Goal: Task Accomplishment & Management: Complete application form

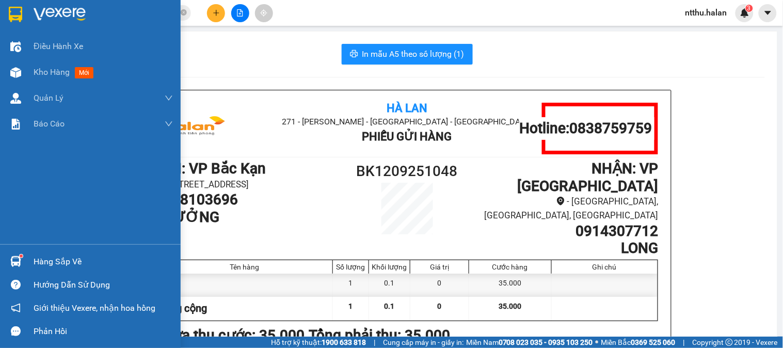
click at [38, 265] on div "Hàng sắp về" at bounding box center [103, 261] width 139 height 15
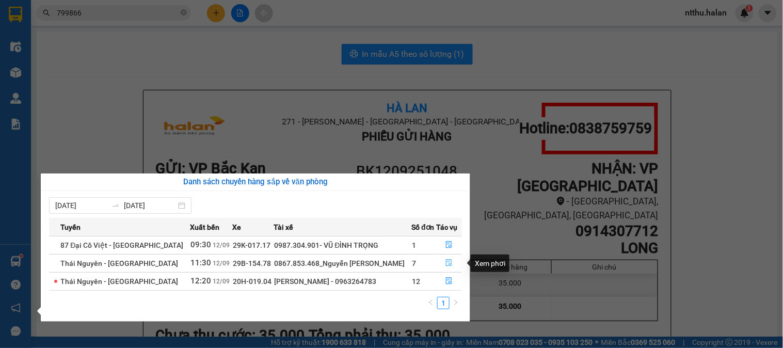
click at [447, 261] on icon "file-done" at bounding box center [449, 262] width 6 height 7
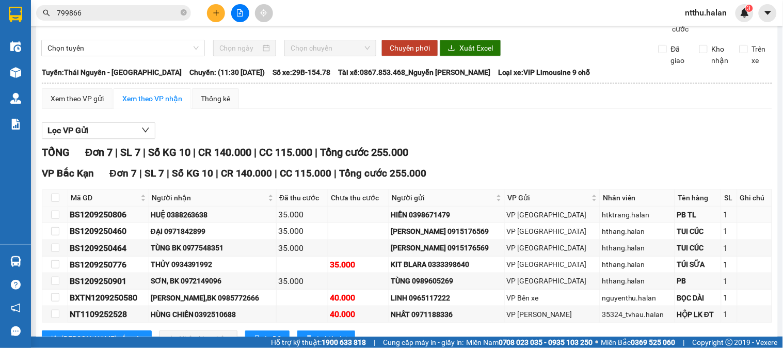
scroll to position [57, 0]
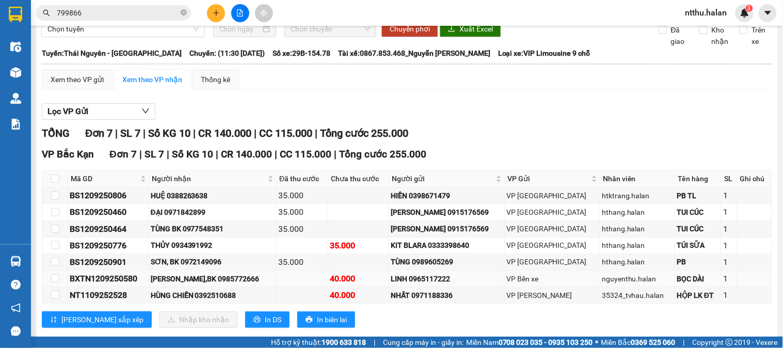
click at [49, 287] on td at bounding box center [55, 279] width 26 height 17
click at [58, 283] on input "checkbox" at bounding box center [55, 278] width 8 height 8
checkbox input "true"
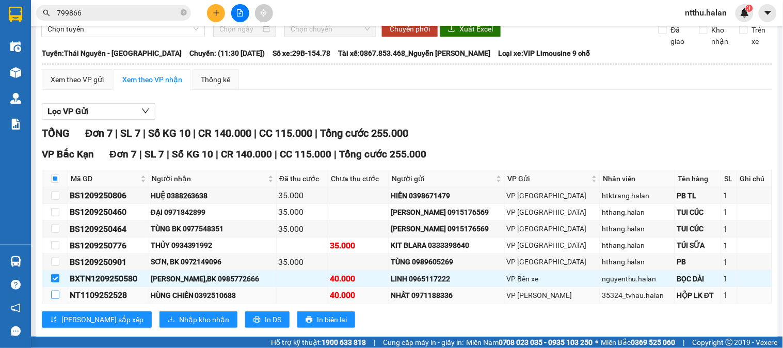
click at [54, 299] on input "checkbox" at bounding box center [55, 295] width 8 height 8
checkbox input "true"
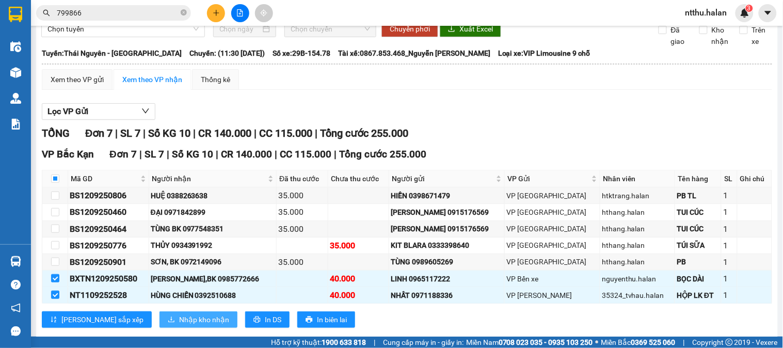
click at [179, 325] on span "Nhập kho nhận" at bounding box center [204, 319] width 50 height 11
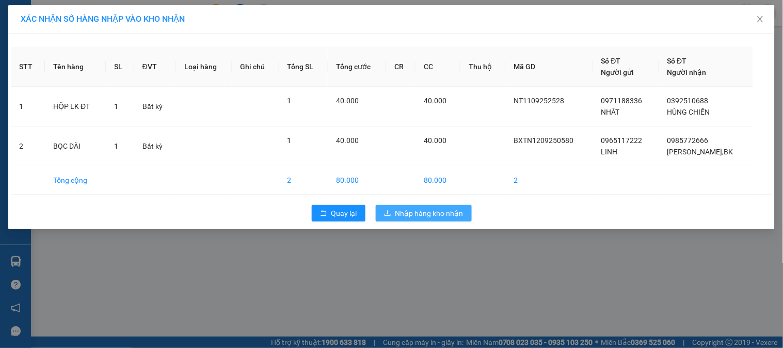
click at [425, 212] on span "Nhập hàng kho nhận" at bounding box center [430, 213] width 68 height 11
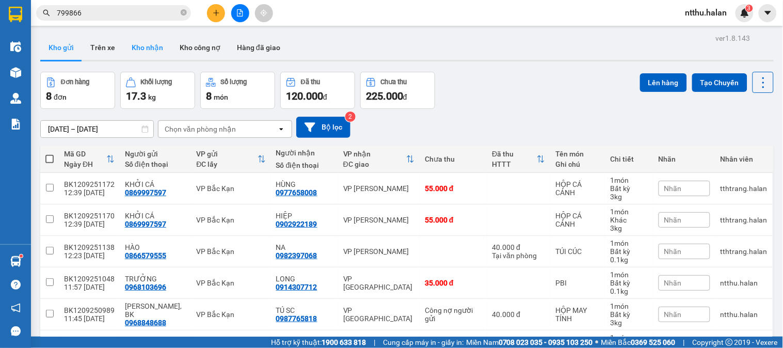
click at [141, 47] on button "Kho nhận" at bounding box center [147, 47] width 48 height 25
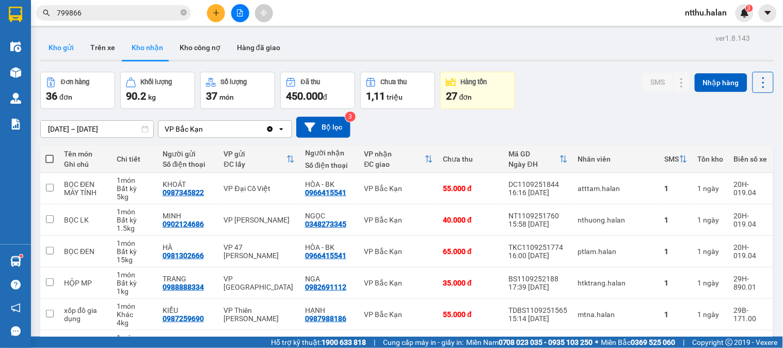
click at [65, 48] on button "Kho gửi" at bounding box center [61, 47] width 42 height 25
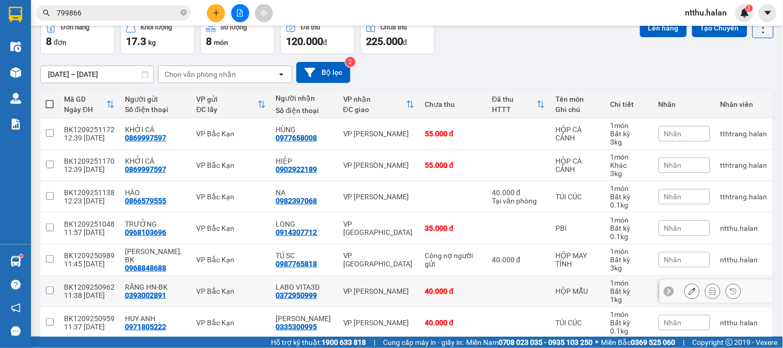
scroll to position [131, 0]
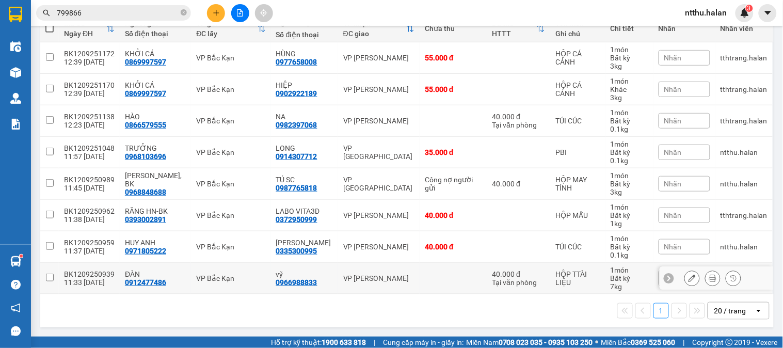
click at [46, 278] on input "checkbox" at bounding box center [50, 278] width 8 height 8
checkbox input "true"
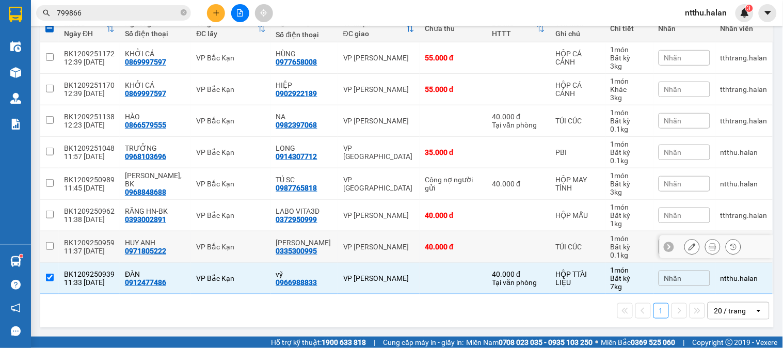
click at [52, 246] on input "checkbox" at bounding box center [50, 246] width 8 height 8
checkbox input "true"
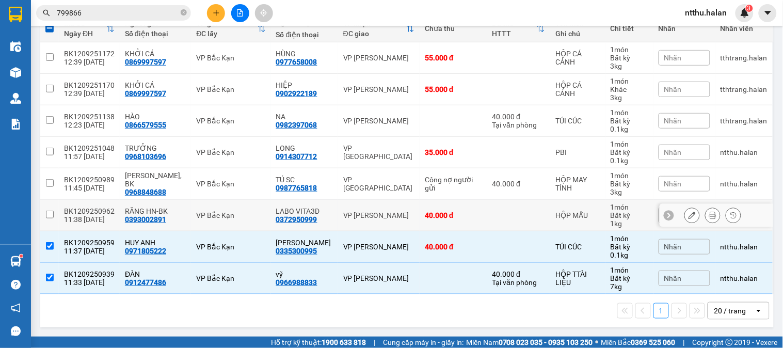
click at [44, 212] on td at bounding box center [49, 216] width 19 height 32
checkbox input "true"
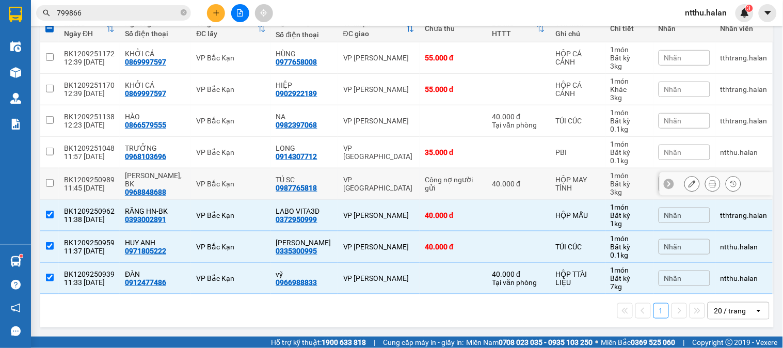
click at [48, 184] on input "checkbox" at bounding box center [50, 183] width 8 height 8
checkbox input "true"
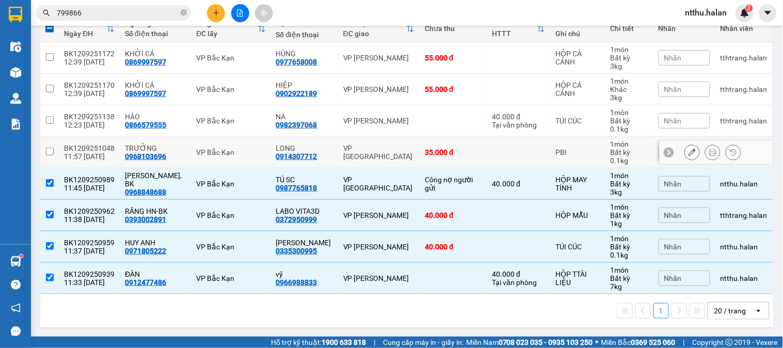
click at [52, 151] on input "checkbox" at bounding box center [50, 152] width 8 height 8
checkbox input "true"
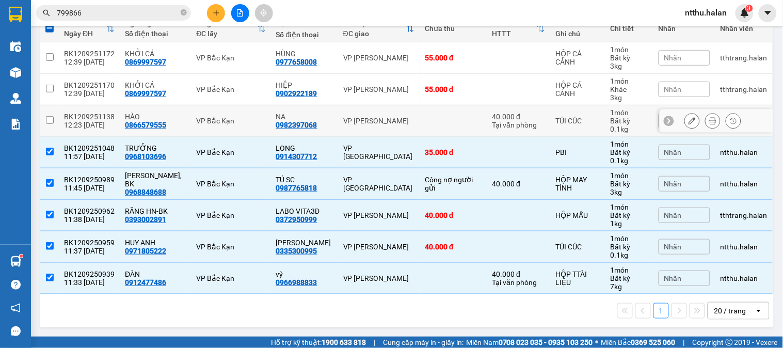
click at [52, 120] on input "checkbox" at bounding box center [50, 120] width 8 height 8
checkbox input "true"
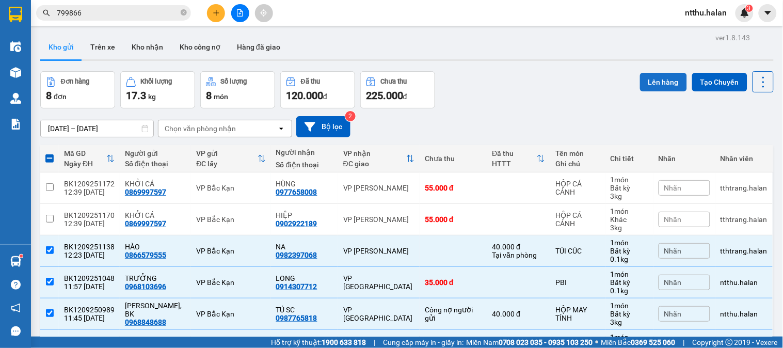
scroll to position [0, 0]
click at [656, 81] on button "Lên hàng" at bounding box center [663, 82] width 47 height 19
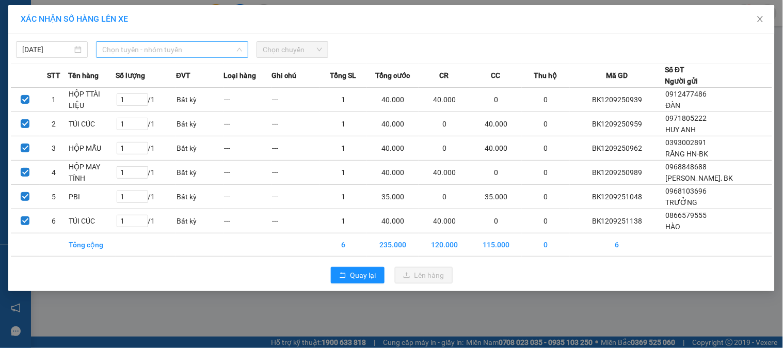
click at [138, 46] on span "Chọn tuyến - nhóm tuyến" at bounding box center [172, 49] width 140 height 15
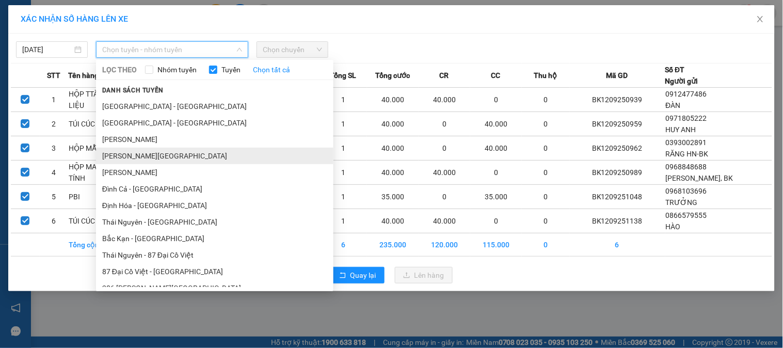
scroll to position [229, 0]
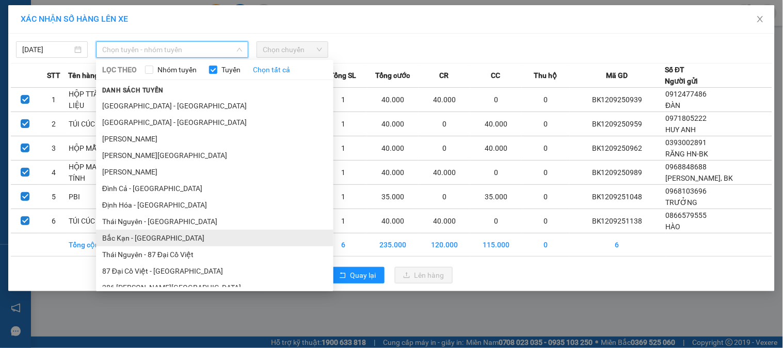
click at [156, 236] on li "Bắc Kạn - Thái Nguyên" at bounding box center [215, 238] width 238 height 17
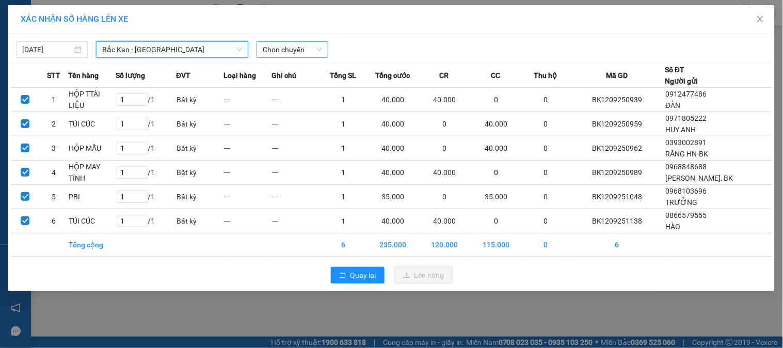
click at [291, 49] on span "Chọn chuyến" at bounding box center [292, 49] width 59 height 15
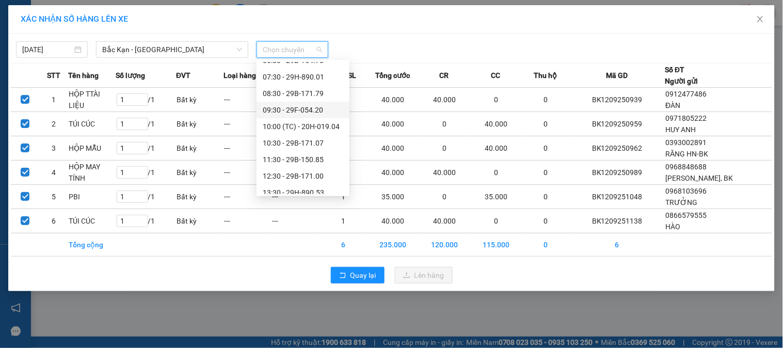
scroll to position [115, 0]
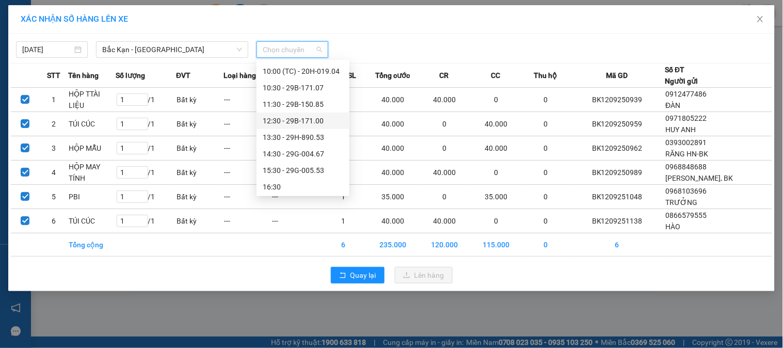
click at [313, 117] on div "12:30 - 29B-171.00" at bounding box center [303, 120] width 81 height 11
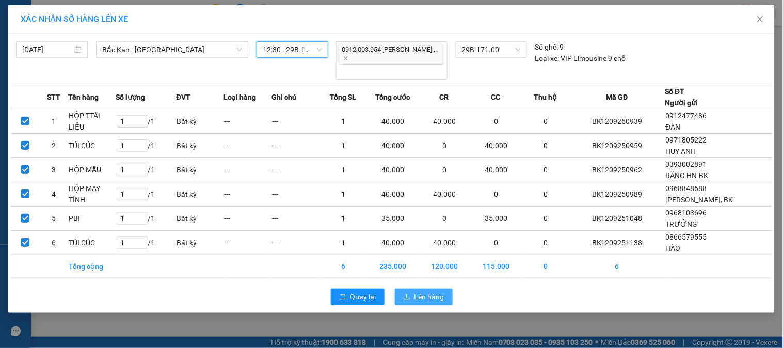
click at [417, 291] on span "Lên hàng" at bounding box center [430, 296] width 30 height 11
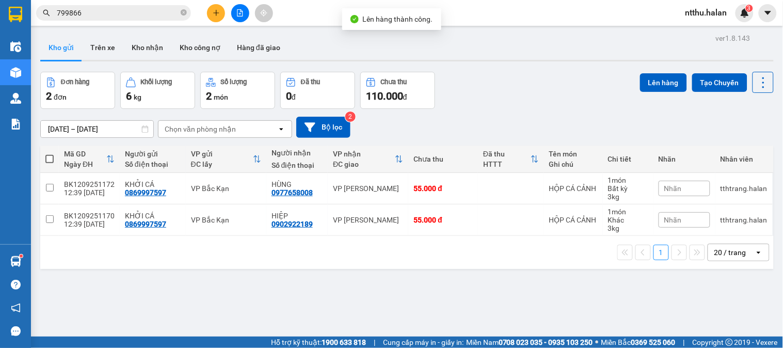
click at [521, 81] on div "Đơn hàng 2 đơn Khối lượng 6 kg Số lượng 2 món Đã thu 0 đ Chưa thu 110.000 đ Lên…" at bounding box center [407, 90] width 734 height 37
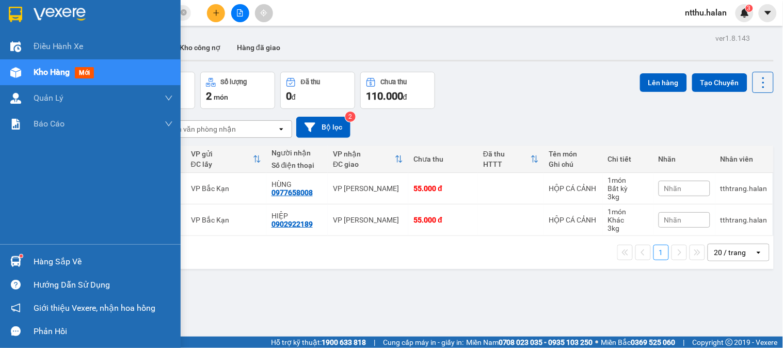
click at [46, 267] on div "Hàng sắp về" at bounding box center [103, 261] width 139 height 15
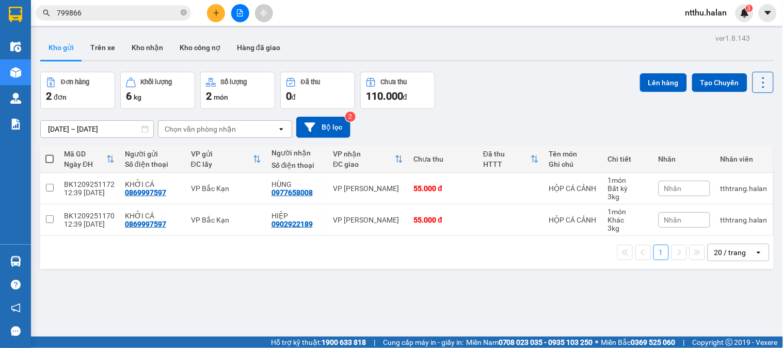
click at [562, 99] on section "Kết quả tìm kiếm ( 479 ) Bộ lọc Mã ĐH Trạng thái Món hàng Thu hộ Tổng cước Chưa…" at bounding box center [391, 174] width 783 height 348
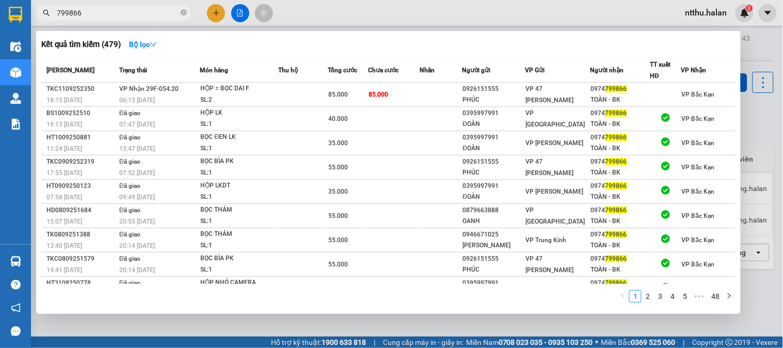
click at [129, 15] on input "799866" at bounding box center [118, 12] width 122 height 11
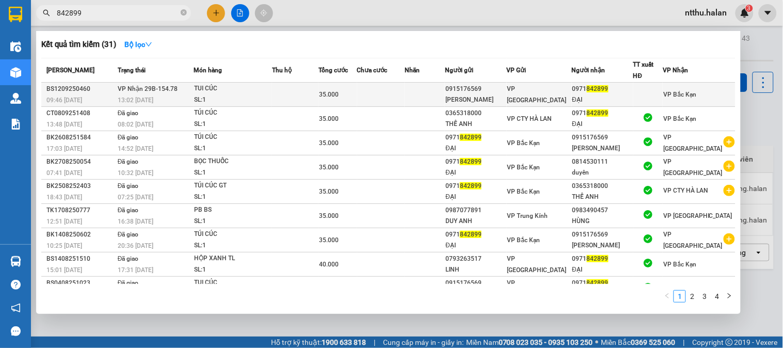
type input "842899"
click at [194, 91] on td "VP Nhận 29B-154.78 13:02 - 12/09" at bounding box center [154, 95] width 79 height 24
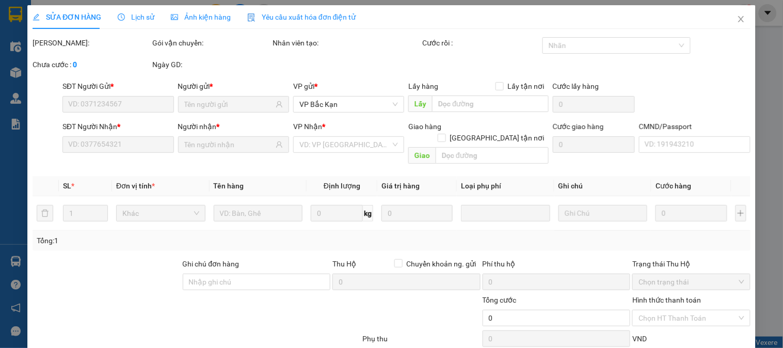
type input "0915176569"
type input "VŨ VĂN THẮNG"
type input "0971842899"
type input "ĐẠI"
type input "35.000"
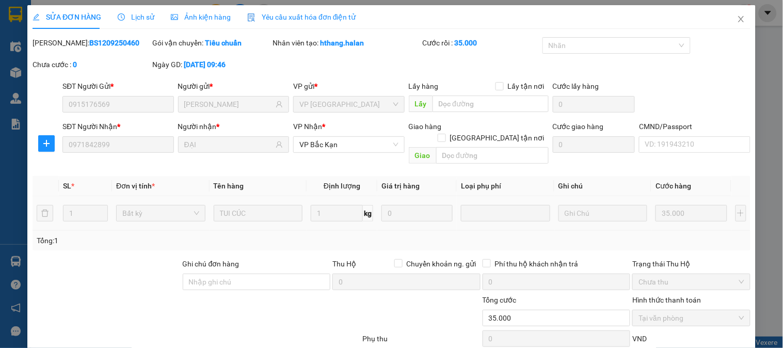
scroll to position [57, 0]
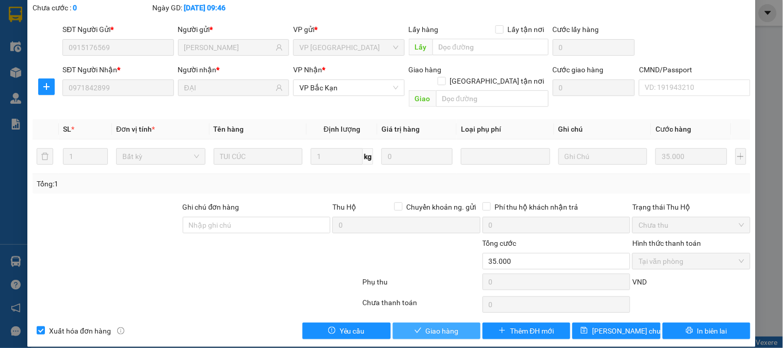
click at [447, 325] on span "Giao hàng" at bounding box center [442, 330] width 33 height 11
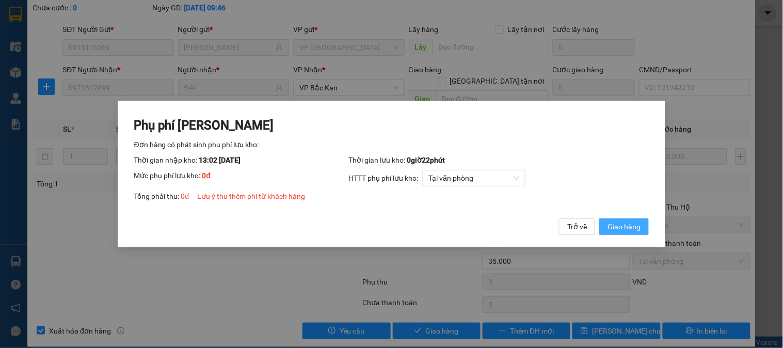
click at [626, 226] on span "Giao hàng" at bounding box center [624, 226] width 33 height 11
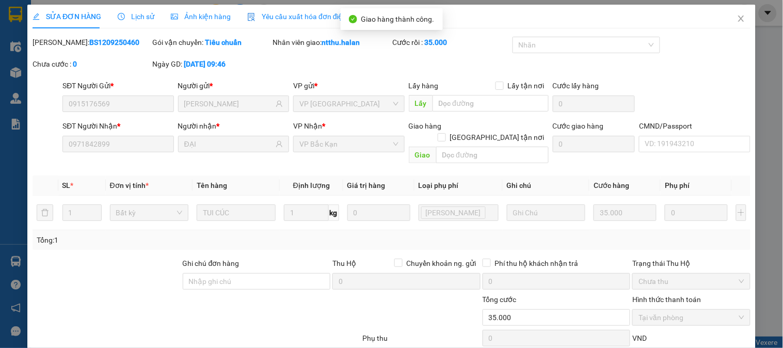
scroll to position [0, 0]
click at [738, 17] on icon "close" at bounding box center [742, 19] width 8 height 8
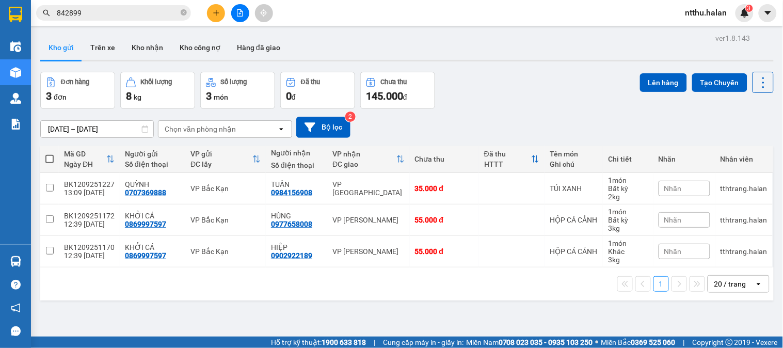
click at [162, 17] on input "842899" at bounding box center [118, 12] width 122 height 11
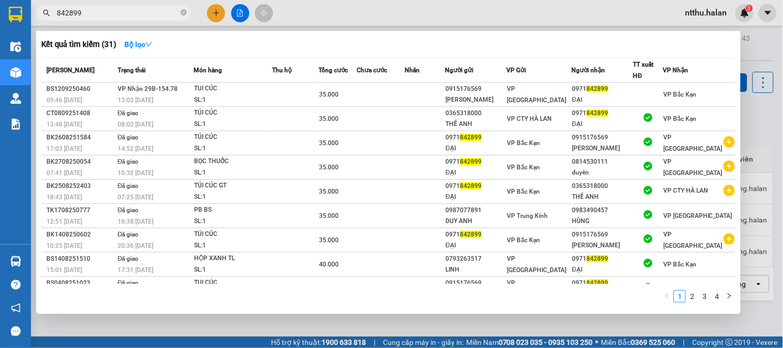
click at [162, 17] on input "842899" at bounding box center [118, 12] width 122 height 11
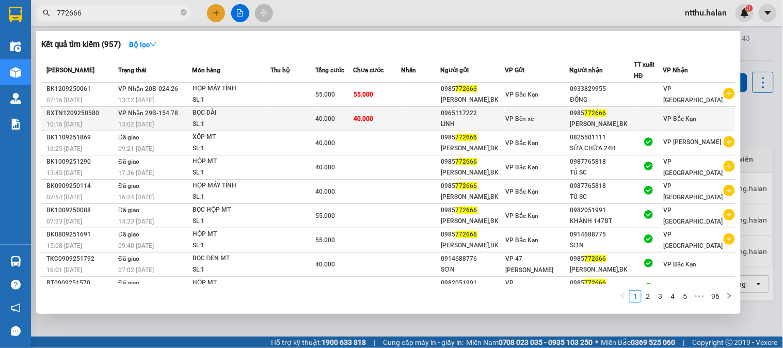
type input "772666"
click at [234, 130] on div "SL: 1" at bounding box center [231, 124] width 77 height 11
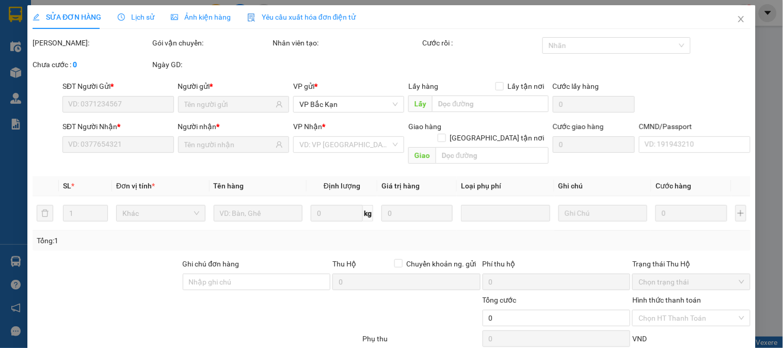
type input "0965117222"
type input "LINH"
type input "0985772666"
type input "PHÙNG XUÂN HẠNH,BK"
type input "40.000"
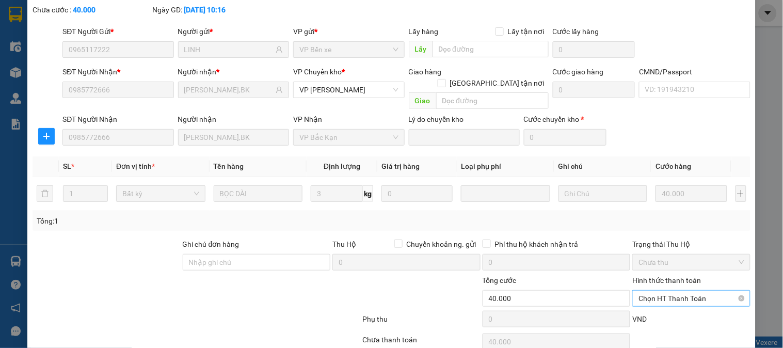
scroll to position [91, 0]
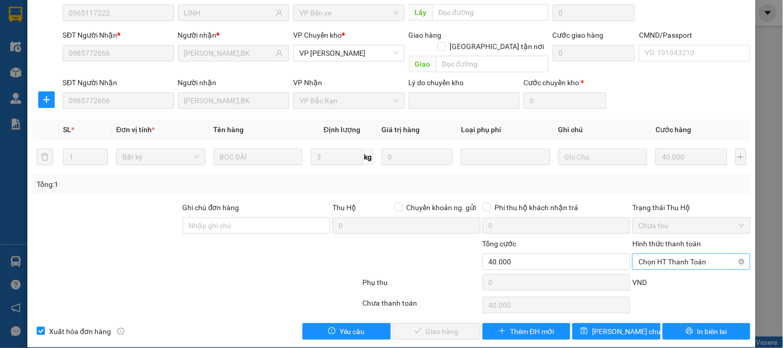
click at [657, 254] on span "Chọn HT Thanh Toán" at bounding box center [691, 261] width 105 height 15
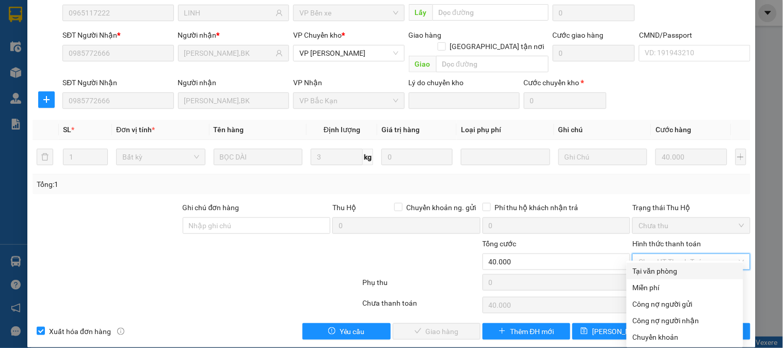
click at [660, 269] on div "Tại văn phòng" at bounding box center [685, 270] width 104 height 11
type input "0"
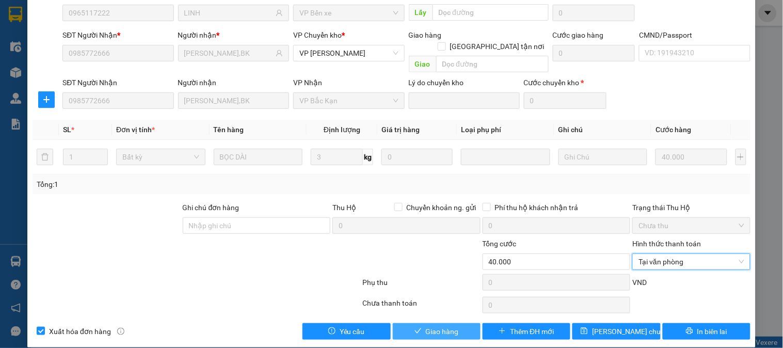
click at [426, 326] on span "Giao hàng" at bounding box center [442, 331] width 33 height 11
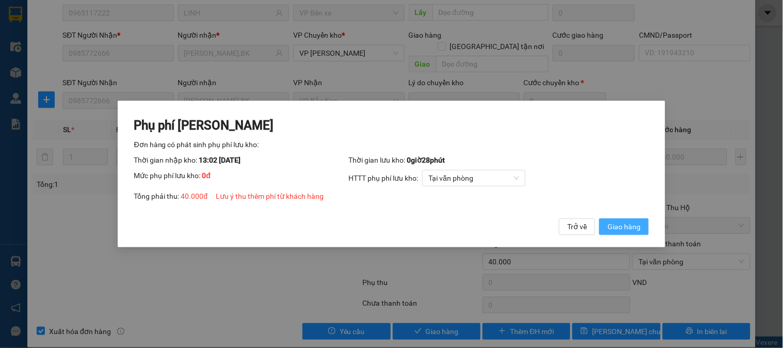
click at [623, 228] on span "Giao hàng" at bounding box center [624, 226] width 33 height 11
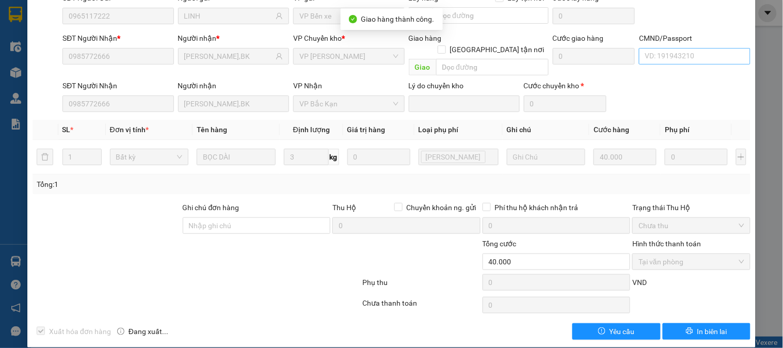
scroll to position [0, 0]
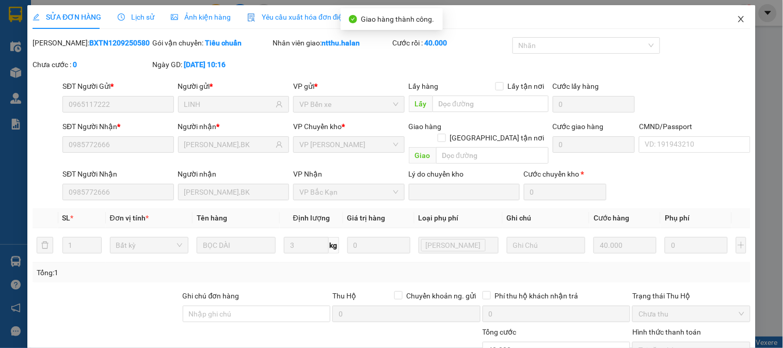
click at [738, 21] on icon "close" at bounding box center [742, 19] width 8 height 8
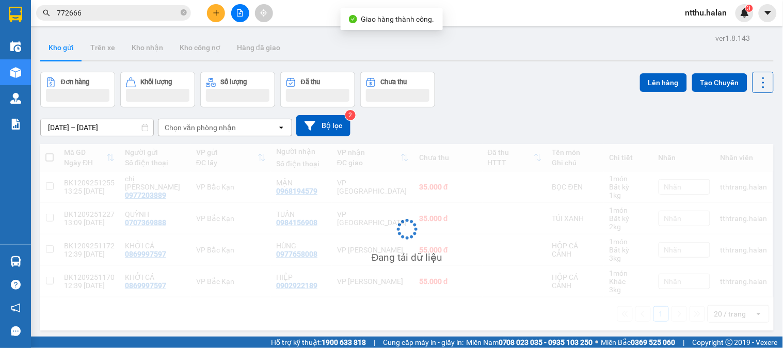
click at [135, 14] on input "772666" at bounding box center [118, 12] width 122 height 11
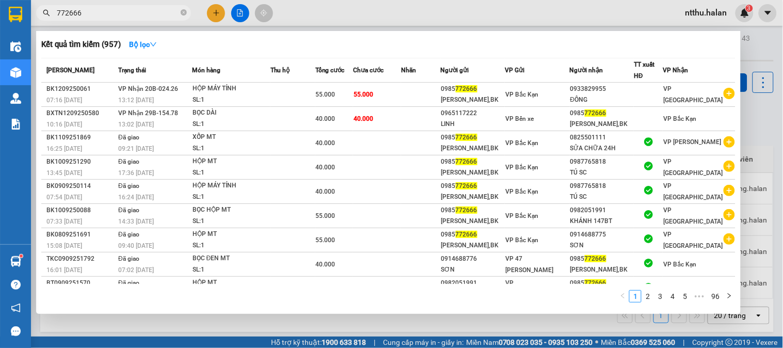
click at [140, 18] on input "772666" at bounding box center [118, 12] width 122 height 11
click at [140, 17] on input "772666" at bounding box center [118, 12] width 122 height 11
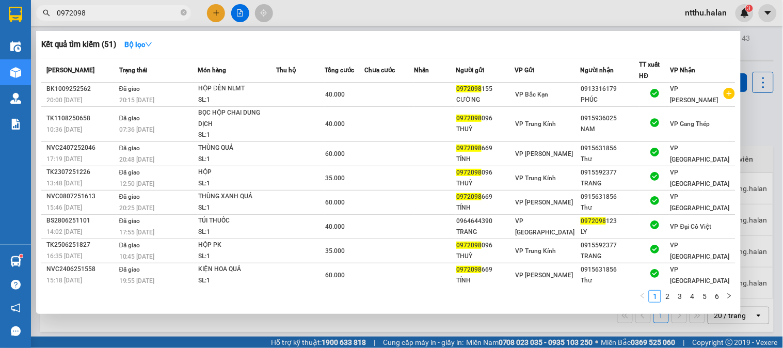
click at [100, 16] on input "0972098" at bounding box center [118, 12] width 122 height 11
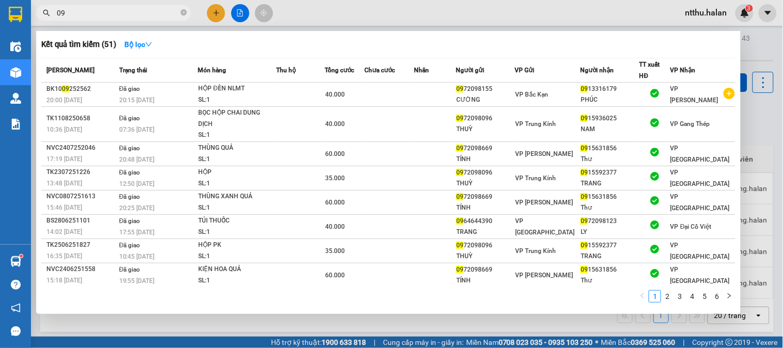
type input "0"
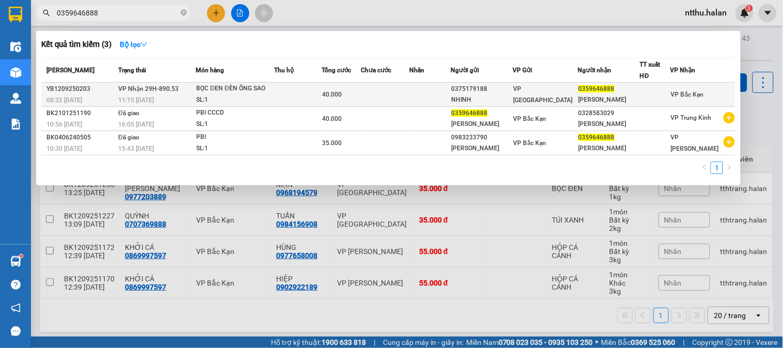
type input "0359646888"
click at [317, 106] on td at bounding box center [299, 95] width 48 height 24
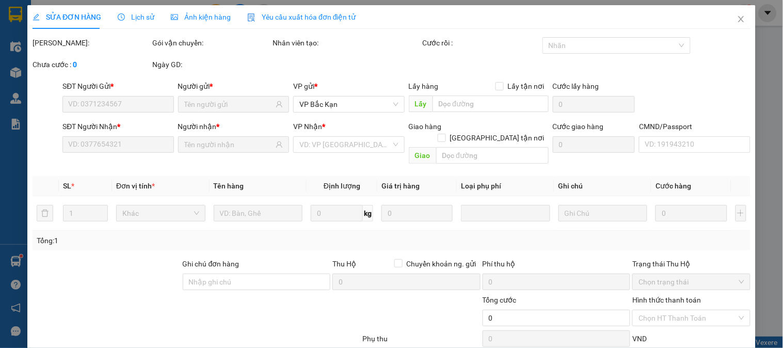
type input "0375179188"
type input "NHINH"
type input "0359646888"
type input "NGUYỄN THỊ THÙY DUNG"
type input "40.000"
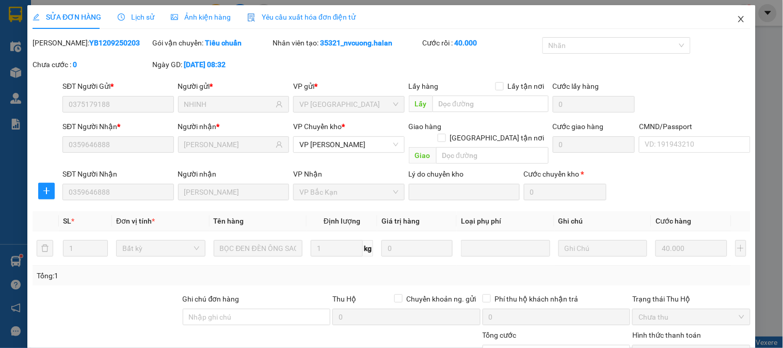
click at [738, 19] on icon "close" at bounding box center [742, 19] width 8 height 8
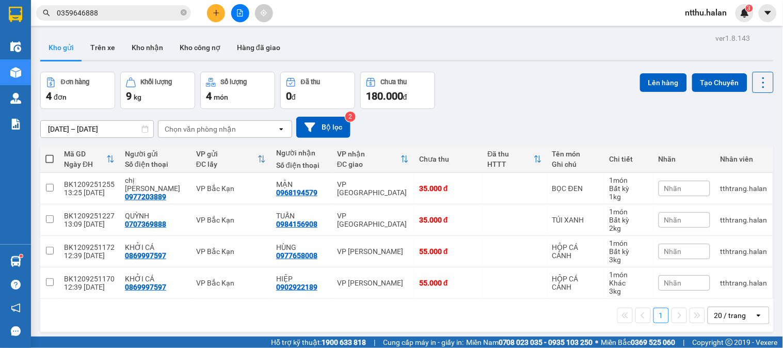
click at [125, 11] on input "0359646888" at bounding box center [118, 12] width 122 height 11
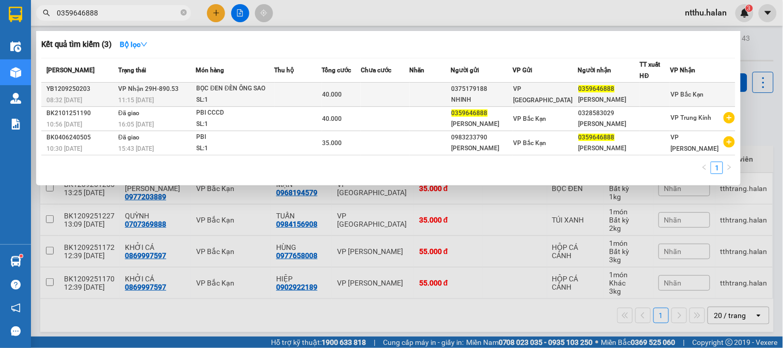
click at [260, 91] on div "BỌC ĐEN ĐÈN ÔNG SAO" at bounding box center [235, 88] width 77 height 11
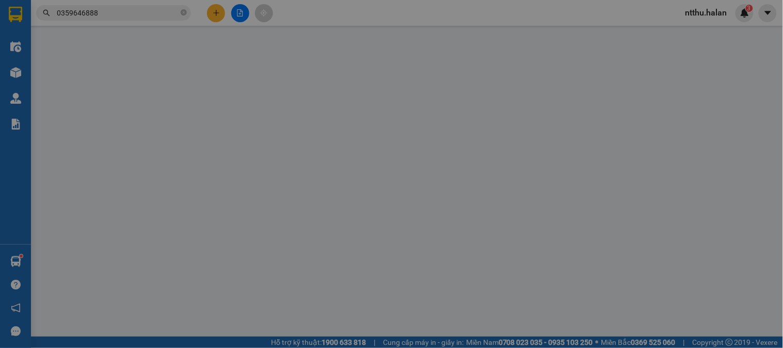
type input "0375179188"
type input "NHINH"
type input "0359646888"
type input "NGUYỄN THỊ THÙY DUNG"
type input "40.000"
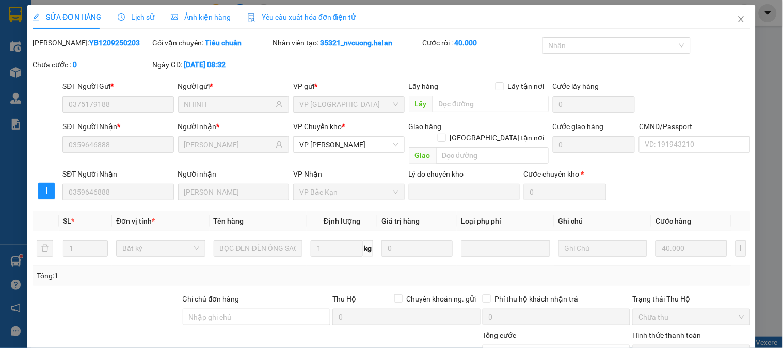
click at [140, 13] on span "Lịch sử" at bounding box center [136, 17] width 37 height 8
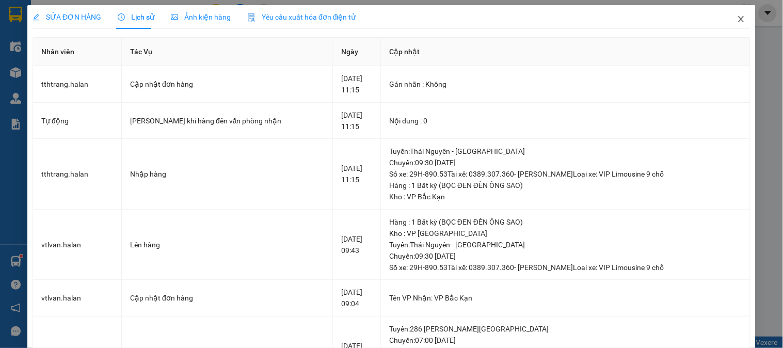
click at [730, 14] on span "Close" at bounding box center [741, 19] width 29 height 29
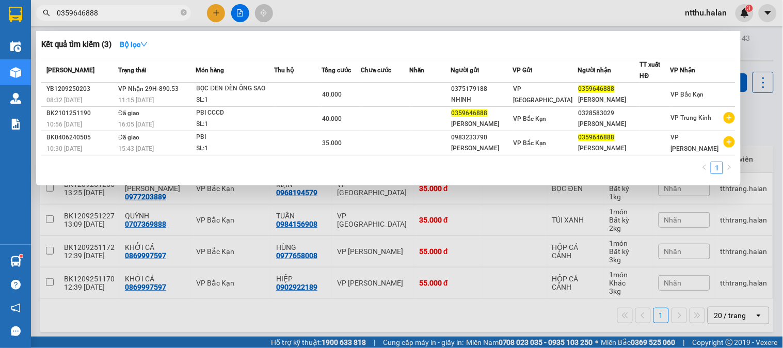
click at [111, 13] on input "0359646888" at bounding box center [118, 12] width 122 height 11
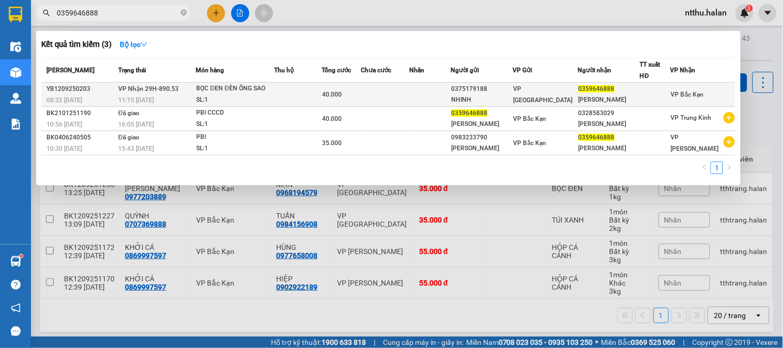
click at [204, 95] on div "BỌC ĐEN ĐÈN ÔNG SAO" at bounding box center [235, 88] width 77 height 11
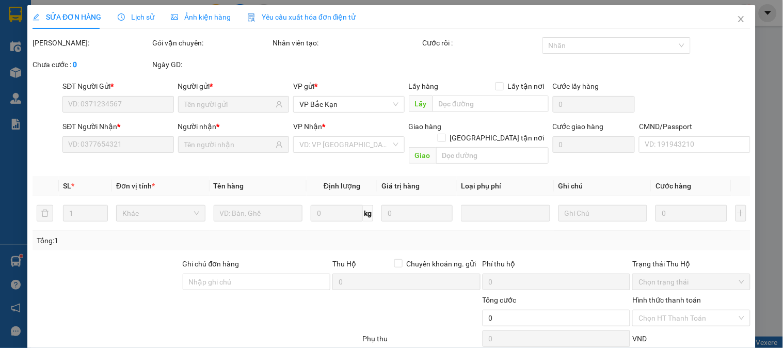
type input "0375179188"
type input "NHINH"
type input "0359646888"
type input "NGUYỄN THỊ THÙY DUNG"
type input "40.000"
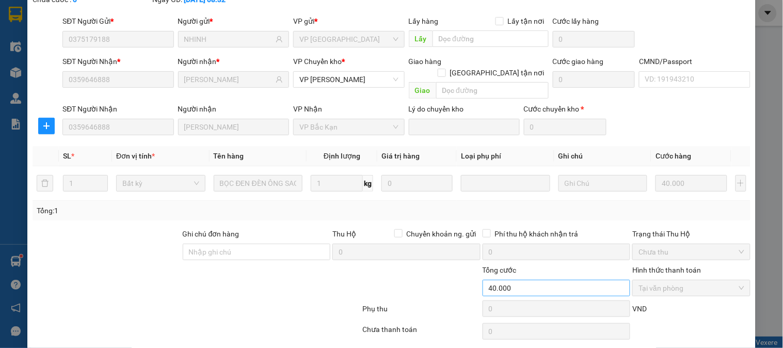
scroll to position [91, 0]
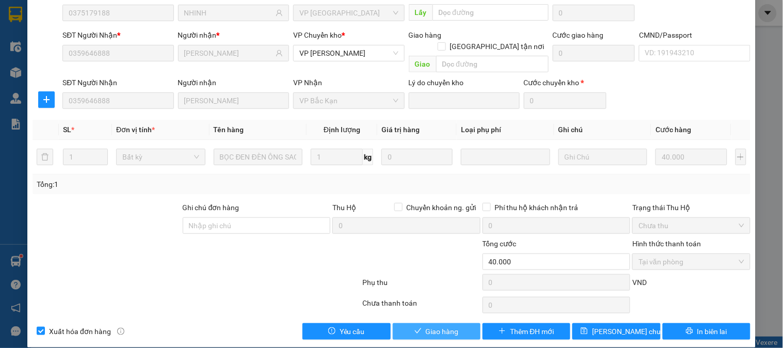
click at [445, 326] on span "Giao hàng" at bounding box center [442, 331] width 33 height 11
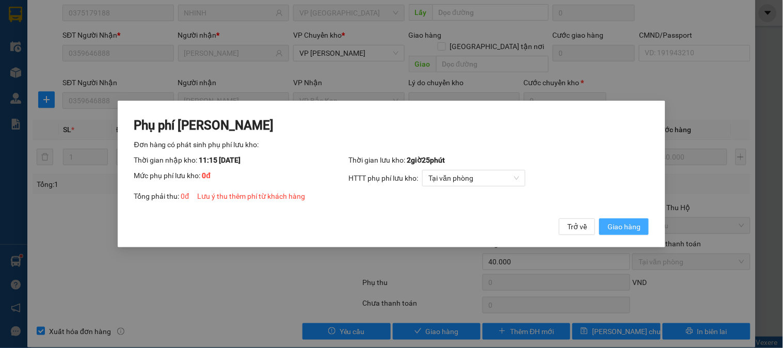
click at [628, 228] on span "Giao hàng" at bounding box center [624, 226] width 33 height 11
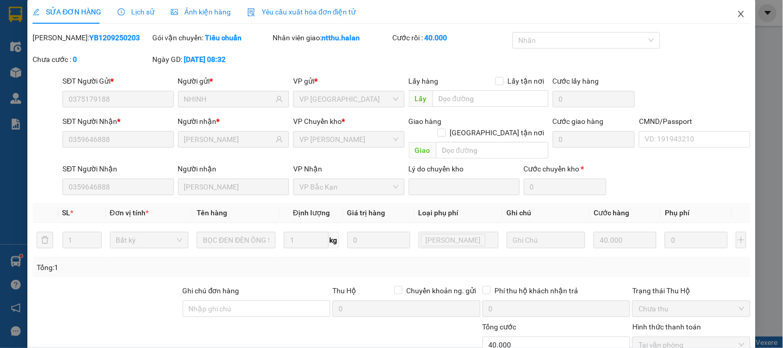
scroll to position [0, 0]
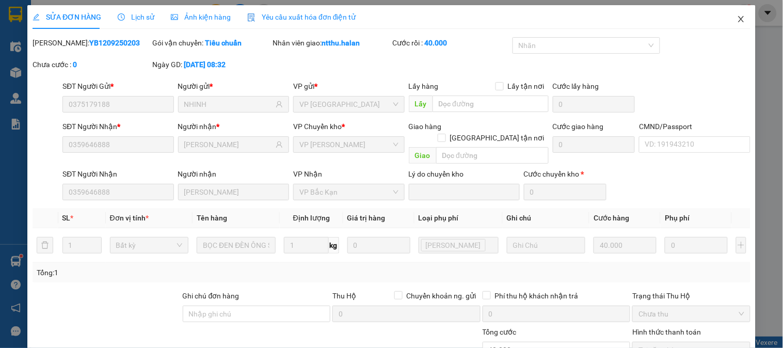
click at [738, 22] on icon "close" at bounding box center [742, 19] width 8 height 8
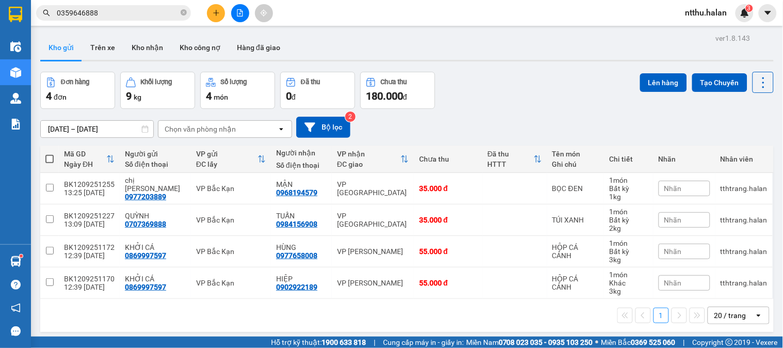
click at [148, 15] on input "0359646888" at bounding box center [118, 12] width 122 height 11
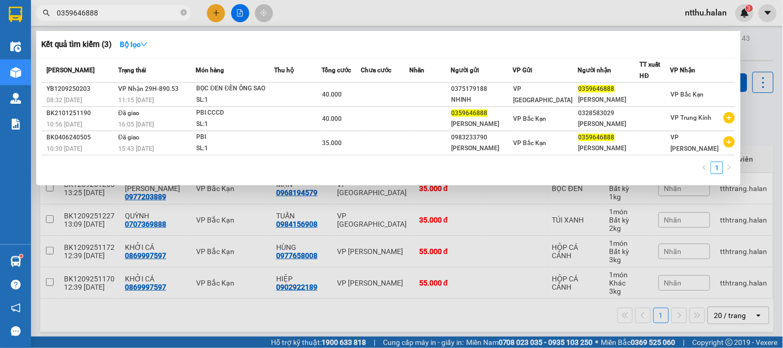
click at [148, 15] on input "0359646888" at bounding box center [118, 12] width 122 height 11
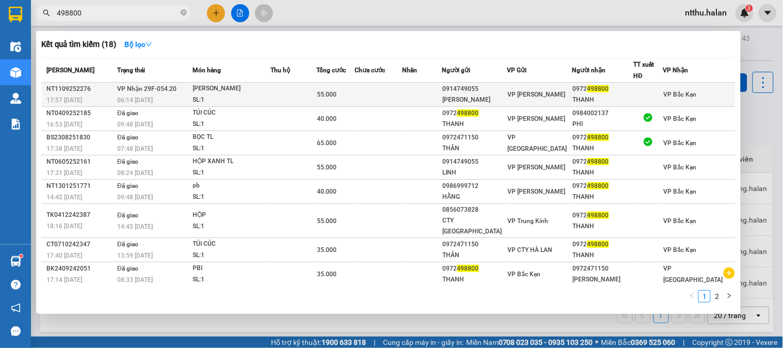
type input "498800"
click at [187, 91] on td "VP Nhận 29F-054.20 06:14 - 12/09" at bounding box center [153, 95] width 77 height 24
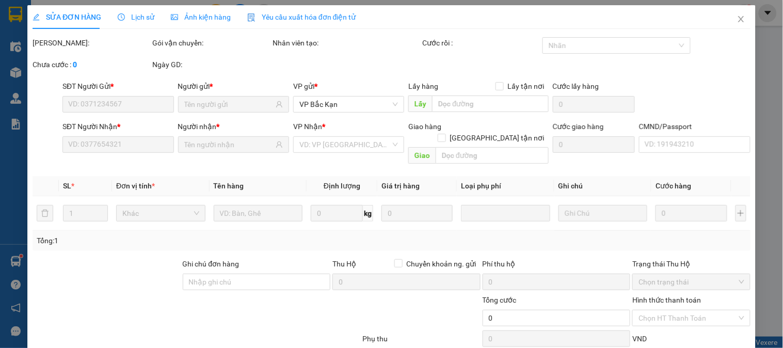
type input "0914749055"
type input "HOÀNG LINH"
type input "0972498800"
type input "THANH"
type input "55.000"
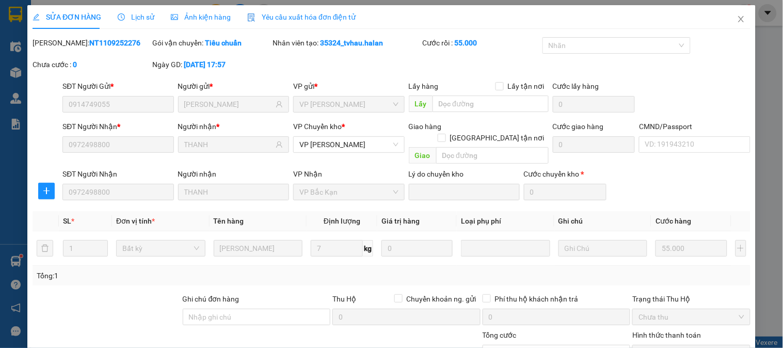
scroll to position [91, 0]
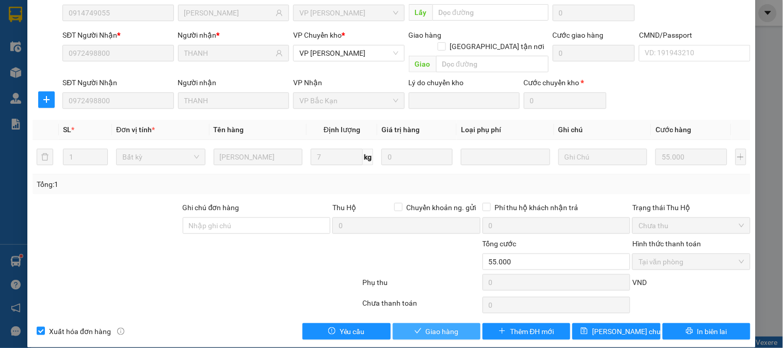
click at [431, 326] on span "Giao hàng" at bounding box center [442, 331] width 33 height 11
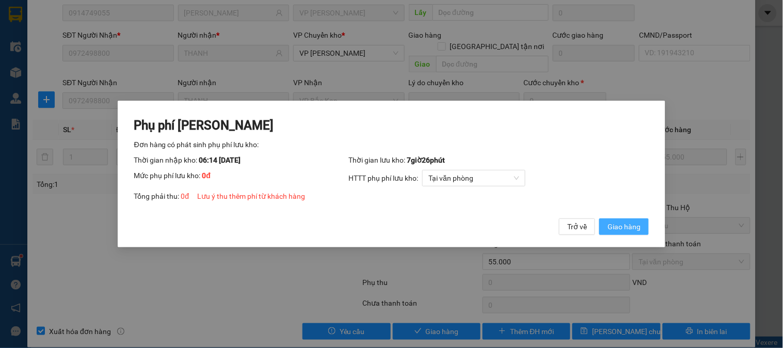
click at [632, 225] on span "Giao hàng" at bounding box center [624, 226] width 33 height 11
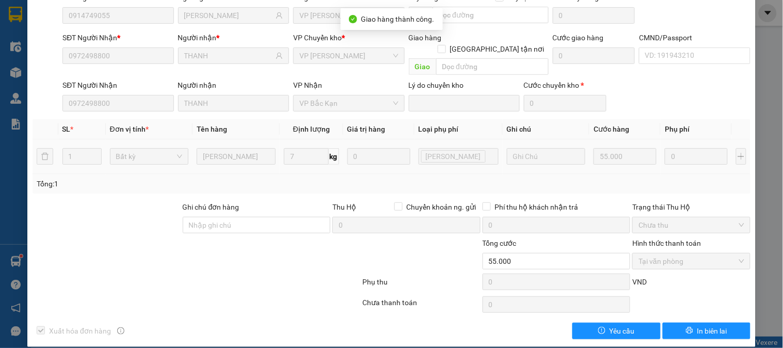
scroll to position [0, 0]
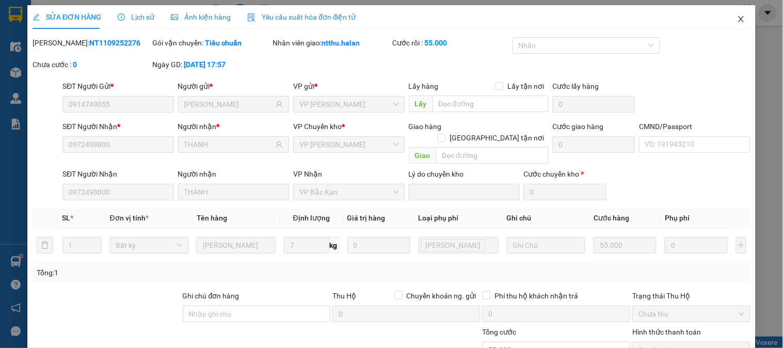
click at [738, 17] on icon "close" at bounding box center [742, 19] width 8 height 8
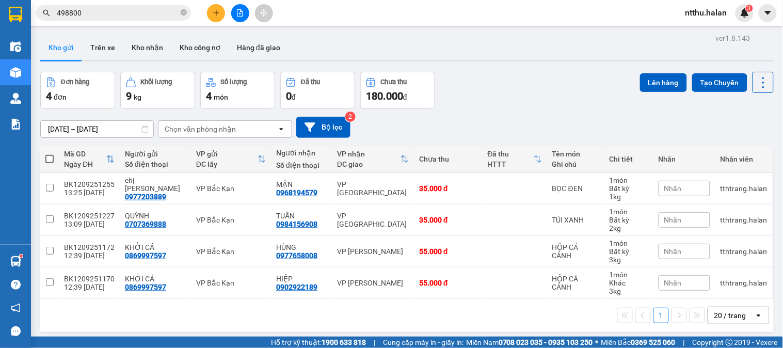
click at [460, 64] on div "ver 1.8.143 Kho gửi Trên xe Kho nhận Kho công nợ Hàng đã giao Đơn hàng 4 đơn Kh…" at bounding box center [407, 205] width 742 height 348
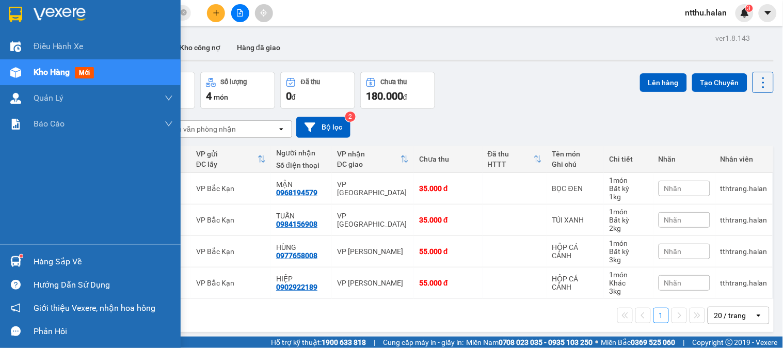
click at [56, 262] on div "Hàng sắp về" at bounding box center [103, 261] width 139 height 15
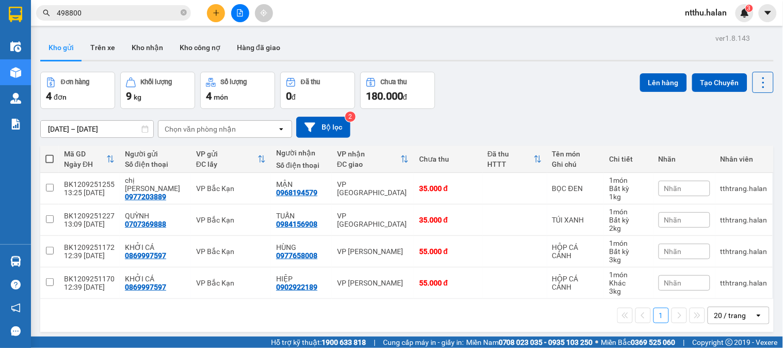
click at [521, 101] on section "Kết quả tìm kiếm ( 18 ) Bộ lọc Mã ĐH Trạng thái Món hàng Thu hộ Tổng cước Chưa …" at bounding box center [391, 174] width 783 height 348
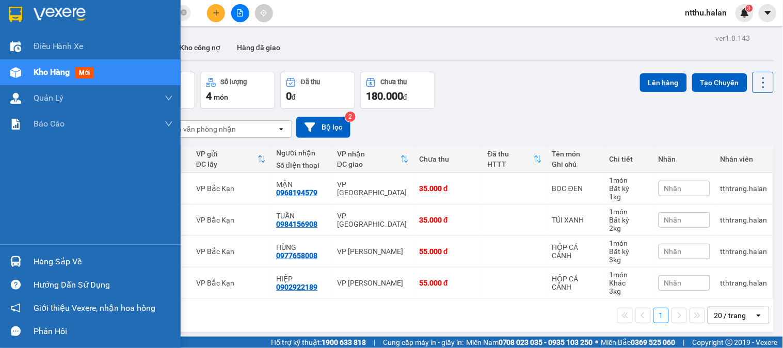
click at [37, 259] on div "Hàng sắp về" at bounding box center [103, 261] width 139 height 15
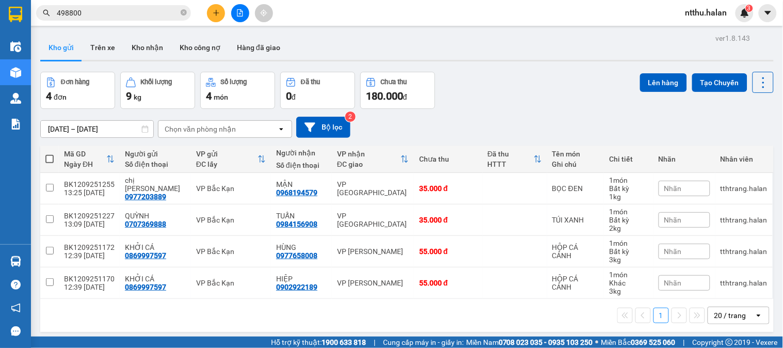
click at [555, 99] on section "Kết quả tìm kiếm ( 18 ) Bộ lọc Mã ĐH Trạng thái Món hàng Thu hộ Tổng cước Chưa …" at bounding box center [391, 174] width 783 height 348
click at [549, 102] on div "Đơn hàng 4 đơn Khối lượng 9 kg Số lượng 4 món Đã thu 0 đ Chưa thu 180.000 đ Lên…" at bounding box center [407, 90] width 734 height 37
click at [51, 159] on span at bounding box center [49, 159] width 8 height 8
click at [50, 154] on input "checkbox" at bounding box center [50, 154] width 0 height 0
checkbox input "true"
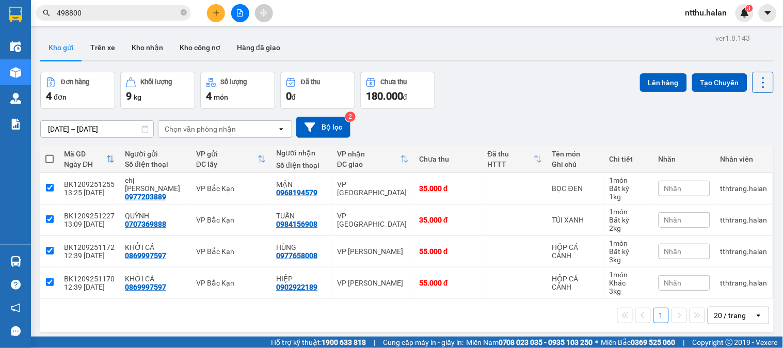
checkbox input "true"
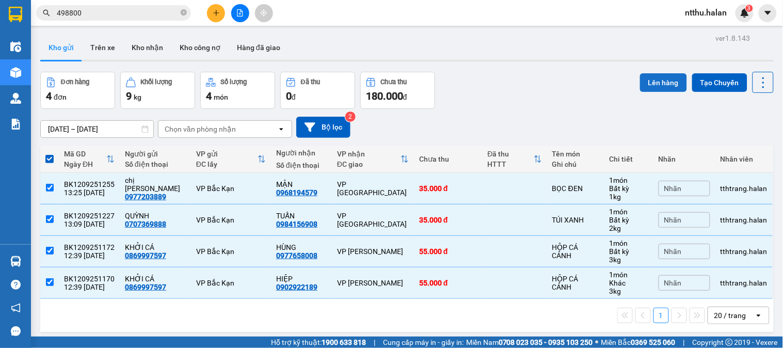
click at [644, 80] on button "Lên hàng" at bounding box center [663, 82] width 47 height 19
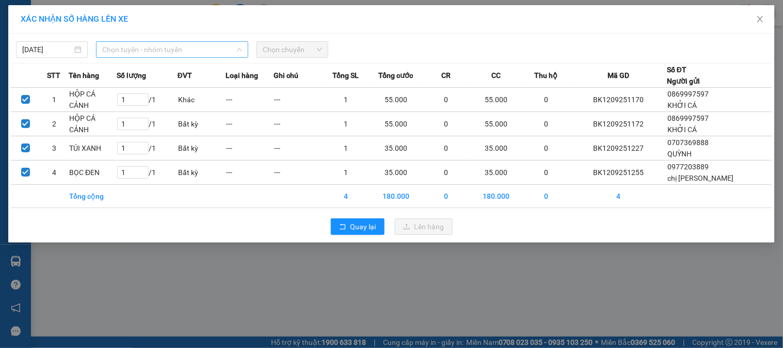
click at [128, 50] on span "Chọn tuyến - nhóm tuyến" at bounding box center [172, 49] width 140 height 15
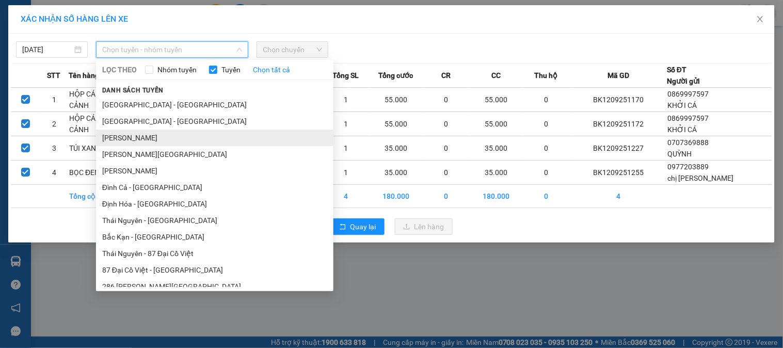
scroll to position [287, 0]
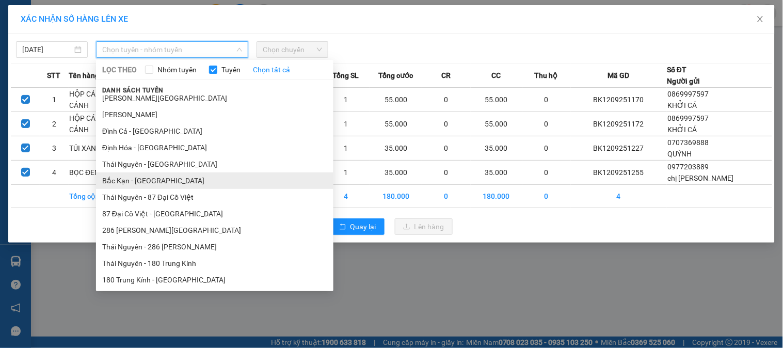
click at [152, 180] on li "Bắc Kạn - Thái Nguyên" at bounding box center [215, 181] width 238 height 17
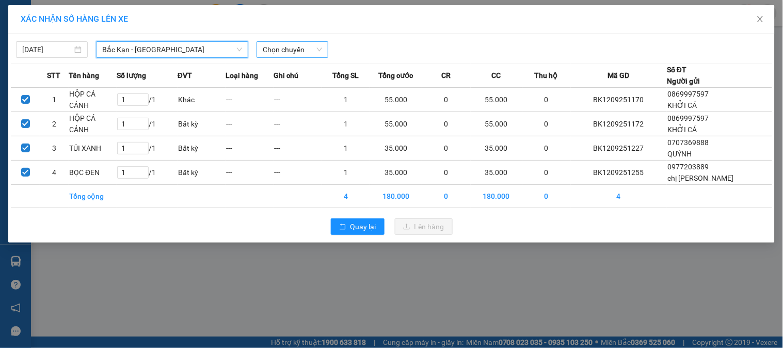
click at [281, 57] on input "search" at bounding box center [289, 49] width 52 height 15
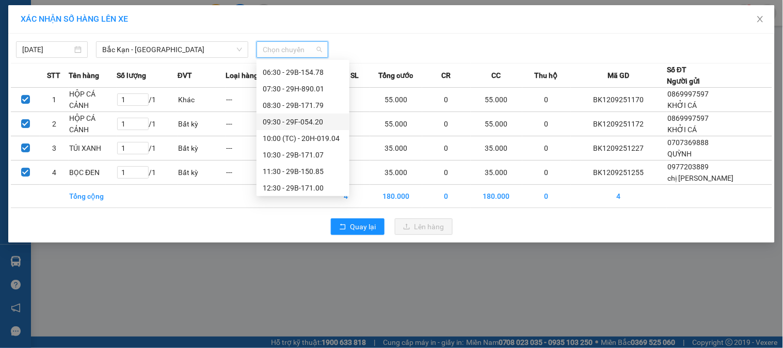
scroll to position [115, 0]
click at [308, 136] on div "13:30 - 29H-890.53" at bounding box center [303, 137] width 81 height 11
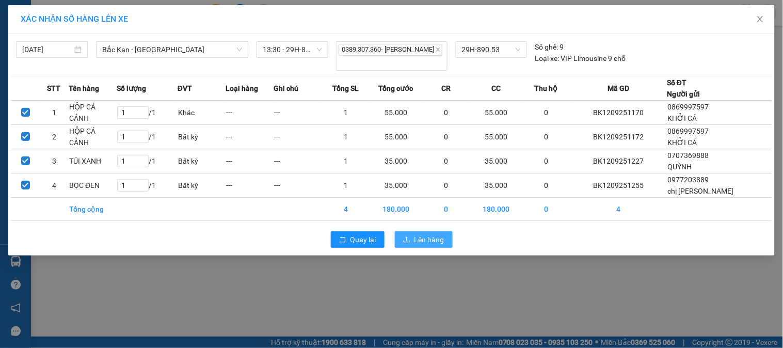
click at [421, 239] on span "Lên hàng" at bounding box center [430, 239] width 30 height 11
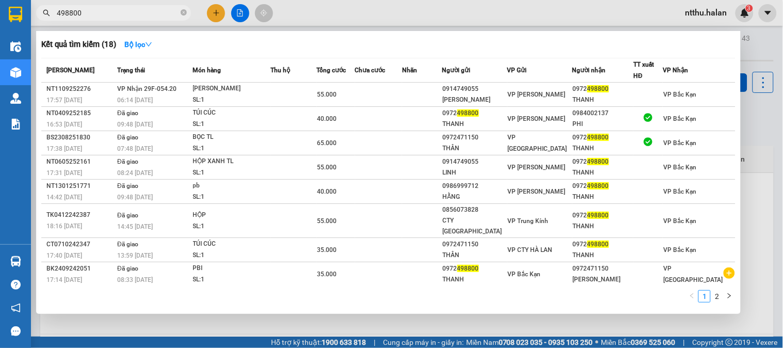
click at [128, 14] on input "498800" at bounding box center [118, 12] width 122 height 11
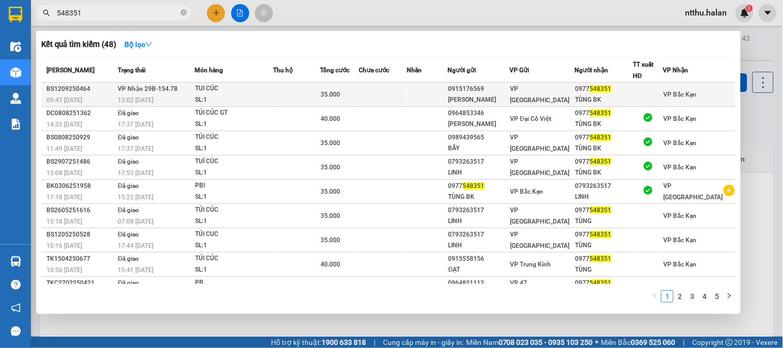
type input "548351"
click at [156, 92] on span "VP Nhận 29B-154.78" at bounding box center [148, 88] width 60 height 7
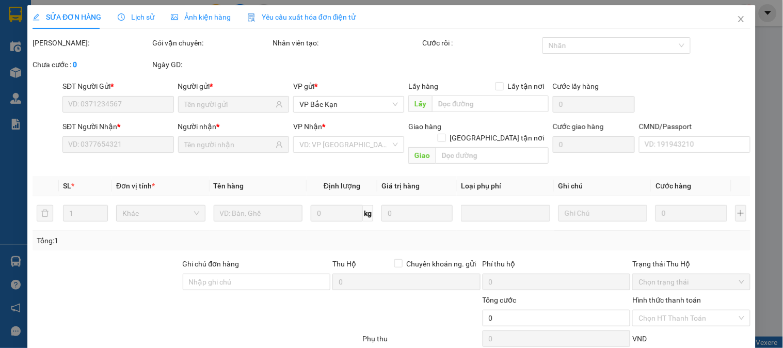
type input "0915176569"
type input "VŨ VĂN THẮNG"
type input "0977548351"
type input "TÙNG BK"
type input "35.000"
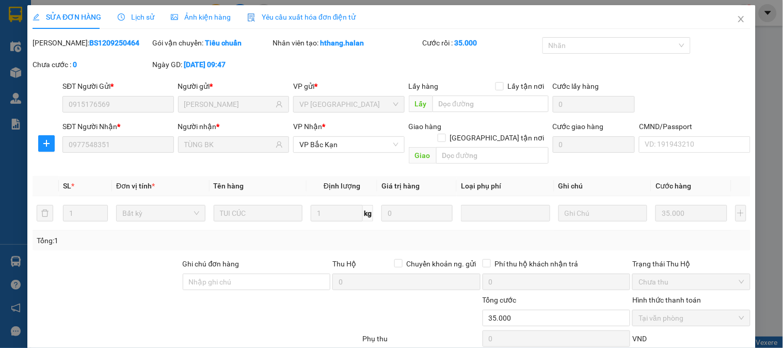
scroll to position [57, 0]
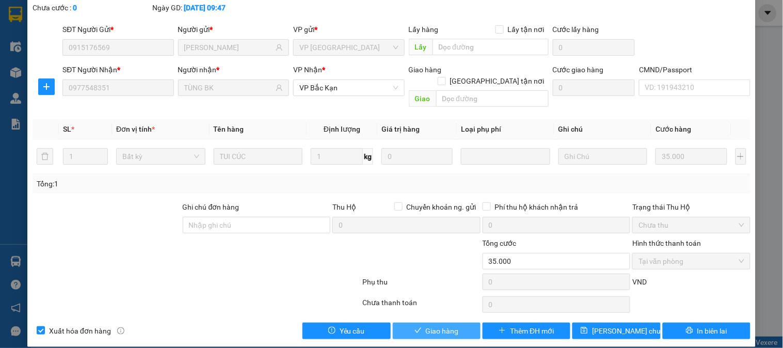
click at [443, 325] on span "Giao hàng" at bounding box center [442, 330] width 33 height 11
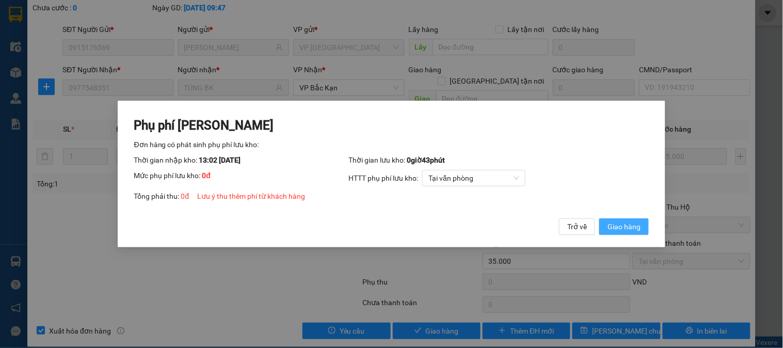
click at [619, 231] on span "Giao hàng" at bounding box center [624, 226] width 33 height 11
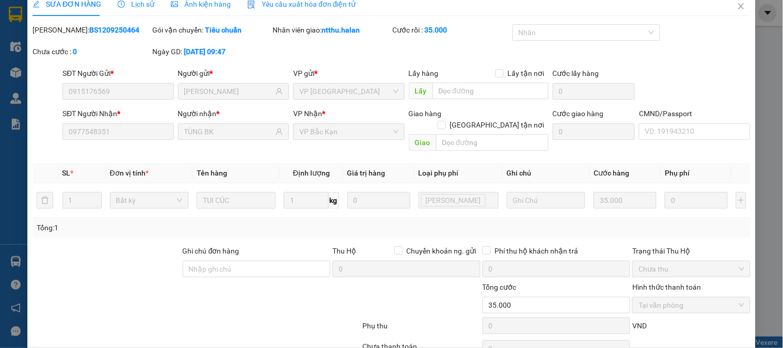
scroll to position [0, 0]
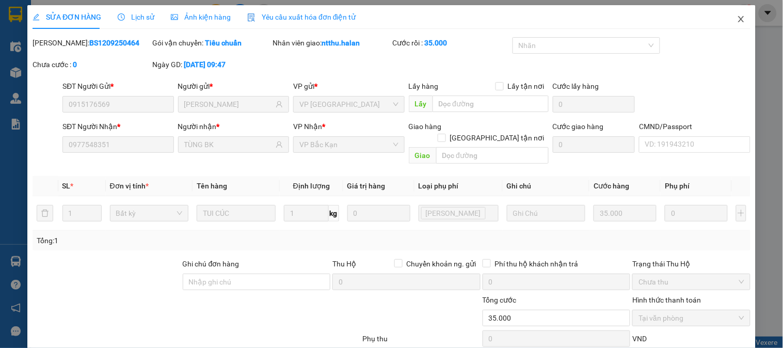
click at [738, 17] on icon "close" at bounding box center [742, 19] width 8 height 8
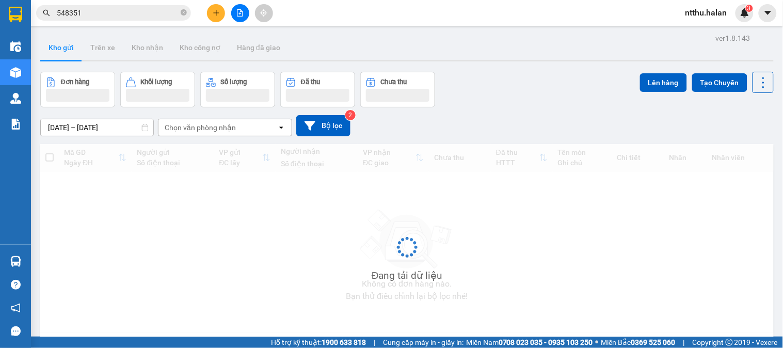
click at [557, 53] on div "Kho gửi Trên xe Kho nhận Kho công nợ Hàng đã giao" at bounding box center [407, 48] width 734 height 27
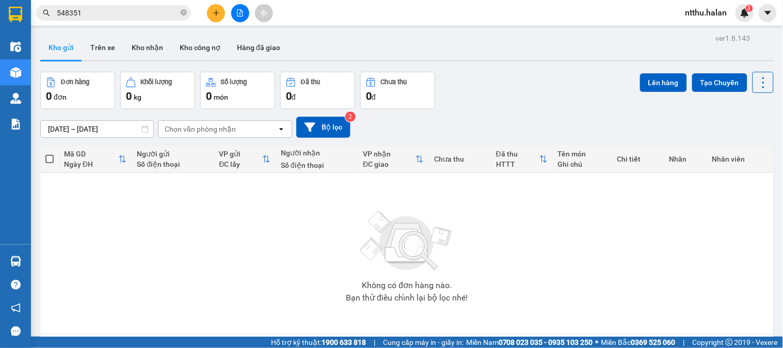
click at [523, 85] on div "Đơn hàng 0 đơn Khối lượng 0 kg Số lượng 0 món Đã thu 0 đ Chưa thu 0 đ Lên hàng …" at bounding box center [407, 90] width 734 height 37
click at [524, 80] on div "Đơn hàng 0 đơn Khối lượng 0 kg Số lượng 0 món Đã thu 0 đ Chưa thu 0 đ Lên hàng …" at bounding box center [407, 90] width 734 height 37
click at [527, 75] on div "Đơn hàng 0 đơn Khối lượng 0 kg Số lượng 0 món Đã thu 0 đ Chưa thu 0 đ Lên hàng …" at bounding box center [407, 90] width 734 height 37
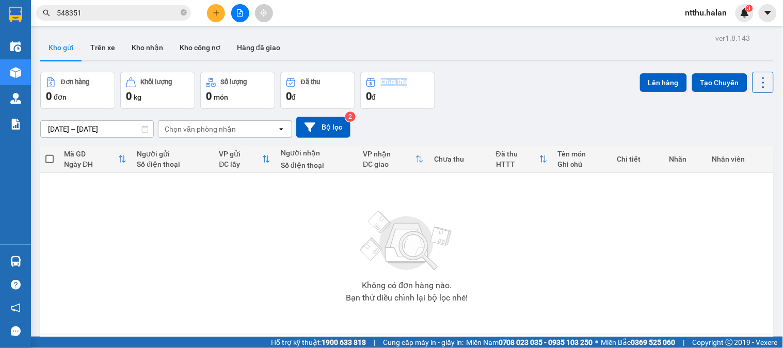
click at [527, 75] on div "Đơn hàng 0 đơn Khối lượng 0 kg Số lượng 0 món Đã thu 0 đ Chưa thu 0 đ Lên hàng …" at bounding box center [407, 90] width 734 height 37
click at [215, 14] on icon "plus" at bounding box center [216, 12] width 7 height 7
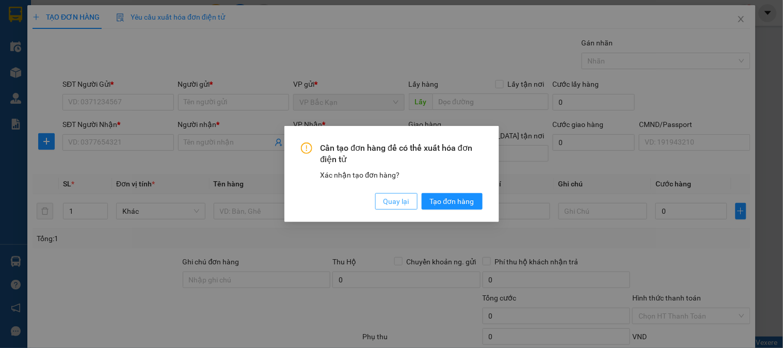
click at [388, 199] on span "Quay lại" at bounding box center [397, 201] width 26 height 11
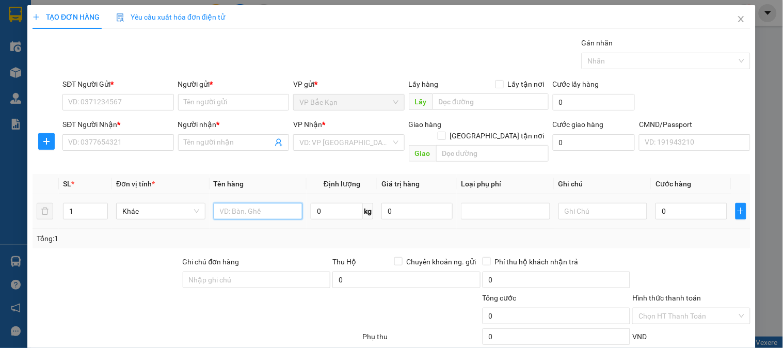
click at [272, 203] on input "text" at bounding box center [258, 211] width 89 height 17
type input "BỌC HỒNG MẪU XNƯỚC"
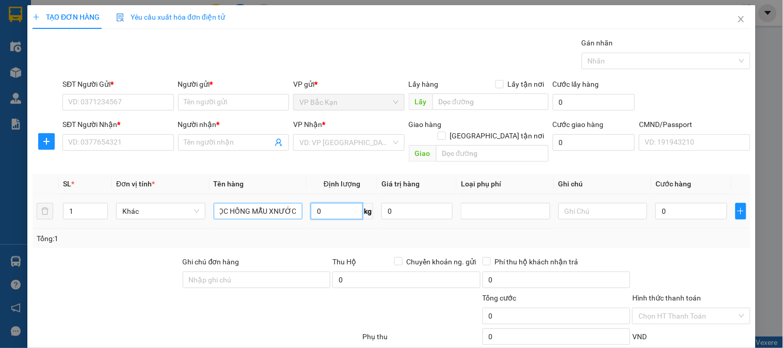
scroll to position [0, 0]
type input "1.5"
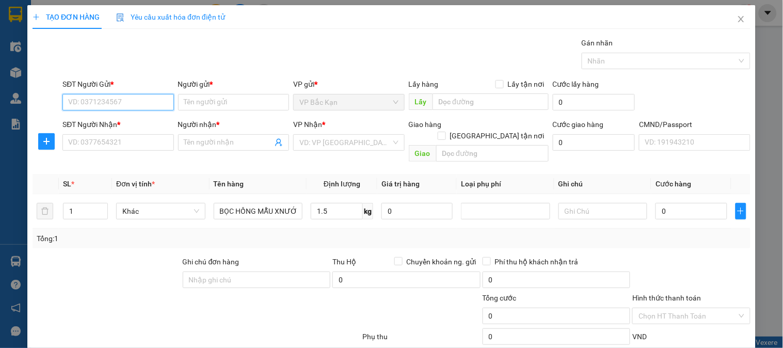
click at [127, 109] on input "SĐT Người Gửi *" at bounding box center [117, 102] width 111 height 17
type input "0965125649"
click at [123, 127] on div "0965125649 - HIỆU(SHIP)" at bounding box center [117, 122] width 98 height 11
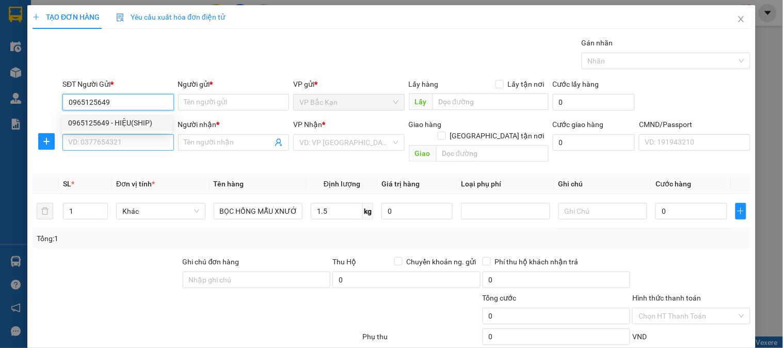
type input "HIỆU(SHIP)"
type input "0965125649"
click at [123, 145] on input "SĐT Người Nhận *" at bounding box center [117, 142] width 111 height 17
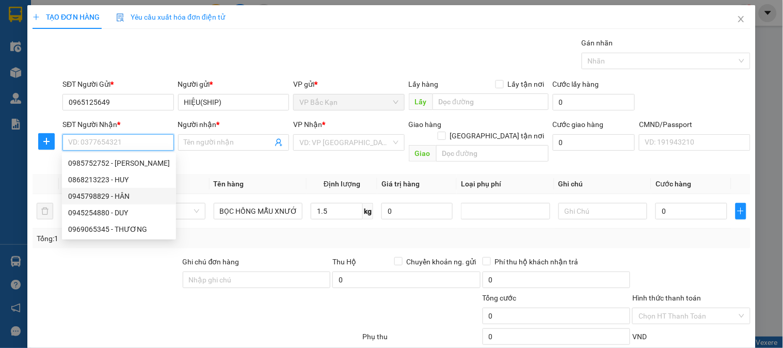
click at [117, 194] on div "0945798829 - HÂN" at bounding box center [119, 196] width 102 height 11
type input "0945798829"
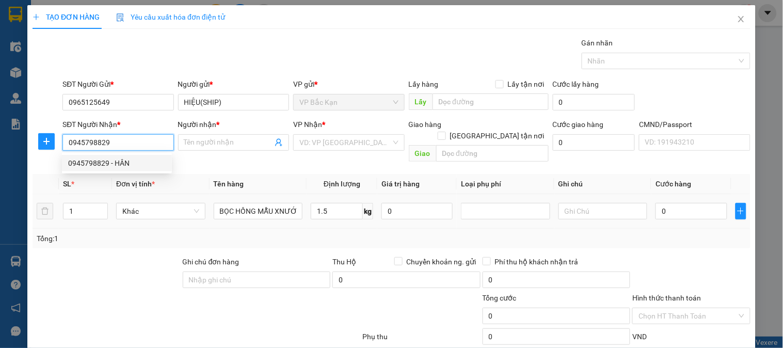
type input "HÂN"
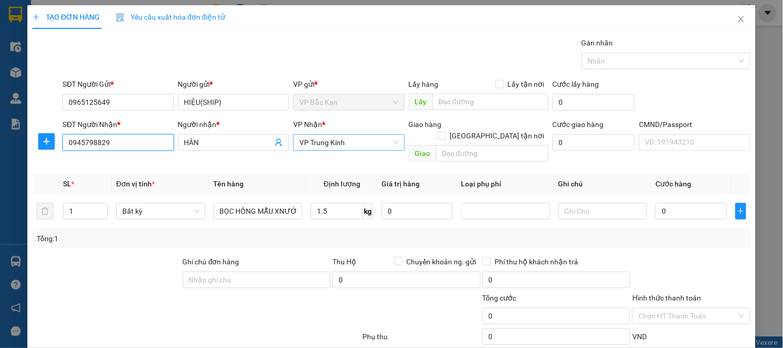
click at [332, 141] on span "VP Trung Kính" at bounding box center [349, 142] width 99 height 15
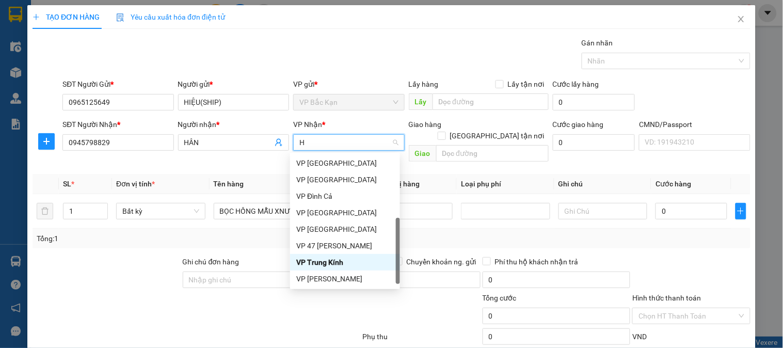
scroll to position [161, 0]
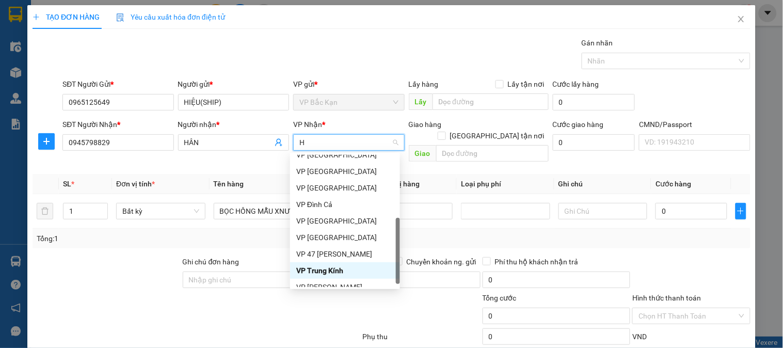
type input "HO"
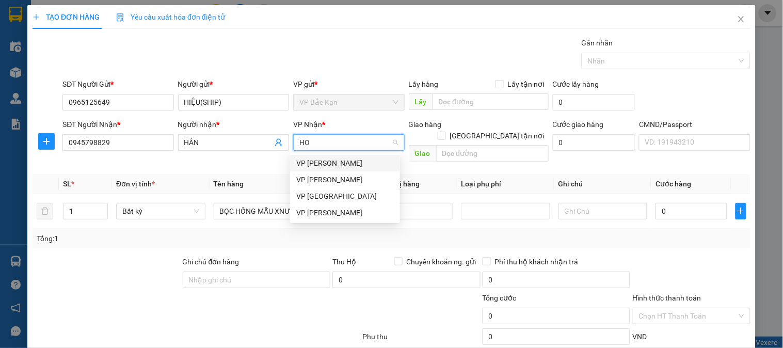
scroll to position [0, 0]
click at [329, 207] on div "[PERSON_NAME]" at bounding box center [345, 212] width 98 height 11
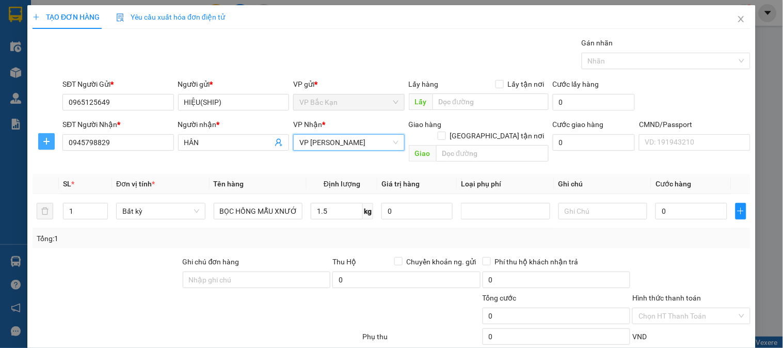
click at [48, 141] on icon "plus" at bounding box center [46, 141] width 8 height 8
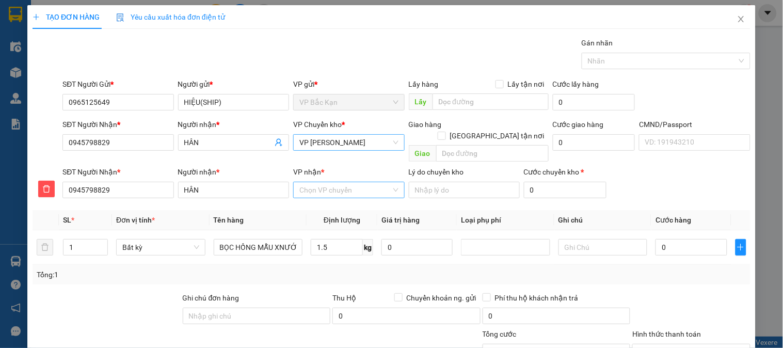
click at [306, 182] on input "VP nhận *" at bounding box center [345, 189] width 91 height 15
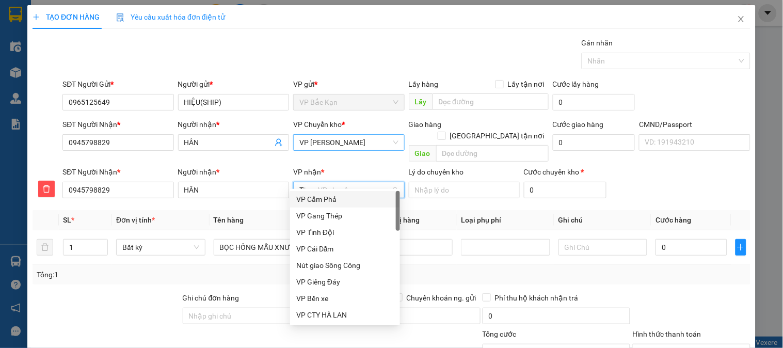
type input "TR"
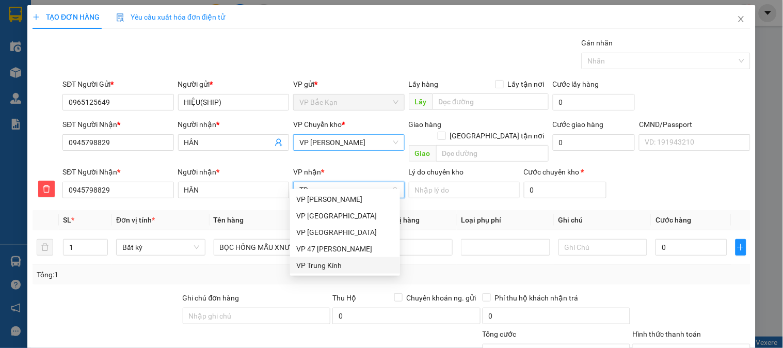
click at [311, 270] on div "VP Trung Kính" at bounding box center [345, 265] width 98 height 11
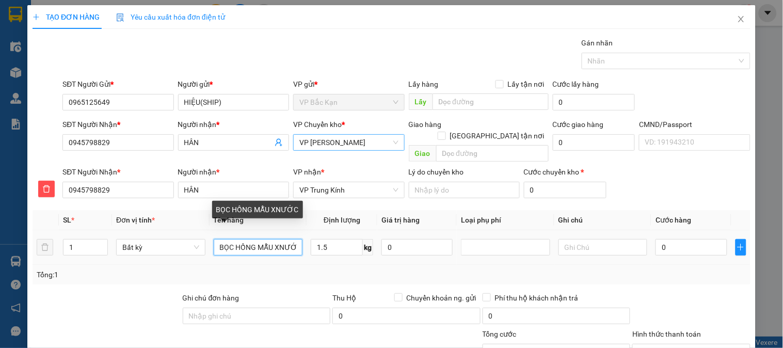
click at [278, 239] on input "BỌC HỒNG MẪU XNƯỚC" at bounding box center [258, 247] width 89 height 17
type input "BỌC HỒNG MẪU NƯỚC"
click at [318, 239] on input "1.5" at bounding box center [337, 247] width 52 height 17
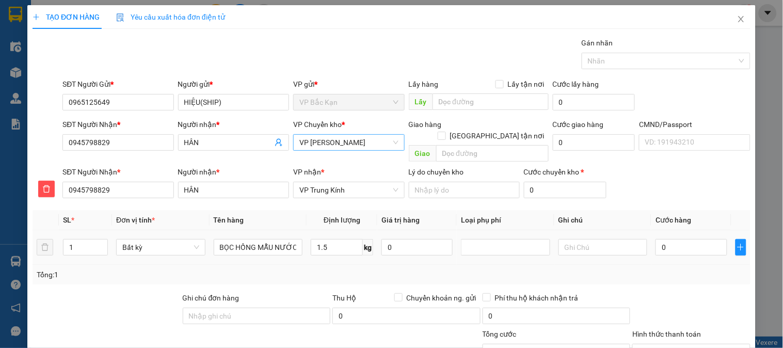
click at [324, 248] on td "1.5 kg" at bounding box center [342, 247] width 71 height 35
type input "40.000"
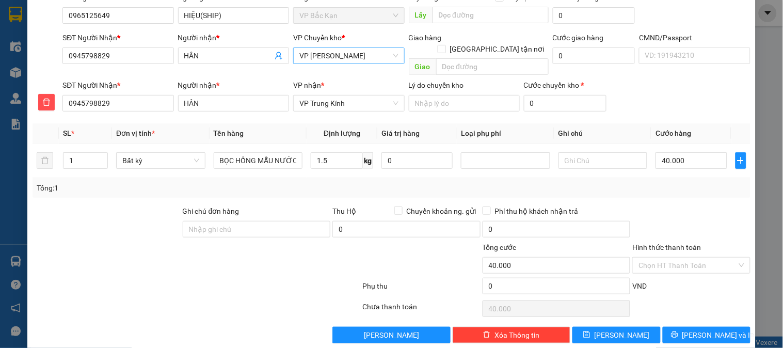
scroll to position [91, 0]
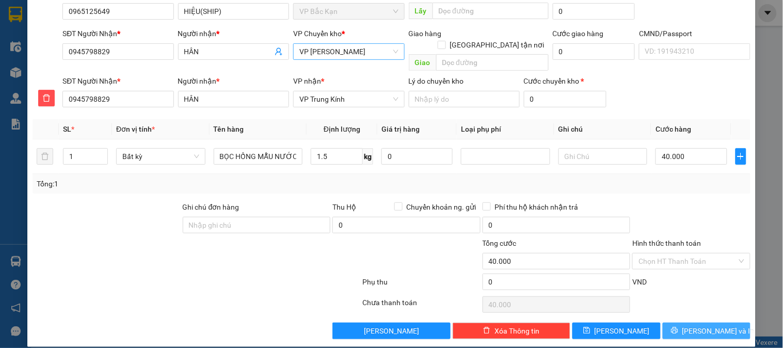
click at [713, 325] on span "[PERSON_NAME] và In" at bounding box center [719, 330] width 72 height 11
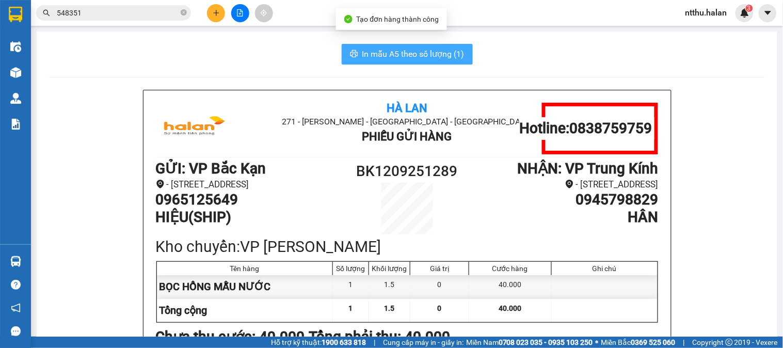
click at [396, 52] on span "In mẫu A5 theo số lượng (1)" at bounding box center [414, 54] width 102 height 13
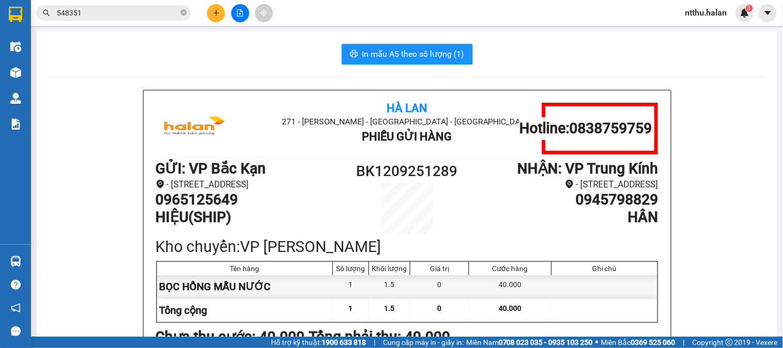
click at [122, 57] on div "In mẫu A5 theo số lượng (1)" at bounding box center [407, 54] width 716 height 21
click at [146, 61] on div "In mẫu A5 theo số lượng (1)" at bounding box center [407, 54] width 716 height 21
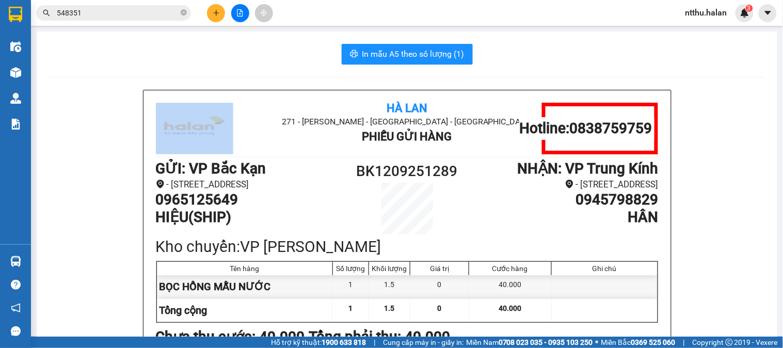
click at [146, 61] on div "In mẫu A5 theo số lượng (1)" at bounding box center [407, 54] width 716 height 21
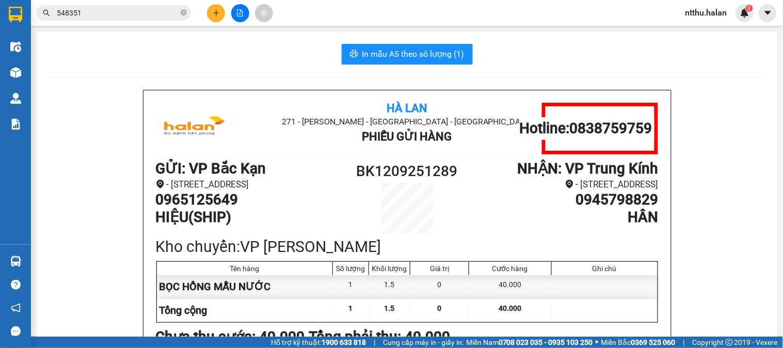
click at [146, 58] on div "In mẫu A5 theo số lượng (1)" at bounding box center [407, 54] width 716 height 21
click at [139, 13] on input "548351" at bounding box center [118, 12] width 122 height 11
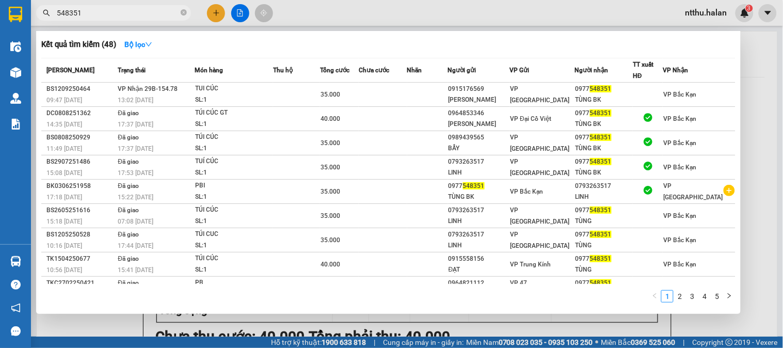
click at [139, 13] on input "548351" at bounding box center [118, 12] width 122 height 11
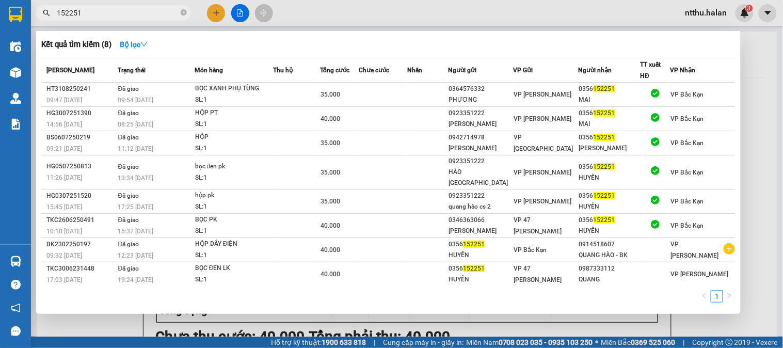
click at [143, 13] on input "152251" at bounding box center [118, 12] width 122 height 11
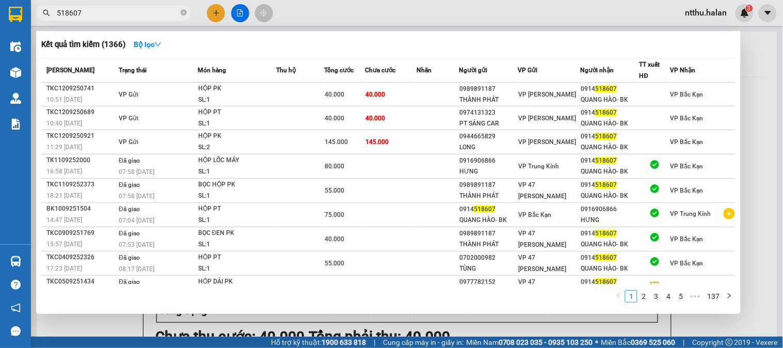
type input "518607"
click at [121, 315] on div at bounding box center [391, 174] width 783 height 348
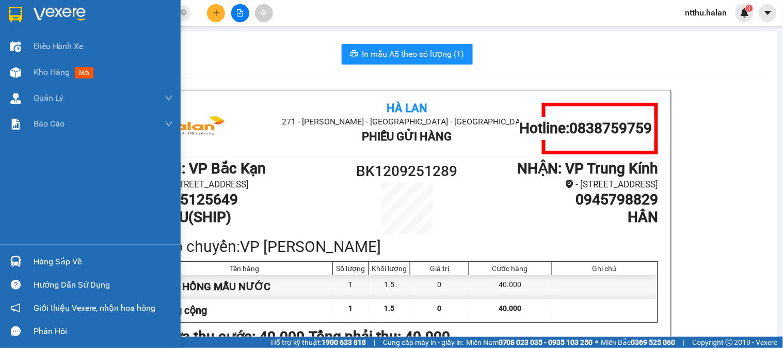
click at [50, 256] on div "Hàng sắp về" at bounding box center [103, 261] width 139 height 15
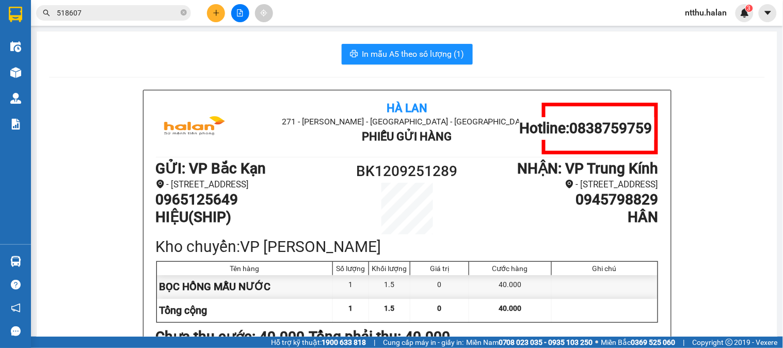
click at [239, 64] on section "Kết quả tìm kiếm ( 1366 ) Bộ lọc Mã ĐH Trạng thái Món hàng Thu hộ Tổng cước Chư…" at bounding box center [391, 174] width 783 height 348
click at [162, 52] on div "In mẫu A5 theo số lượng (1)" at bounding box center [407, 54] width 716 height 21
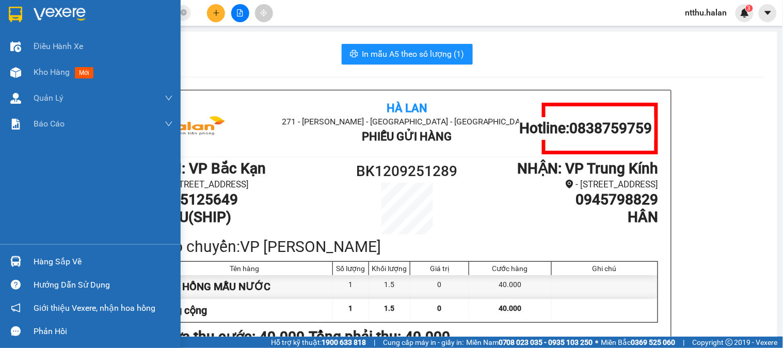
click at [53, 257] on div "Hàng sắp về" at bounding box center [103, 261] width 139 height 15
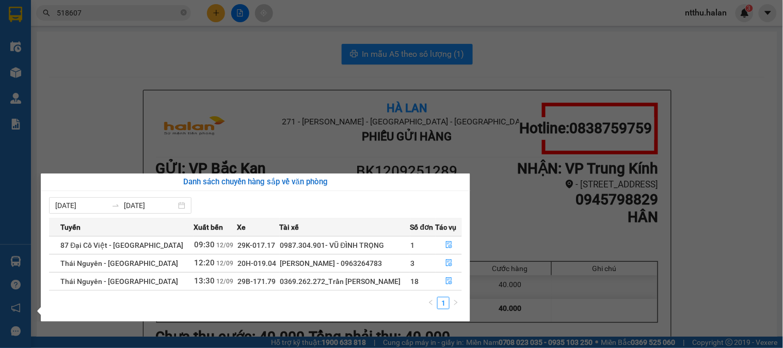
click at [260, 71] on section "Kết quả tìm kiếm ( 1366 ) Bộ lọc Mã ĐH Trạng thái Món hàng Thu hộ Tổng cước Chư…" at bounding box center [391, 174] width 783 height 348
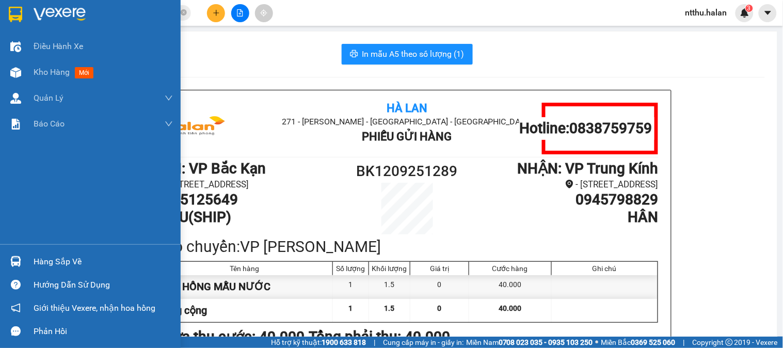
click at [50, 257] on div "Hàng sắp về" at bounding box center [103, 261] width 139 height 15
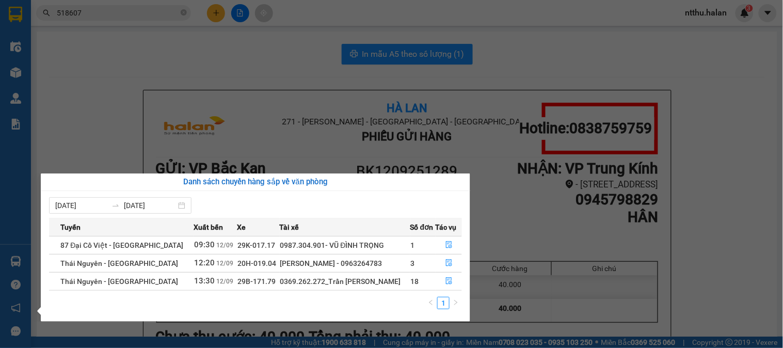
click at [283, 65] on section "Kết quả tìm kiếm ( 1366 ) Bộ lọc Mã ĐH Trạng thái Món hàng Thu hộ Tổng cước Chư…" at bounding box center [391, 174] width 783 height 348
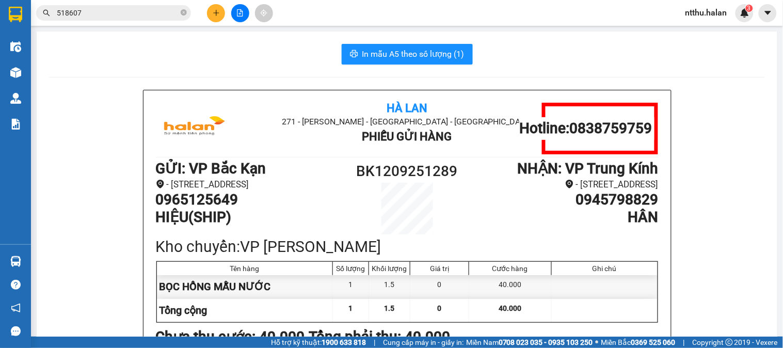
click at [245, 62] on div "In mẫu A5 theo số lượng (1)" at bounding box center [407, 54] width 716 height 21
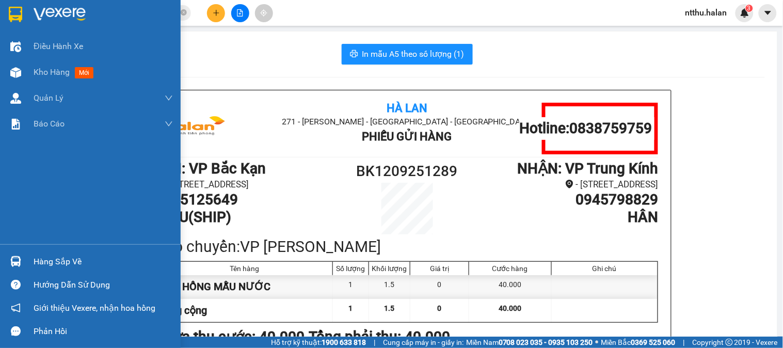
click at [43, 256] on div "Hàng sắp về" at bounding box center [103, 261] width 139 height 15
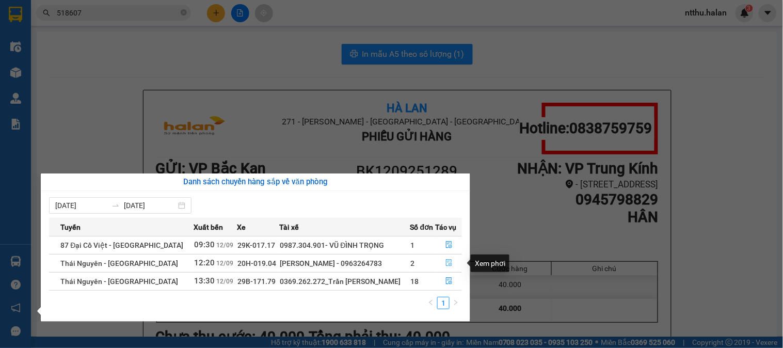
click at [446, 263] on icon "file-done" at bounding box center [449, 262] width 6 height 7
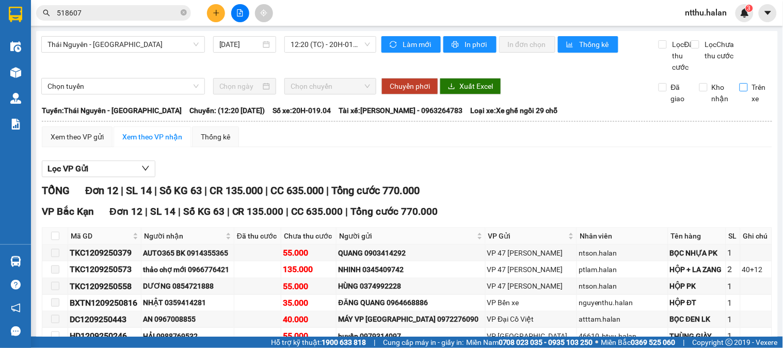
click at [740, 91] on input "Trên xe" at bounding box center [744, 87] width 8 height 8
checkbox input "true"
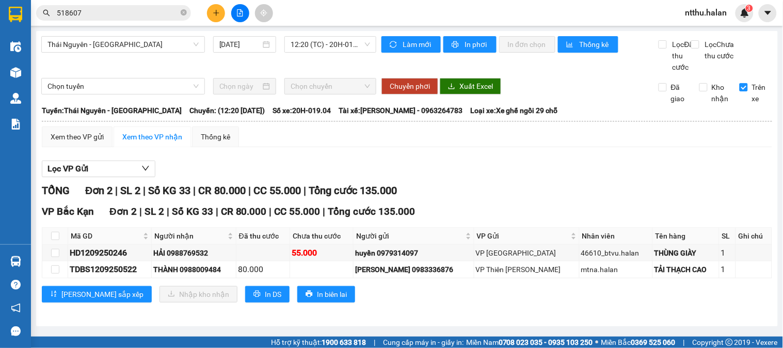
click at [540, 178] on div "Lọc VP Gửi" at bounding box center [407, 169] width 731 height 17
click at [478, 178] on div "Lọc VP Gửi" at bounding box center [407, 169] width 731 height 17
click at [455, 162] on div "Xem theo VP gửi Xem theo VP nhận Thống kê Lọc VP Gửi TỔNG Đơn 2 | SL 2 | Số KG…" at bounding box center [407, 221] width 731 height 189
click at [231, 58] on div "Thái Nguyên - Bắc Kạn 12/09/2025 12:20 (TC) - 20H-019.04" at bounding box center [208, 54] width 335 height 37
click at [143, 14] on input "518607" at bounding box center [118, 12] width 122 height 11
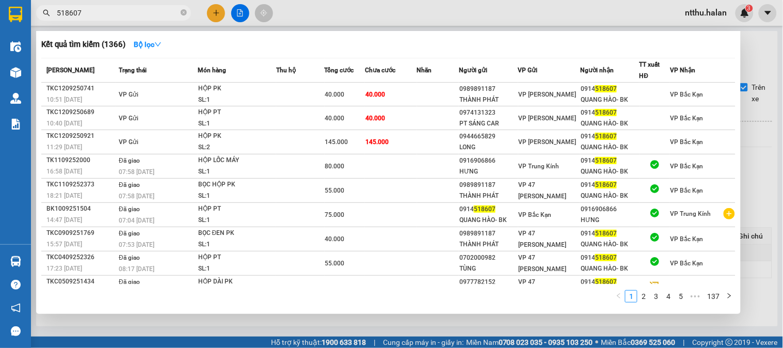
click at [143, 14] on input "518607" at bounding box center [118, 12] width 122 height 11
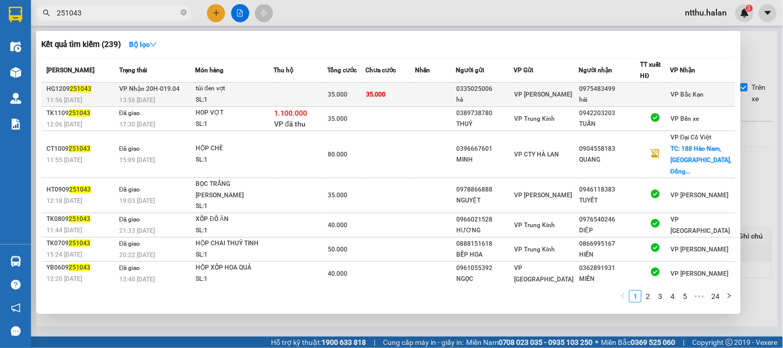
type input "251043"
click at [231, 99] on div "SL: 1" at bounding box center [234, 100] width 77 height 11
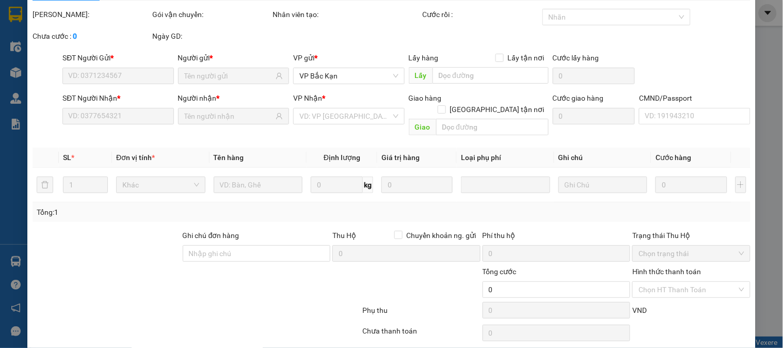
type input "0335025006"
type input "hà"
type input "0975483499"
type input "hải"
type input "35.000"
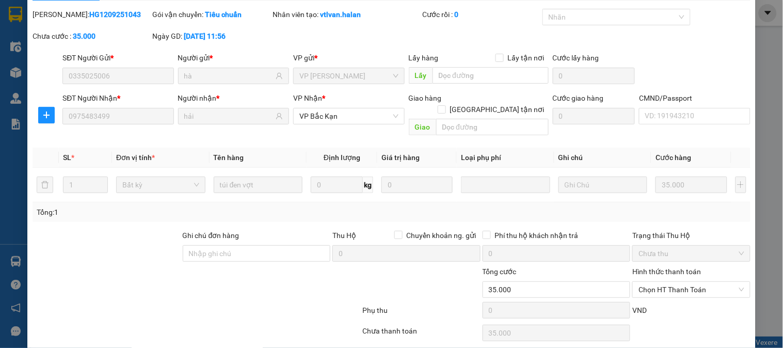
scroll to position [57, 0]
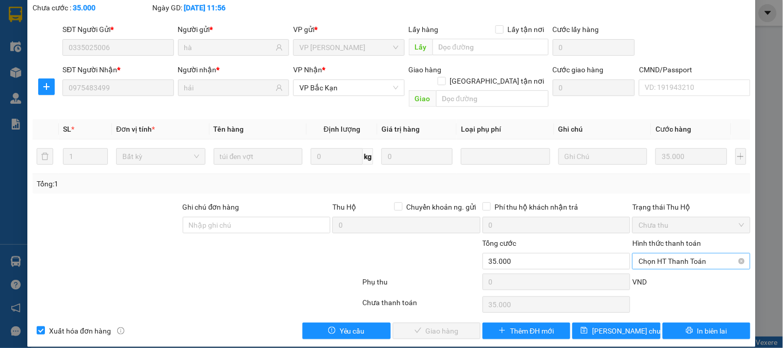
click at [657, 254] on span "Chọn HT Thanh Toán" at bounding box center [691, 261] width 105 height 15
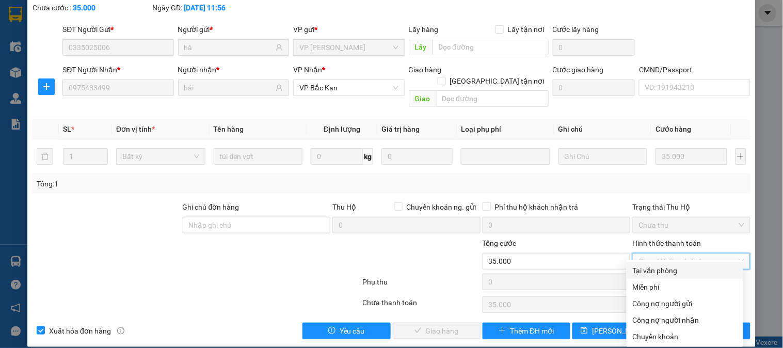
click at [663, 265] on div "Tại văn phòng" at bounding box center [685, 270] width 104 height 11
type input "0"
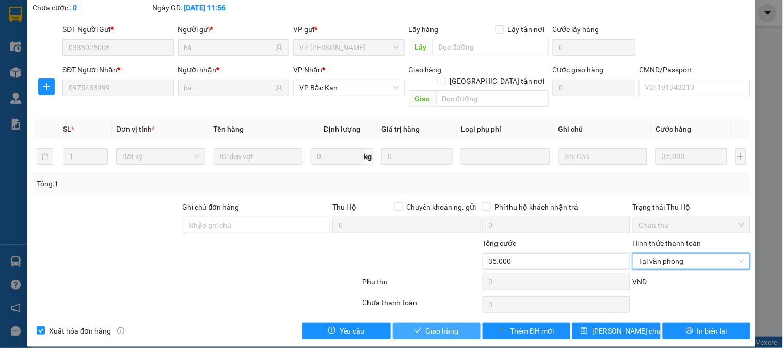
click at [448, 323] on button "Giao hàng" at bounding box center [437, 331] width 88 height 17
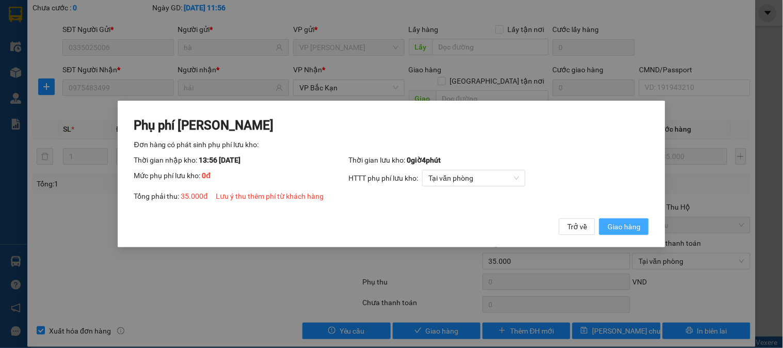
click at [620, 234] on button "Giao hàng" at bounding box center [625, 226] width 50 height 17
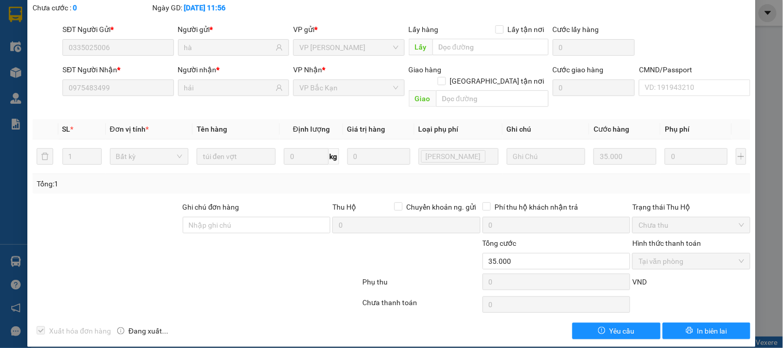
click at [553, 224] on div "0" at bounding box center [557, 227] width 148 height 21
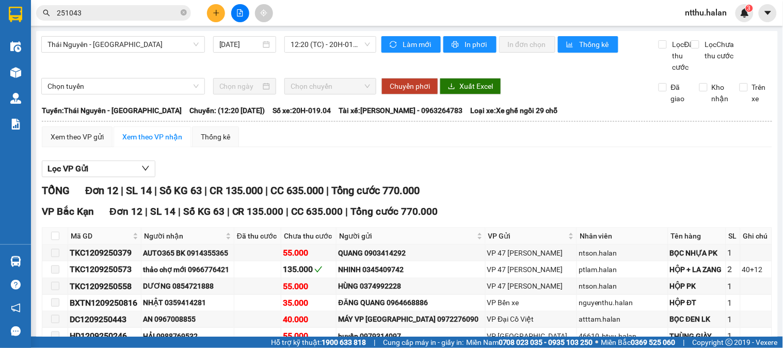
click at [708, 13] on span "ntthu.halan" at bounding box center [707, 12] width 58 height 13
click at [696, 29] on span "Đăng xuất" at bounding box center [715, 31] width 43 height 11
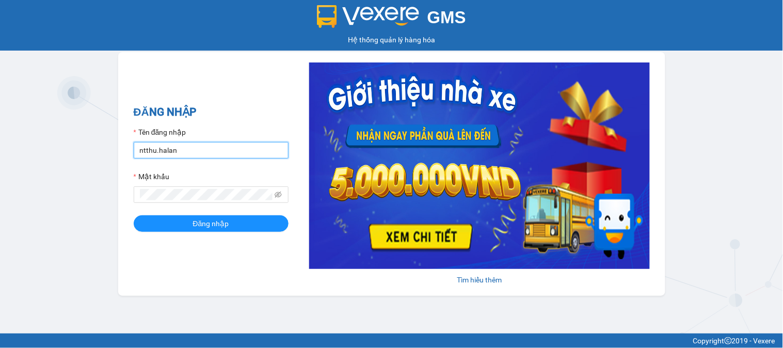
click at [217, 154] on input "ntthu.halan" at bounding box center [211, 150] width 155 height 17
type input "tthtrang.halan"
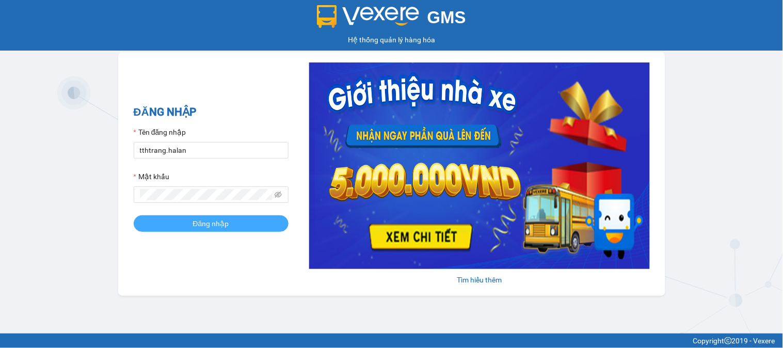
click at [241, 221] on button "Đăng nhập" at bounding box center [211, 223] width 155 height 17
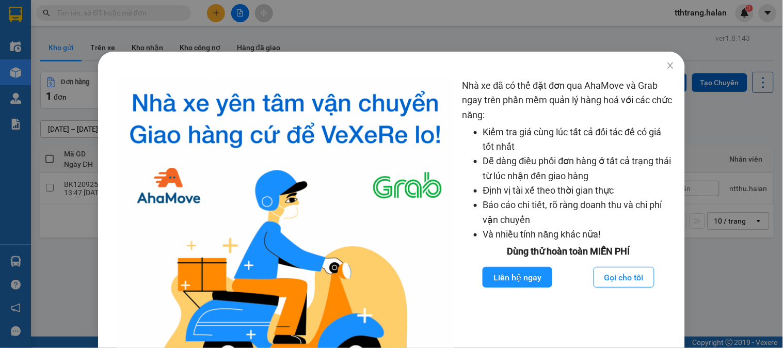
click at [86, 212] on div "Nhà xe đã có thể đặt đơn qua AhaMove và Grab ngay trên phần mềm quản lý hàng ho…" at bounding box center [391, 174] width 783 height 348
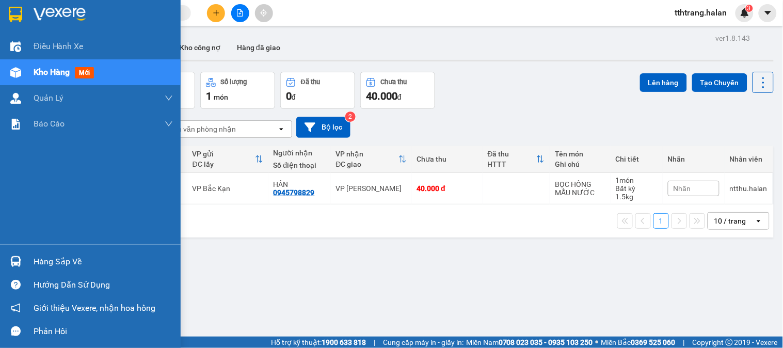
click at [6, 267] on div "Hàng sắp về" at bounding box center [90, 261] width 181 height 23
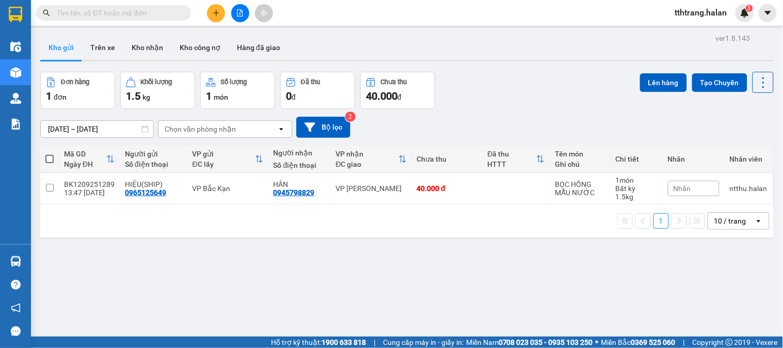
drag, startPoint x: 526, startPoint y: 250, endPoint x: 502, endPoint y: 244, distance: 24.7
click at [527, 250] on section "Kết quả tìm kiếm ( 0 ) Bộ lọc No Data tthtrang.halan 3 Điều hành xe Kho hàng mớ…" at bounding box center [391, 174] width 783 height 348
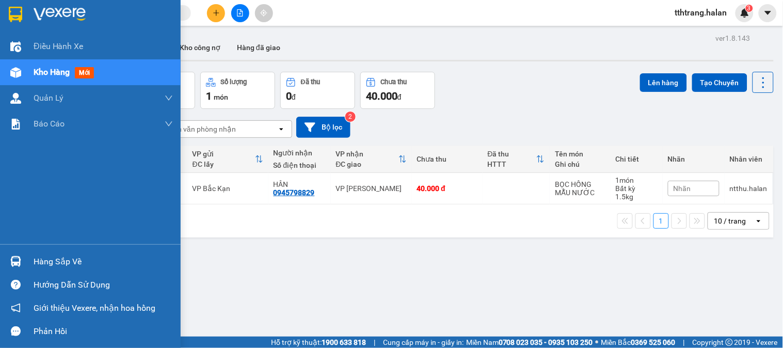
click at [48, 263] on div "Hàng sắp về" at bounding box center [103, 261] width 139 height 15
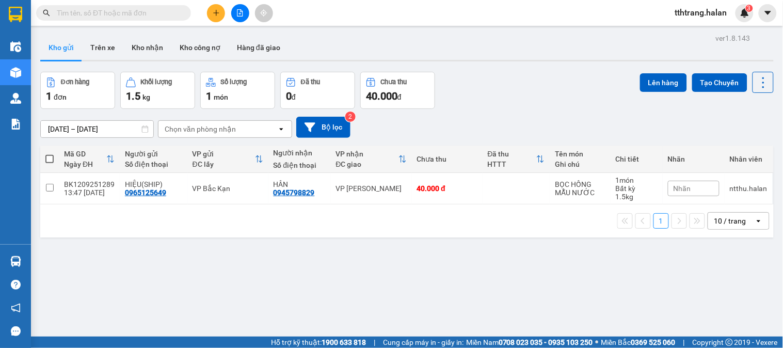
click at [185, 29] on section "Kết quả tìm kiếm ( 0 ) Bộ lọc No Data tthtrang.halan 3 Điều hành xe Kho hàng mớ…" at bounding box center [391, 174] width 783 height 348
click at [164, 12] on input "text" at bounding box center [118, 12] width 122 height 11
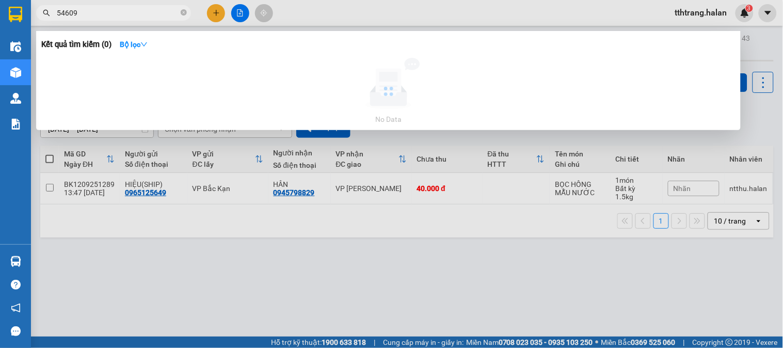
type input "546099"
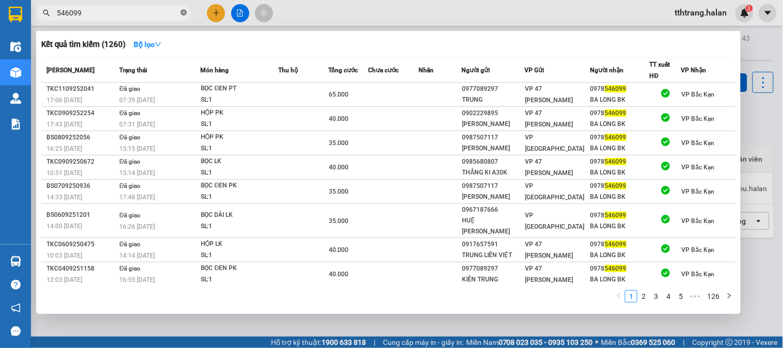
click at [185, 16] on span at bounding box center [184, 13] width 6 height 10
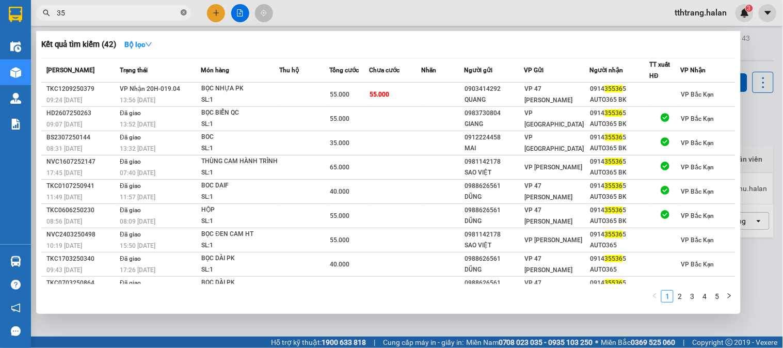
type input "3"
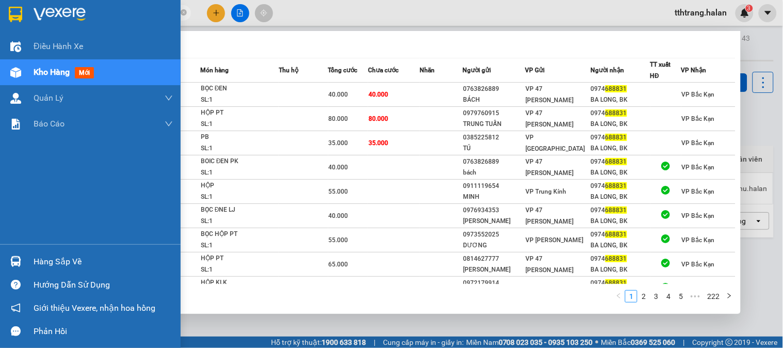
type input "688831"
click at [21, 264] on img at bounding box center [15, 261] width 11 height 11
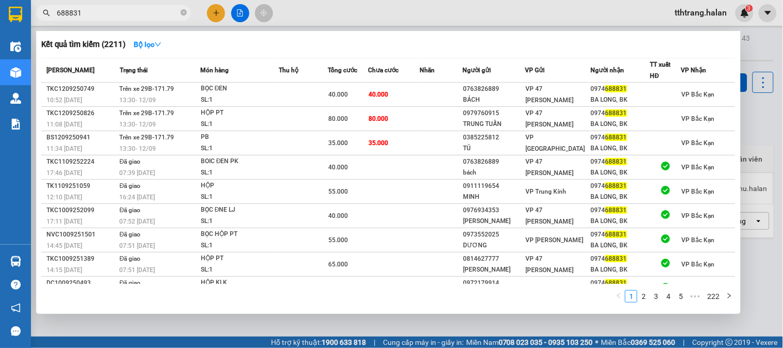
click at [486, 332] on section "Kết quả tìm kiếm ( 2211 ) Bộ lọc Mã ĐH Trạng thái Món hàng Thu hộ Tổng cước Chư…" at bounding box center [391, 174] width 783 height 348
click at [209, 324] on div at bounding box center [391, 174] width 783 height 348
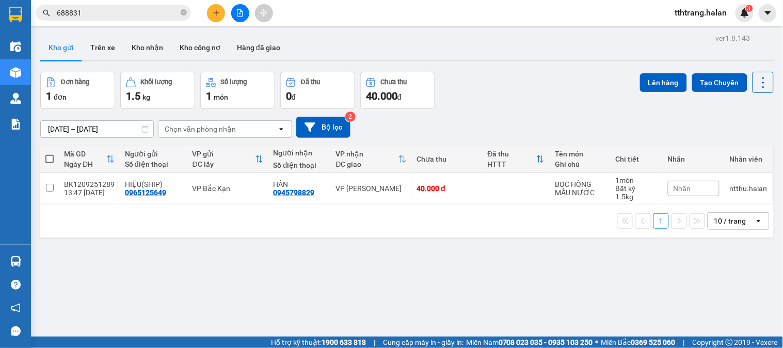
click at [183, 8] on span "688831" at bounding box center [113, 12] width 155 height 15
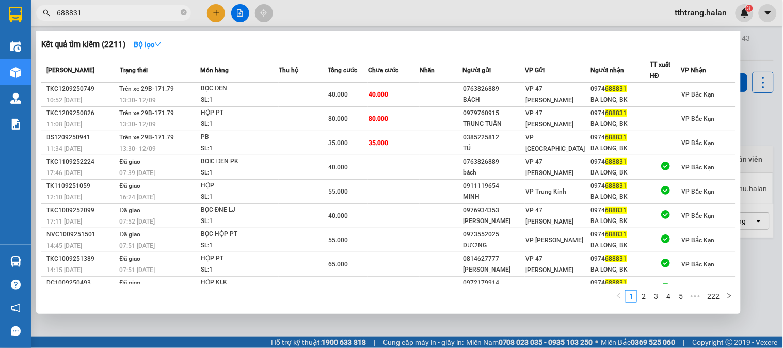
click at [187, 14] on span "688831" at bounding box center [113, 12] width 155 height 15
click at [178, 15] on input "688831" at bounding box center [118, 12] width 122 height 11
click at [186, 13] on icon "close-circle" at bounding box center [184, 12] width 6 height 6
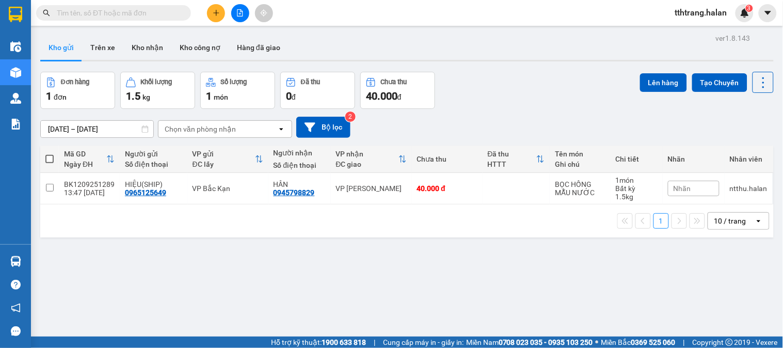
click at [171, 13] on input "text" at bounding box center [118, 12] width 122 height 11
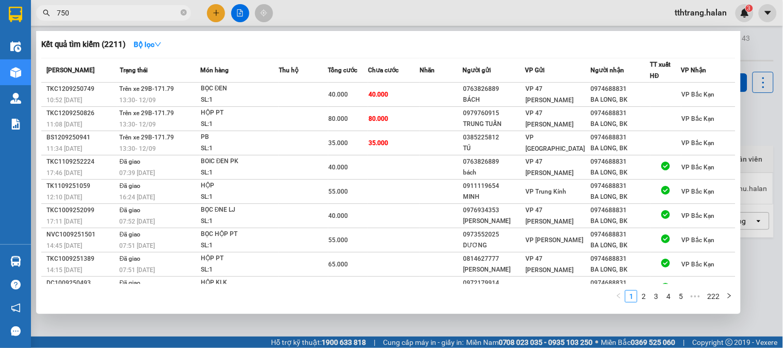
type input "7502"
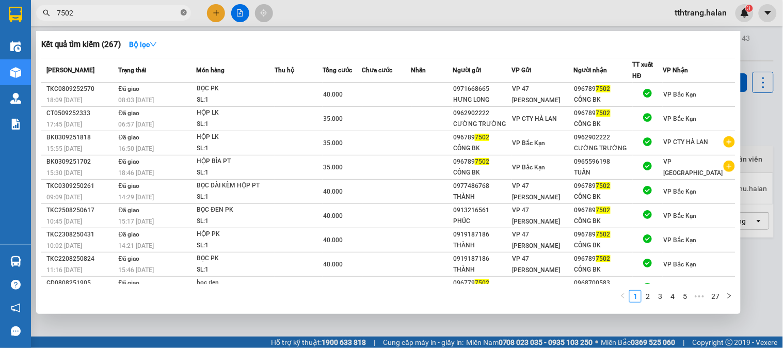
click at [184, 15] on span at bounding box center [184, 13] width 6 height 10
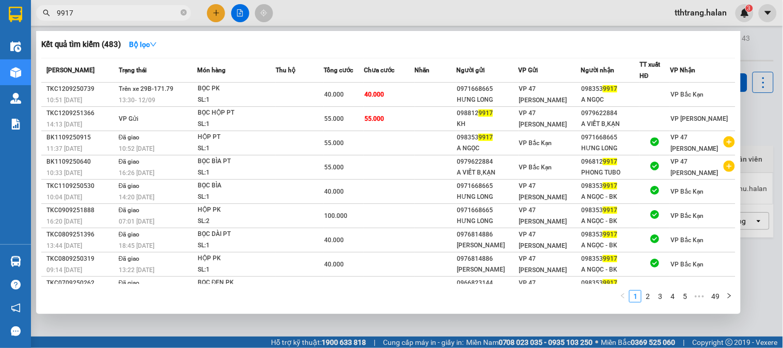
type input "9917"
drag, startPoint x: 214, startPoint y: 331, endPoint x: 72, endPoint y: 188, distance: 201.2
click at [214, 330] on div at bounding box center [391, 174] width 783 height 348
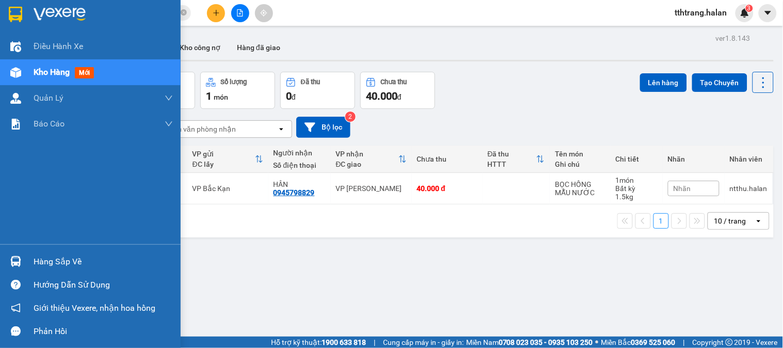
click at [8, 271] on div "Hàng sắp về" at bounding box center [90, 261] width 181 height 23
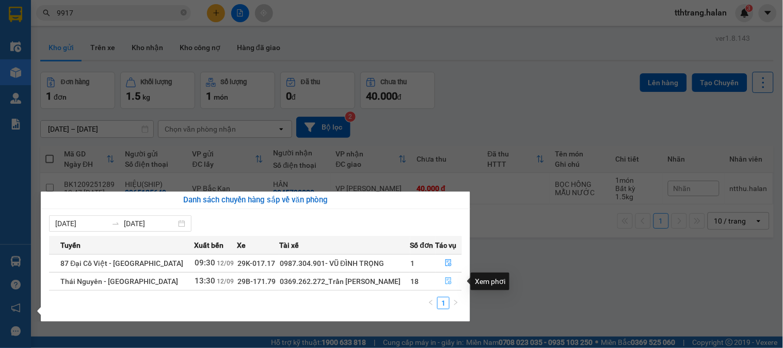
click at [446, 280] on icon "file-done" at bounding box center [449, 280] width 6 height 7
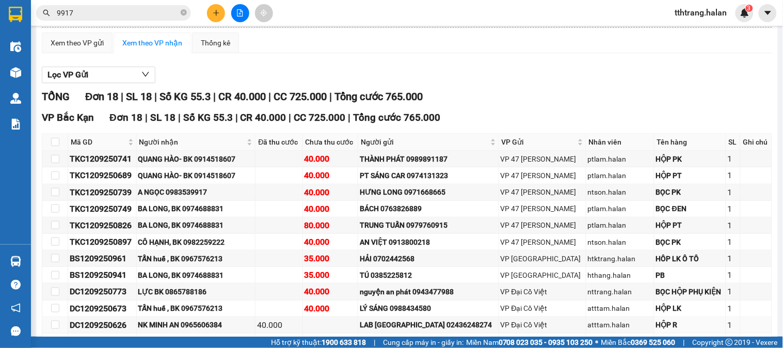
scroll to position [43, 0]
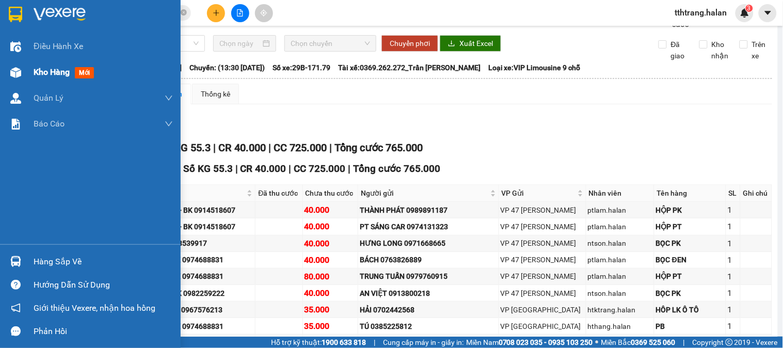
click at [17, 70] on img at bounding box center [15, 72] width 11 height 11
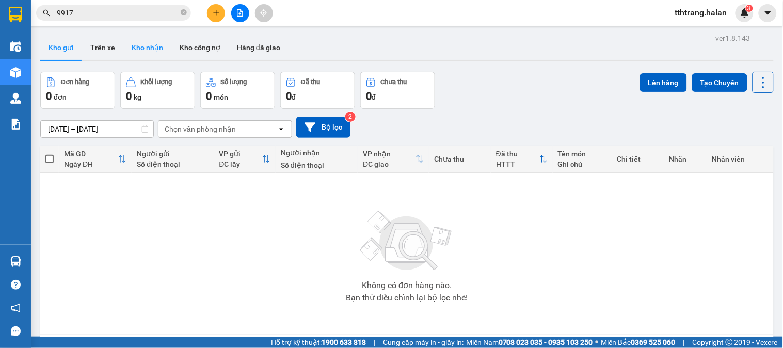
click at [149, 44] on button "Kho nhận" at bounding box center [147, 47] width 48 height 25
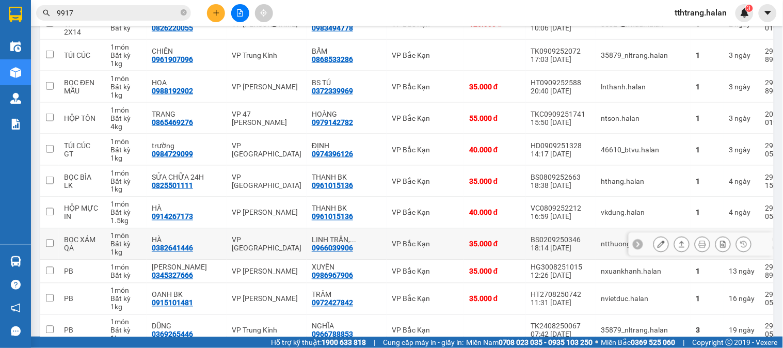
scroll to position [1334, 0]
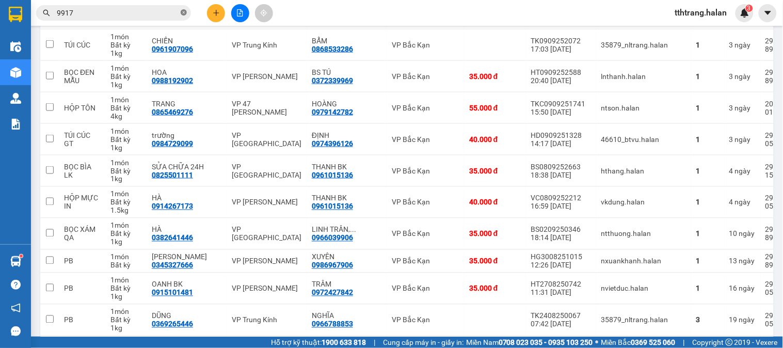
click at [183, 12] on icon "close-circle" at bounding box center [184, 12] width 6 height 6
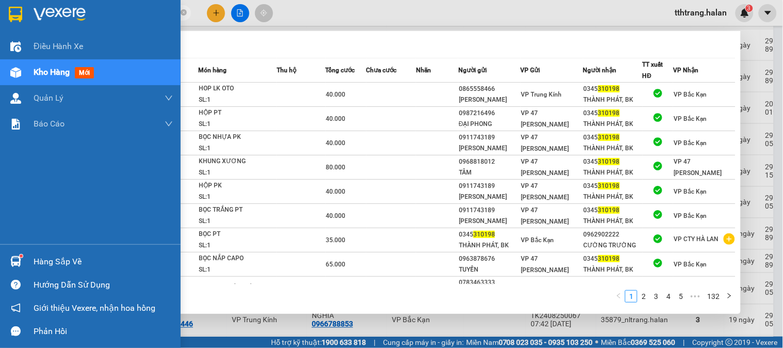
type input "310198"
click at [34, 261] on div "Hàng sắp về" at bounding box center [103, 261] width 139 height 15
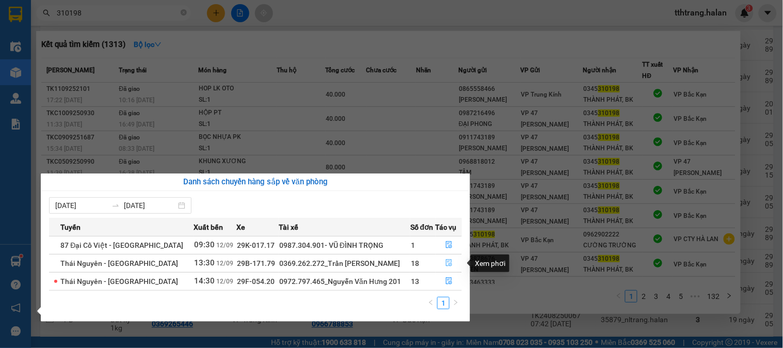
click at [446, 268] on span "file-done" at bounding box center [449, 263] width 7 height 8
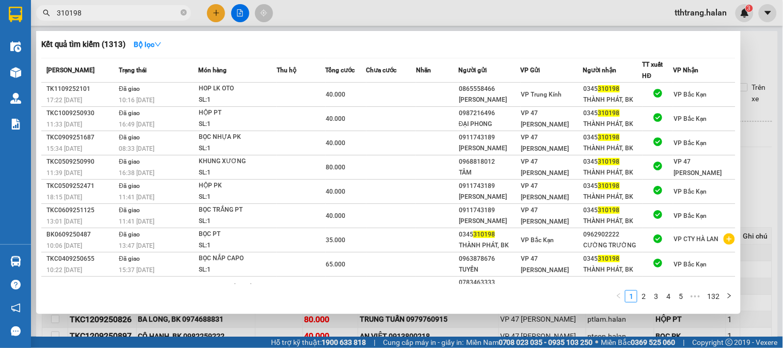
click at [404, 328] on div at bounding box center [391, 174] width 783 height 348
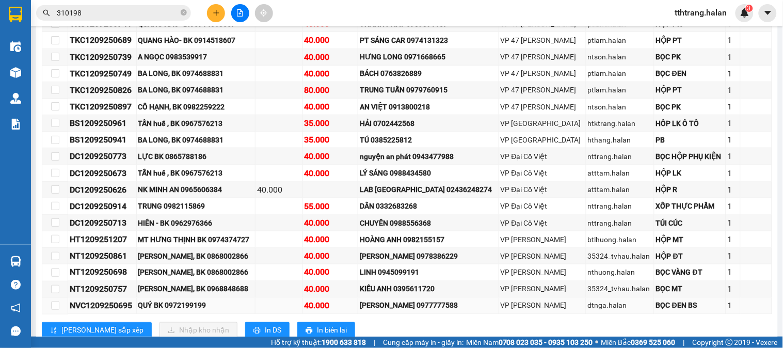
scroll to position [272, 0]
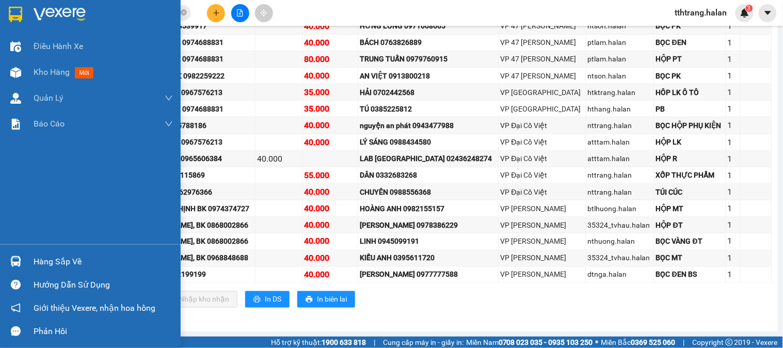
click at [20, 262] on img at bounding box center [15, 261] width 11 height 11
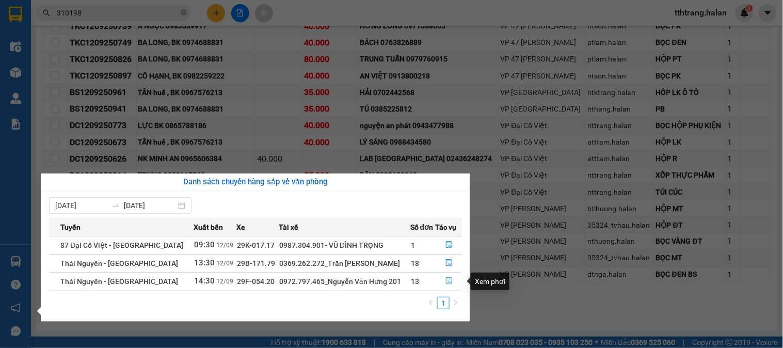
click at [446, 281] on icon "file-done" at bounding box center [449, 280] width 7 height 7
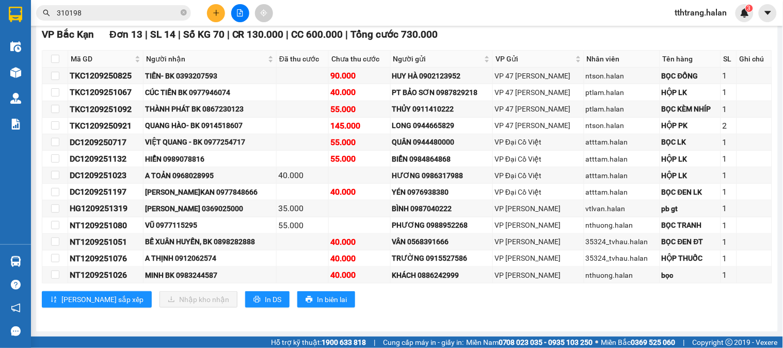
scroll to position [189, 0]
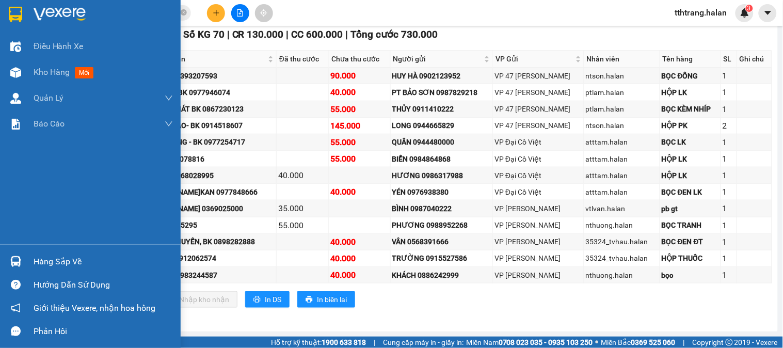
click at [25, 260] on div "Hàng sắp về" at bounding box center [90, 261] width 181 height 23
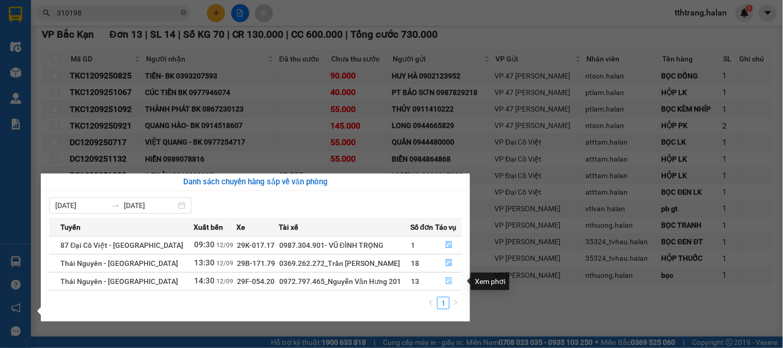
click at [443, 278] on button "button" at bounding box center [448, 281] width 25 height 17
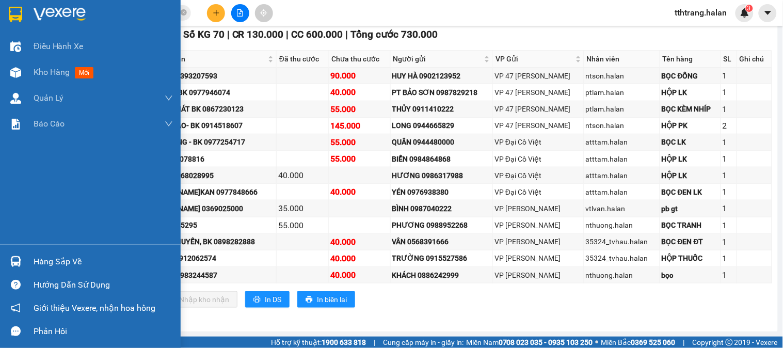
click at [17, 254] on div at bounding box center [16, 262] width 18 height 18
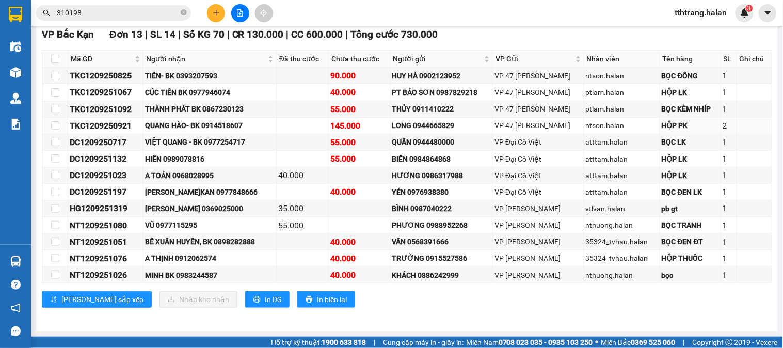
click at [243, 117] on section "Kết quả tìm kiếm ( 1313 ) Bộ lọc Mã ĐH Trạng thái Món hàng Thu hộ Tổng cước Chư…" at bounding box center [391, 174] width 783 height 348
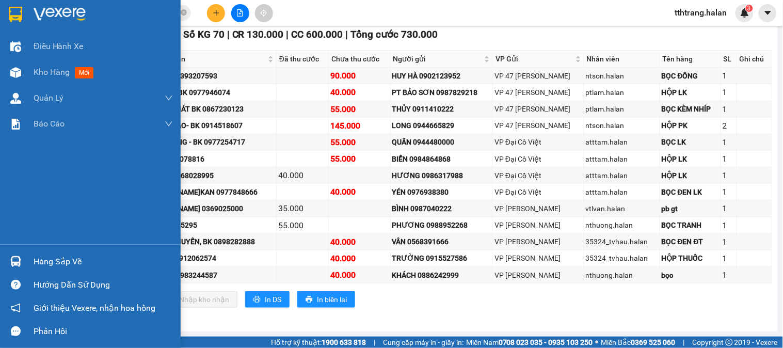
click at [42, 263] on div "Hàng sắp về" at bounding box center [103, 261] width 139 height 15
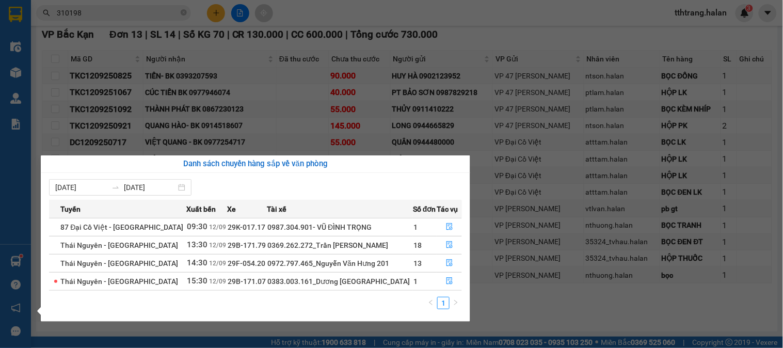
click at [212, 18] on section "Kết quả tìm kiếm ( 1313 ) Bộ lọc Mã ĐH Trạng thái Món hàng Thu hộ Tổng cước Chư…" at bounding box center [391, 174] width 783 height 348
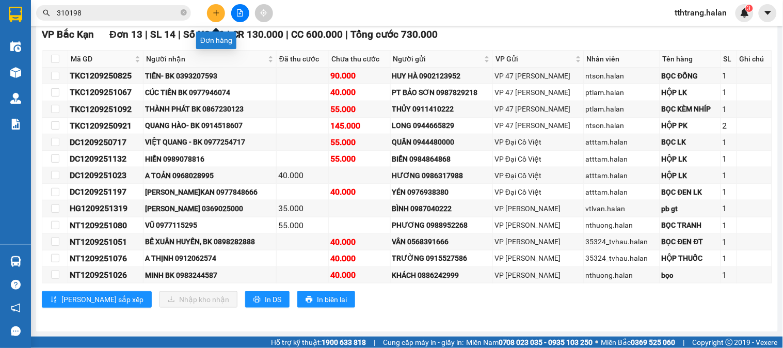
click at [212, 18] on button at bounding box center [216, 13] width 18 height 18
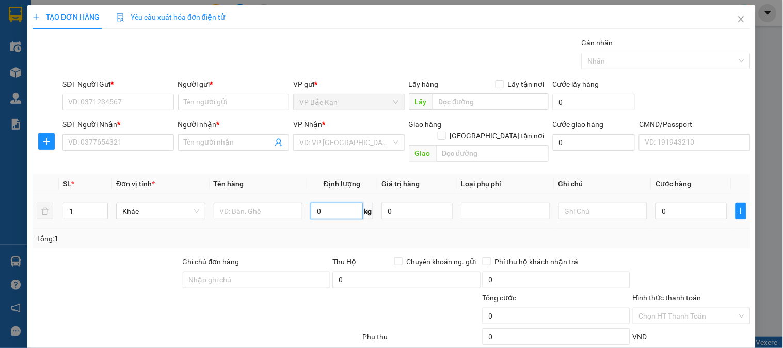
click at [332, 203] on input "0" at bounding box center [337, 211] width 52 height 17
type input "9"
click at [256, 203] on input "text" at bounding box center [258, 211] width 89 height 17
type input "TÚI ĐEN ĐỒ ĂN"
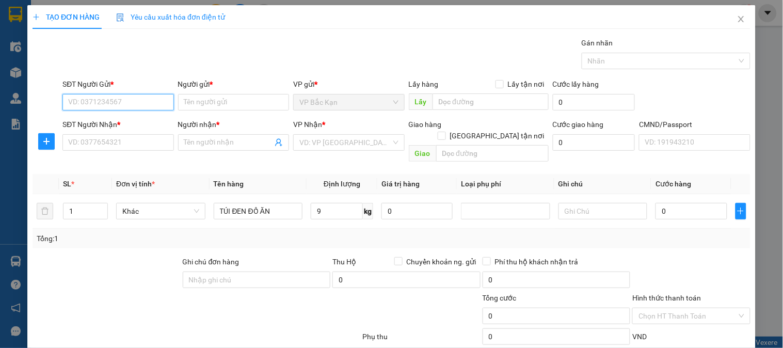
drag, startPoint x: 126, startPoint y: 106, endPoint x: 151, endPoint y: 107, distance: 25.9
click at [126, 106] on input "SĐT Người Gửi *" at bounding box center [117, 102] width 111 height 17
click at [150, 105] on input "SĐT Người Gửi *" at bounding box center [117, 102] width 111 height 17
click at [118, 106] on input "SĐT Người Gửi *" at bounding box center [117, 102] width 111 height 17
type input "0888465899"
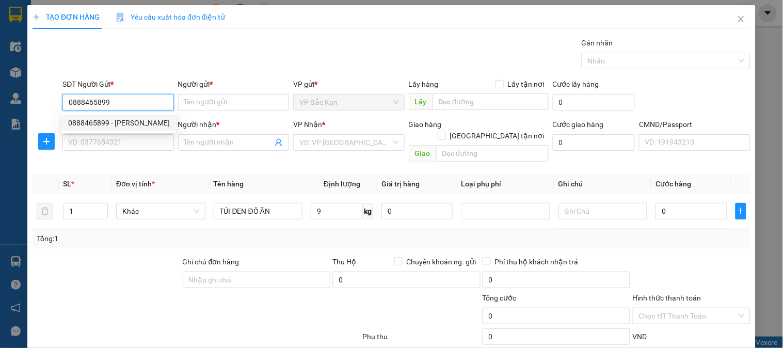
click at [119, 106] on input "0888465899" at bounding box center [117, 102] width 111 height 17
click at [120, 120] on div "0888465899 - MINH" at bounding box center [119, 122] width 102 height 11
type input "MINH"
type input "0888465899"
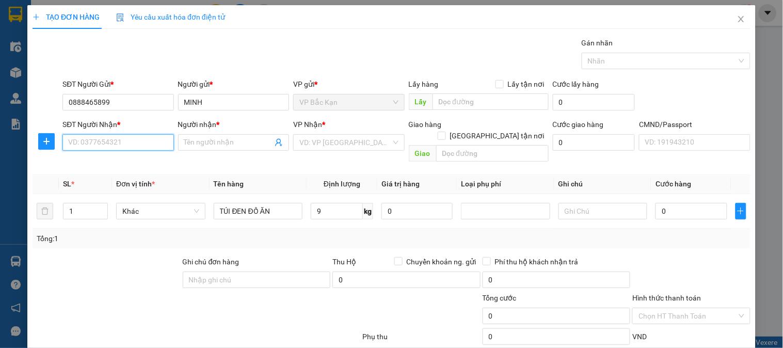
click at [124, 137] on input "SĐT Người Nhận *" at bounding box center [117, 142] width 111 height 17
type input "0912557261"
click at [127, 143] on input "0912557261" at bounding box center [117, 142] width 111 height 17
click at [139, 161] on div "0912557261 - THOA" at bounding box center [117, 163] width 98 height 11
type input "THOA"
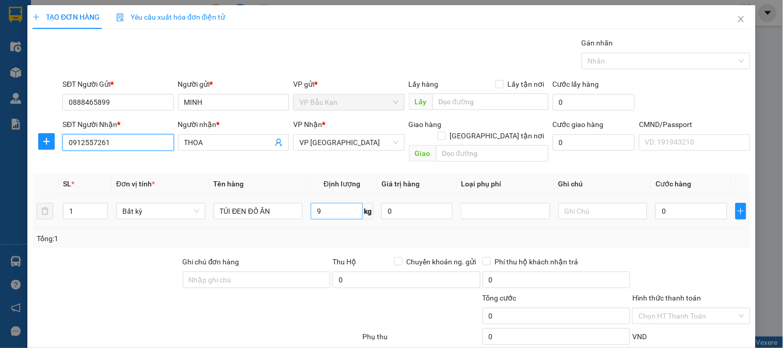
type input "0912557261"
click at [342, 203] on input "9" at bounding box center [337, 211] width 52 height 17
click at [361, 233] on div "Tổng: 1" at bounding box center [392, 238] width 710 height 11
type input "40.000"
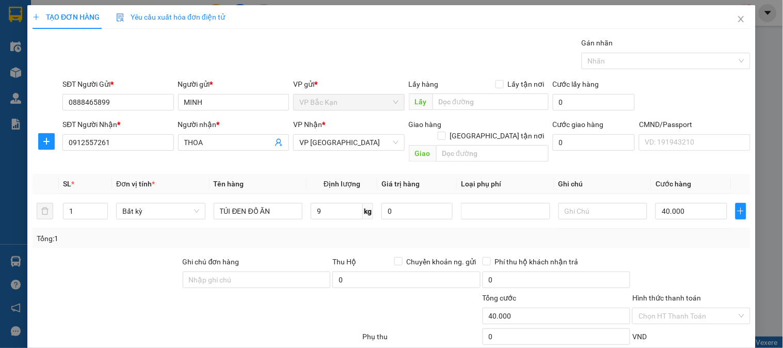
type input "40.000"
click at [130, 142] on input "0912557261" at bounding box center [117, 142] width 111 height 17
click at [672, 233] on div "Tổng: 1" at bounding box center [392, 238] width 710 height 11
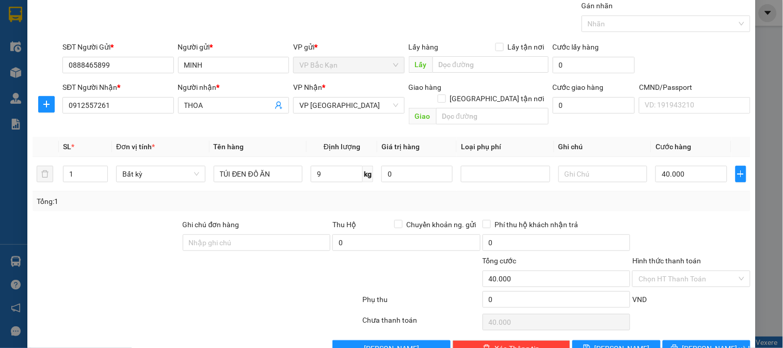
scroll to position [54, 0]
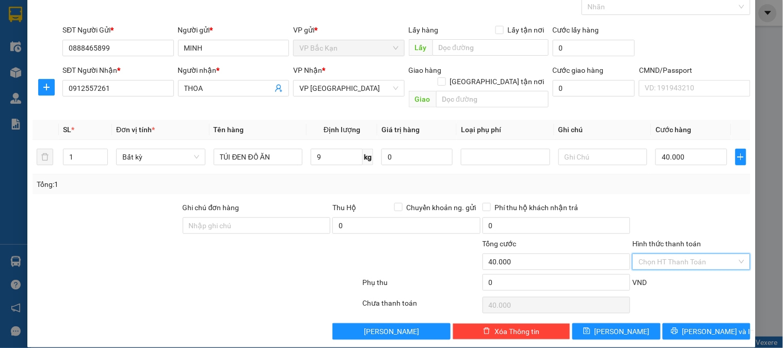
click at [697, 254] on input "Hình thức thanh toán" at bounding box center [688, 261] width 98 height 15
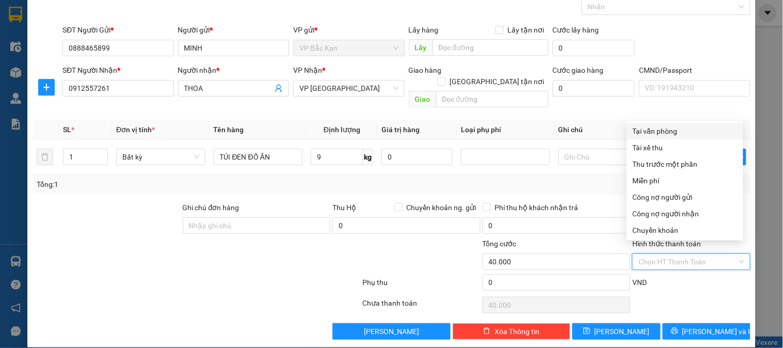
click at [655, 129] on div "Tại văn phòng" at bounding box center [685, 131] width 104 height 11
type input "0"
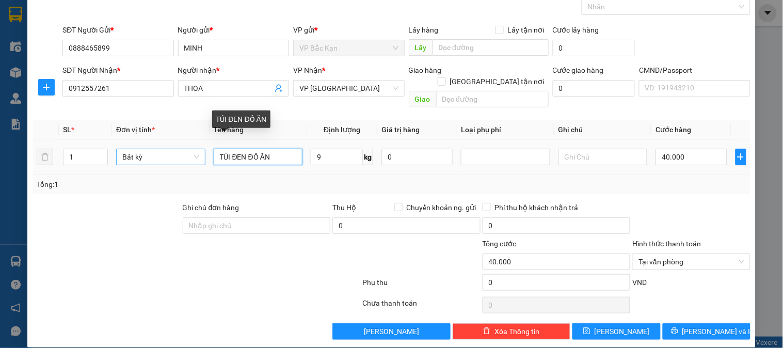
drag, startPoint x: 229, startPoint y: 146, endPoint x: 186, endPoint y: 145, distance: 42.4
click at [186, 145] on tr "1 Bất kỳ TÚI ĐEN ĐỒ ĂN 9 kg 0 40.000" at bounding box center [392, 157] width 718 height 35
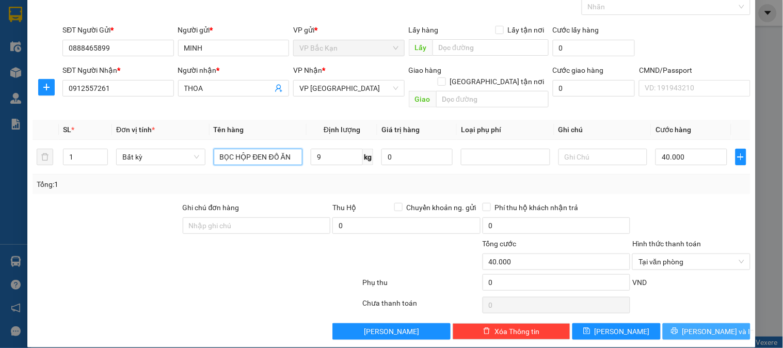
type input "BỌC HỘP ĐEN ĐỒ ĂN"
click at [687, 323] on button "[PERSON_NAME] và In" at bounding box center [707, 331] width 88 height 17
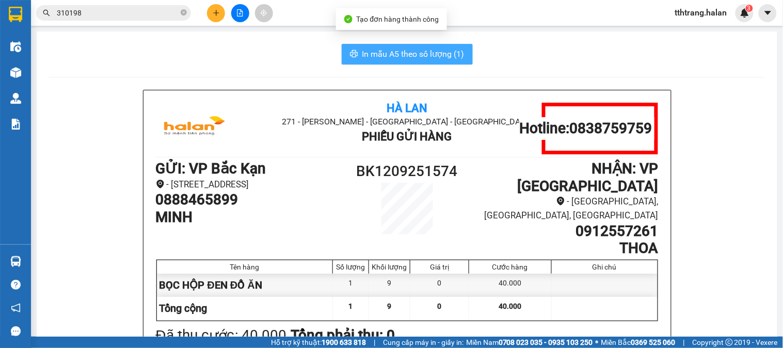
click at [357, 55] on button "In mẫu A5 theo số lượng (1)" at bounding box center [407, 54] width 131 height 21
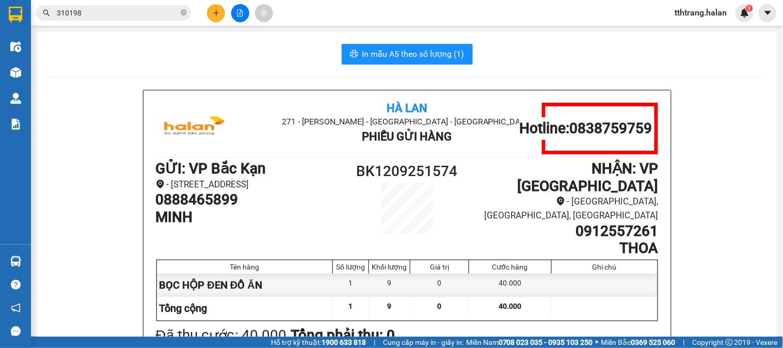
drag, startPoint x: 194, startPoint y: 32, endPoint x: 191, endPoint y: 19, distance: 12.8
click at [194, 29] on main "In mẫu A5 theo số lượng (1) Hà Lan 271 - Dương Tự Minh - Phường Tân Long - Thái…" at bounding box center [391, 168] width 783 height 337
click at [181, 12] on icon "close-circle" at bounding box center [184, 12] width 6 height 6
click at [162, 9] on input "text" at bounding box center [118, 12] width 122 height 11
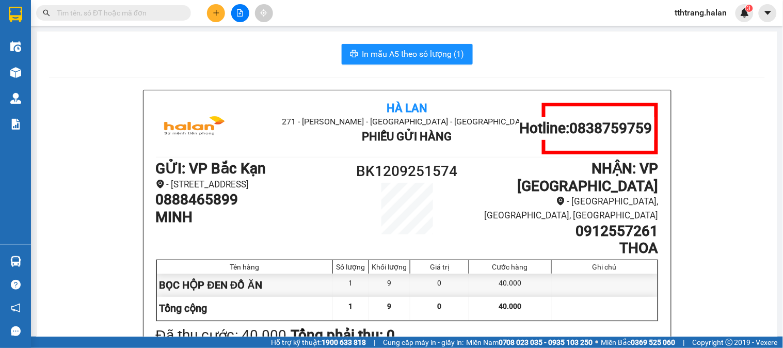
click at [162, 9] on input "text" at bounding box center [118, 12] width 122 height 11
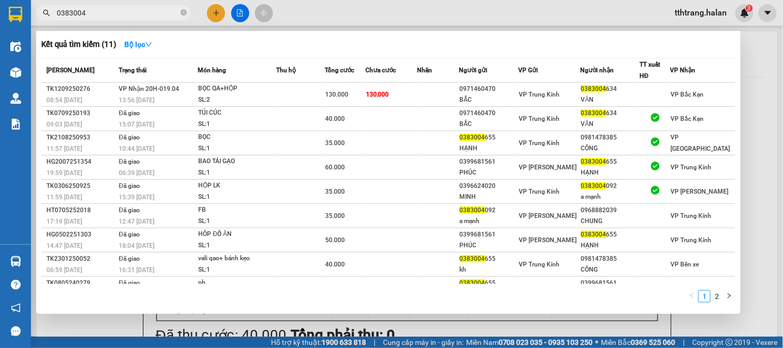
type input "0383004"
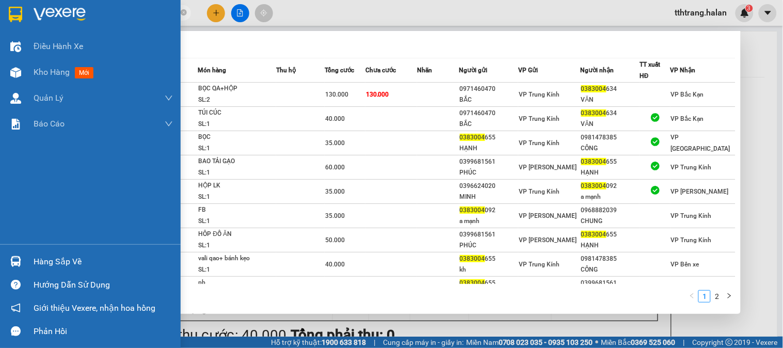
click at [19, 260] on img at bounding box center [15, 261] width 11 height 11
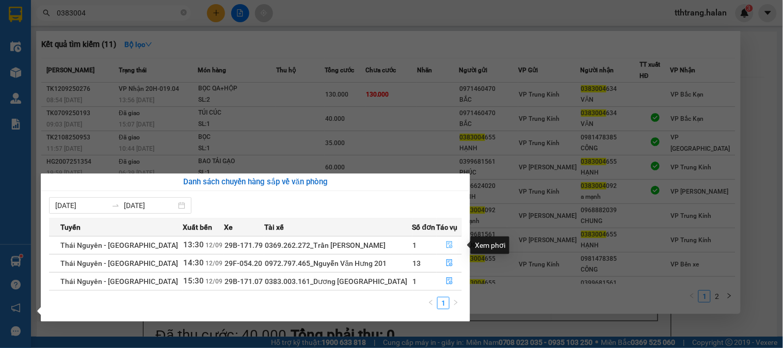
click at [451, 241] on button "button" at bounding box center [449, 245] width 25 height 17
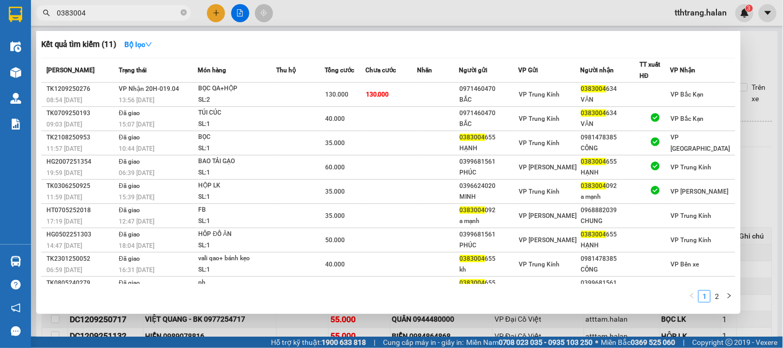
click at [583, 324] on div at bounding box center [391, 174] width 783 height 348
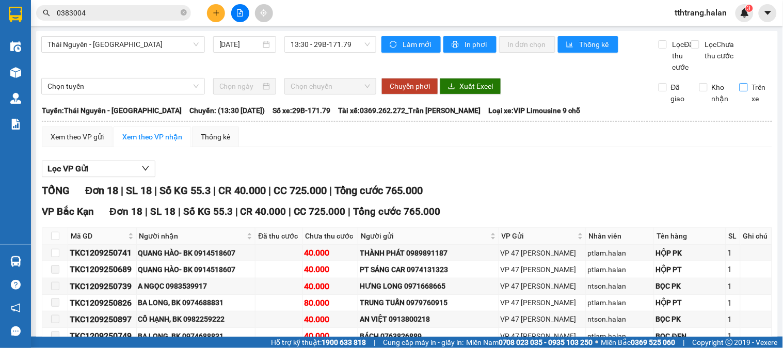
click at [740, 91] on input "Trên xe" at bounding box center [744, 87] width 8 height 8
checkbox input "true"
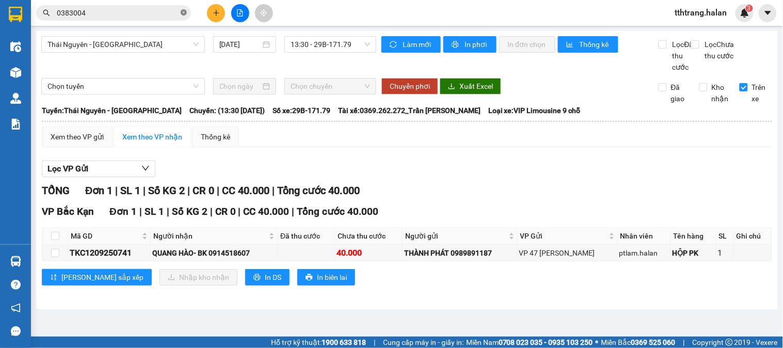
click at [185, 10] on icon "close-circle" at bounding box center [184, 12] width 6 height 6
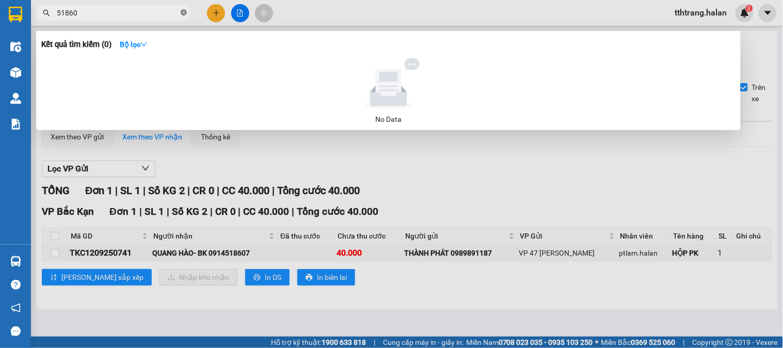
type input "518607"
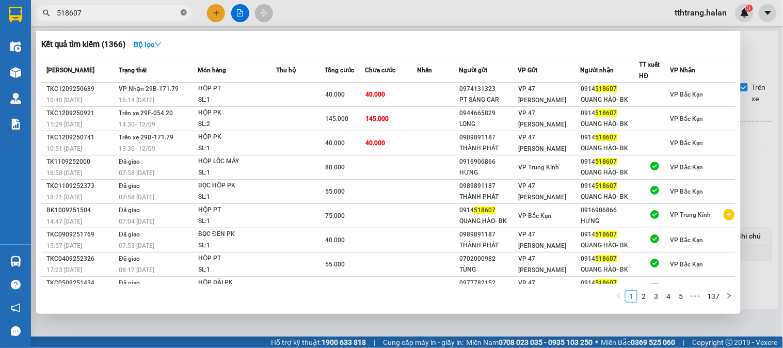
click at [183, 13] on icon "close-circle" at bounding box center [184, 12] width 6 height 6
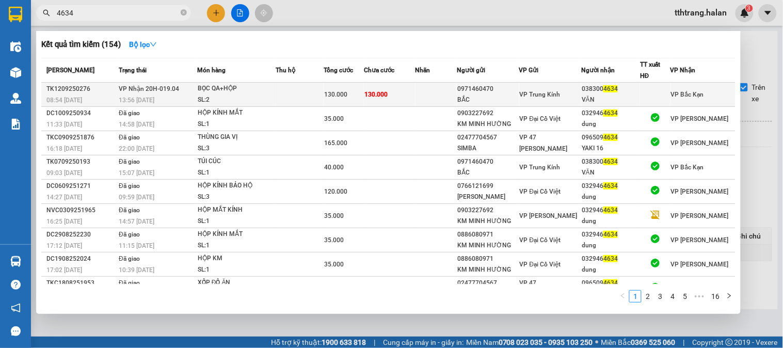
type input "4634"
click at [241, 91] on div "BỌC QA+HỘP" at bounding box center [236, 88] width 77 height 11
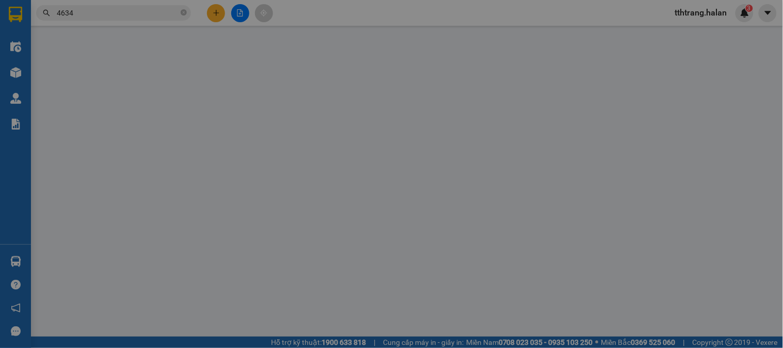
type input "0971460470"
type input "BẮC"
type input "0383004634"
type input "VĂN"
type input "130.000"
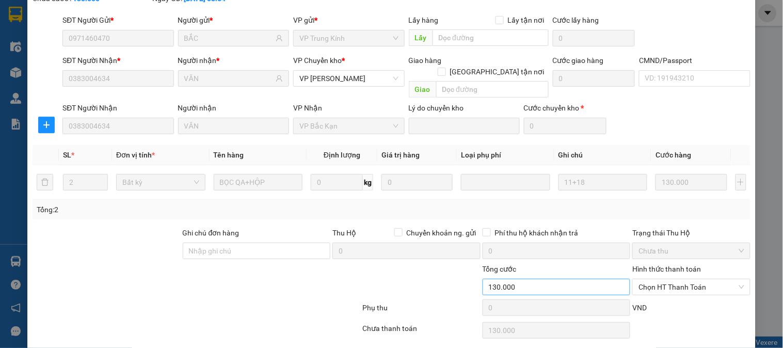
scroll to position [91, 0]
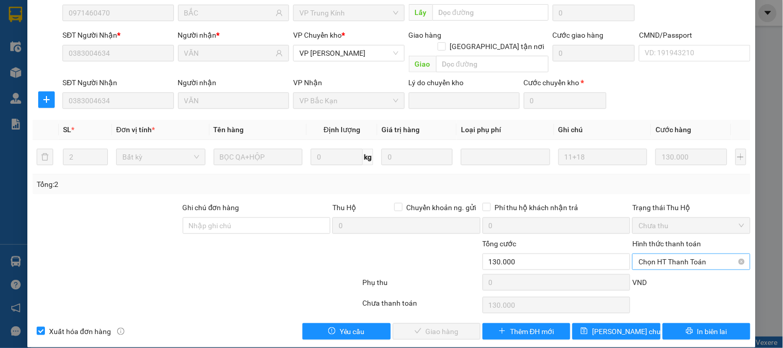
click at [660, 254] on span "Chọn HT Thanh Toán" at bounding box center [691, 261] width 105 height 15
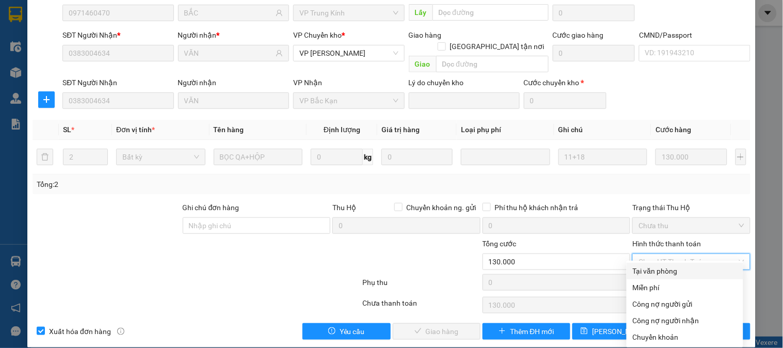
click at [649, 266] on div "Tại văn phòng" at bounding box center [685, 270] width 104 height 11
type input "0"
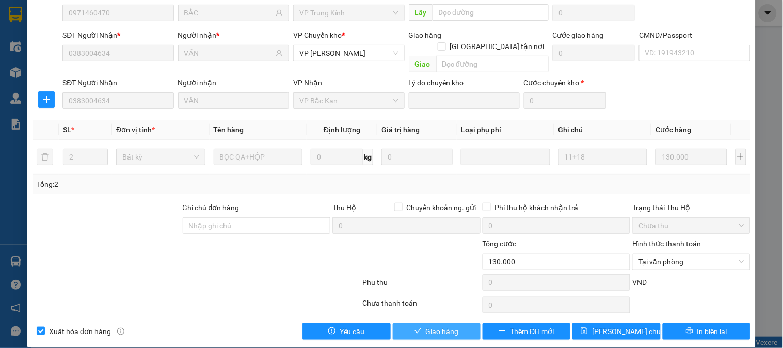
click at [435, 326] on span "Giao hàng" at bounding box center [442, 331] width 33 height 11
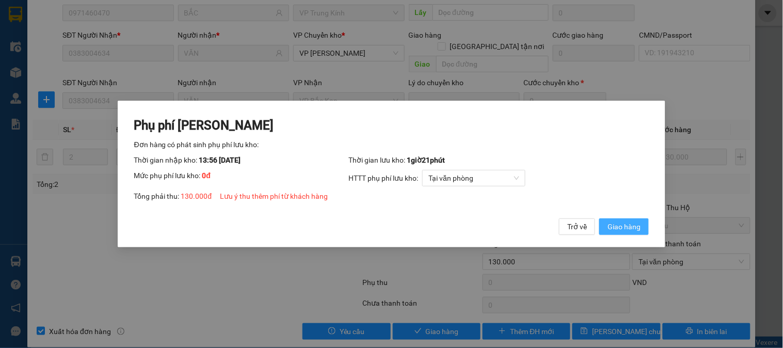
click at [626, 218] on button "Giao hàng" at bounding box center [625, 226] width 50 height 17
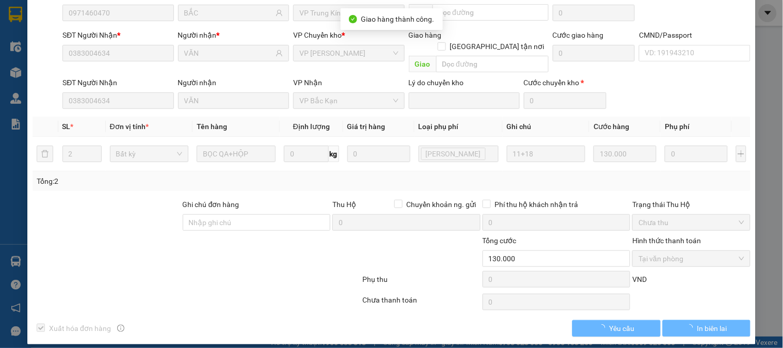
scroll to position [0, 0]
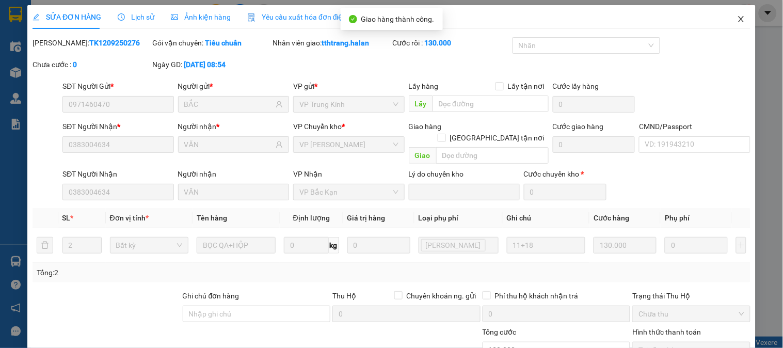
click at [738, 19] on icon "close" at bounding box center [742, 19] width 8 height 8
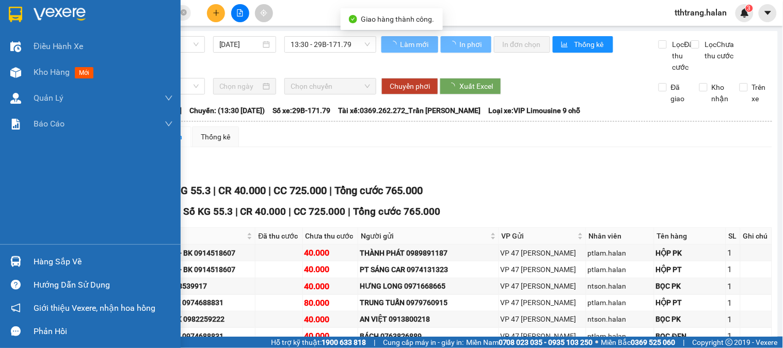
click at [19, 255] on div at bounding box center [16, 262] width 18 height 18
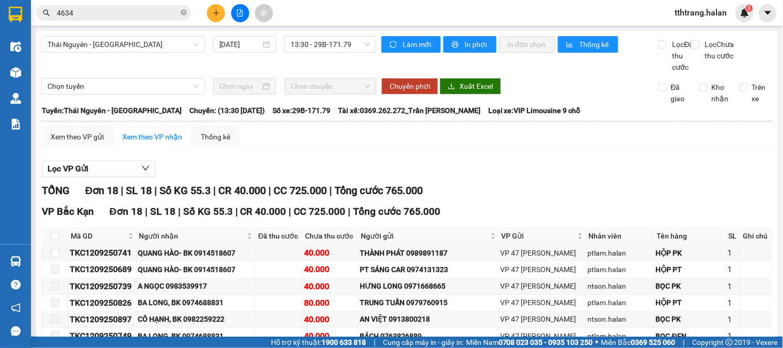
click at [544, 204] on section "Kết quả tìm kiếm ( 154 ) Bộ lọc Mã ĐH Trạng thái Món hàng Thu hộ Tổng cước Chưa…" at bounding box center [391, 174] width 783 height 348
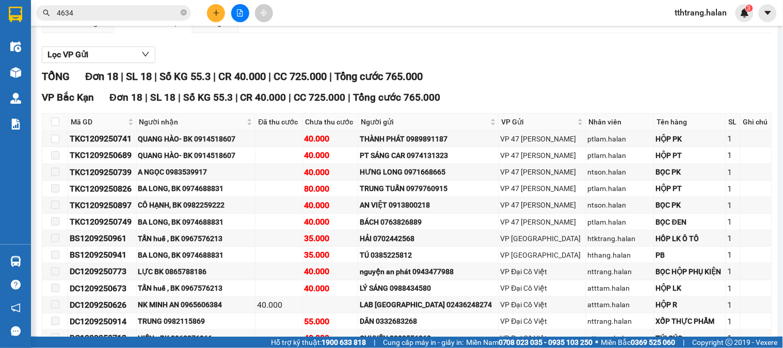
scroll to position [115, 0]
click at [214, 16] on icon "plus" at bounding box center [216, 12] width 7 height 7
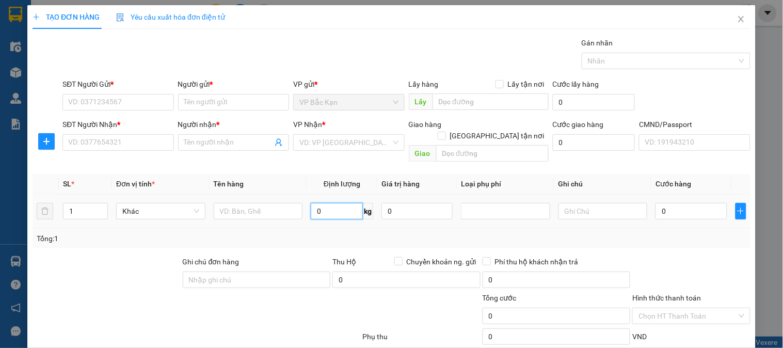
click at [321, 203] on input "0" at bounding box center [337, 211] width 52 height 17
type input "7"
click at [276, 203] on input "text" at bounding box center [258, 211] width 89 height 17
type input "HỘP XNAH GT"
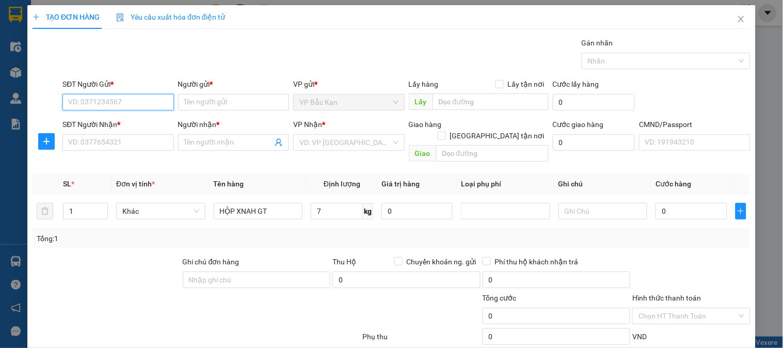
click at [142, 102] on input "SĐT Người Gửi *" at bounding box center [117, 102] width 111 height 17
type input "0988912188"
click at [142, 102] on input "0988912188" at bounding box center [117, 102] width 111 height 17
click at [142, 119] on div "0988912188 - QUÂN" at bounding box center [117, 122] width 98 height 11
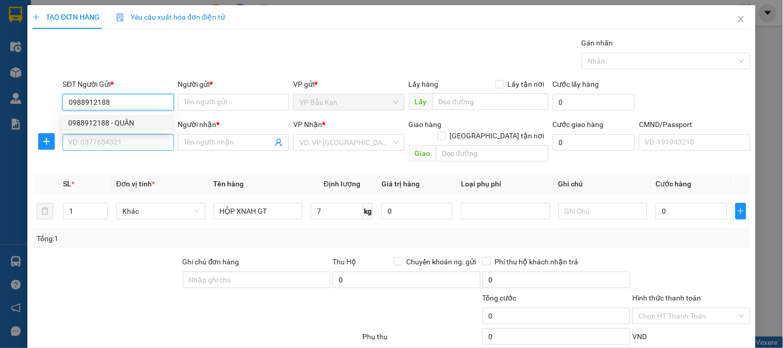
type input "QUÂN"
type input "0988912188"
click at [146, 143] on input "SĐT Người Nhận *" at bounding box center [117, 142] width 111 height 17
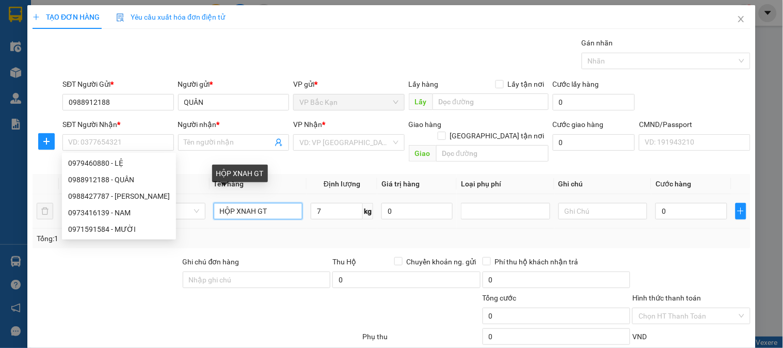
click at [250, 205] on input "HỘP XNAH GT" at bounding box center [258, 211] width 89 height 17
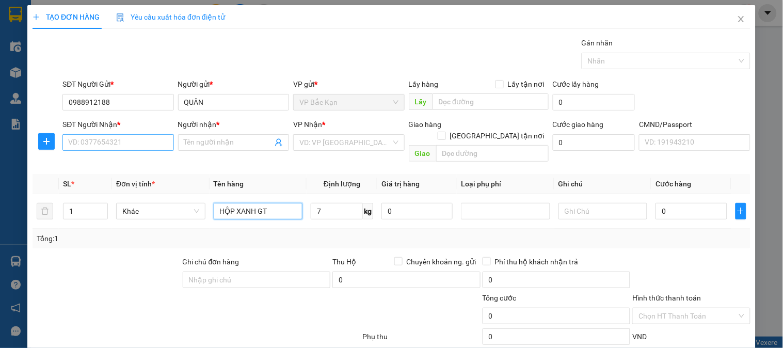
type input "HỘP XANH GT"
click at [130, 146] on input "SĐT Người Nhận *" at bounding box center [117, 142] width 111 height 17
type input "0989605269"
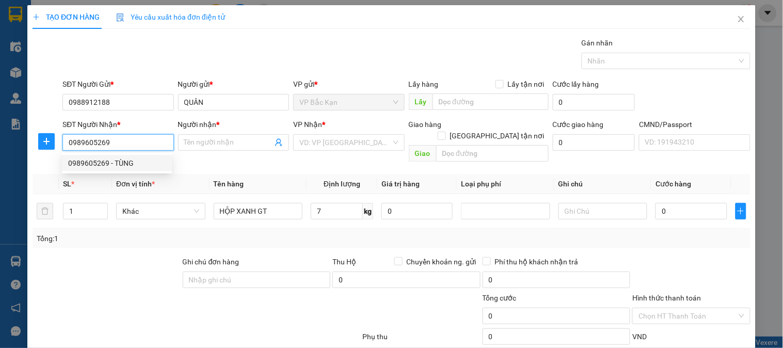
click at [123, 166] on div "0989605269 - TÙNG" at bounding box center [117, 163] width 98 height 11
click at [148, 145] on input "0989605269" at bounding box center [117, 142] width 111 height 17
click at [141, 159] on div "0989605269 - TÙNG" at bounding box center [117, 163] width 98 height 11
type input "TÙNG"
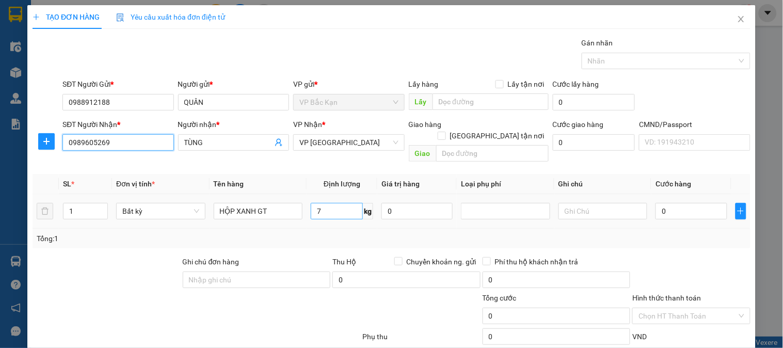
type input "0989605269"
click at [333, 203] on input "7" at bounding box center [337, 211] width 52 height 17
click at [354, 213] on td "7 kg" at bounding box center [342, 211] width 71 height 35
click at [355, 215] on td "7 kg" at bounding box center [342, 211] width 71 height 35
drag, startPoint x: 359, startPoint y: 214, endPoint x: 367, endPoint y: 213, distance: 8.3
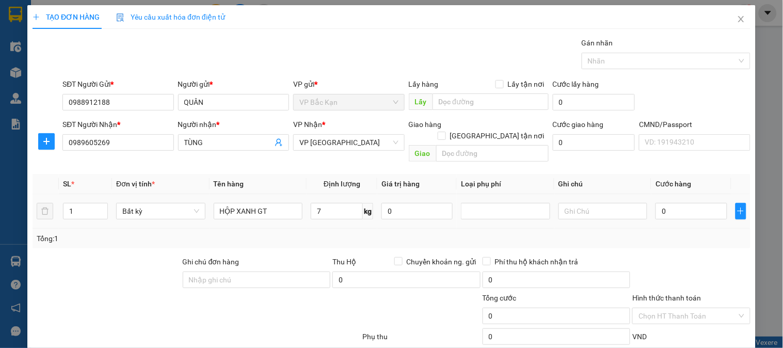
click at [362, 213] on td "7 kg" at bounding box center [342, 211] width 71 height 35
type input "40.000"
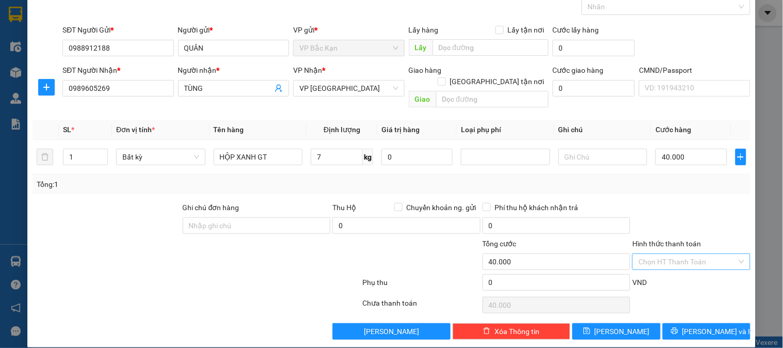
click at [675, 254] on input "Hình thức thanh toán" at bounding box center [688, 261] width 98 height 15
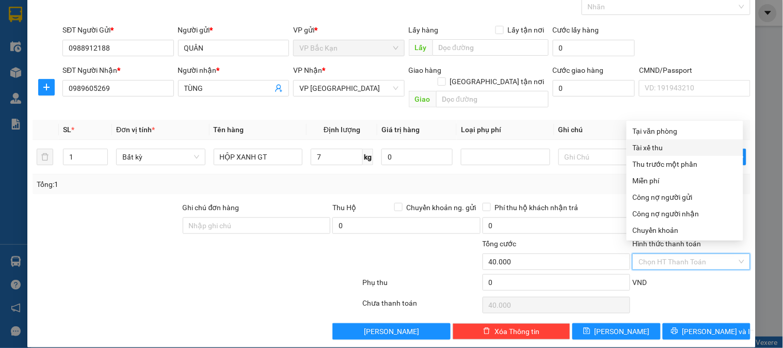
click at [656, 129] on div "Tại văn phòng" at bounding box center [685, 131] width 104 height 11
type input "0"
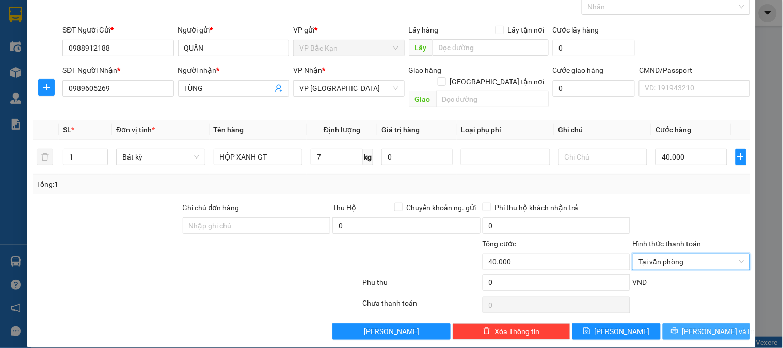
drag, startPoint x: 731, startPoint y: 323, endPoint x: 725, endPoint y: 318, distance: 8.8
click at [729, 323] on button "[PERSON_NAME] và In" at bounding box center [707, 331] width 88 height 17
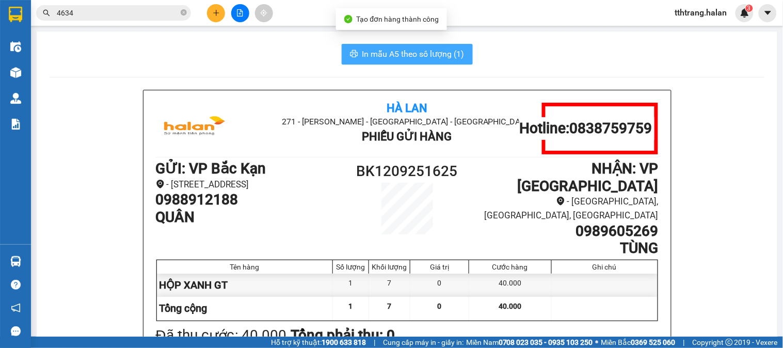
click at [375, 44] on button "In mẫu A5 theo số lượng (1)" at bounding box center [407, 54] width 131 height 21
click at [385, 59] on span "In mẫu A5 theo số lượng (1)" at bounding box center [414, 54] width 102 height 13
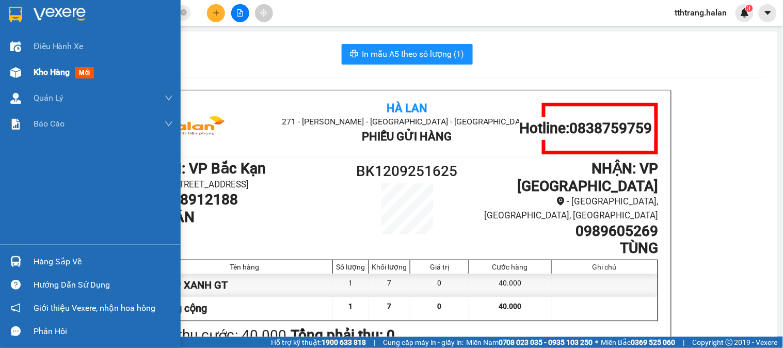
click at [27, 75] on div "Kho hàng mới" at bounding box center [90, 72] width 181 height 26
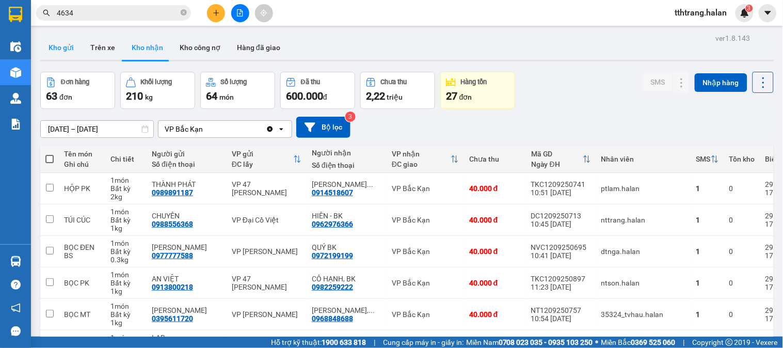
click at [60, 44] on button "Kho gửi" at bounding box center [61, 47] width 42 height 25
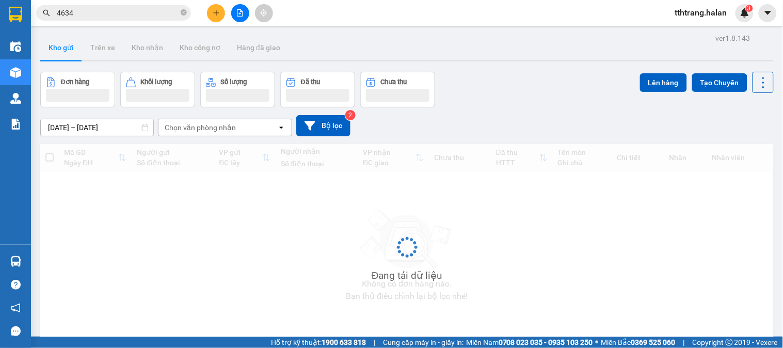
click at [59, 48] on button "Kho gửi" at bounding box center [61, 47] width 42 height 25
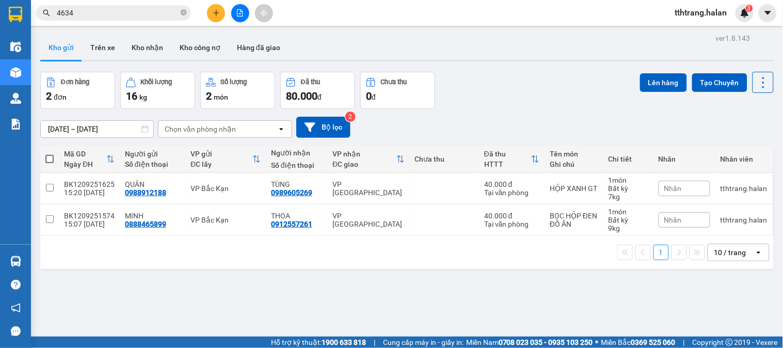
click at [66, 53] on button "Kho gửi" at bounding box center [61, 47] width 42 height 25
click at [372, 45] on div "Kho gửi Trên xe Kho nhận Kho công nợ Hàng đã giao" at bounding box center [407, 48] width 734 height 27
click at [182, 12] on icon "close-circle" at bounding box center [184, 12] width 6 height 6
click at [169, 14] on input "text" at bounding box center [118, 12] width 122 height 11
click at [171, 14] on input "text" at bounding box center [118, 12] width 122 height 11
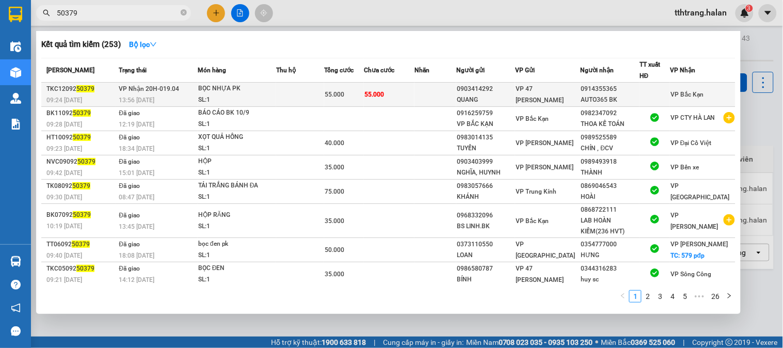
type input "50379"
click at [275, 91] on div "BỌC NHỰA PK" at bounding box center [236, 88] width 77 height 11
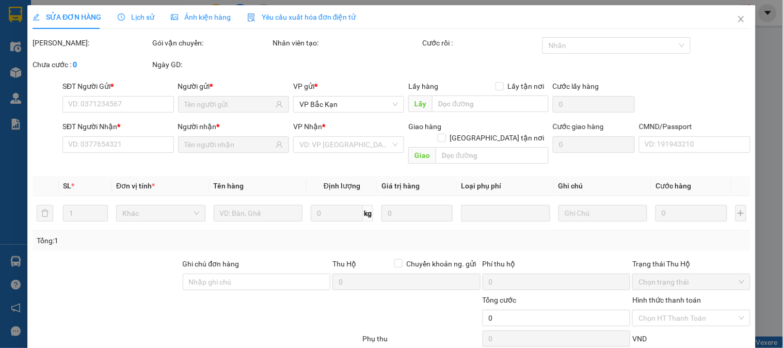
type input "0903414292"
type input "QUANG"
type input "0914355365"
type input "AUTO365 BK"
type input "55.000"
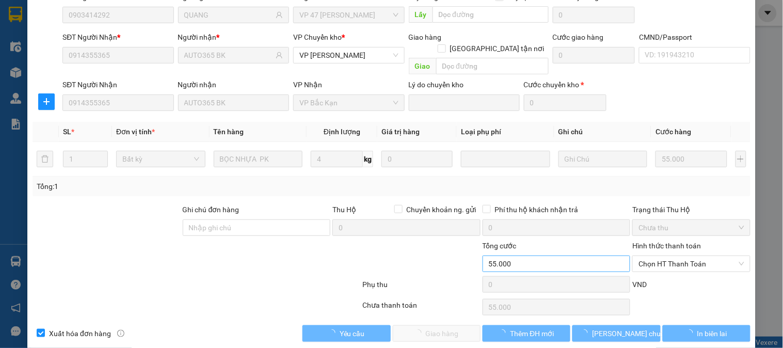
scroll to position [91, 0]
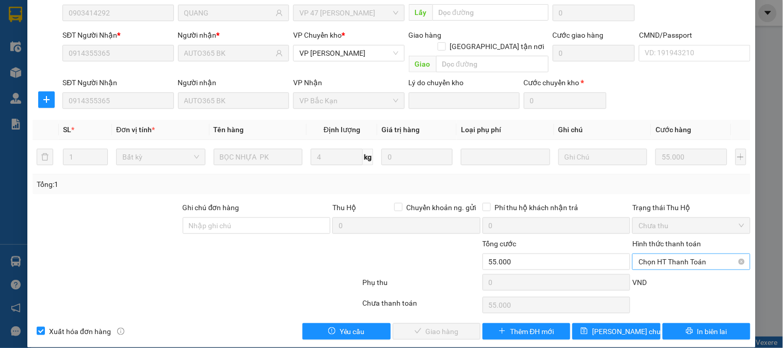
click at [659, 254] on span "Chọn HT Thanh Toán" at bounding box center [691, 261] width 105 height 15
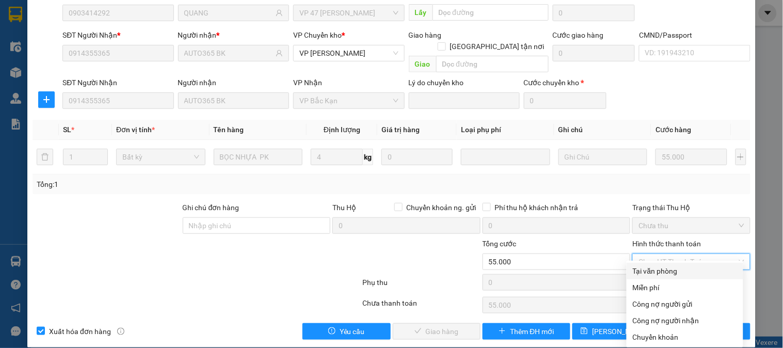
click at [663, 263] on div "Tại văn phòng" at bounding box center [685, 271] width 117 height 17
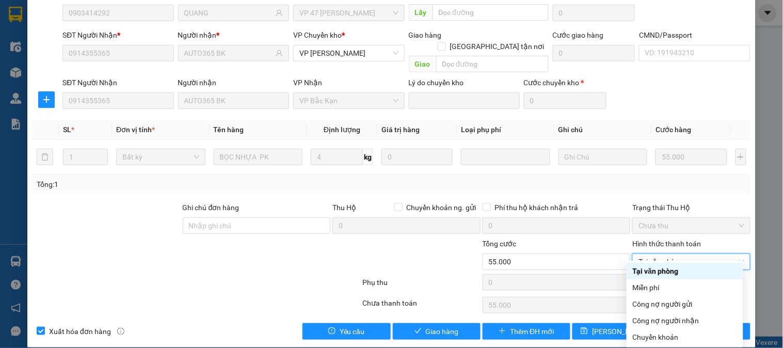
type input "0"
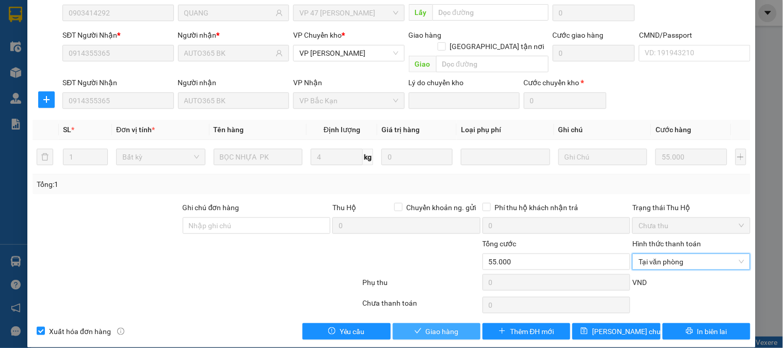
click at [446, 326] on span "Giao hàng" at bounding box center [442, 331] width 33 height 11
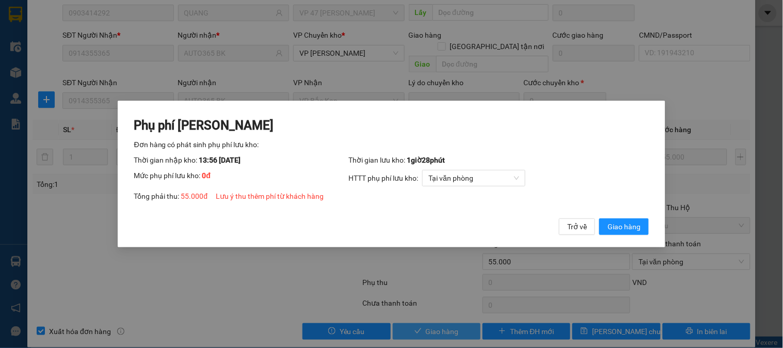
click at [600, 218] on button "Giao hàng" at bounding box center [625, 226] width 50 height 17
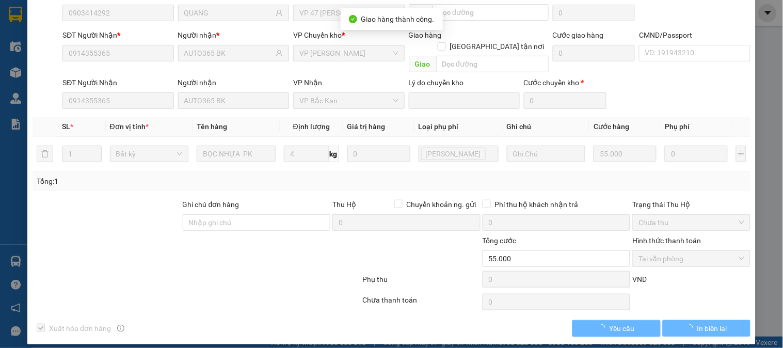
scroll to position [89, 0]
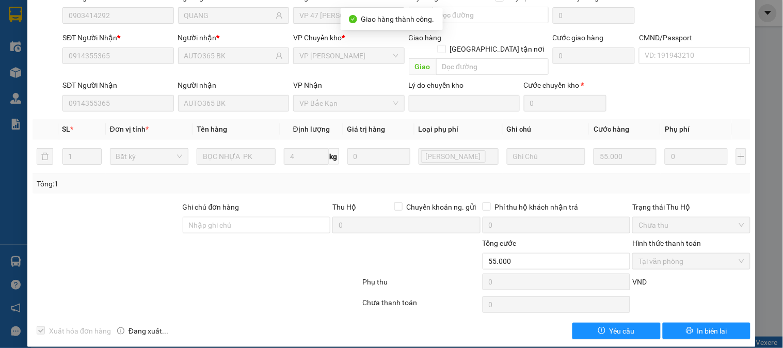
click at [427, 276] on div "Phụ thu" at bounding box center [422, 285] width 120 height 18
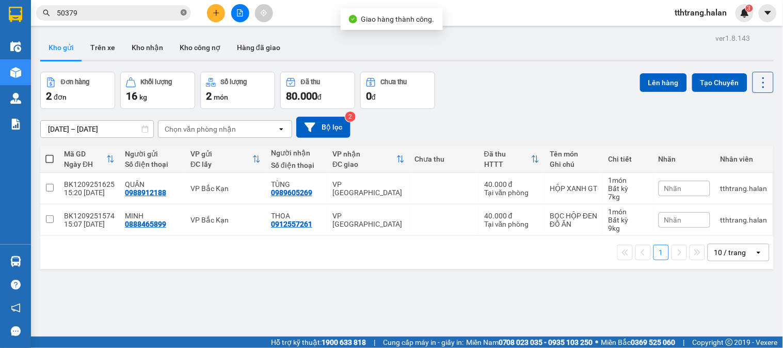
click at [184, 14] on icon "close-circle" at bounding box center [184, 12] width 6 height 6
click at [158, 14] on input "text" at bounding box center [118, 12] width 122 height 11
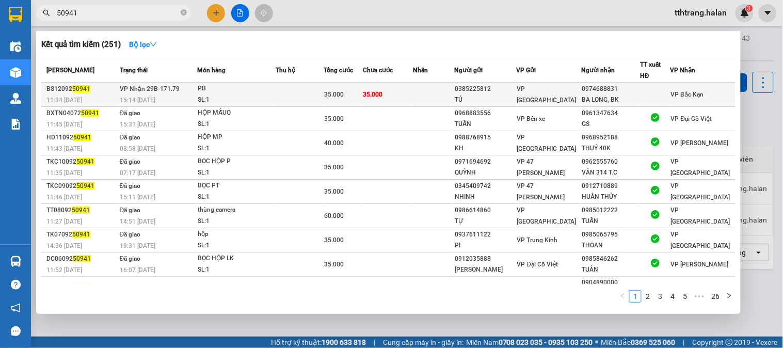
type input "50941"
click at [340, 97] on span "35.000" at bounding box center [334, 94] width 20 height 7
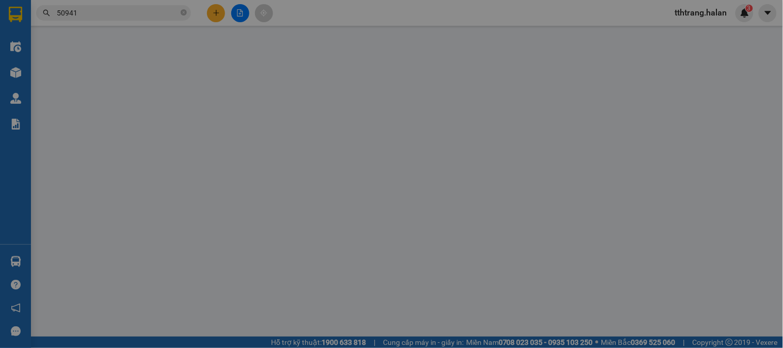
type input "0385225812"
type input "TÚ"
type input "0974688831"
type input "BA LONG, BK"
type input "35.000"
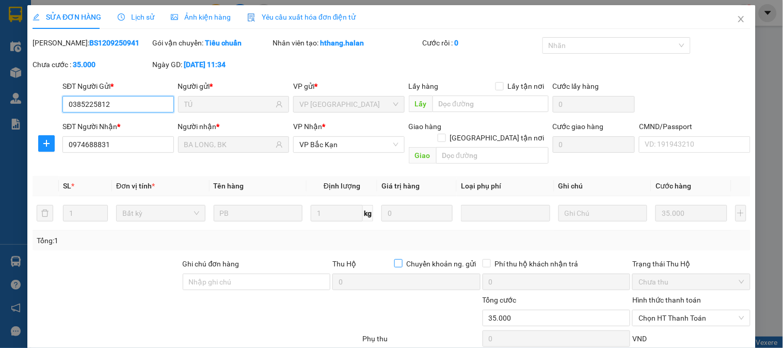
scroll to position [57, 0]
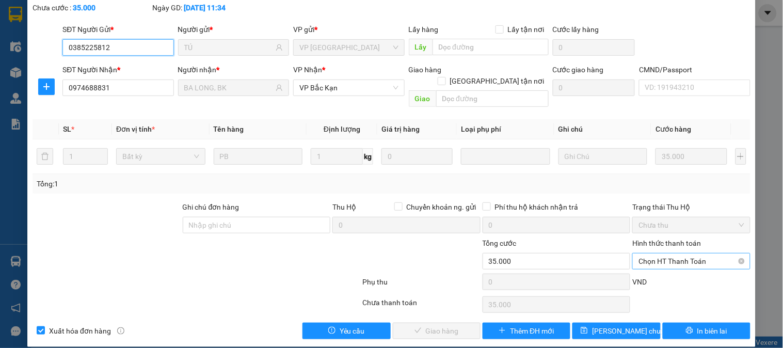
click at [672, 254] on span "Chọn HT Thanh Toán" at bounding box center [691, 261] width 105 height 15
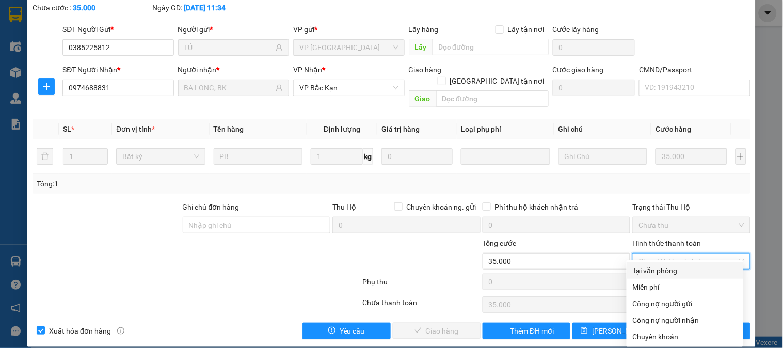
drag, startPoint x: 661, startPoint y: 265, endPoint x: 576, endPoint y: 286, distance: 87.1
click at [660, 266] on div "Tại văn phòng" at bounding box center [685, 270] width 104 height 11
type input "0"
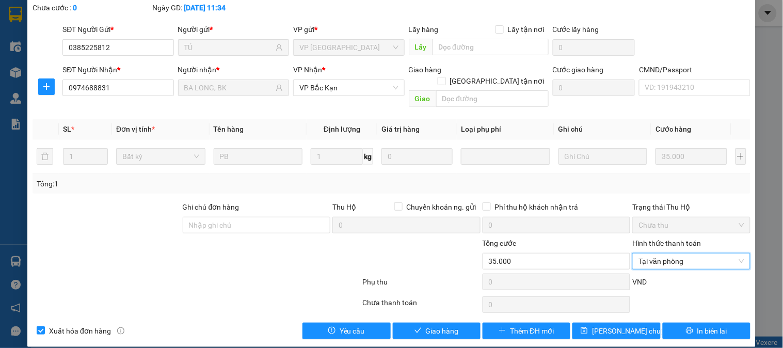
click at [427, 331] on div "SỬA ĐƠN HÀNG Lịch sử Ảnh kiện hàng Yêu cầu xuất hóa đơn điện tử Total Paid Fee …" at bounding box center [391, 147] width 729 height 399
click at [440, 325] on span "Giao hàng" at bounding box center [442, 330] width 33 height 11
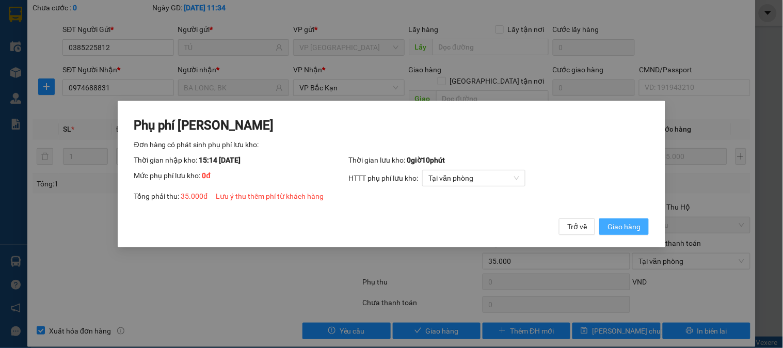
click at [600, 218] on button "Giao hàng" at bounding box center [625, 226] width 50 height 17
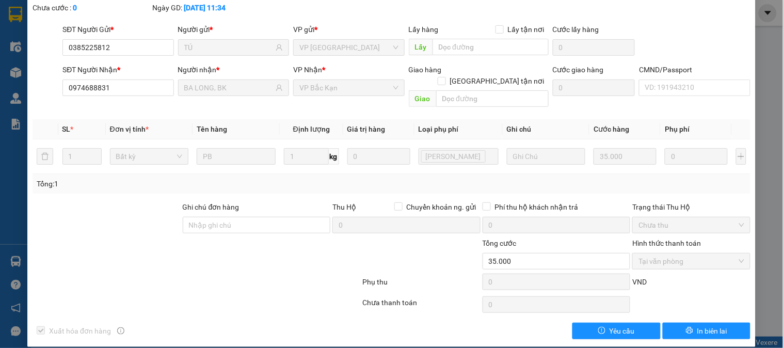
click at [218, 27] on div "Người gửi *" at bounding box center [233, 29] width 111 height 11
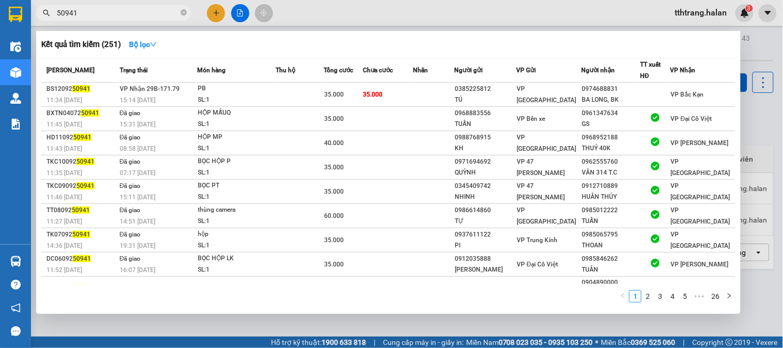
click at [185, 11] on icon "close-circle" at bounding box center [184, 12] width 6 height 6
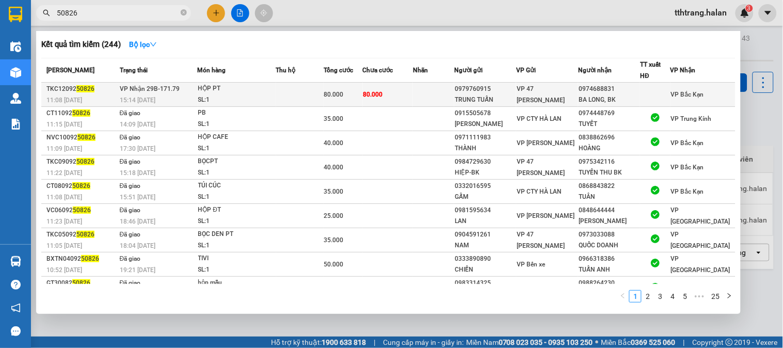
type input "50826"
click at [252, 99] on div "SL: 1" at bounding box center [236, 100] width 77 height 11
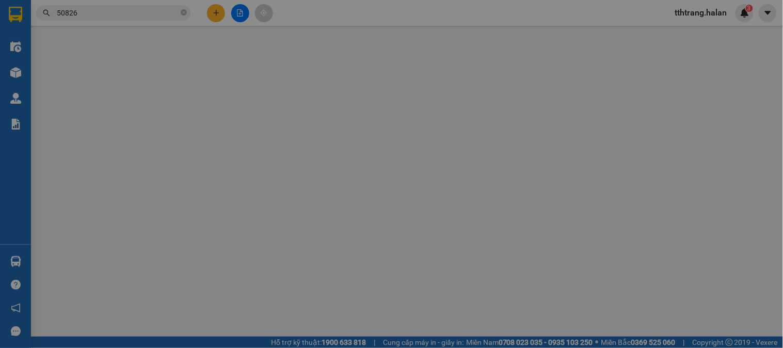
type input "0979760915"
type input "TRUNG TUẤN"
type input "0974688831"
type input "BA LONG, BK"
type input "80.000"
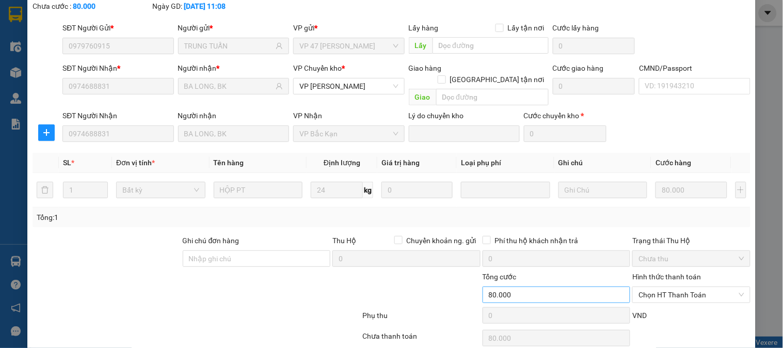
scroll to position [91, 0]
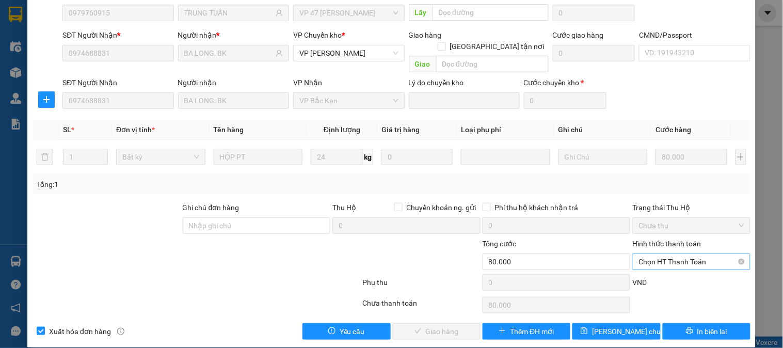
click at [659, 254] on span "Chọn HT Thanh Toán" at bounding box center [691, 261] width 105 height 15
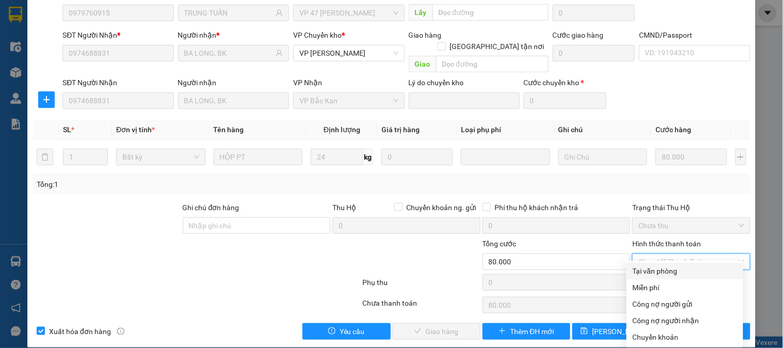
drag, startPoint x: 654, startPoint y: 269, endPoint x: 527, endPoint y: 287, distance: 128.8
click at [654, 269] on div "Tại văn phòng" at bounding box center [685, 270] width 104 height 11
type input "0"
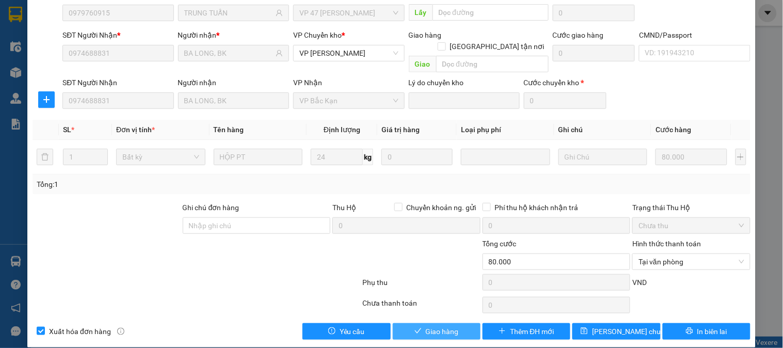
click at [426, 326] on span "Giao hàng" at bounding box center [442, 331] width 33 height 11
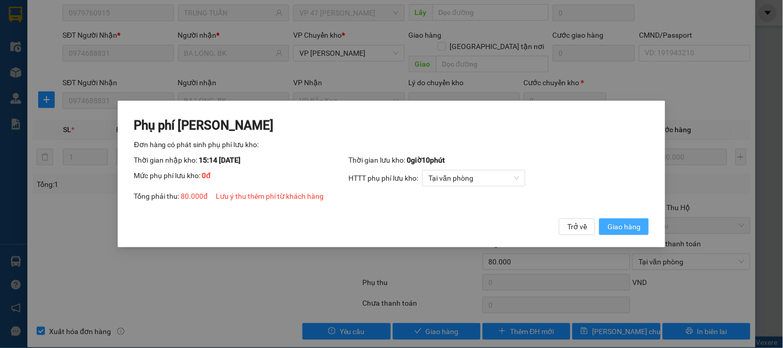
click at [634, 233] on button "Giao hàng" at bounding box center [625, 226] width 50 height 17
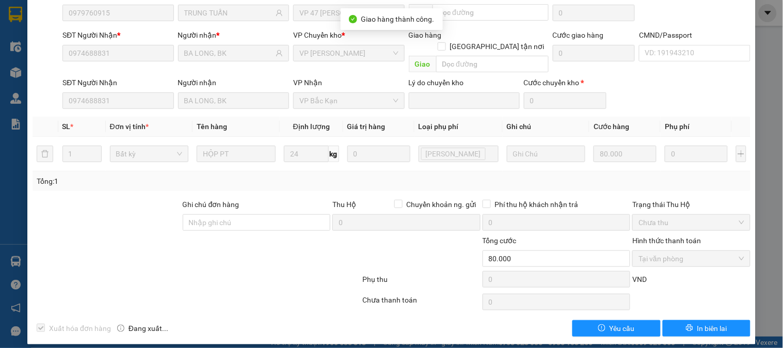
scroll to position [89, 0]
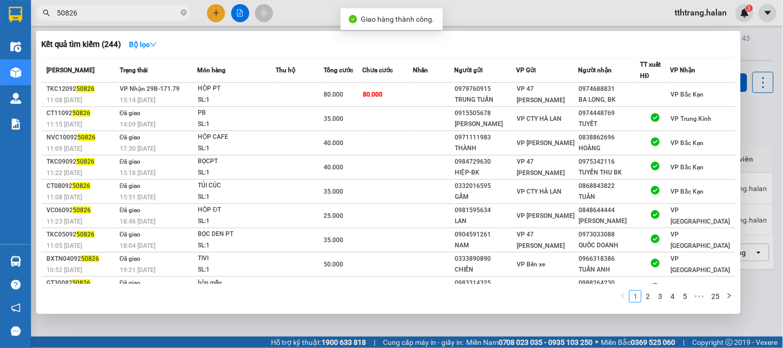
click at [184, 11] on icon "close-circle" at bounding box center [184, 12] width 6 height 6
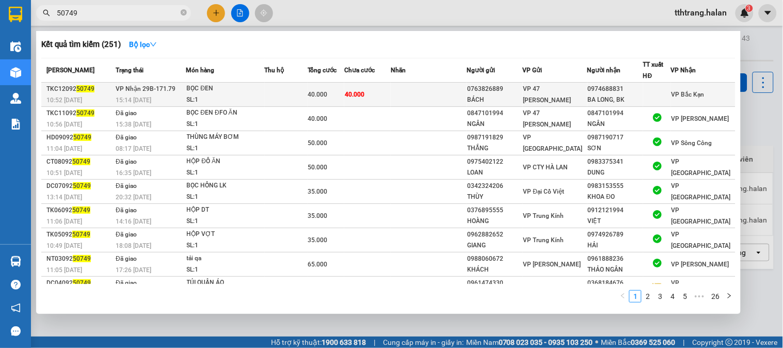
type input "50749"
click at [256, 95] on div "SL: 1" at bounding box center [225, 100] width 77 height 11
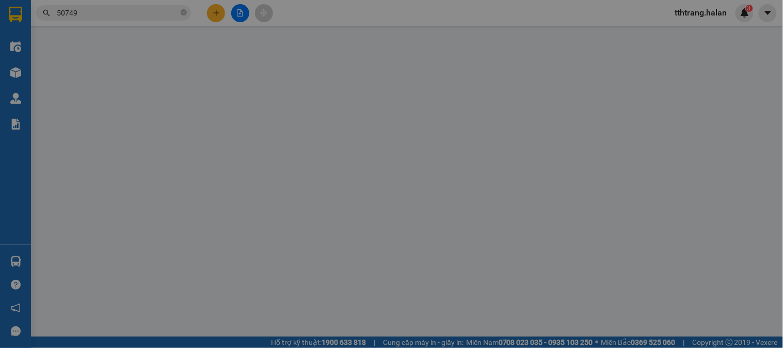
type input "0763826889"
type input "BÁCH"
type input "0974688831"
type input "BA LONG, BK"
type input "40.000"
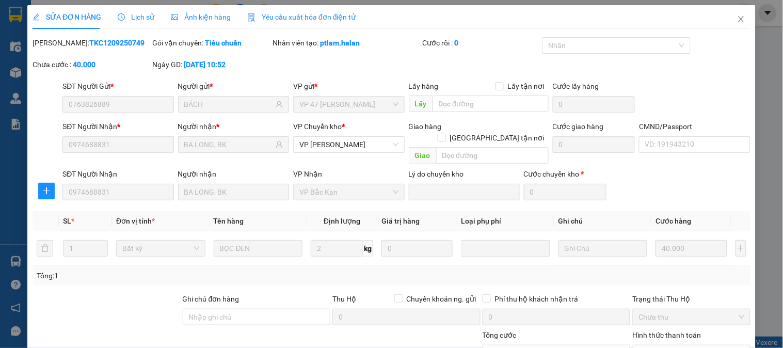
scroll to position [91, 0]
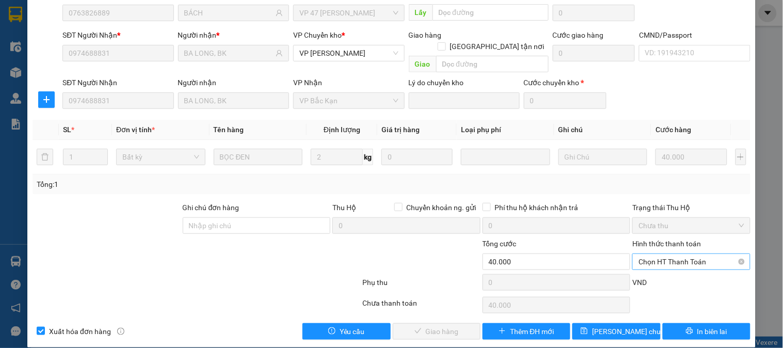
click at [664, 254] on span "Chọn HT Thanh Toán" at bounding box center [691, 261] width 105 height 15
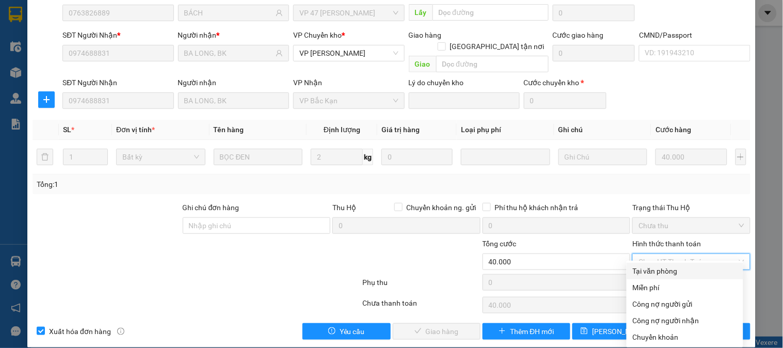
click at [651, 268] on div "Tại văn phòng" at bounding box center [685, 270] width 104 height 11
type input "0"
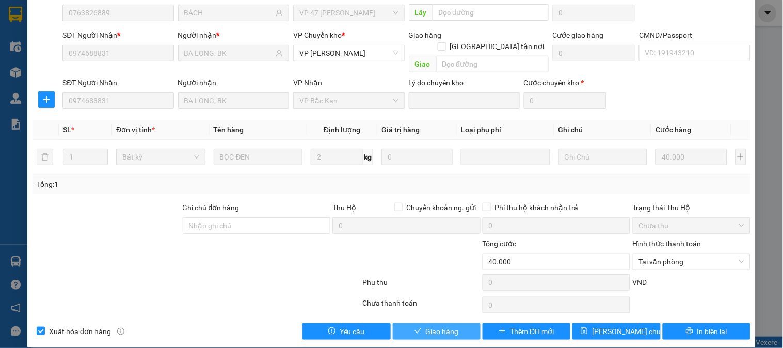
click at [440, 326] on span "Giao hàng" at bounding box center [442, 331] width 33 height 11
click at [600, 218] on button "Giao hàng" at bounding box center [625, 226] width 50 height 17
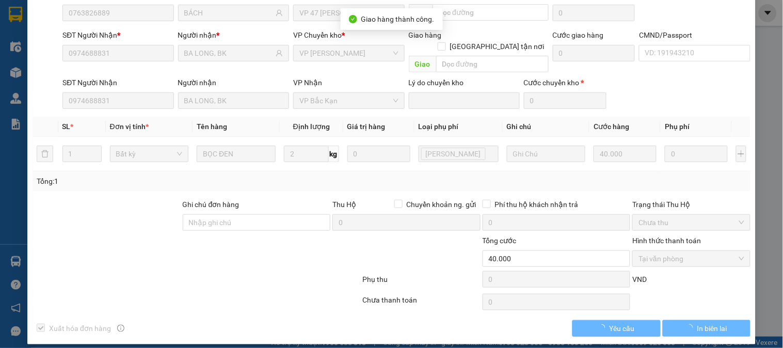
scroll to position [89, 0]
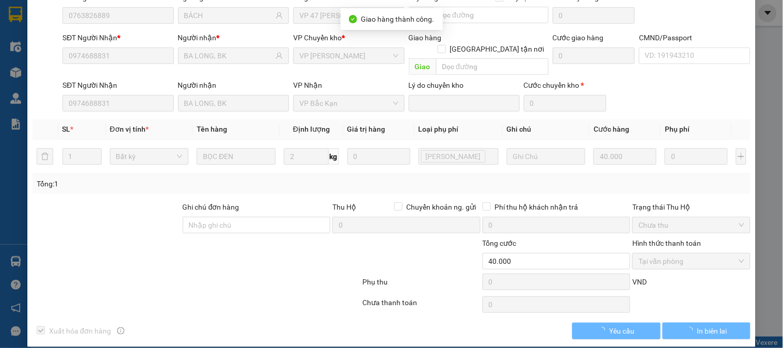
click at [207, 274] on div at bounding box center [197, 284] width 330 height 21
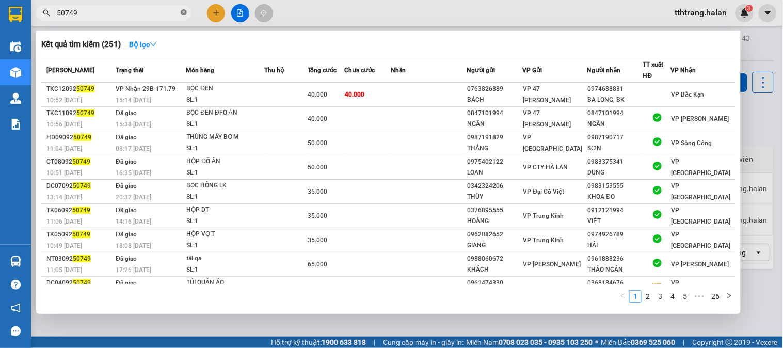
click at [186, 11] on icon "close-circle" at bounding box center [184, 12] width 6 height 6
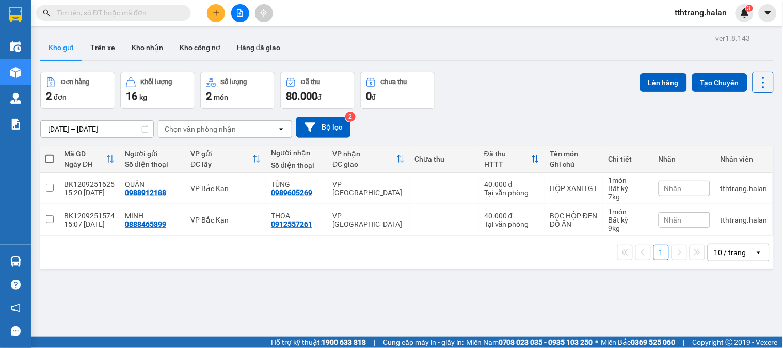
click at [152, 14] on input "text" at bounding box center [118, 12] width 122 height 11
click at [159, 17] on input "text" at bounding box center [118, 12] width 122 height 11
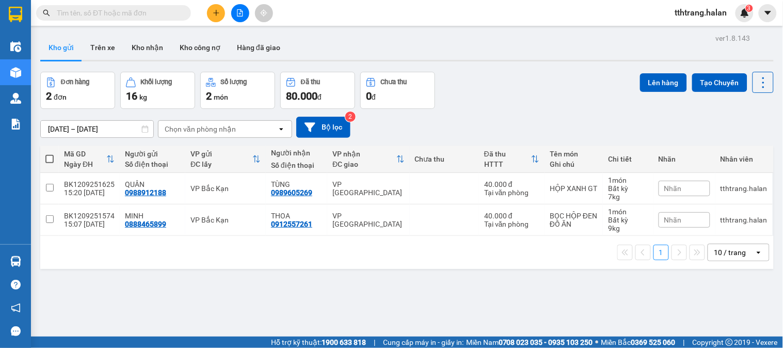
click at [146, 13] on input "text" at bounding box center [118, 12] width 122 height 11
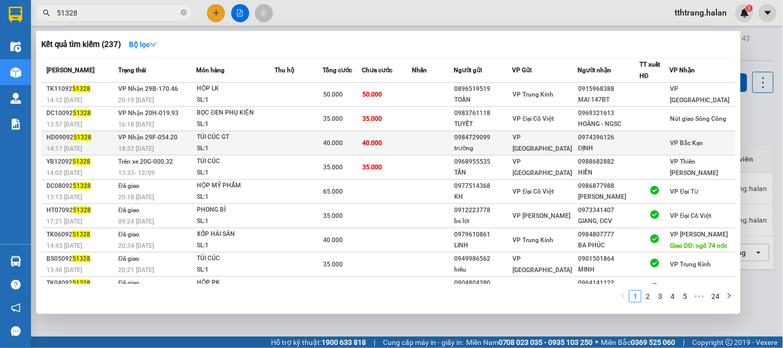
type input "51328"
click at [280, 144] on td at bounding box center [299, 143] width 48 height 24
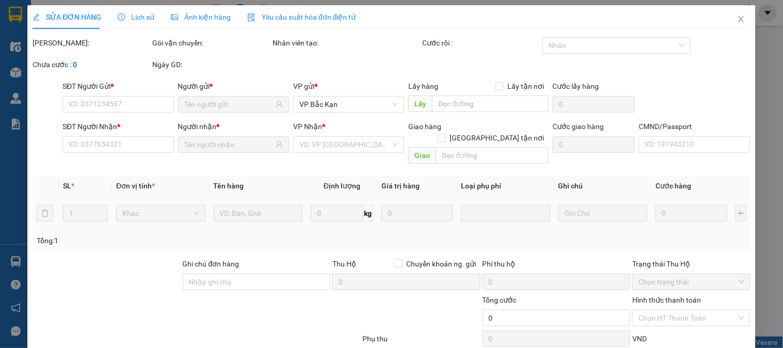
type input "0984729099"
type input "trường"
type input "0974396126"
type input "ĐỊNH"
type input "40.000"
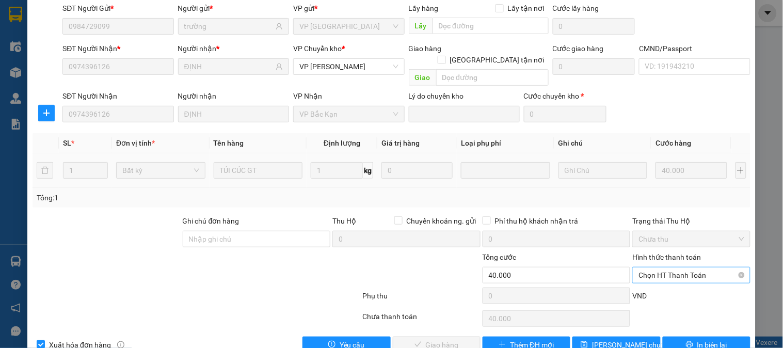
scroll to position [91, 0]
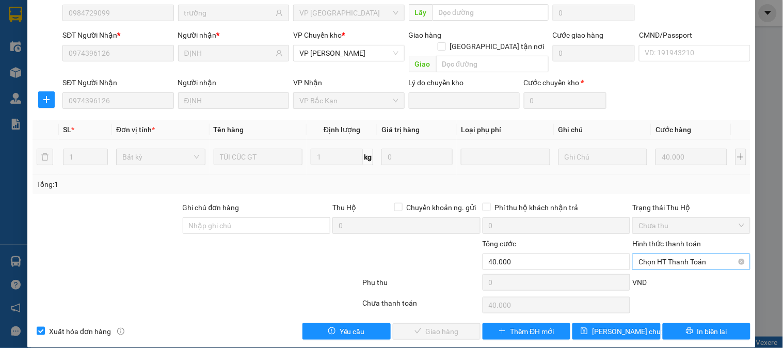
click at [651, 254] on span "Chọn HT Thanh Toán" at bounding box center [691, 261] width 105 height 15
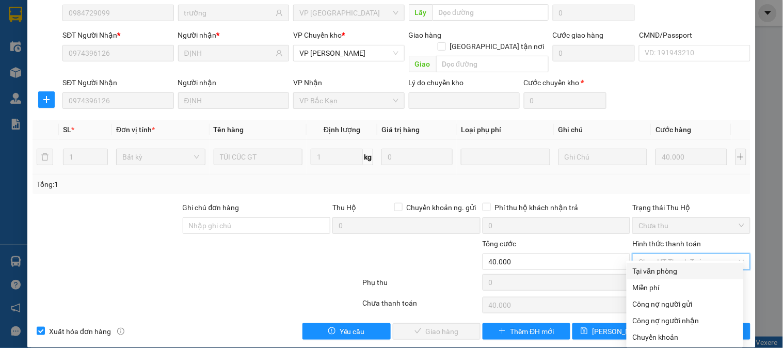
drag, startPoint x: 647, startPoint y: 270, endPoint x: 504, endPoint y: 300, distance: 146.1
click at [646, 271] on div "Tại văn phòng" at bounding box center [685, 270] width 104 height 11
type input "0"
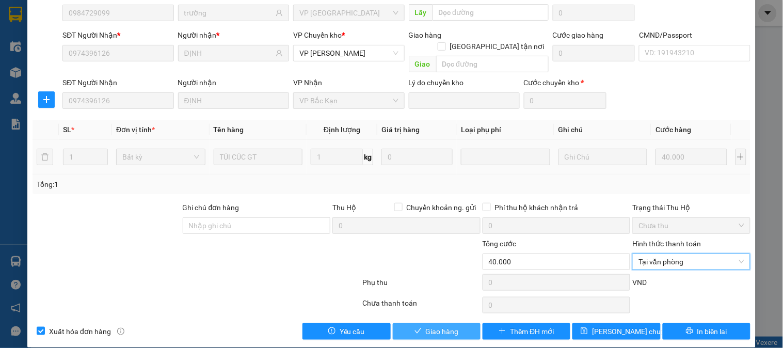
click at [437, 326] on span "Giao hàng" at bounding box center [442, 331] width 33 height 11
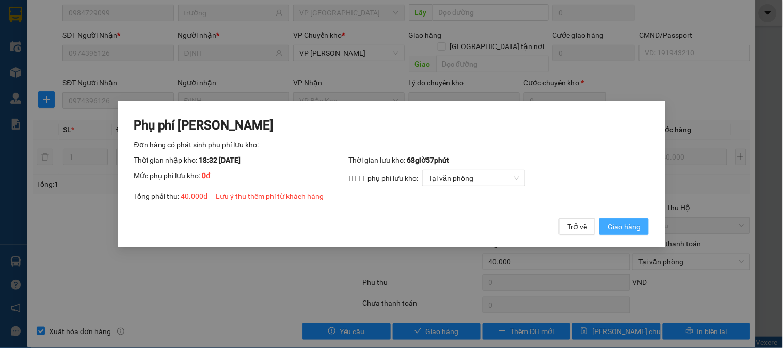
click at [623, 230] on span "Giao hàng" at bounding box center [624, 226] width 33 height 11
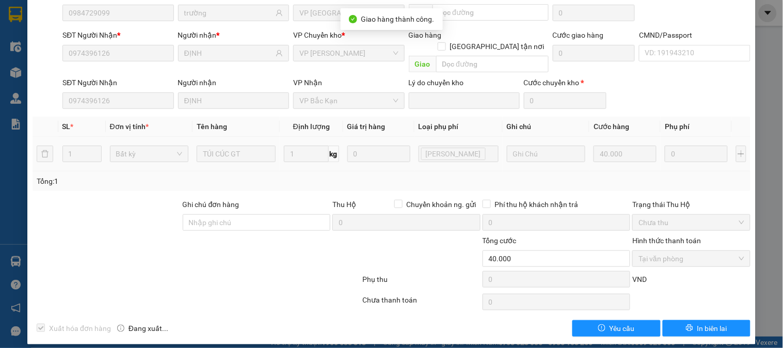
scroll to position [89, 0]
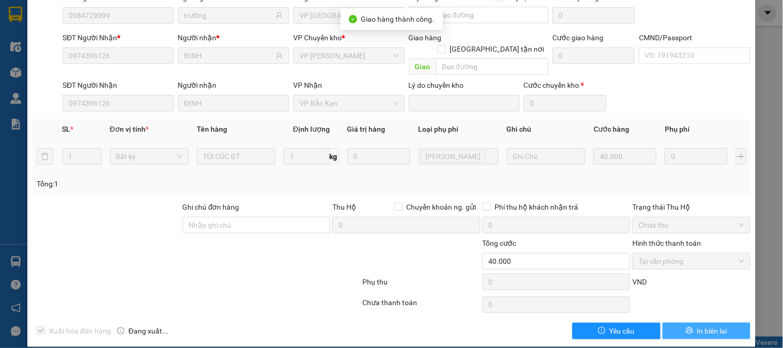
click at [707, 325] on span "In biên lai" at bounding box center [713, 330] width 30 height 11
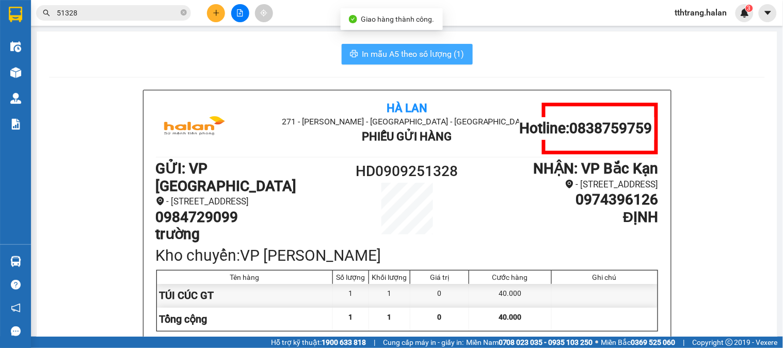
click at [451, 60] on span "In mẫu A5 theo số lượng (1)" at bounding box center [414, 54] width 102 height 13
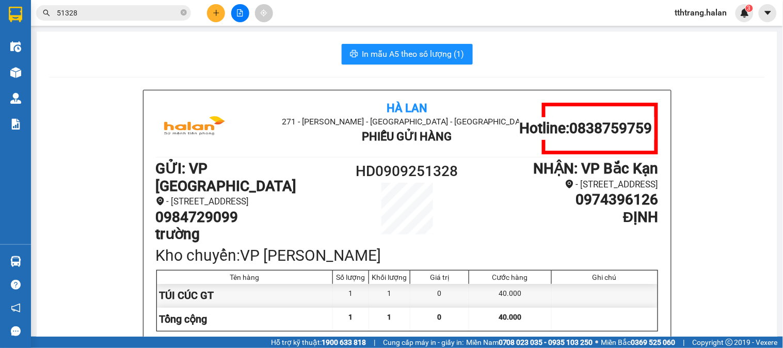
click at [106, 37] on div "In mẫu A5 theo số lượng (1) Hà Lan 271 - Dương Tự Minh - Phường Tân Long - Thái…" at bounding box center [407, 270] width 741 height 476
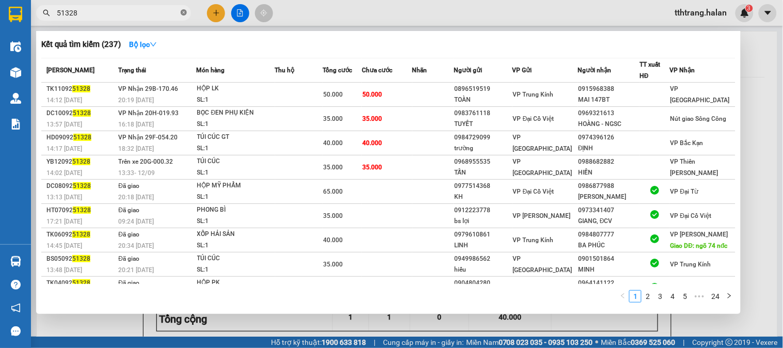
click at [183, 11] on icon "close-circle" at bounding box center [184, 12] width 6 height 6
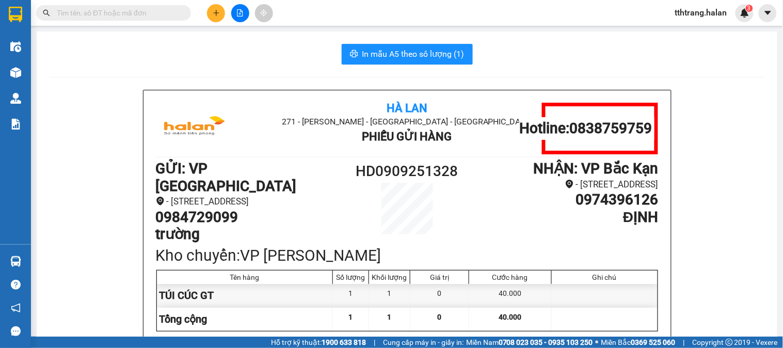
click at [186, 52] on div "In mẫu A5 theo số lượng (1)" at bounding box center [407, 54] width 716 height 21
click at [166, 9] on input "text" at bounding box center [118, 12] width 122 height 11
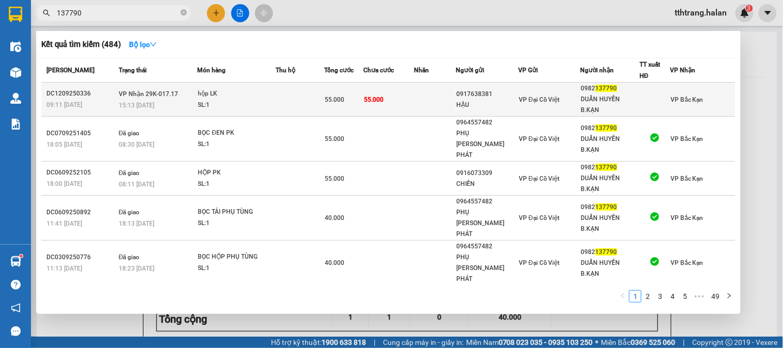
type input "137790"
click at [352, 106] on td "55.000" at bounding box center [343, 100] width 39 height 34
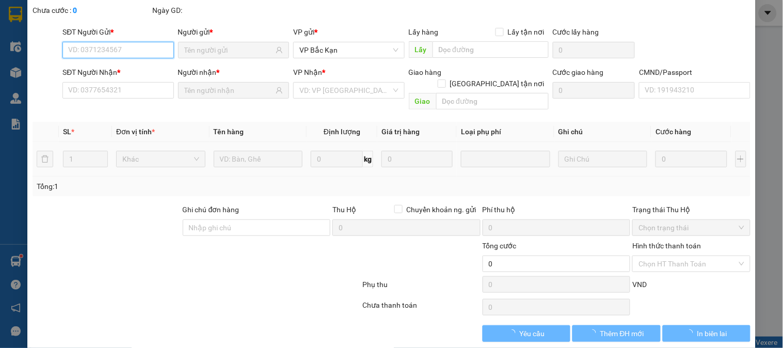
type input "0917638381"
type input "HẬU"
type input "0982137790"
type input "DUẨN HUYỀN B.KẠN"
type input "55.000"
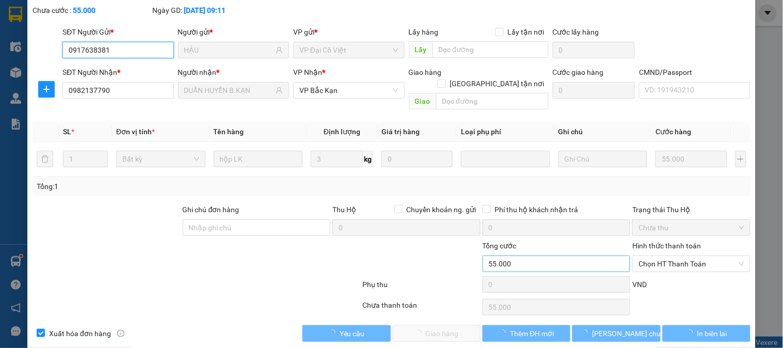
scroll to position [57, 0]
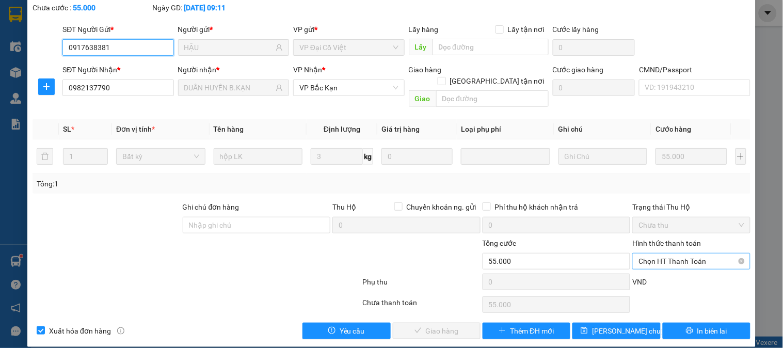
click at [693, 254] on span "Chọn HT Thanh Toán" at bounding box center [691, 261] width 105 height 15
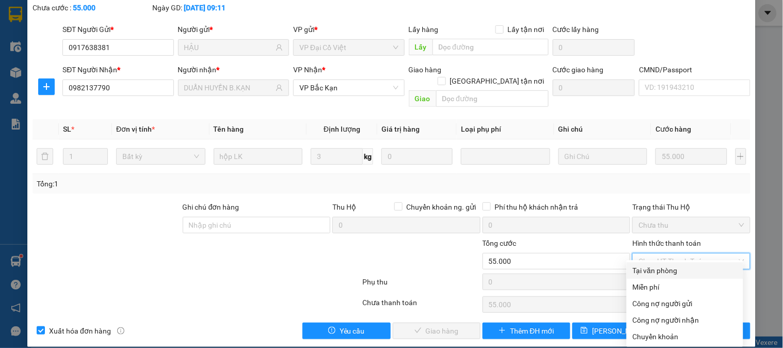
drag, startPoint x: 683, startPoint y: 272, endPoint x: 548, endPoint y: 305, distance: 138.8
click at [682, 272] on div "Tại văn phòng" at bounding box center [685, 270] width 104 height 11
type input "0"
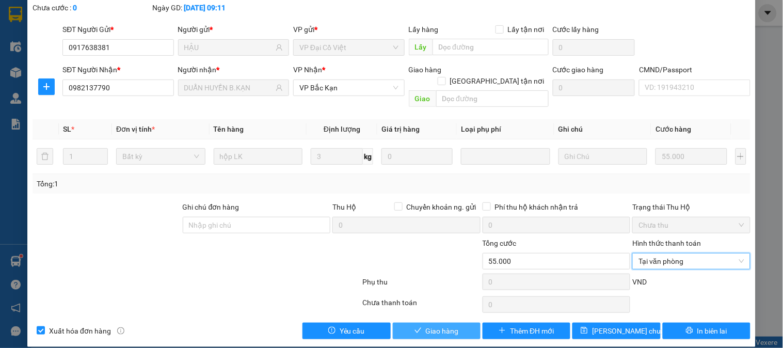
click at [440, 325] on span "Giao hàng" at bounding box center [442, 330] width 33 height 11
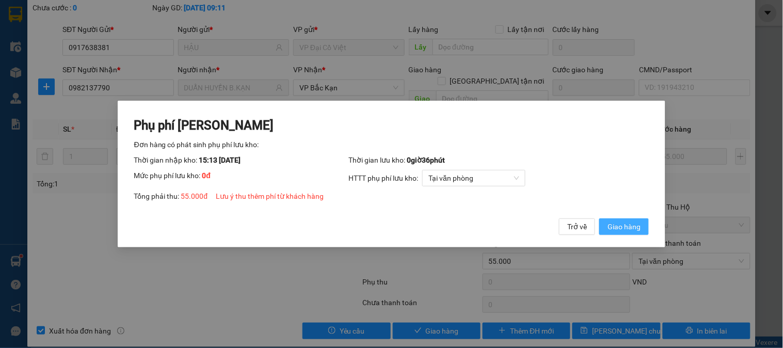
click at [615, 223] on span "Giao hàng" at bounding box center [624, 226] width 33 height 11
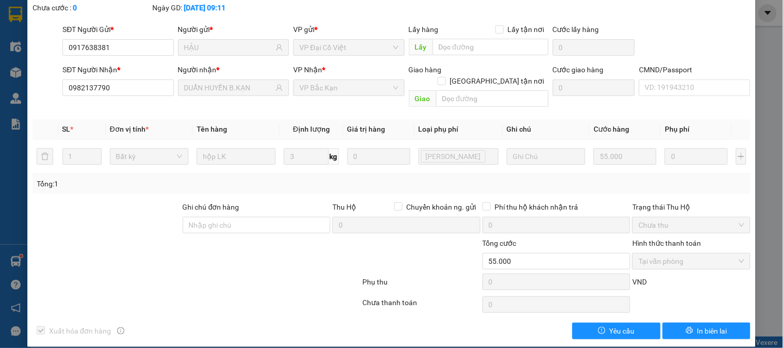
click at [265, 246] on div at bounding box center [302, 256] width 120 height 36
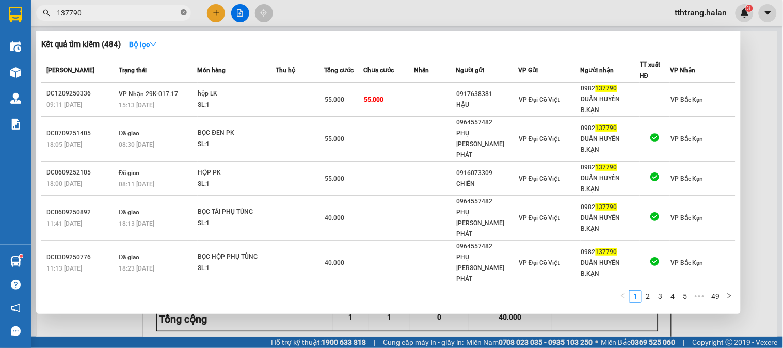
click at [183, 9] on icon "close-circle" at bounding box center [184, 12] width 6 height 6
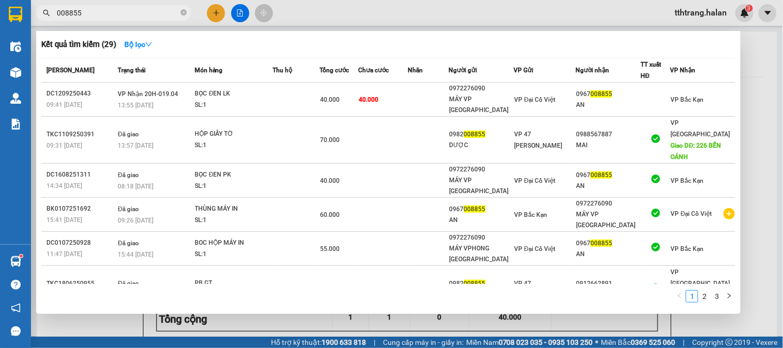
type input "008855"
click at [248, 327] on div at bounding box center [391, 174] width 783 height 348
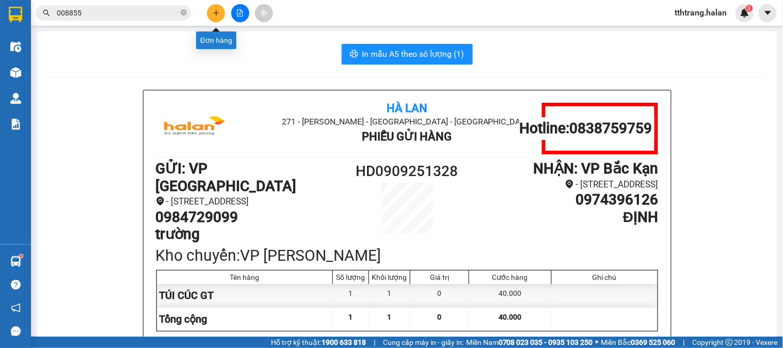
click at [213, 14] on icon "plus" at bounding box center [216, 12] width 7 height 7
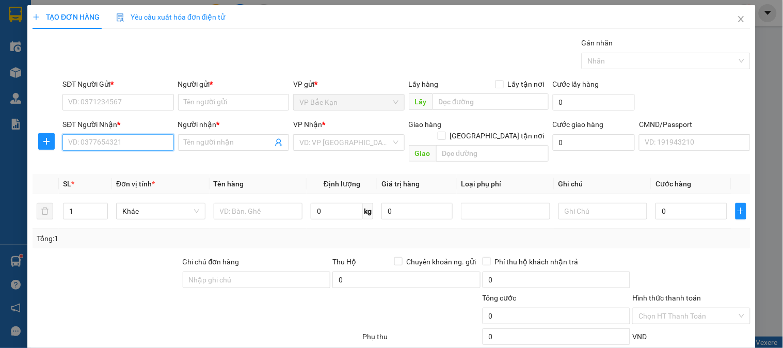
click at [143, 145] on input "SĐT Người Nhận *" at bounding box center [117, 142] width 111 height 17
type input "0984345715"
click at [143, 145] on input "0984345715" at bounding box center [117, 142] width 111 height 17
click at [143, 159] on div "0984345715 - MINH PHÚ" at bounding box center [126, 163] width 116 height 11
type input "MINH PHÚ"
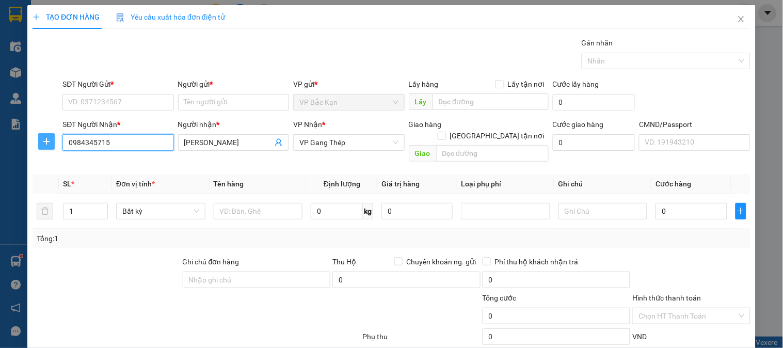
type input "0984345715"
click at [42, 143] on icon "plus" at bounding box center [46, 141] width 8 height 8
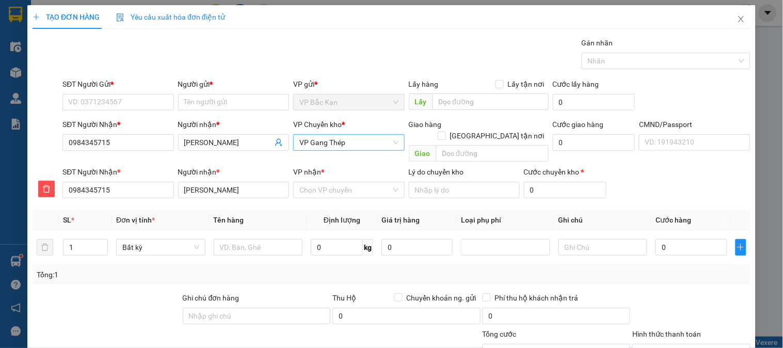
click at [344, 142] on span "VP Gang Thép" at bounding box center [349, 142] width 99 height 15
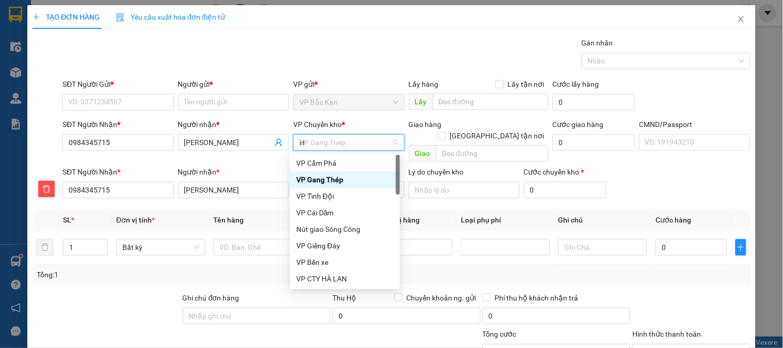
type input "HG"
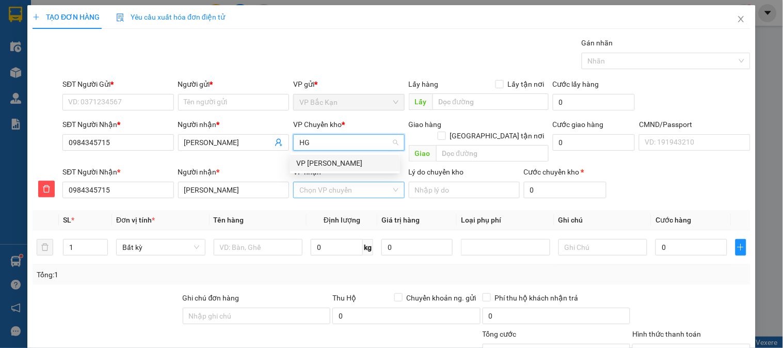
drag, startPoint x: 346, startPoint y: 162, endPoint x: 344, endPoint y: 178, distance: 15.6
click at [346, 167] on div "[PERSON_NAME]" at bounding box center [345, 163] width 98 height 11
click at [344, 182] on input "VP nhận *" at bounding box center [345, 189] width 91 height 15
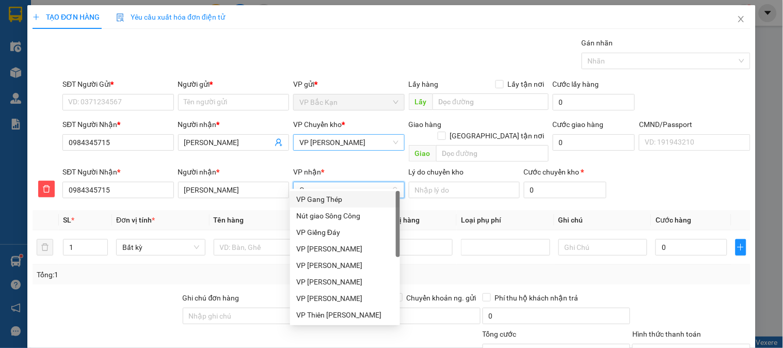
type input "GT"
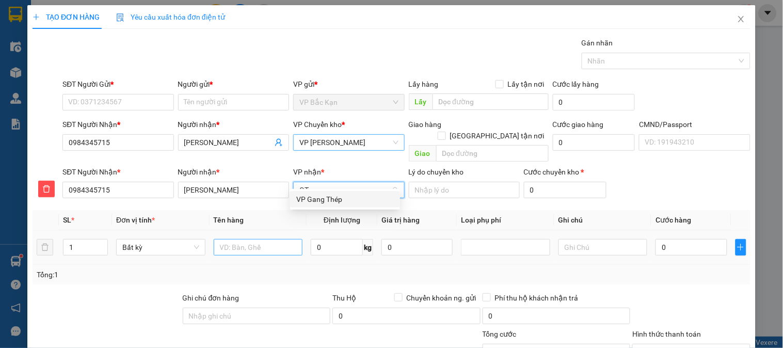
drag, startPoint x: 351, startPoint y: 199, endPoint x: 269, endPoint y: 233, distance: 88.9
click at [345, 203] on div "VP Gang Thép" at bounding box center [345, 199] width 98 height 11
click at [269, 239] on input "text" at bounding box center [258, 247] width 89 height 17
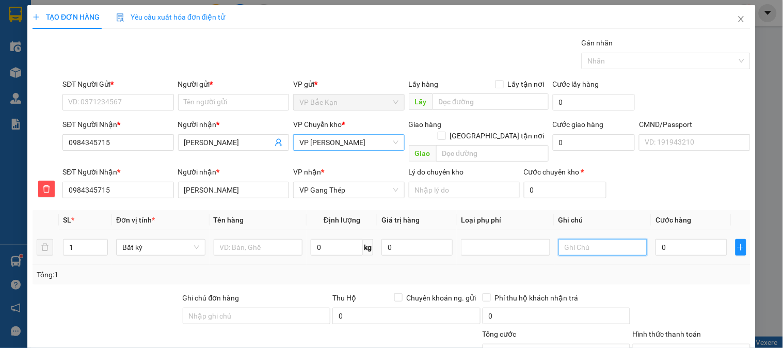
click at [590, 239] on input "text" at bounding box center [603, 247] width 89 height 17
type input "15+6"
click at [277, 237] on div at bounding box center [258, 247] width 89 height 21
click at [271, 240] on input "text" at bounding box center [258, 247] width 89 height 17
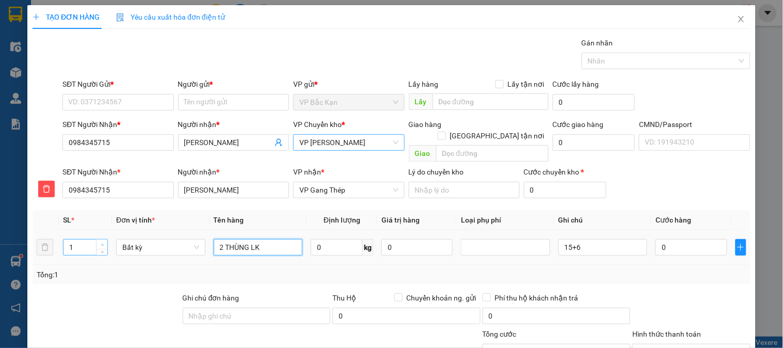
type input "2 THÙNG LK"
type input "2"
click at [101, 243] on icon "up" at bounding box center [103, 245] width 4 height 4
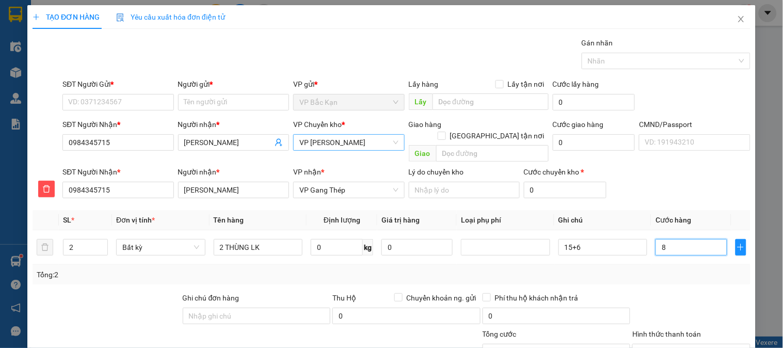
type input "8/"
type input "0"
type input "8"
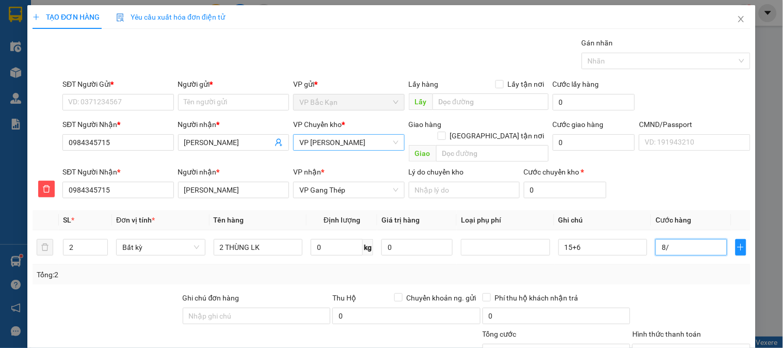
type input "8"
type input "80"
type input "80.000"
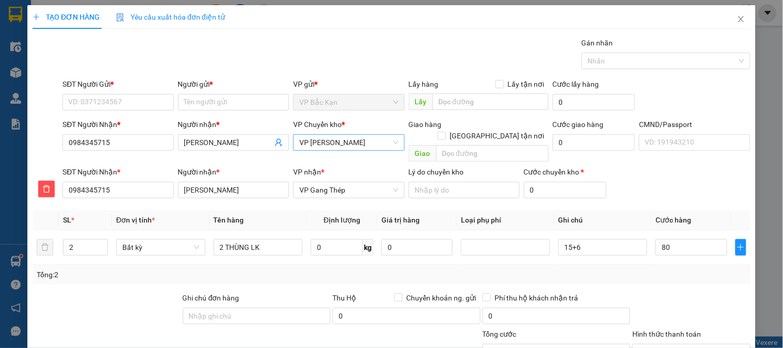
type input "80.000"
click at [630, 269] on div "Tổng: 2" at bounding box center [392, 274] width 710 height 11
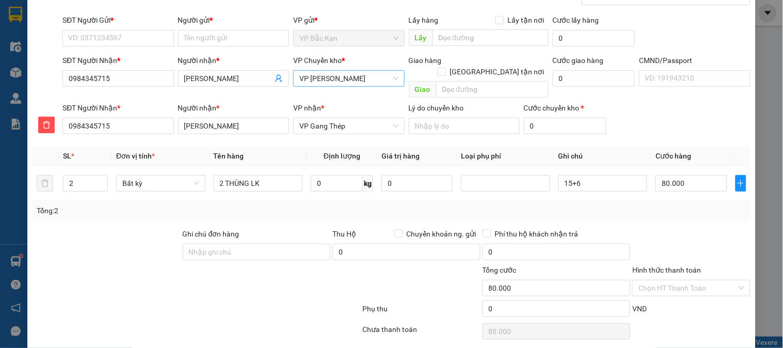
scroll to position [91, 0]
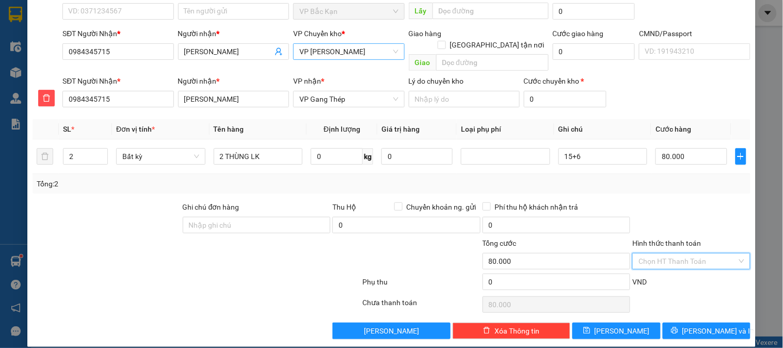
click at [681, 254] on input "Hình thức thanh toán" at bounding box center [688, 261] width 98 height 15
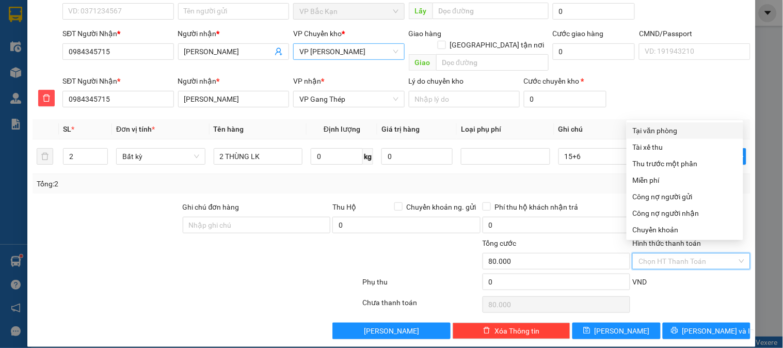
drag, startPoint x: 662, startPoint y: 131, endPoint x: 675, endPoint y: 139, distance: 15.3
click at [662, 131] on div "Tại văn phòng" at bounding box center [685, 130] width 104 height 11
type input "0"
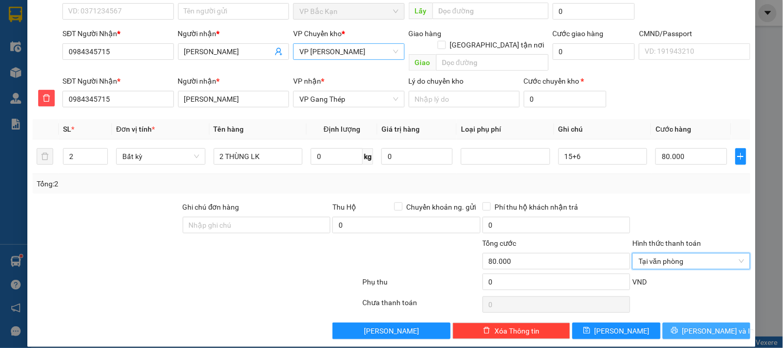
click at [705, 325] on span "[PERSON_NAME] và In" at bounding box center [719, 330] width 72 height 11
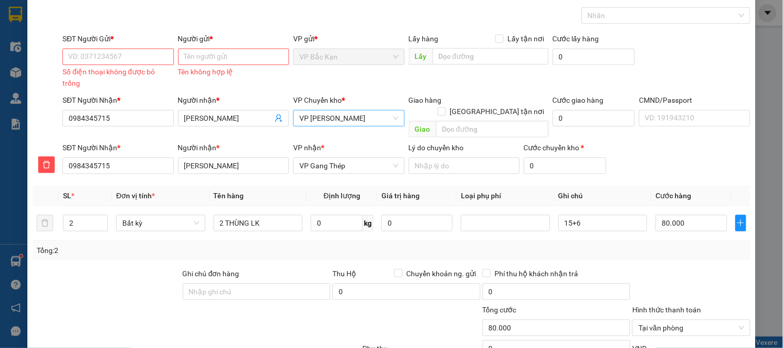
scroll to position [0, 0]
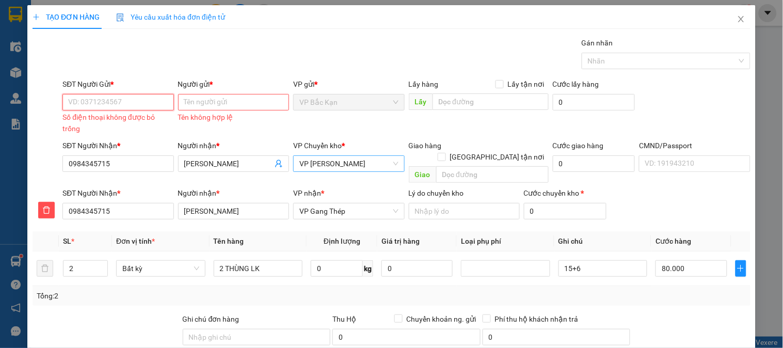
click at [118, 106] on input "SĐT Người Gửi *" at bounding box center [117, 102] width 111 height 17
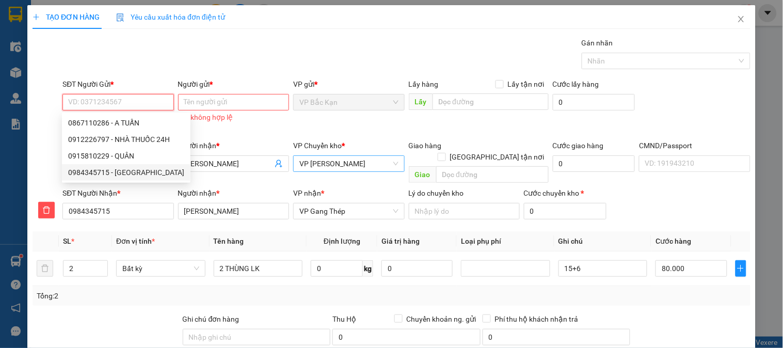
drag, startPoint x: 149, startPoint y: 174, endPoint x: 154, endPoint y: 173, distance: 5.4
click at [151, 174] on div "0984345715 - MINH PHÚ" at bounding box center [126, 172] width 116 height 11
type input "0984345715"
type input "MINH PHÚ"
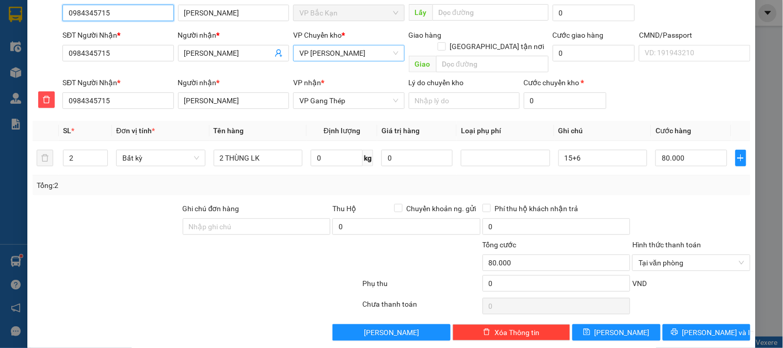
scroll to position [91, 0]
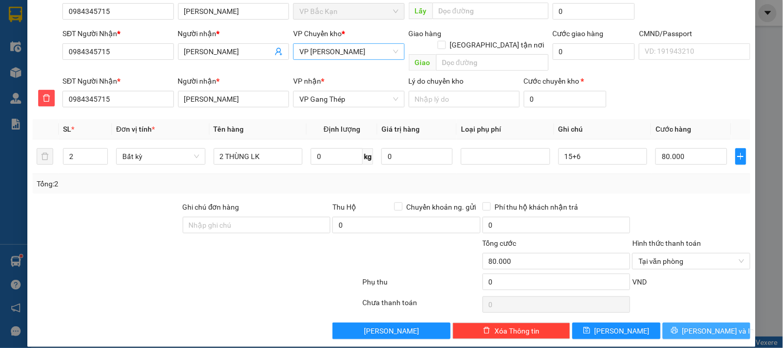
click at [693, 325] on span "[PERSON_NAME] và In" at bounding box center [719, 330] width 72 height 11
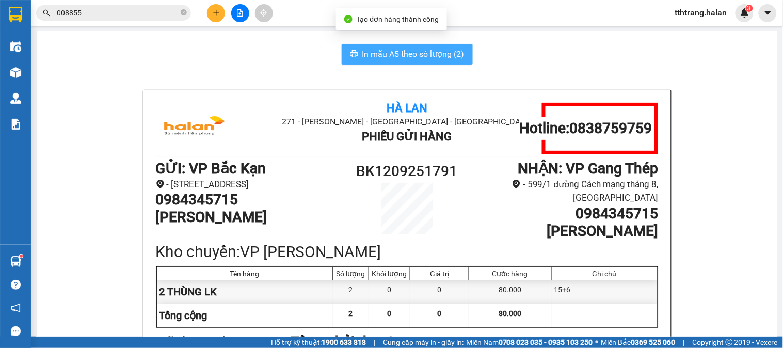
click at [384, 59] on span "In mẫu A5 theo số lượng (2)" at bounding box center [414, 54] width 102 height 13
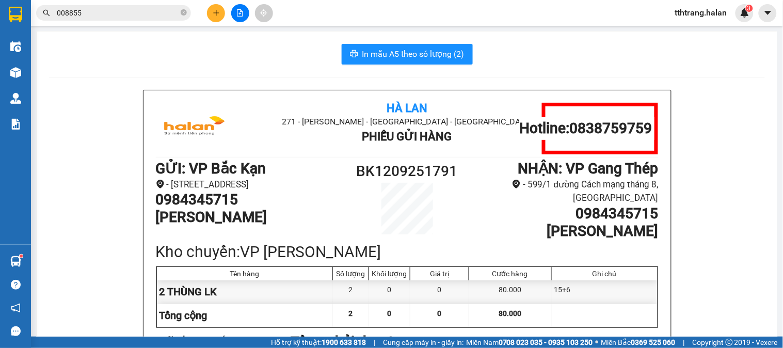
click at [209, 60] on div "In mẫu A5 theo số lượng (2)" at bounding box center [407, 54] width 716 height 21
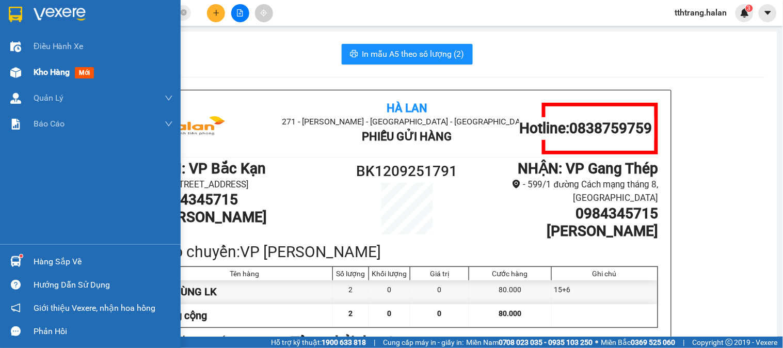
click at [47, 75] on span "Kho hàng" at bounding box center [52, 72] width 36 height 10
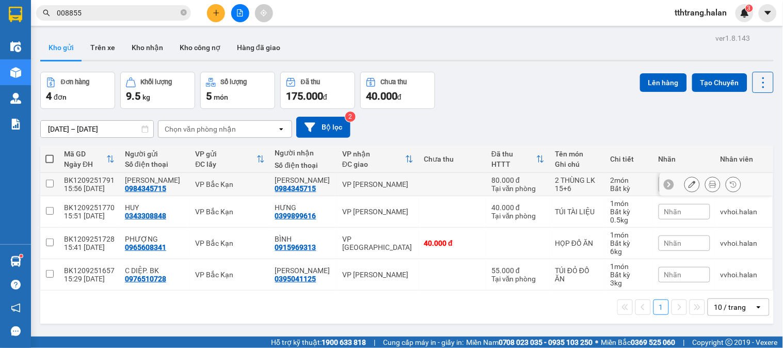
click at [689, 186] on icon at bounding box center [692, 184] width 7 height 7
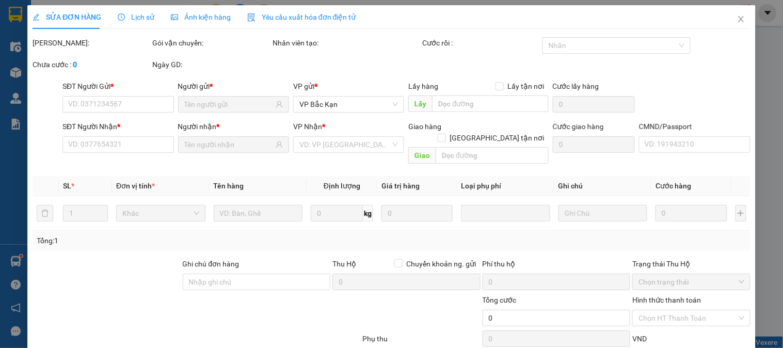
type input "0984345715"
type input "80.000"
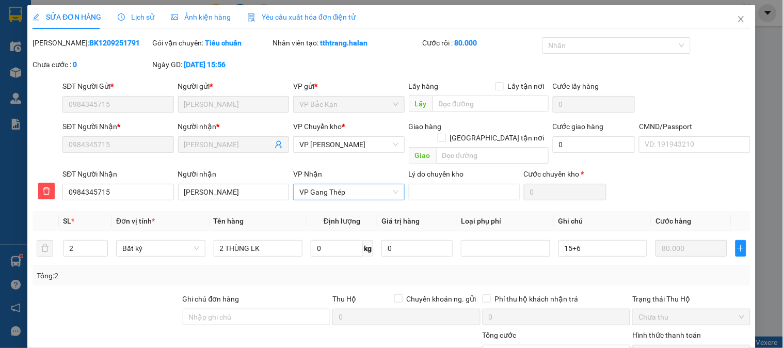
click at [331, 186] on span "VP Gang Thép" at bounding box center [349, 191] width 99 height 15
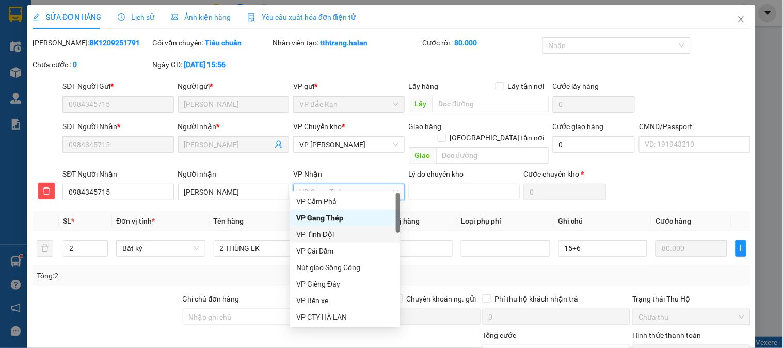
scroll to position [57, 0]
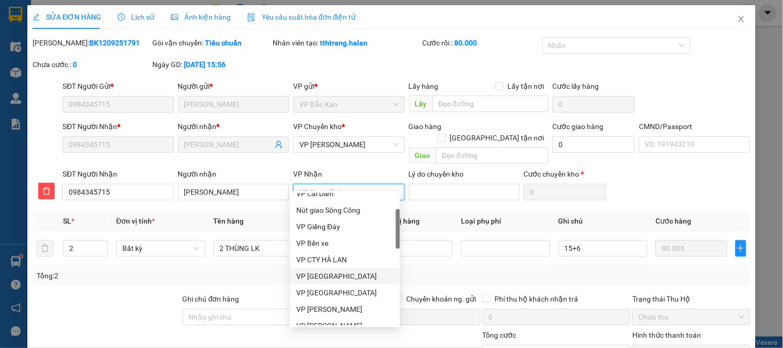
click at [321, 279] on div "VP Yên Bình" at bounding box center [345, 276] width 98 height 11
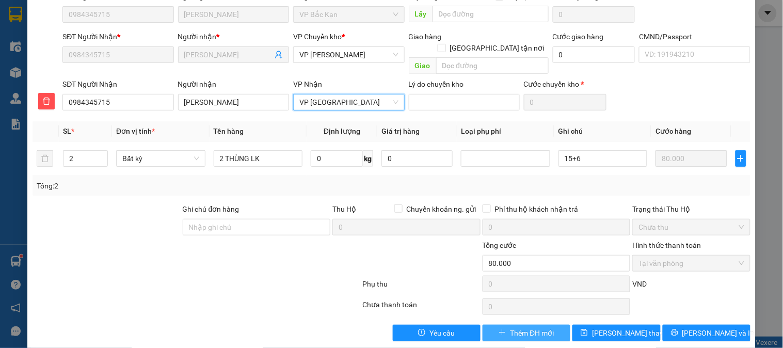
scroll to position [91, 0]
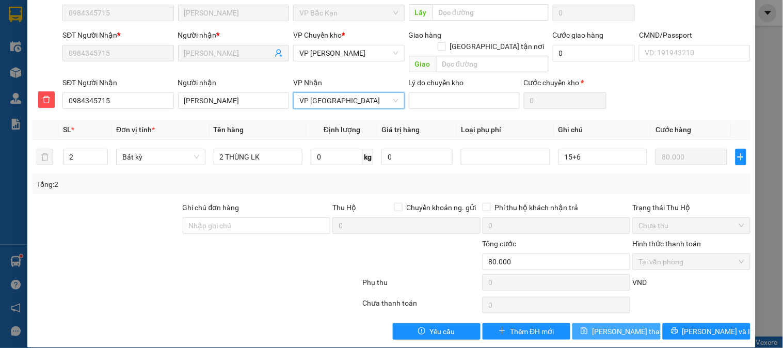
click at [594, 323] on button "Lưu thay đổi" at bounding box center [617, 331] width 88 height 17
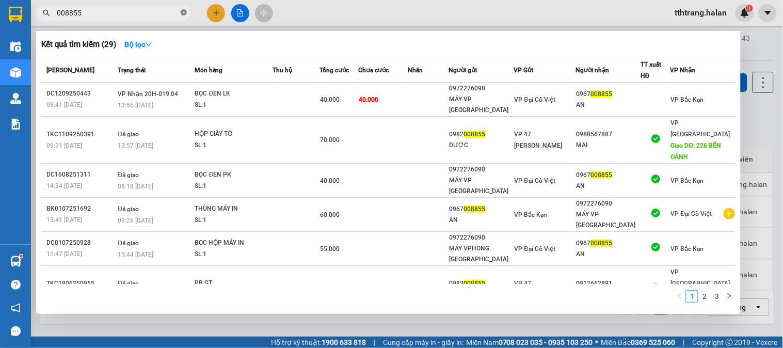
click at [182, 12] on icon "close-circle" at bounding box center [184, 12] width 6 height 6
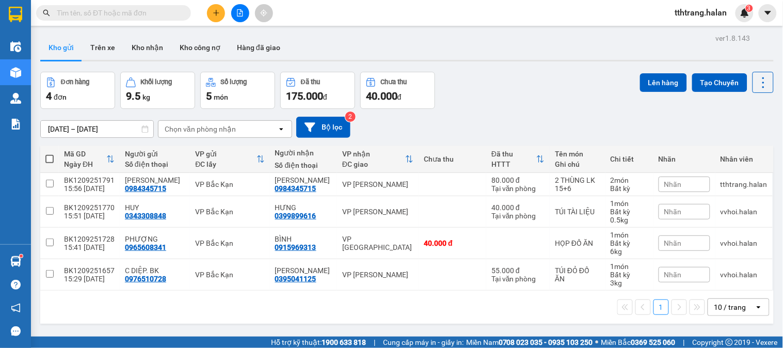
drag, startPoint x: 146, startPoint y: 14, endPoint x: 119, endPoint y: 2, distance: 30.0
click at [135, 11] on input "text" at bounding box center [118, 12] width 122 height 11
click at [159, 12] on input "text" at bounding box center [118, 12] width 122 height 11
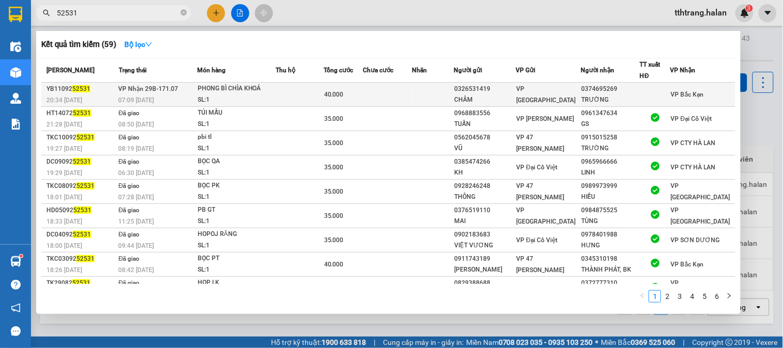
type input "52531"
click at [264, 100] on div "SL: 1" at bounding box center [236, 100] width 77 height 11
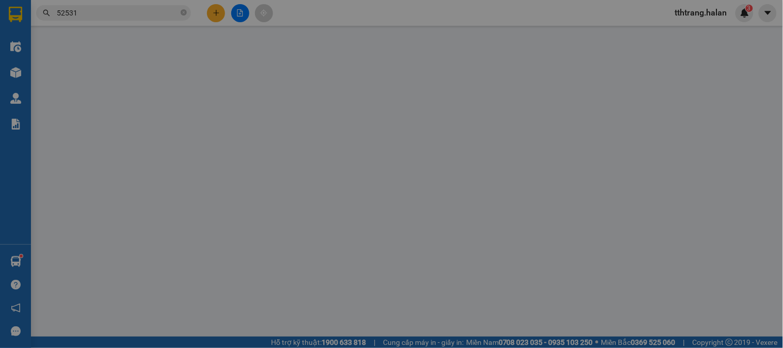
type input "0326531419"
type input "CHÂM"
type input "0374695269"
type input "TRƯỜNG"
type input "40.000"
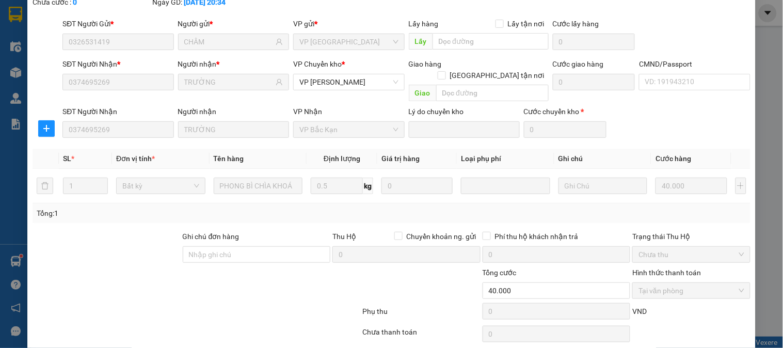
scroll to position [91, 0]
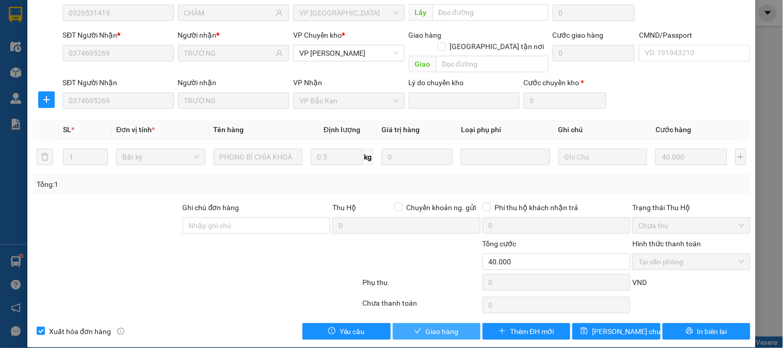
click at [431, 326] on span "Giao hàng" at bounding box center [442, 331] width 33 height 11
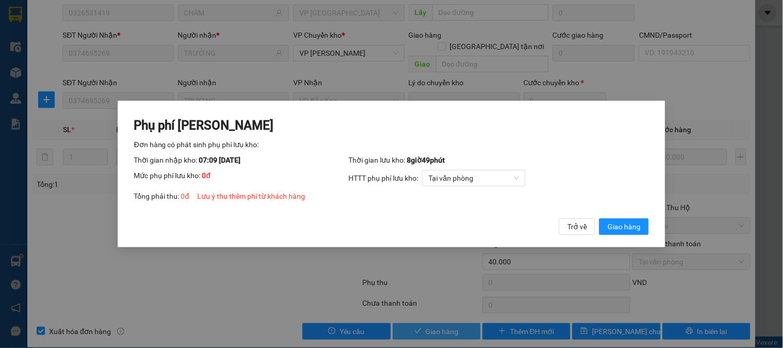
click at [600, 218] on button "Giao hàng" at bounding box center [625, 226] width 50 height 17
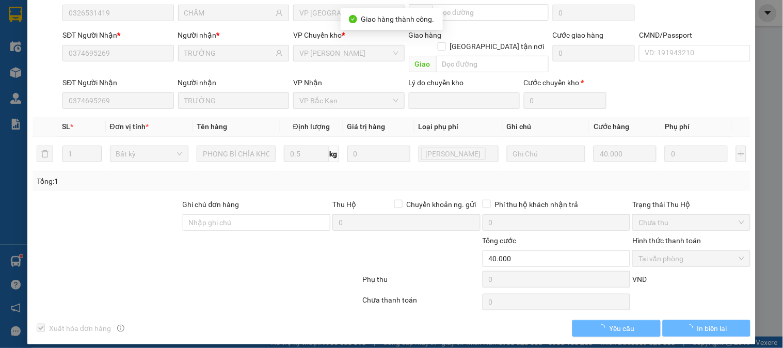
scroll to position [89, 0]
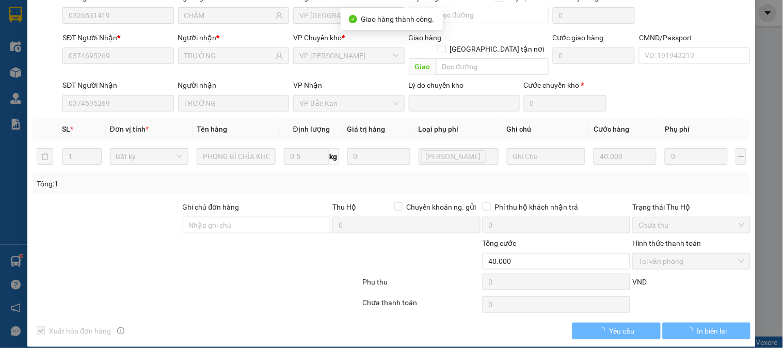
drag, startPoint x: 308, startPoint y: 271, endPoint x: 326, endPoint y: 271, distance: 18.1
click at [317, 274] on div at bounding box center [197, 284] width 330 height 21
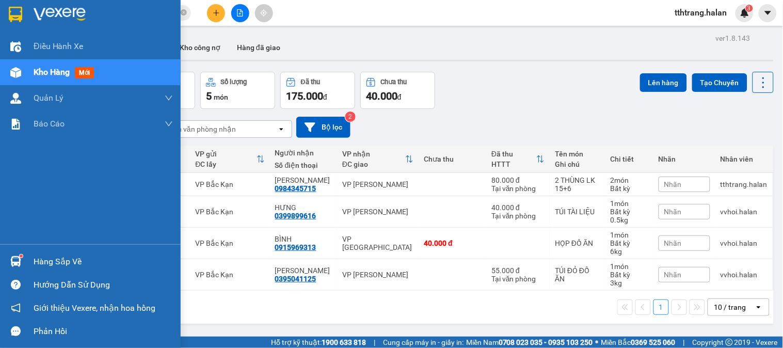
click at [26, 266] on div "Hàng sắp về" at bounding box center [90, 261] width 181 height 23
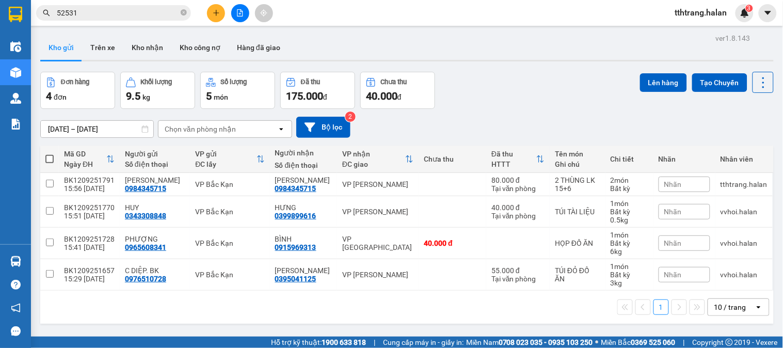
click at [484, 149] on section "Kết quả tìm kiếm ( 59 ) Bộ lọc Mã ĐH Trạng thái Món hàng Thu hộ Tổng cước Chưa …" at bounding box center [391, 174] width 783 height 348
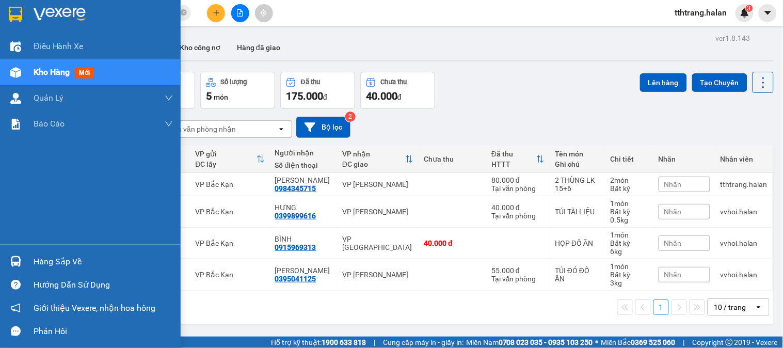
click at [23, 259] on div at bounding box center [16, 262] width 18 height 18
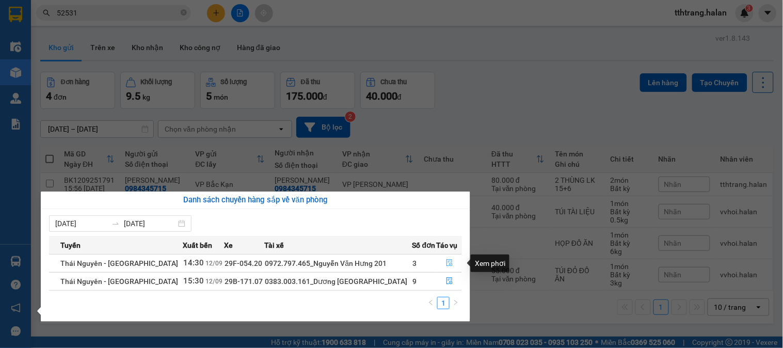
click at [448, 267] on icon "file-done" at bounding box center [450, 262] width 6 height 7
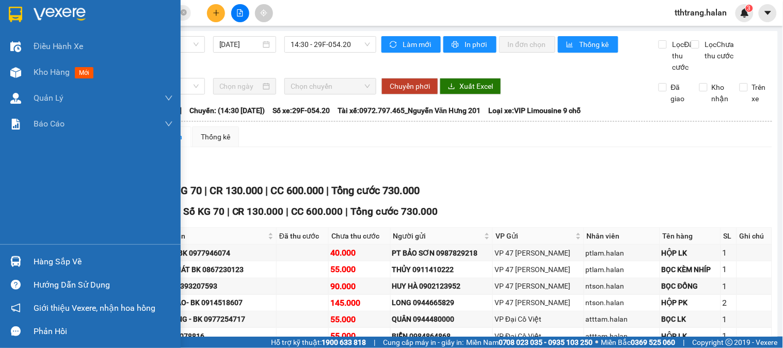
click at [44, 263] on div "Hàng sắp về" at bounding box center [103, 261] width 139 height 15
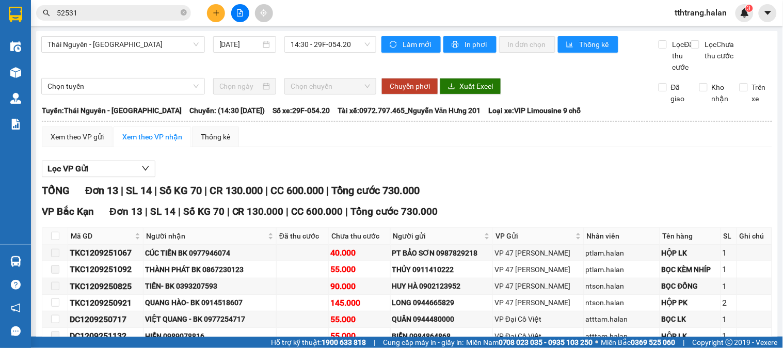
click at [551, 169] on section "Kết quả tìm kiếm ( 59 ) Bộ lọc Mã ĐH Trạng thái Món hàng Thu hộ Tổng cước Chưa …" at bounding box center [391, 174] width 783 height 348
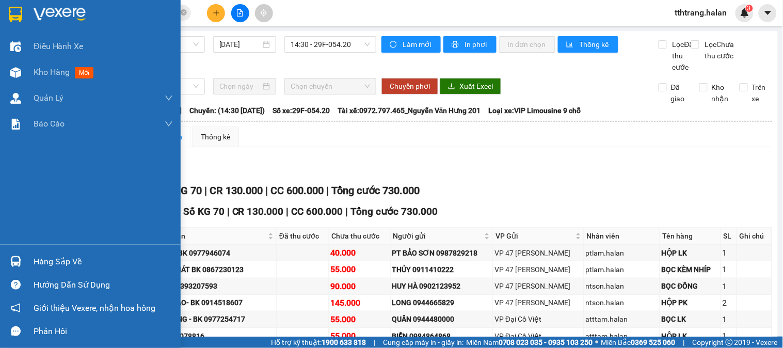
click at [13, 258] on img at bounding box center [15, 261] width 11 height 11
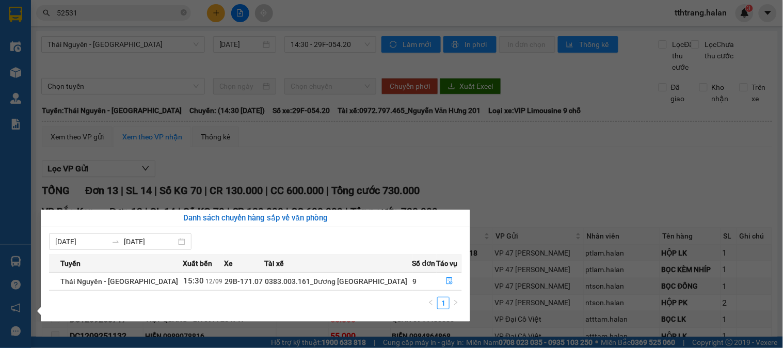
click at [535, 192] on section "Kết quả tìm kiếm ( 59 ) Bộ lọc Mã ĐH Trạng thái Món hàng Thu hộ Tổng cước Chưa …" at bounding box center [391, 174] width 783 height 348
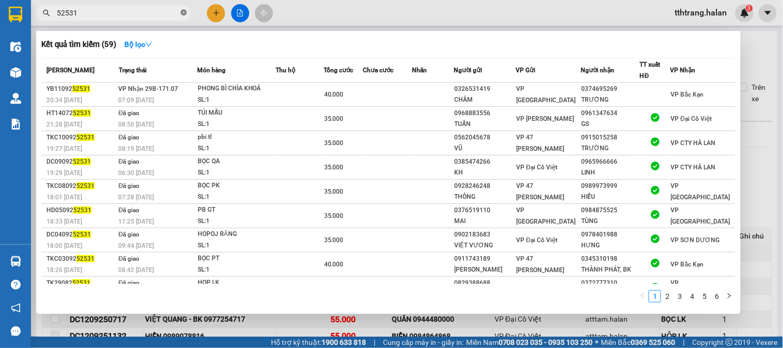
click at [183, 11] on icon "close-circle" at bounding box center [184, 12] width 6 height 6
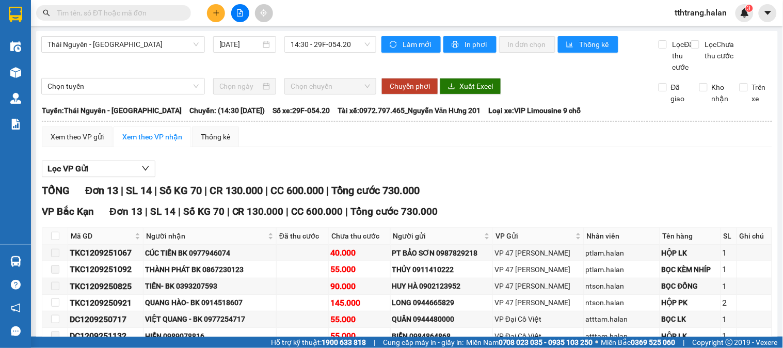
click at [152, 12] on input "text" at bounding box center [118, 12] width 122 height 11
click at [147, 16] on input "text" at bounding box center [118, 12] width 122 height 11
type input "AN"
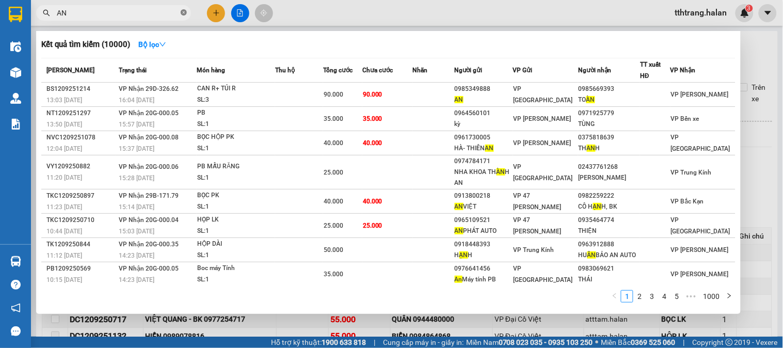
click at [184, 11] on icon "close-circle" at bounding box center [184, 12] width 6 height 6
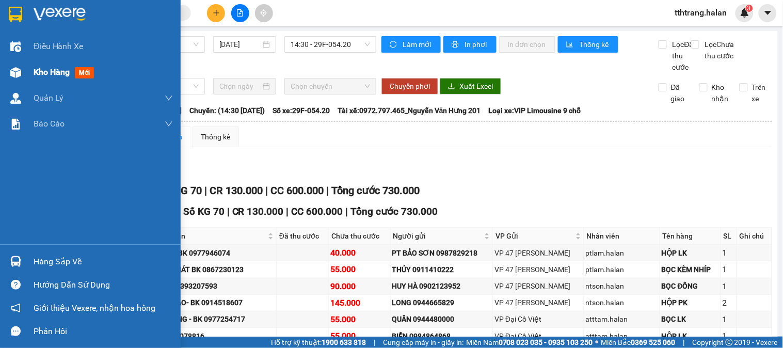
click at [26, 75] on div "Kho hàng mới" at bounding box center [90, 72] width 181 height 26
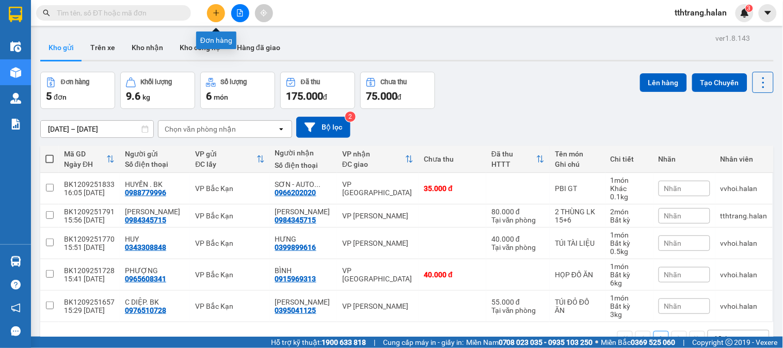
click at [218, 13] on icon "plus" at bounding box center [216, 12] width 6 height 1
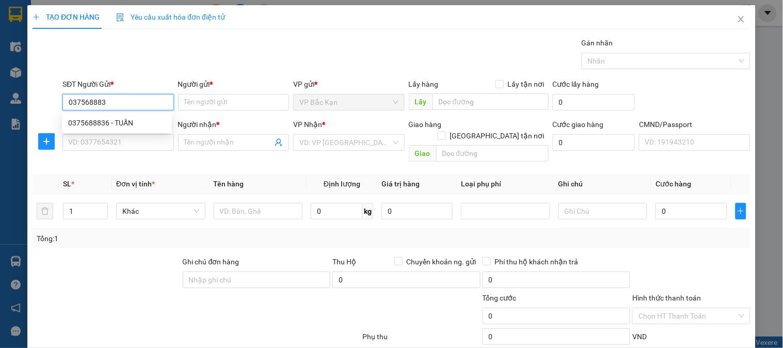
type input "0375688836"
click at [131, 122] on div "0375688836 - TUẤN" at bounding box center [117, 122] width 98 height 11
type input "TUẤN"
type input "0375688836"
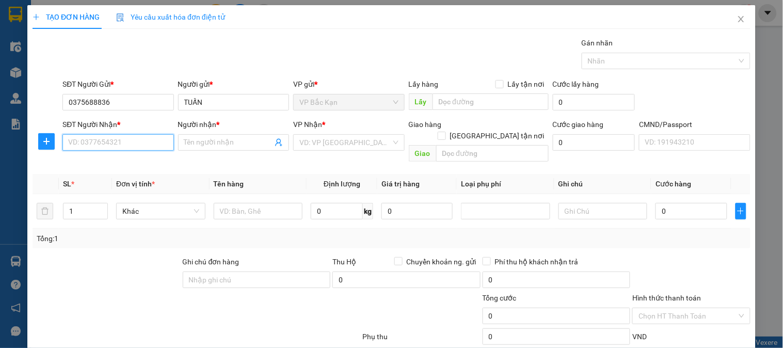
click at [135, 138] on input "SĐT Người Nhận *" at bounding box center [117, 142] width 111 height 17
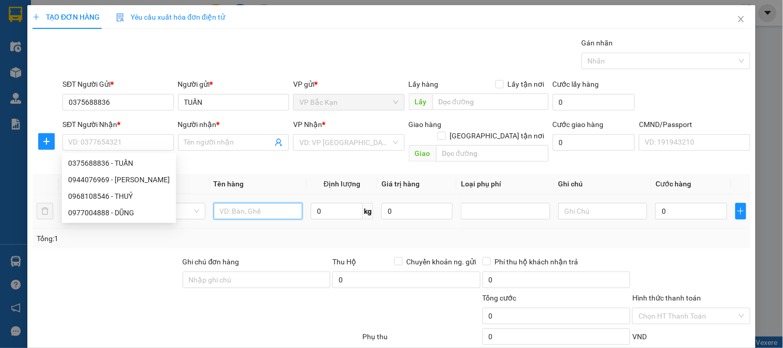
click at [244, 203] on input "text" at bounding box center [258, 211] width 89 height 17
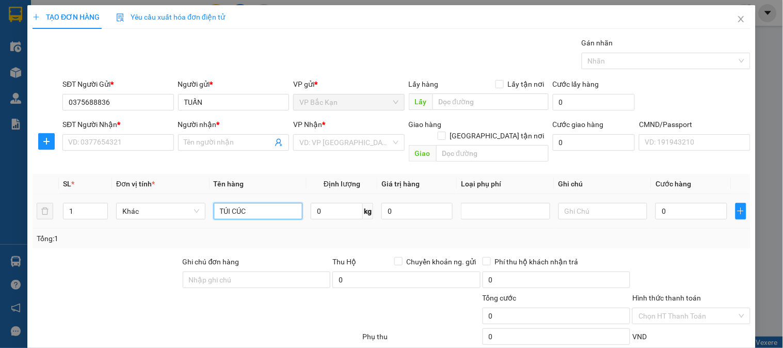
type input "TÚI CÚC"
type input "0.1"
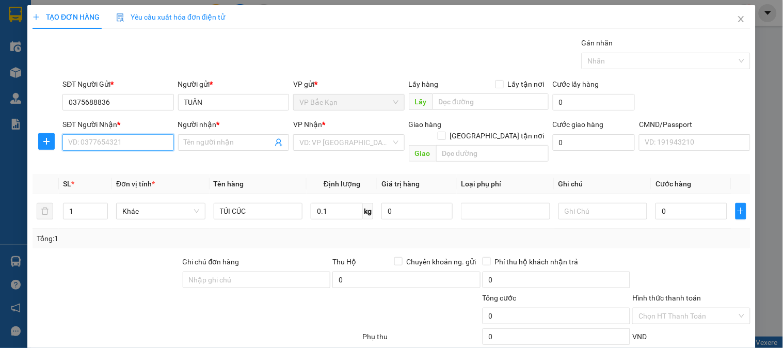
click at [135, 139] on input "SĐT Người Nhận *" at bounding box center [117, 142] width 111 height 17
type input "0944076969"
click at [135, 139] on input "0944076969" at bounding box center [117, 142] width 111 height 17
click at [133, 162] on div "0944076969 - HUYỀN" at bounding box center [119, 163] width 102 height 11
type input "HUYỀN"
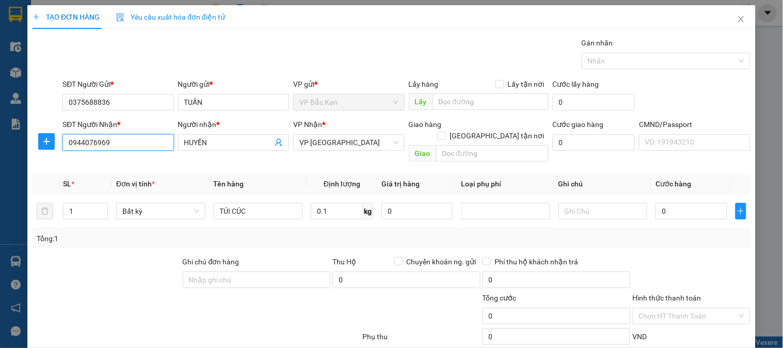
drag, startPoint x: 115, startPoint y: 146, endPoint x: 0, endPoint y: 102, distance: 122.8
click at [0, 102] on div "TẠO ĐƠN HÀNG Yêu cầu xuất hóa đơn điện tử Transit Pickup Surcharge Ids Transit …" at bounding box center [391, 174] width 783 height 348
type input "0944076969"
drag, startPoint x: 239, startPoint y: 141, endPoint x: 92, endPoint y: 142, distance: 147.2
click at [92, 142] on div "SĐT Người Nhận * 0944076969 0944076969 Người nhận * HUYỀN VP Nhận * VP Bắc Sơn …" at bounding box center [406, 143] width 693 height 48
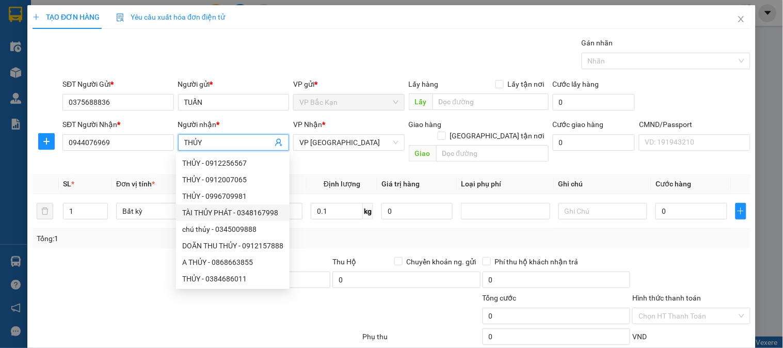
type input "THỦY"
drag, startPoint x: 326, startPoint y: 229, endPoint x: 332, endPoint y: 193, distance: 36.7
click at [326, 233] on div "Tổng: 1" at bounding box center [392, 238] width 710 height 11
drag, startPoint x: 333, startPoint y: 190, endPoint x: 337, endPoint y: 197, distance: 8.8
click at [333, 194] on td "0.1 kg" at bounding box center [342, 211] width 71 height 35
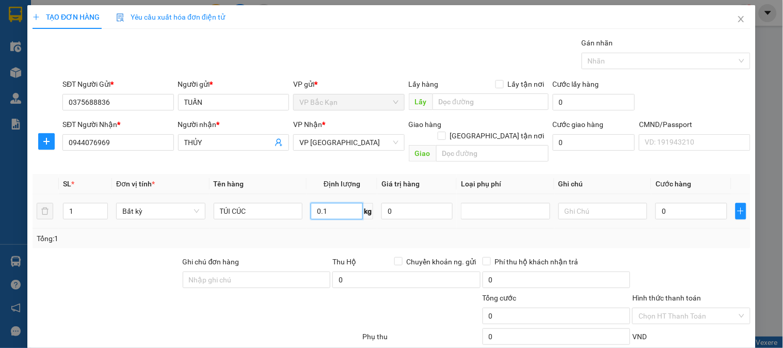
click at [333, 203] on input "0.1" at bounding box center [337, 211] width 52 height 17
drag, startPoint x: 370, startPoint y: 217, endPoint x: 538, endPoint y: 233, distance: 168.6
click at [370, 217] on div "SL * Đơn vị tính * Tên hàng Định lượng Giá trị hàng Loại phụ phí Ghi chú Cước h…" at bounding box center [392, 211] width 718 height 74
click at [374, 229] on div "Tổng: 1" at bounding box center [392, 239] width 718 height 20
type input "35.000"
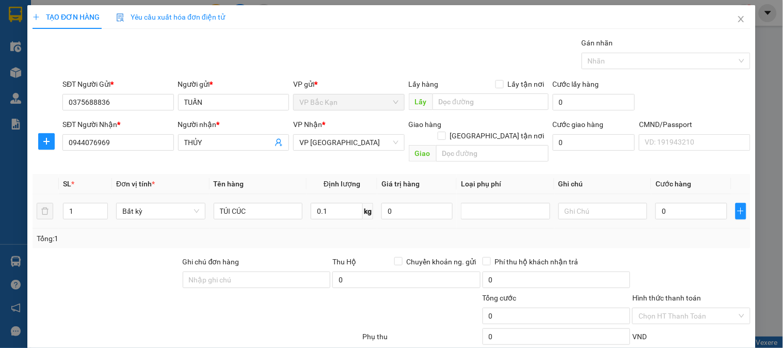
type input "35.000"
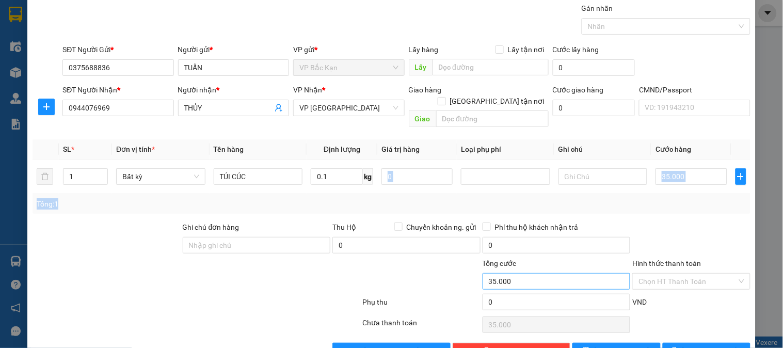
scroll to position [54, 0]
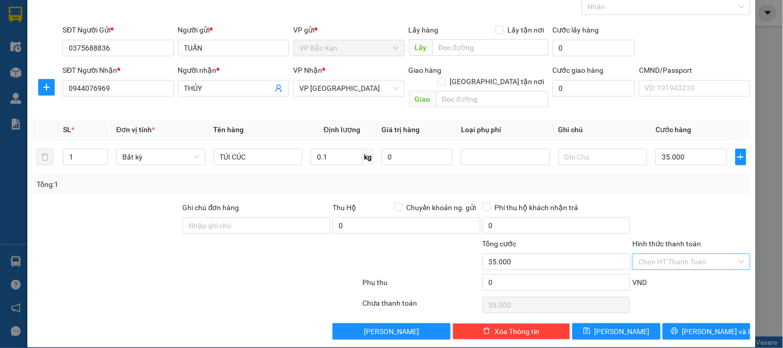
drag, startPoint x: 686, startPoint y: 252, endPoint x: 685, endPoint y: 244, distance: 7.8
click at [685, 254] on input "Hình thức thanh toán" at bounding box center [688, 261] width 98 height 15
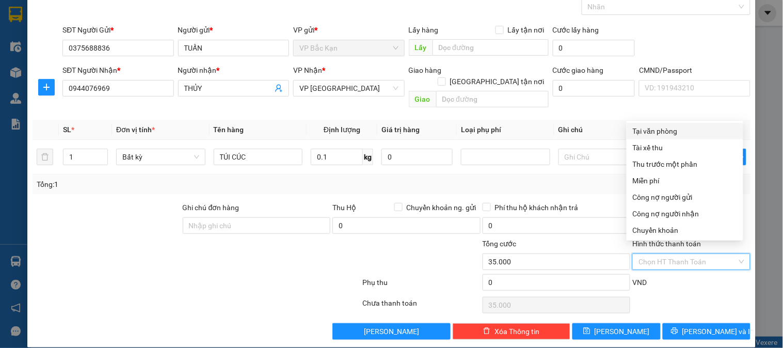
click at [660, 127] on div "Tại văn phòng" at bounding box center [685, 131] width 104 height 11
type input "0"
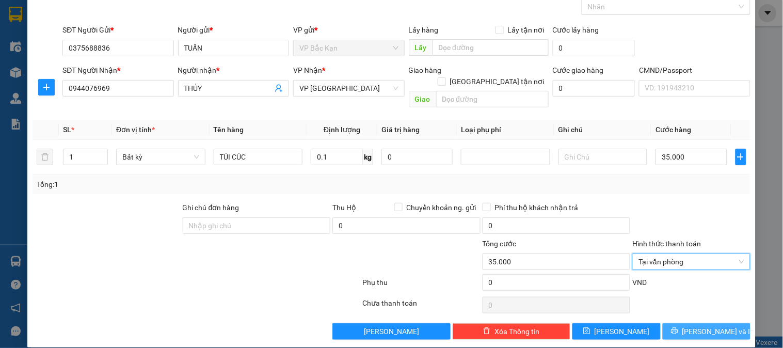
click at [694, 326] on button "[PERSON_NAME] và In" at bounding box center [707, 331] width 88 height 17
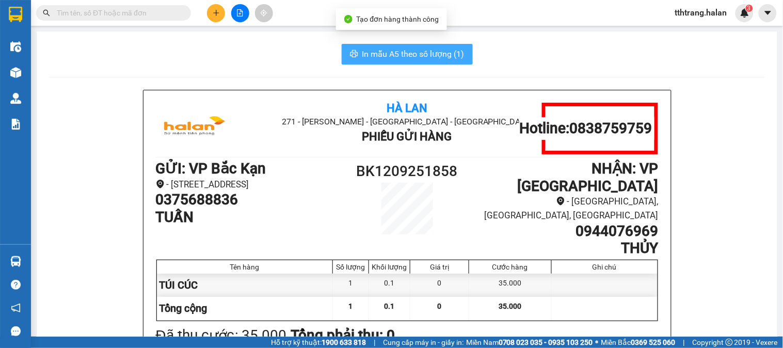
click at [420, 57] on span "In mẫu A5 theo số lượng (1)" at bounding box center [414, 54] width 102 height 13
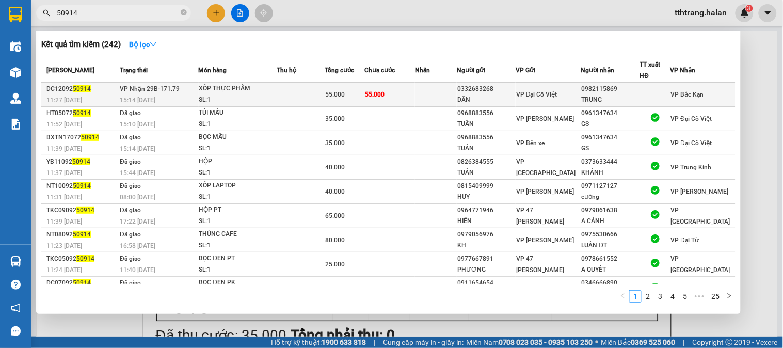
type input "50914"
click at [209, 89] on div "XỐP THỰC PHẨM" at bounding box center [237, 88] width 77 height 11
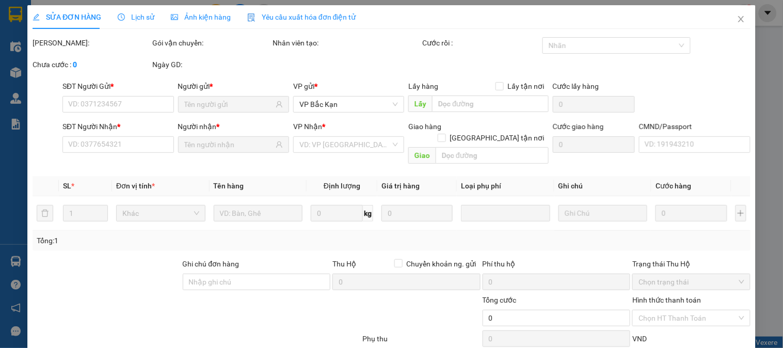
type input "0332683268"
type input "DÂN"
type input "0982115869"
type input "TRUNG"
type input "55.000"
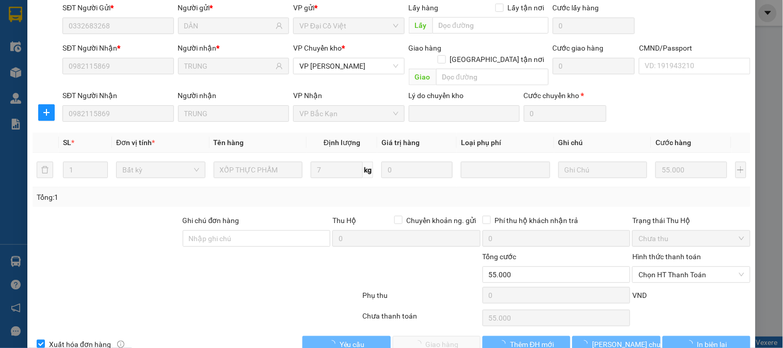
scroll to position [91, 0]
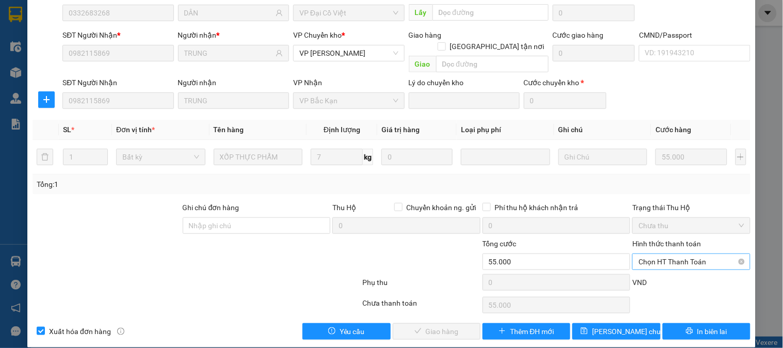
click at [670, 254] on span "Chọn HT Thanh Toán" at bounding box center [691, 261] width 105 height 15
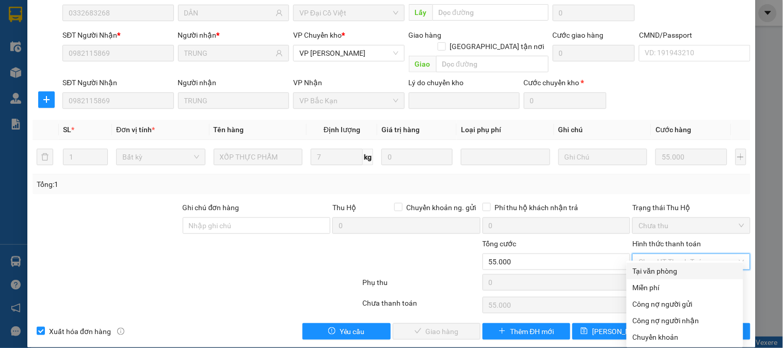
drag, startPoint x: 662, startPoint y: 269, endPoint x: 436, endPoint y: 290, distance: 226.7
click at [646, 269] on div "Tại văn phòng" at bounding box center [685, 270] width 104 height 11
type input "0"
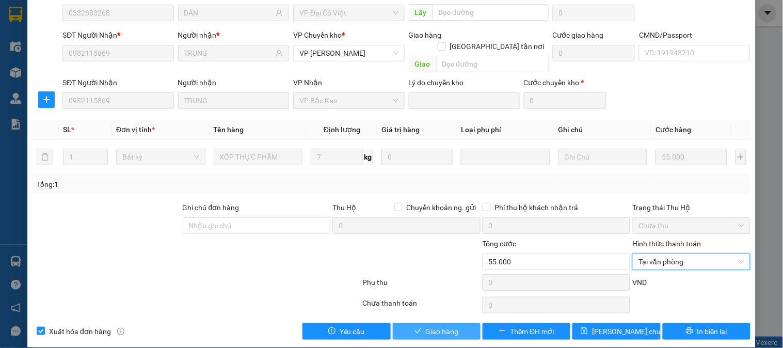
click at [445, 326] on span "Giao hàng" at bounding box center [442, 331] width 33 height 11
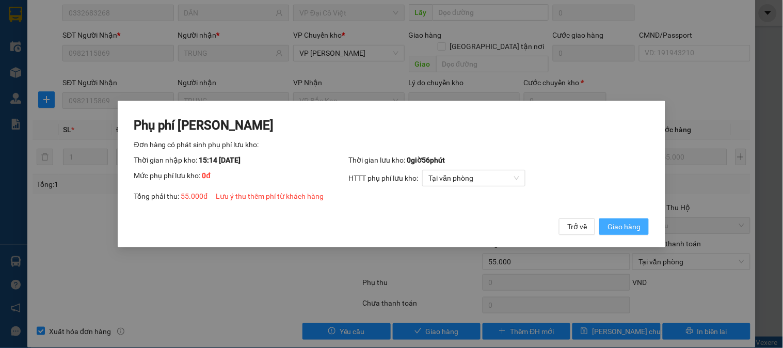
click at [624, 229] on span "Giao hàng" at bounding box center [624, 226] width 33 height 11
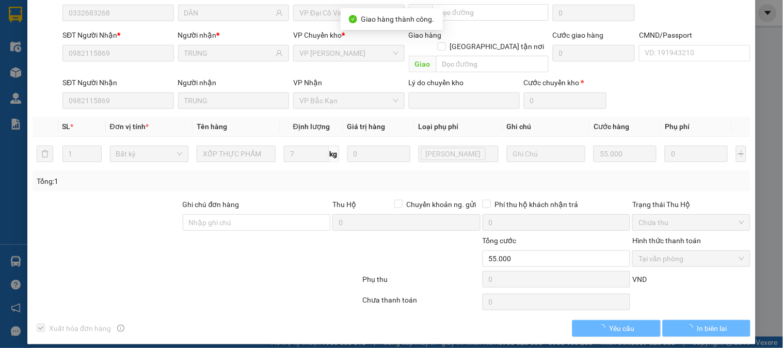
scroll to position [89, 0]
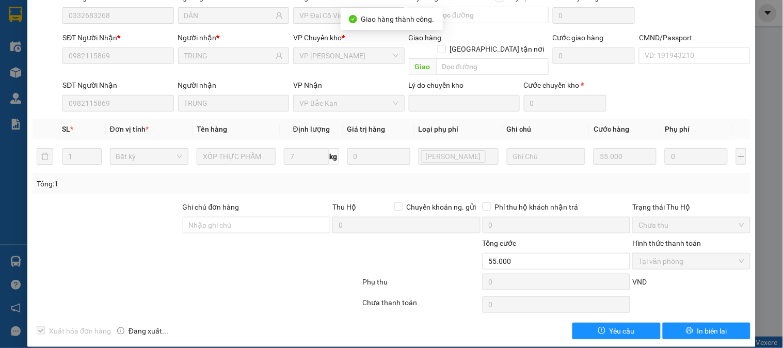
click at [698, 325] on span "In biên lai" at bounding box center [713, 330] width 30 height 11
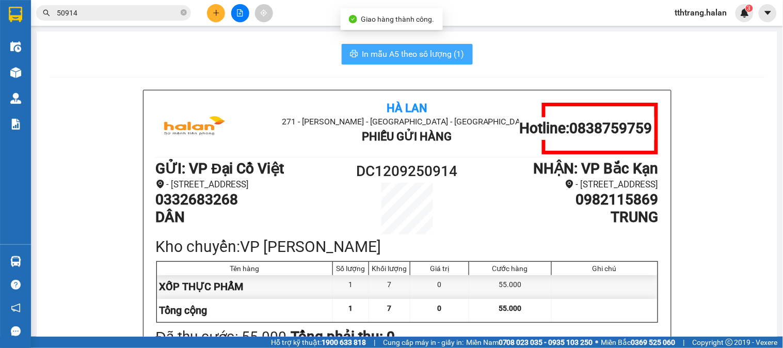
click at [394, 58] on span "In mẫu A5 theo số lượng (1)" at bounding box center [414, 54] width 102 height 13
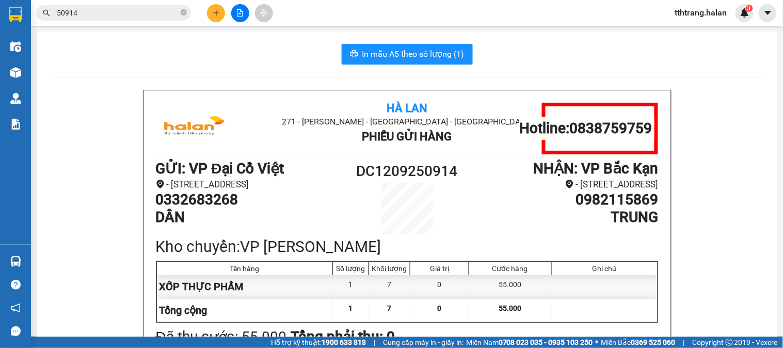
click at [217, 17] on button at bounding box center [216, 13] width 18 height 18
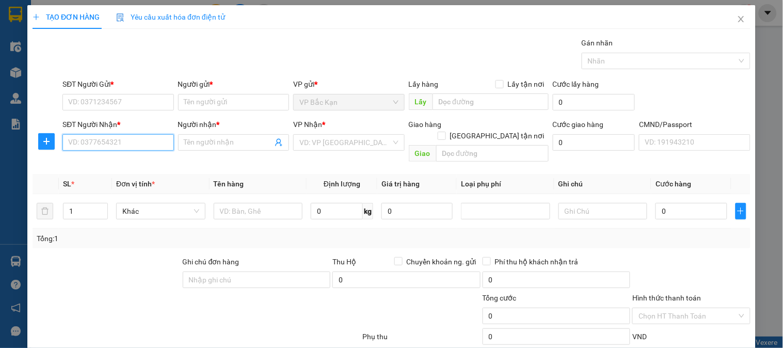
click at [143, 148] on input "SĐT Người Nhận *" at bounding box center [117, 142] width 111 height 17
type input "0972675888"
drag, startPoint x: 143, startPoint y: 148, endPoint x: 163, endPoint y: 147, distance: 20.7
click at [158, 147] on input "0972675888" at bounding box center [117, 142] width 111 height 17
click at [146, 162] on div "0972675888 - HẢI" at bounding box center [117, 163] width 98 height 11
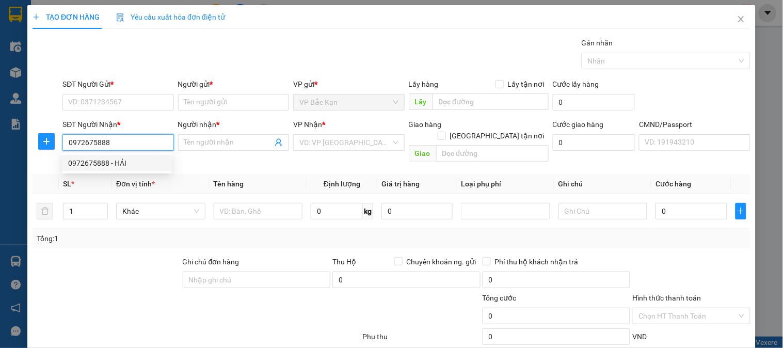
type input "HẢI"
checkbox input "true"
type input "CẦU GIANG TIÊN"
type input "20.000"
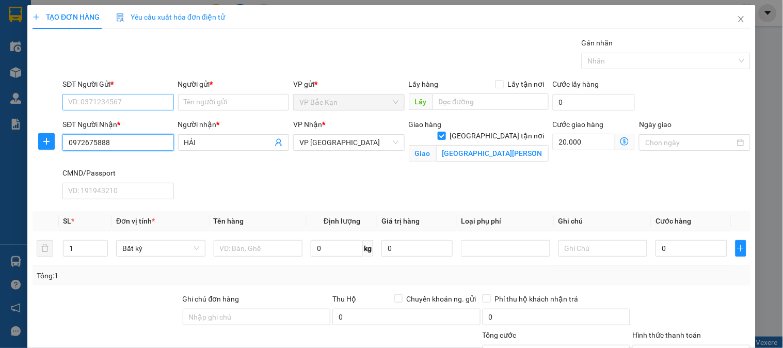
type input "0972675888"
click at [133, 99] on input "SĐT Người Gửi *" at bounding box center [117, 102] width 111 height 17
click at [135, 103] on input "71369" at bounding box center [117, 102] width 111 height 17
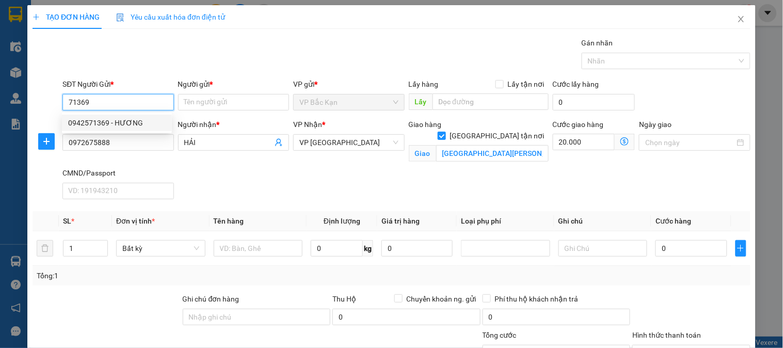
click at [140, 120] on div "0942571369 - HƯƠNG" at bounding box center [117, 122] width 98 height 11
type input "0942571369"
type input "HƯƠNG"
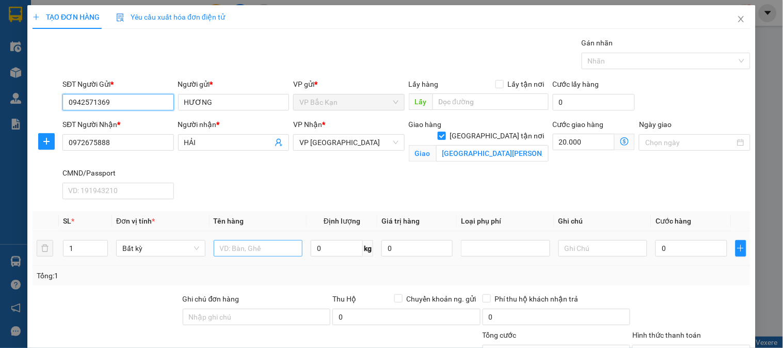
type input "0942571369"
click at [255, 246] on input "text" at bounding box center [258, 248] width 89 height 17
type input "PBI"
type input "0.1"
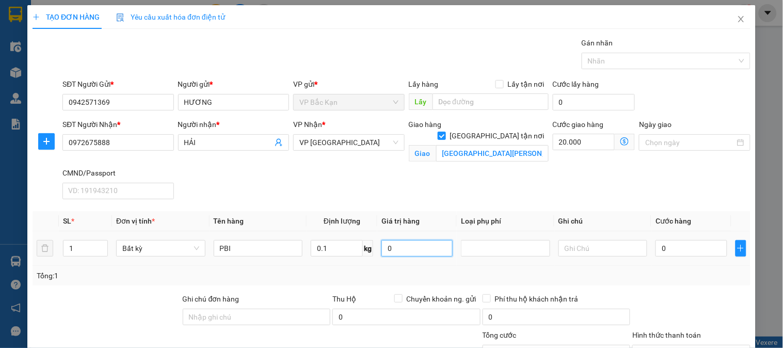
type input "35.000"
type input "55.000"
click at [0, 124] on div "TẠO ĐƠN HÀNG Yêu cầu xuất hóa đơn điện tử Transit Pickup Surcharge Ids Transit …" at bounding box center [391, 174] width 783 height 348
click at [739, 18] on icon "close" at bounding box center [742, 19] width 6 height 6
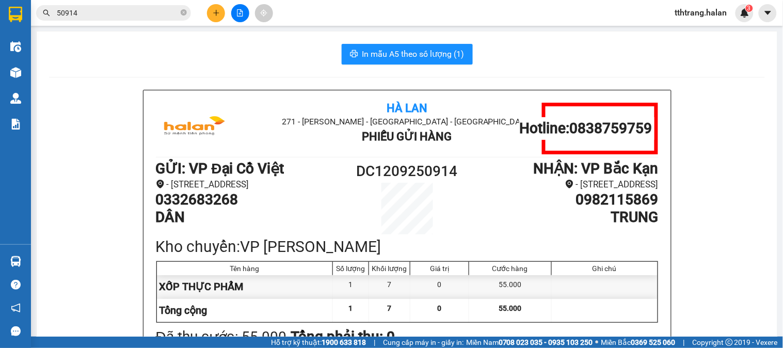
drag, startPoint x: 159, startPoint y: 34, endPoint x: 190, endPoint y: 9, distance: 39.4
click at [166, 28] on main "In mẫu A5 theo số lượng (1) Hà Lan 271 - Dương Tự Minh - Phường Tân Long - Thái…" at bounding box center [391, 168] width 783 height 337
click at [184, 11] on icon "close-circle" at bounding box center [184, 12] width 6 height 6
click at [161, 14] on input "text" at bounding box center [118, 12] width 122 height 11
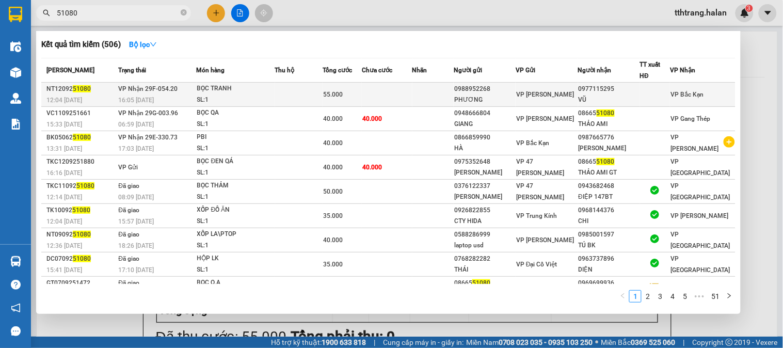
type input "51080"
click at [238, 94] on div "BỌC TRANH" at bounding box center [235, 88] width 77 height 11
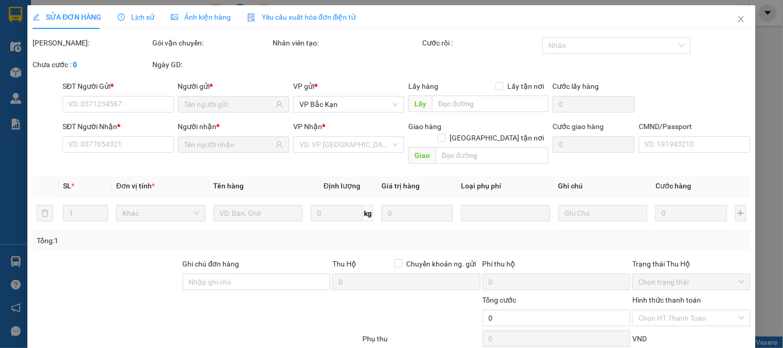
type input "0988952268"
type input "PHƯƠNG"
type input "0977115295"
type input "VŨ"
type input "55.000"
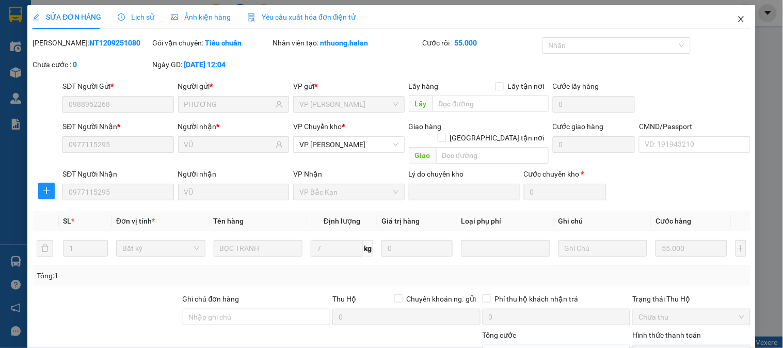
click at [738, 21] on icon "close" at bounding box center [742, 19] width 8 height 8
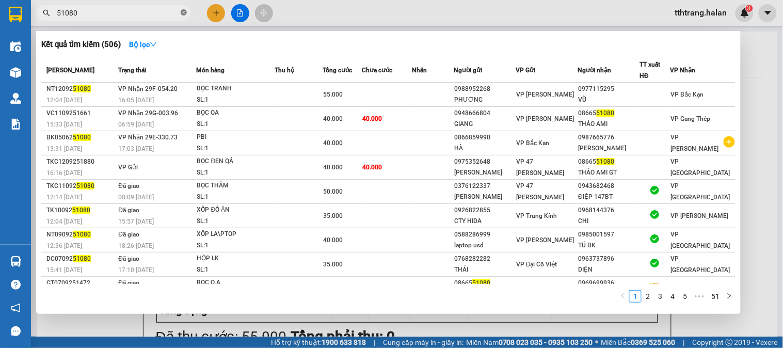
click at [183, 11] on icon "close-circle" at bounding box center [184, 12] width 6 height 6
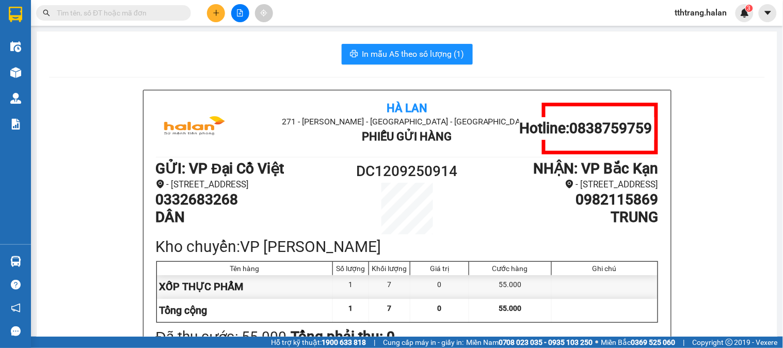
drag, startPoint x: 153, startPoint y: 12, endPoint x: 127, endPoint y: 2, distance: 28.0
click at [151, 11] on input "text" at bounding box center [118, 12] width 122 height 11
click at [163, 13] on input "text" at bounding box center [118, 12] width 122 height 11
click at [159, 14] on input "text" at bounding box center [118, 12] width 122 height 11
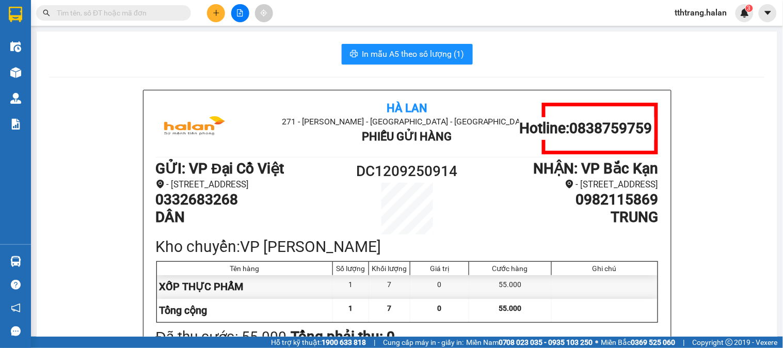
click at [159, 14] on input "text" at bounding box center [118, 12] width 122 height 11
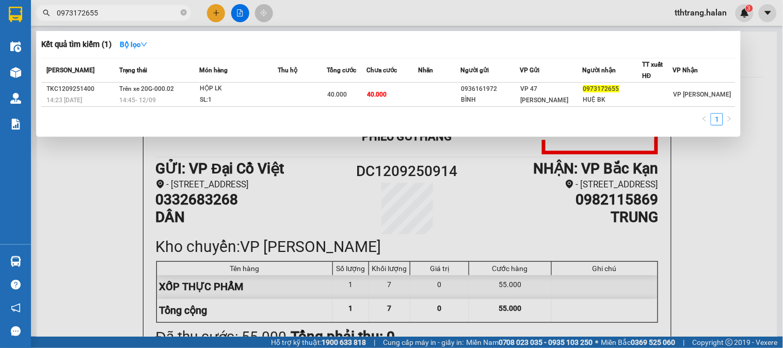
type input "0973172655"
drag, startPoint x: 85, startPoint y: 183, endPoint x: 34, endPoint y: 128, distance: 74.6
click at [83, 178] on div at bounding box center [391, 174] width 783 height 348
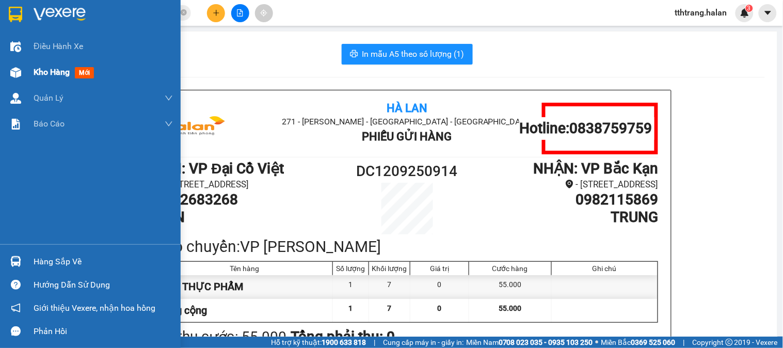
click at [7, 70] on div at bounding box center [16, 73] width 18 height 18
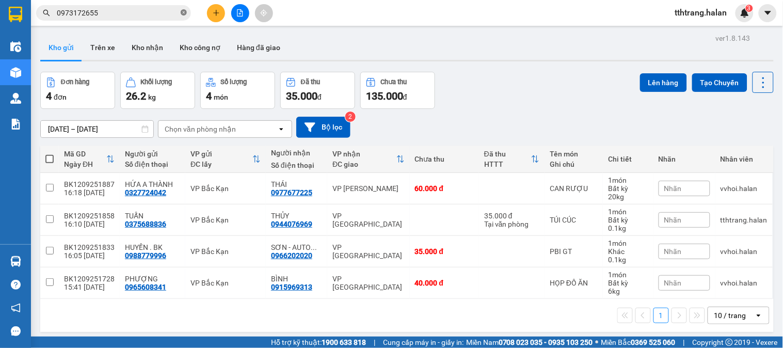
click at [184, 12] on icon "close-circle" at bounding box center [184, 12] width 6 height 6
click at [162, 18] on input "text" at bounding box center [118, 12] width 122 height 11
click at [164, 19] on span at bounding box center [113, 12] width 155 height 15
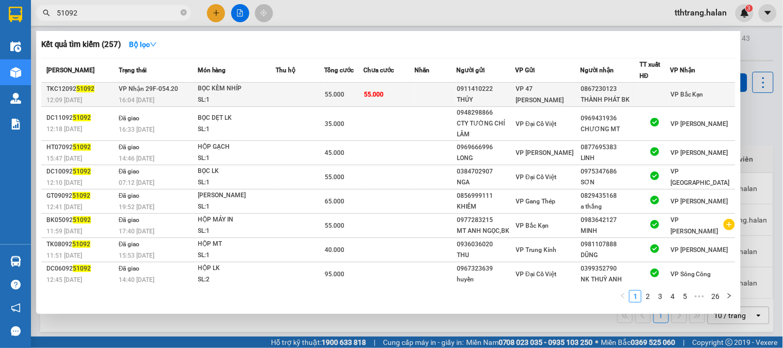
type input "51092"
click at [344, 101] on td "55.000" at bounding box center [343, 95] width 39 height 24
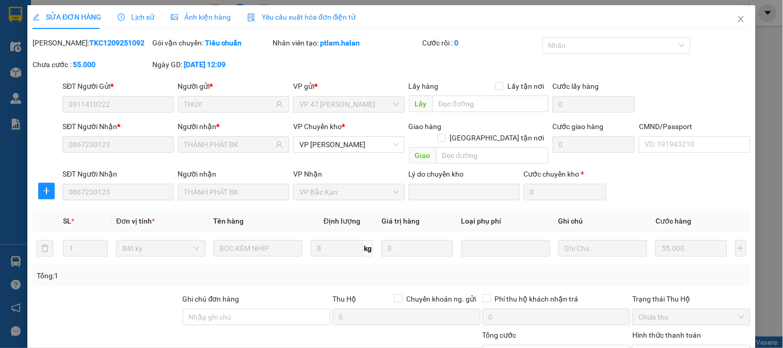
type input "0911410222"
type input "THỦY"
type input "0867230123"
type input "THÀNH PHÁT BK"
type input "55.000"
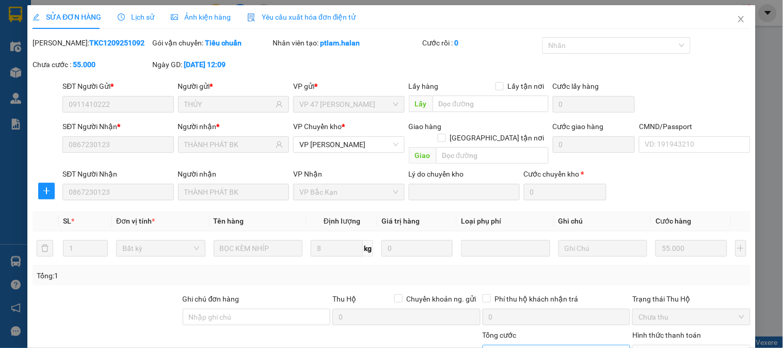
scroll to position [91, 0]
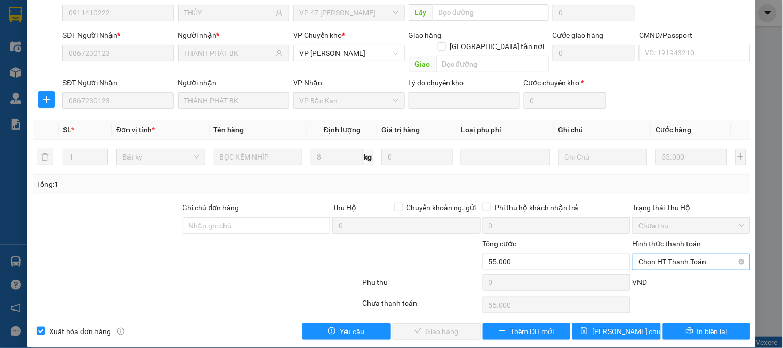
drag, startPoint x: 659, startPoint y: 253, endPoint x: 670, endPoint y: 258, distance: 12.5
click at [660, 254] on span "Chọn HT Thanh Toán" at bounding box center [691, 261] width 105 height 15
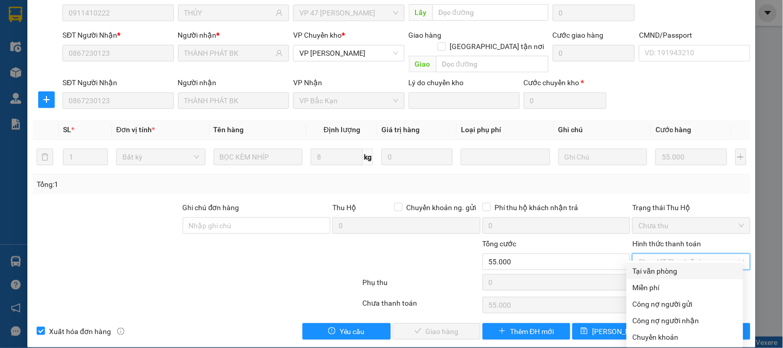
click at [662, 266] on div "Tại văn phòng" at bounding box center [685, 270] width 104 height 11
type input "0"
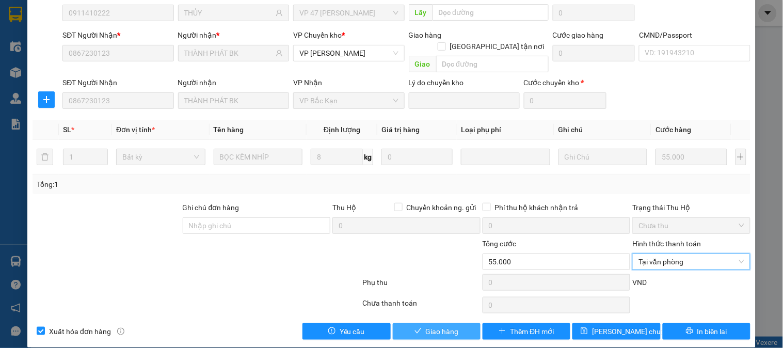
click at [429, 326] on span "Giao hàng" at bounding box center [442, 331] width 33 height 11
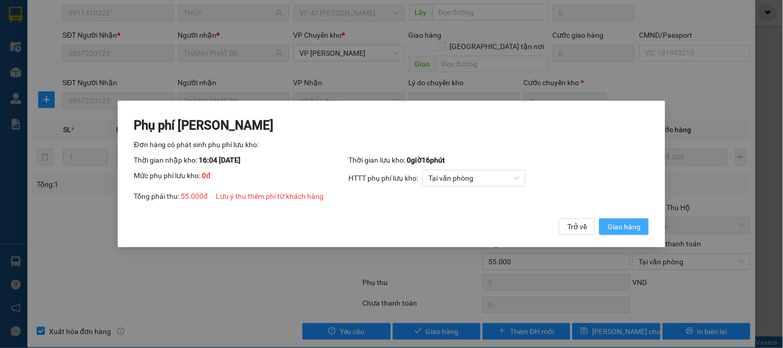
click at [616, 229] on span "Giao hàng" at bounding box center [624, 226] width 33 height 11
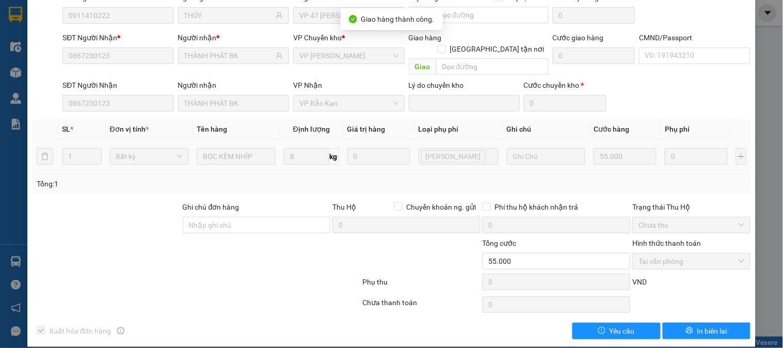
scroll to position [0, 0]
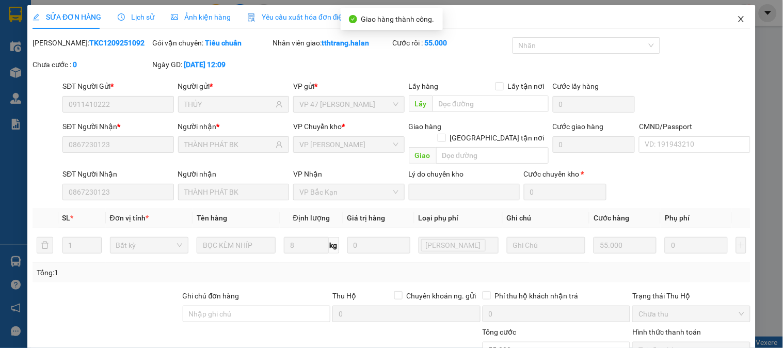
click at [738, 18] on icon "close" at bounding box center [742, 19] width 8 height 8
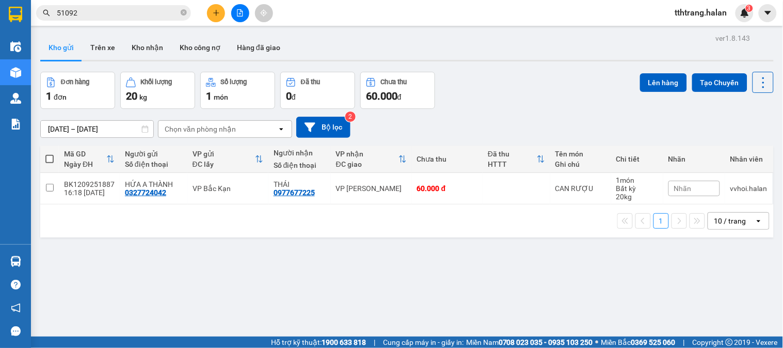
click at [215, 17] on button at bounding box center [216, 13] width 18 height 18
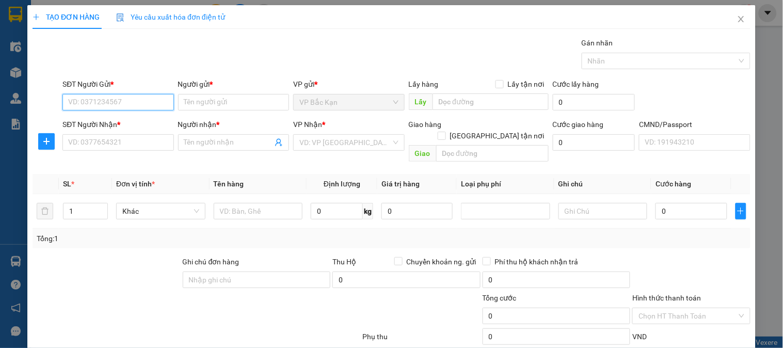
click at [151, 107] on input "SĐT Người Gửi *" at bounding box center [117, 102] width 111 height 17
click at [151, 107] on input "02866" at bounding box center [117, 102] width 111 height 17
click at [133, 126] on div "0868002866 - LÝ ĐỖ HÙNG, BK" at bounding box center [125, 122] width 114 height 11
type input "0868002866"
type input "[PERSON_NAME]"
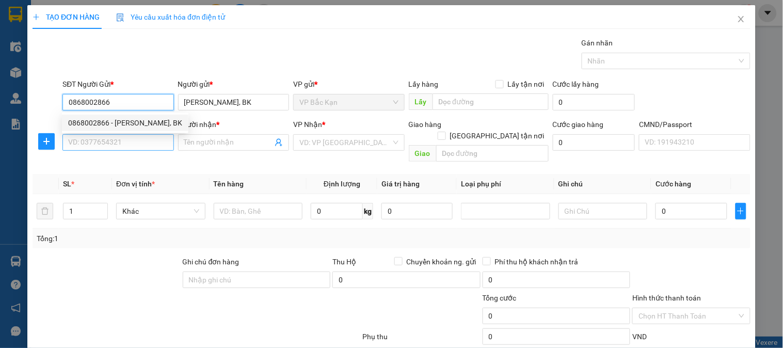
type input "0868002866"
click at [136, 143] on input "SĐT Người Nhận *" at bounding box center [117, 142] width 111 height 17
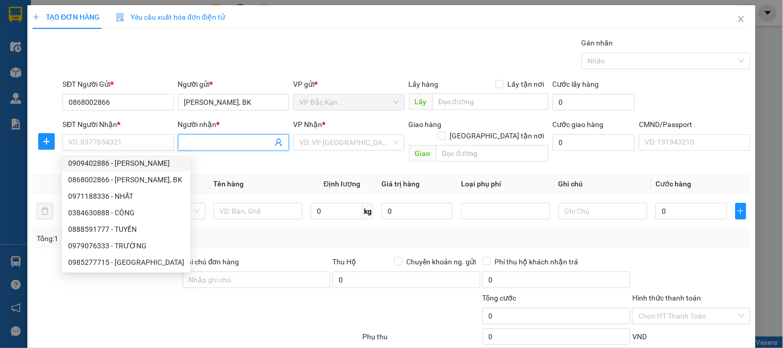
click at [277, 138] on icon "user-add" at bounding box center [279, 142] width 8 height 8
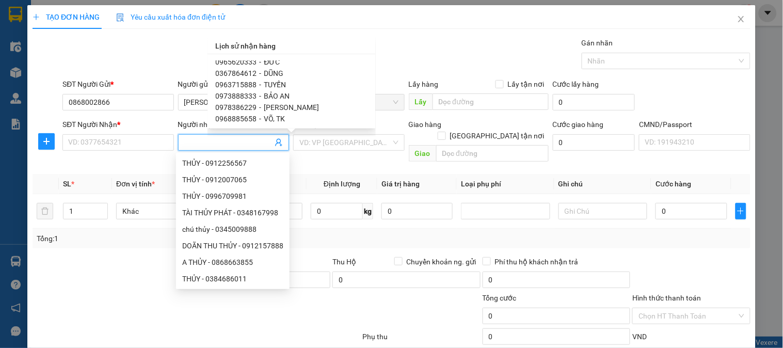
scroll to position [172, 0]
click at [249, 79] on span "0973888333" at bounding box center [236, 76] width 41 height 8
type input "0973888333"
type input "BẢO AN"
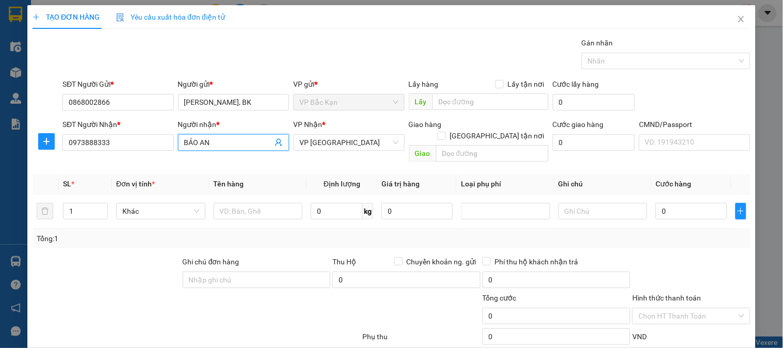
click at [277, 143] on icon "user-add" at bounding box center [278, 143] width 7 height 8
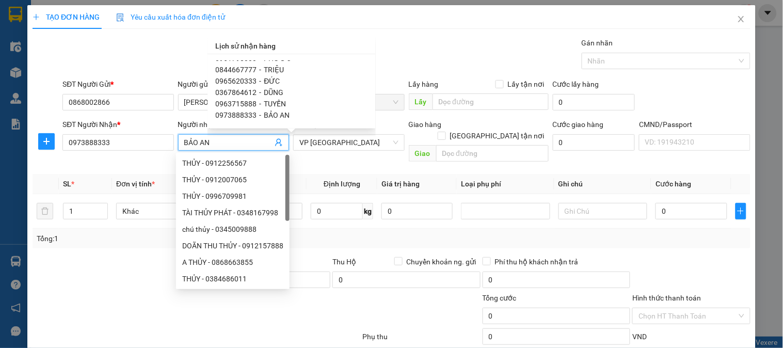
scroll to position [161, 0]
click at [250, 94] on span "0978386229" at bounding box center [236, 98] width 41 height 8
type input "0978386229"
type input "[PERSON_NAME]"
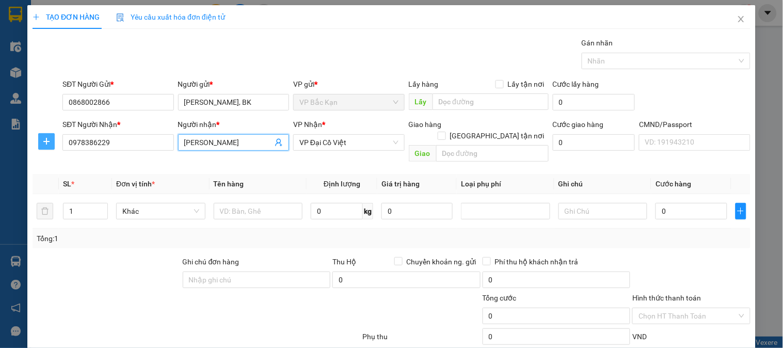
click at [47, 142] on icon "plus" at bounding box center [46, 141] width 8 height 8
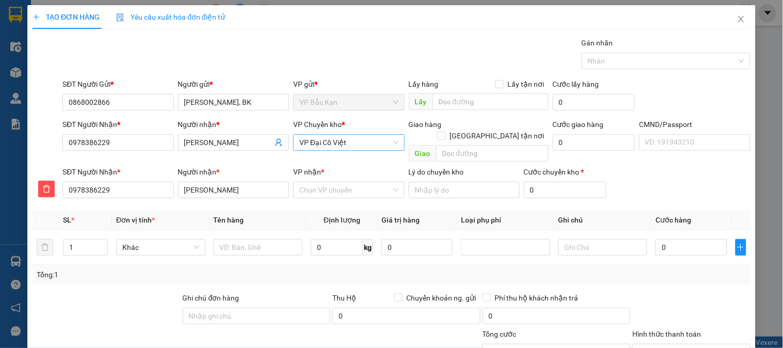
click at [325, 146] on span "VP Đại Cồ Việt" at bounding box center [349, 142] width 99 height 15
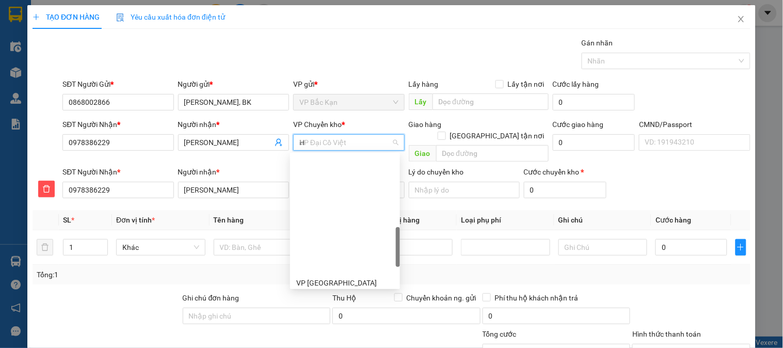
type input "HG"
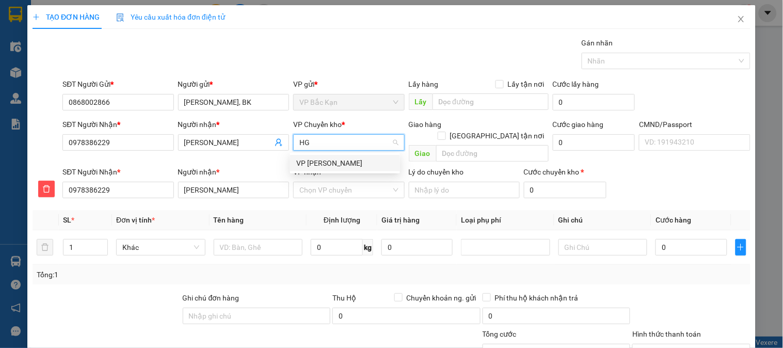
scroll to position [0, 0]
drag, startPoint x: 329, startPoint y: 164, endPoint x: 326, endPoint y: 192, distance: 28.0
click at [331, 164] on div "[PERSON_NAME]" at bounding box center [345, 163] width 98 height 11
click at [326, 182] on input "VP nhận *" at bounding box center [345, 189] width 91 height 15
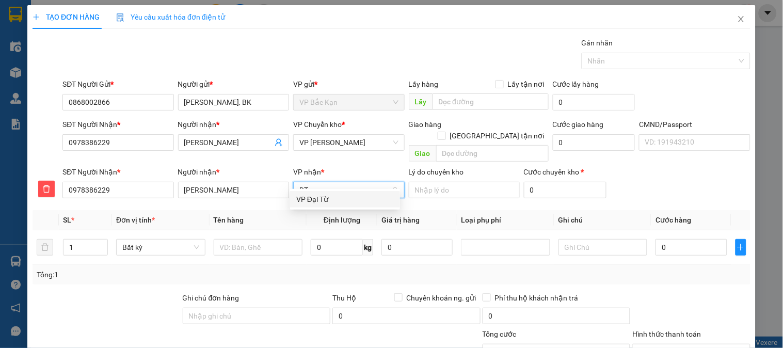
drag, startPoint x: 306, startPoint y: 176, endPoint x: 236, endPoint y: 162, distance: 71.7
click at [236, 166] on div "SĐT Người Nhận * 0978386229 Người nhận * PHAN TOÀN VP nhận * DT Chọn VP chuyển …" at bounding box center [406, 184] width 693 height 36
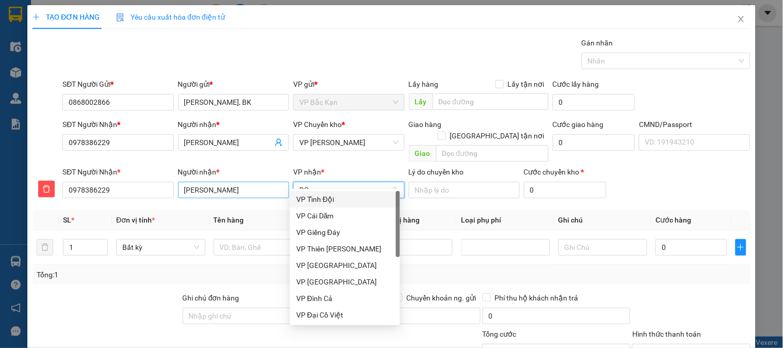
type input "DCV"
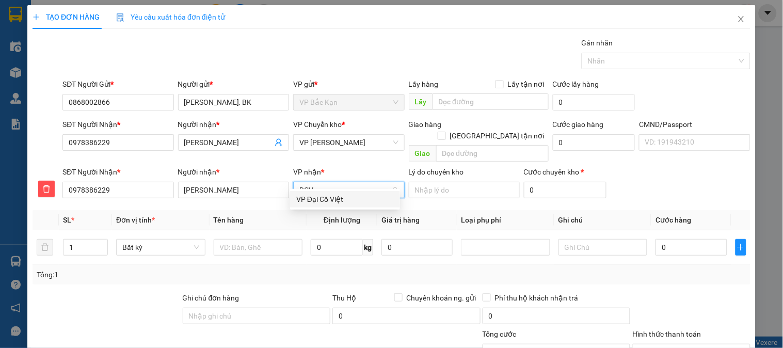
click at [310, 202] on div "VP Đại Cồ Việt" at bounding box center [345, 199] width 98 height 11
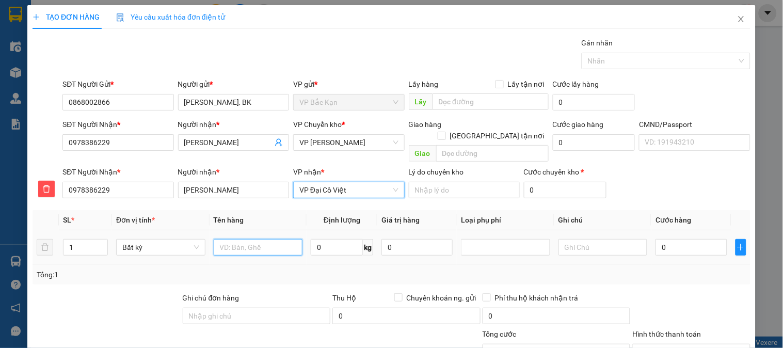
click at [274, 239] on input "text" at bounding box center [258, 247] width 89 height 17
type input "HỘP ĐT"
type input "0.3"
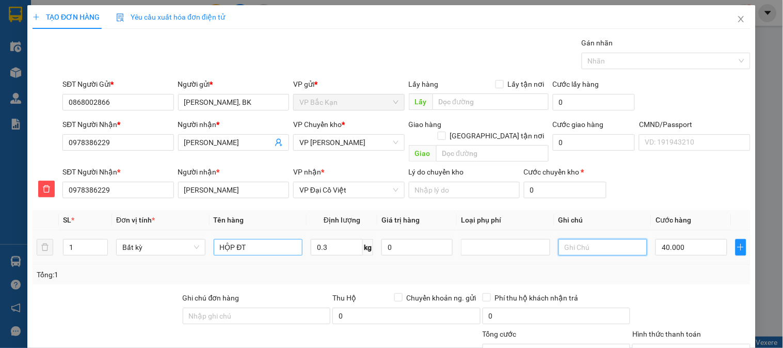
type input "40.000"
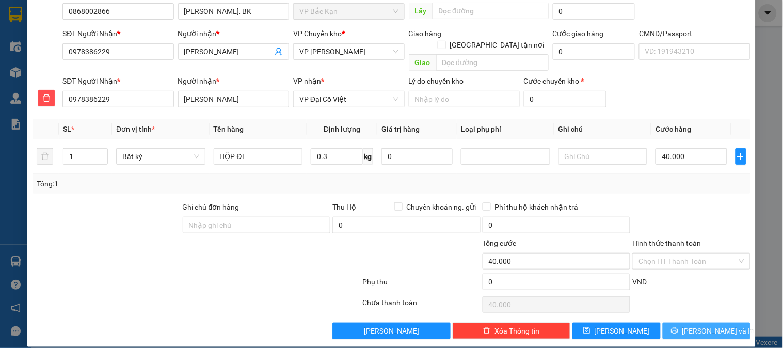
click at [729, 323] on button "[PERSON_NAME] và In" at bounding box center [707, 331] width 88 height 17
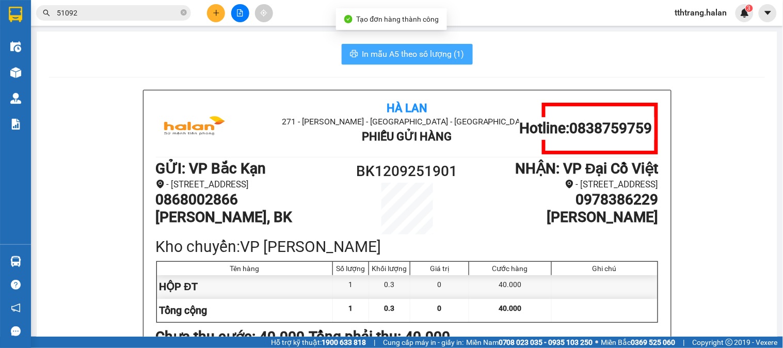
click at [407, 52] on span "In mẫu A5 theo số lượng (1)" at bounding box center [414, 54] width 102 height 13
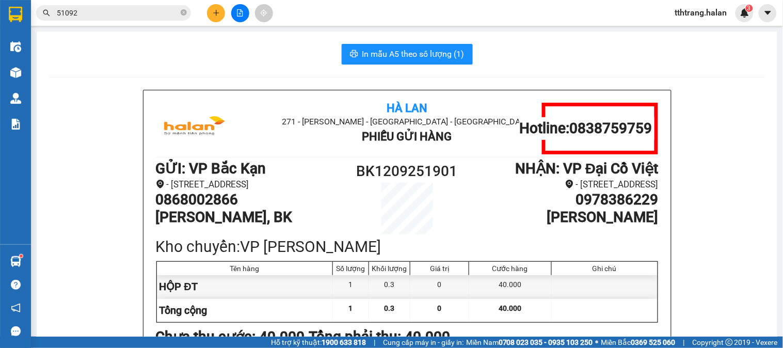
click at [213, 16] on button at bounding box center [216, 13] width 18 height 18
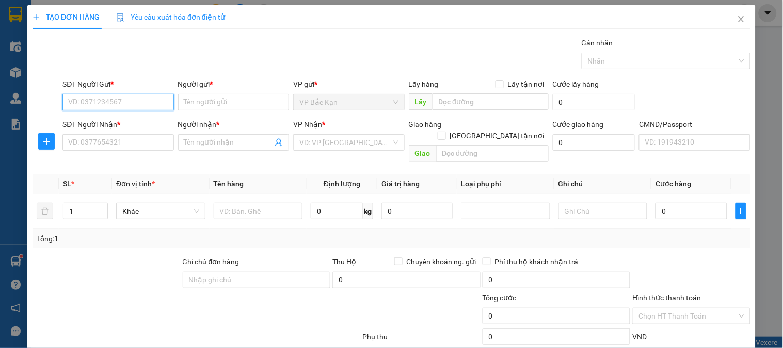
drag, startPoint x: 143, startPoint y: 99, endPoint x: 161, endPoint y: 95, distance: 18.0
click at [153, 97] on input "SĐT Người Gửi *" at bounding box center [117, 102] width 111 height 17
click at [137, 95] on input "0353264279" at bounding box center [117, 102] width 111 height 17
click at [143, 102] on input "0353264279" at bounding box center [117, 102] width 111 height 17
click at [151, 107] on input "0353264279" at bounding box center [117, 102] width 111 height 17
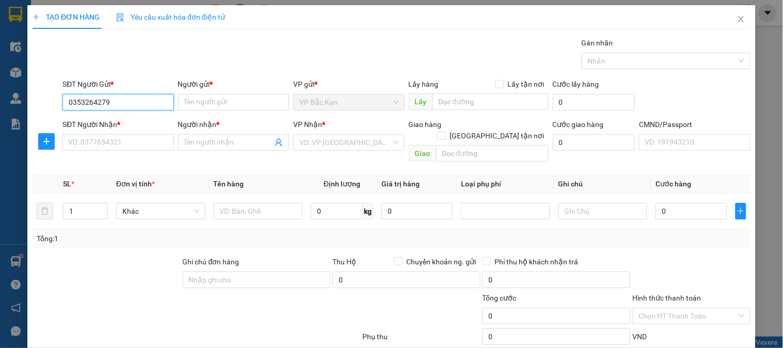
type input "0353264279"
click at [225, 107] on input "Người gửi *" at bounding box center [233, 102] width 111 height 17
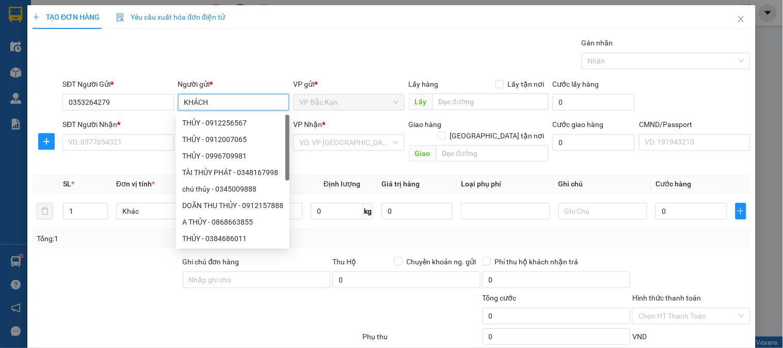
type input "KHÁCH"
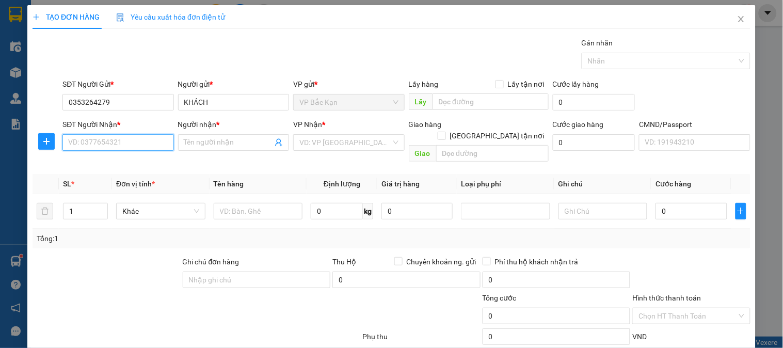
click at [135, 145] on input "SĐT Người Nhận *" at bounding box center [117, 142] width 111 height 17
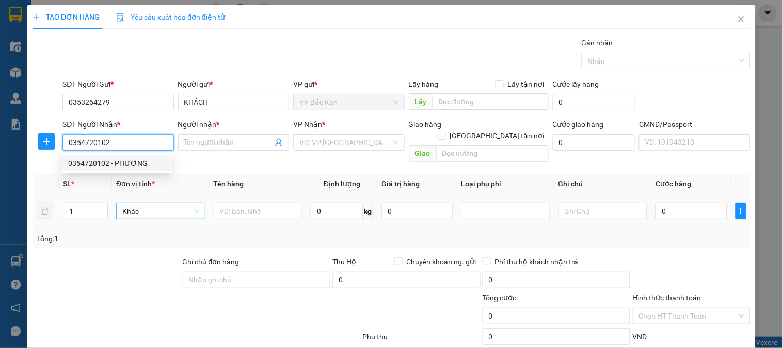
type input "0354720102"
click at [137, 145] on input "0354720102" at bounding box center [117, 142] width 111 height 17
click at [119, 164] on div "0354720102 - PHƯƠNG" at bounding box center [117, 163] width 98 height 11
type input "PHƯƠNG"
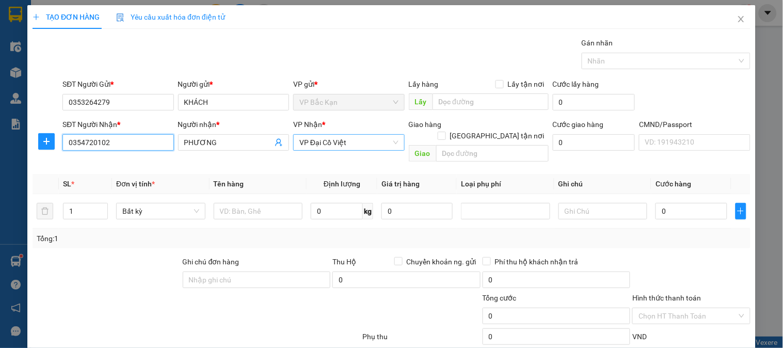
click at [334, 141] on span "VP Đại Cồ Việt" at bounding box center [349, 142] width 99 height 15
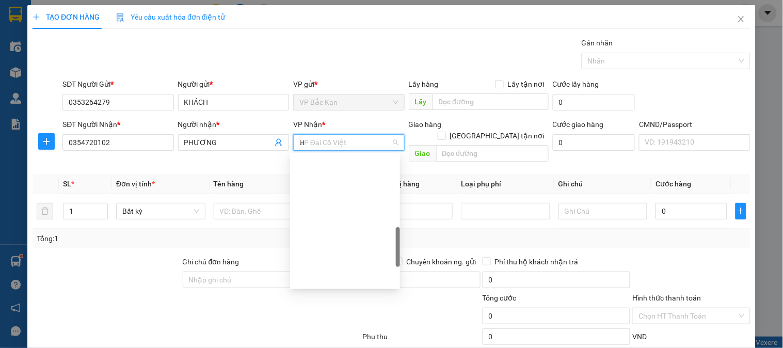
scroll to position [161, 0]
type input "HG"
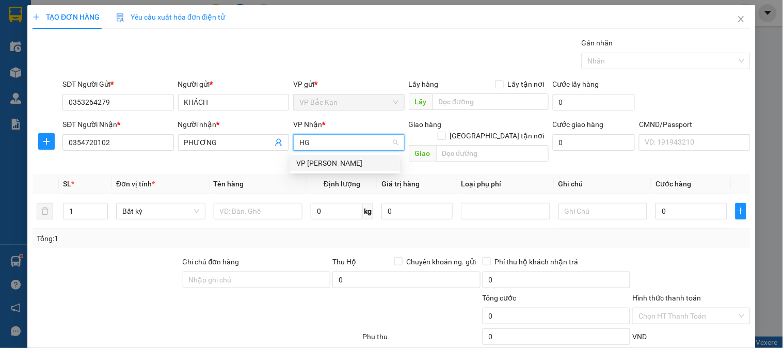
scroll to position [0, 0]
drag, startPoint x: 334, startPoint y: 151, endPoint x: 158, endPoint y: 159, distance: 176.3
click at [335, 159] on div "[PERSON_NAME]" at bounding box center [345, 163] width 98 height 11
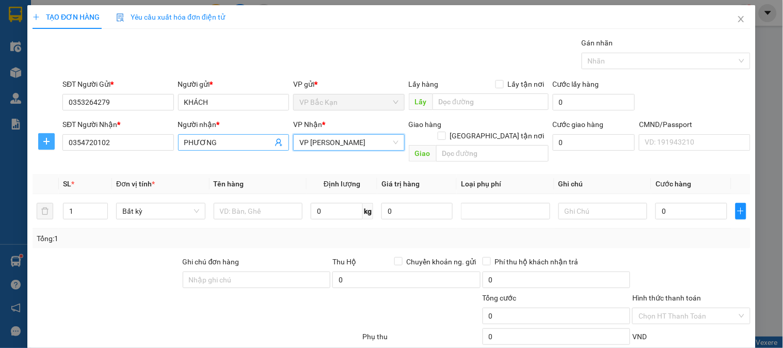
drag, startPoint x: 45, startPoint y: 145, endPoint x: 272, endPoint y: 148, distance: 226.2
click at [50, 145] on span "plus" at bounding box center [46, 141] width 15 height 8
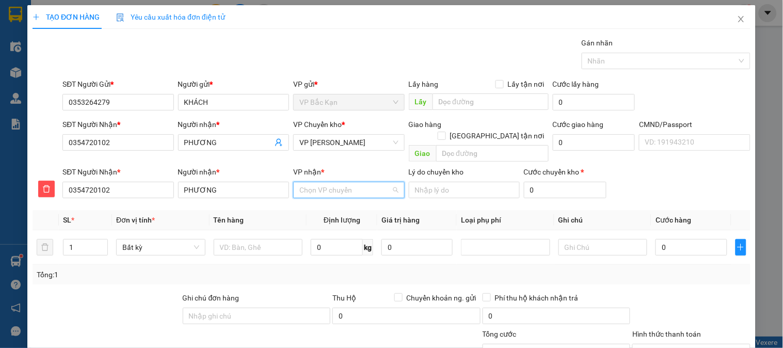
click at [324, 182] on input "VP nhận *" at bounding box center [345, 189] width 91 height 15
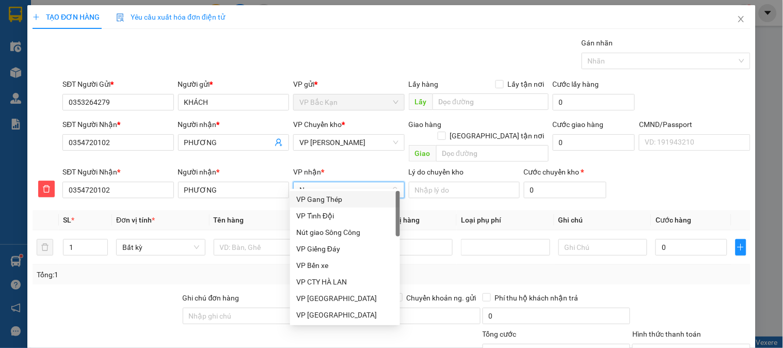
type input "NT"
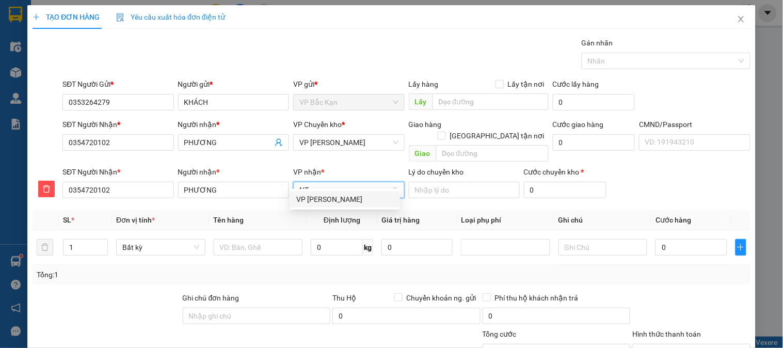
click at [323, 195] on div "VP [PERSON_NAME]" at bounding box center [345, 199] width 98 height 11
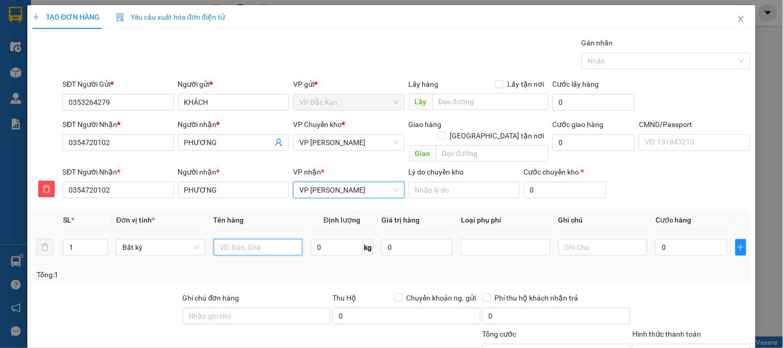
click at [274, 239] on input "text" at bounding box center [258, 247] width 89 height 17
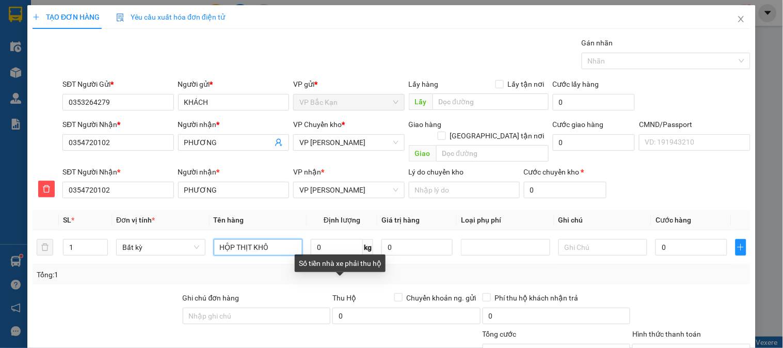
type input "HỘP THỊT KHÔ"
type input "0.5"
type input "40.000"
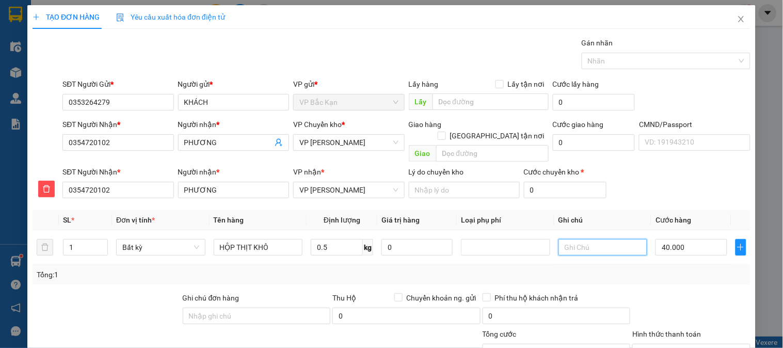
scroll to position [91, 0]
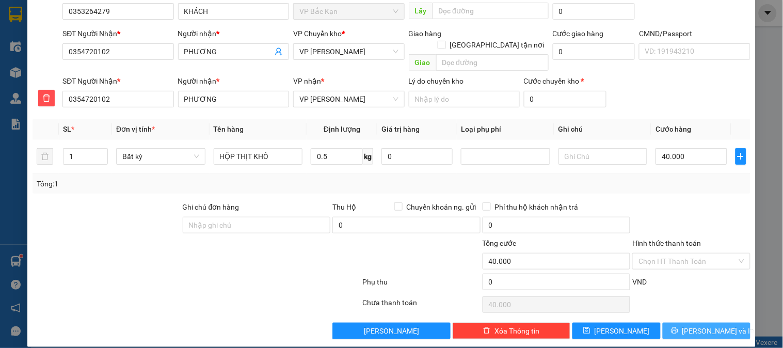
click at [687, 323] on button "[PERSON_NAME] và In" at bounding box center [707, 331] width 88 height 17
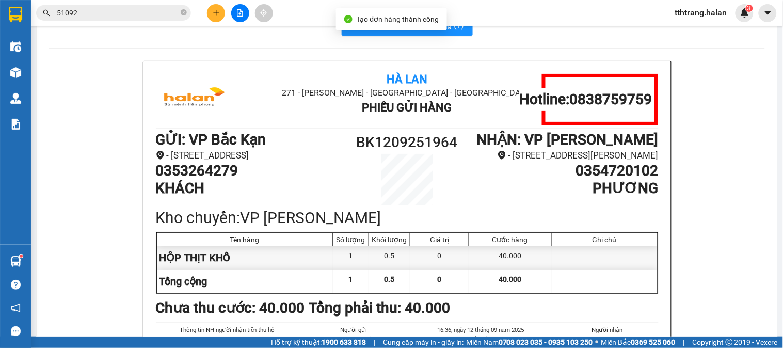
scroll to position [57, 0]
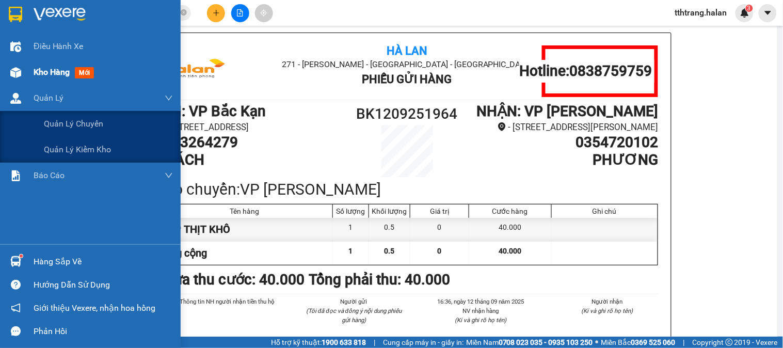
drag, startPoint x: 9, startPoint y: 60, endPoint x: 23, endPoint y: 80, distance: 23.4
click at [9, 61] on div "Kho hàng mới" at bounding box center [90, 72] width 181 height 26
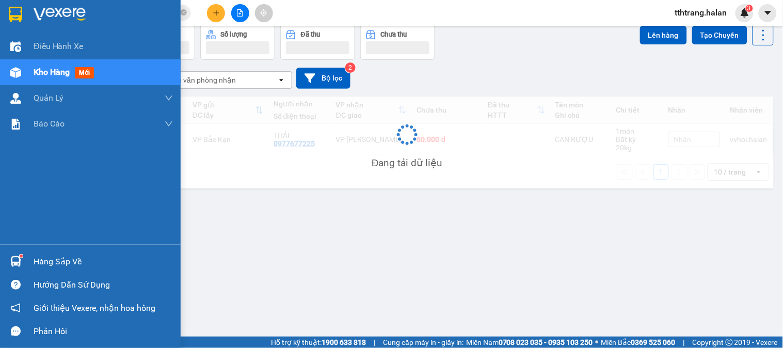
scroll to position [48, 0]
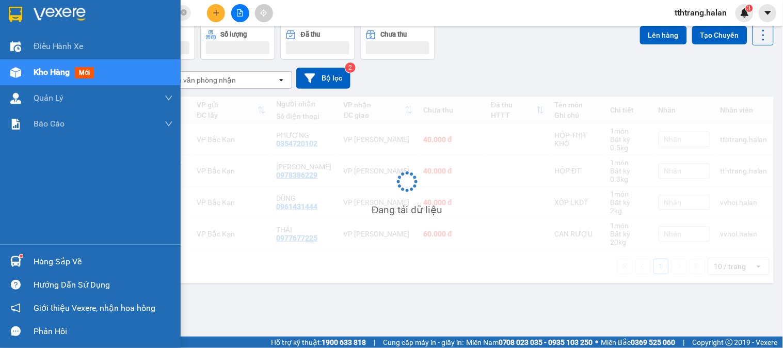
click at [23, 79] on div at bounding box center [16, 73] width 18 height 18
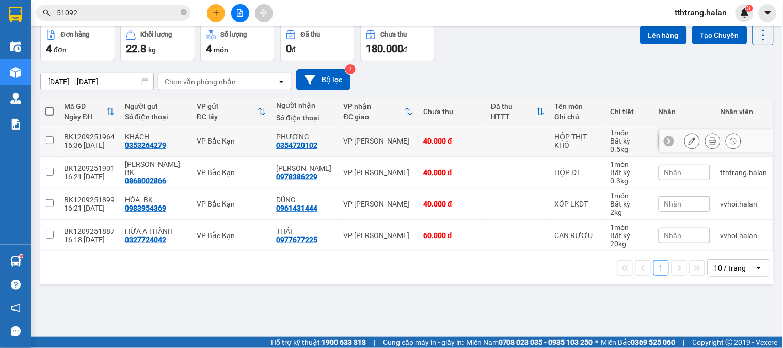
drag, startPoint x: 460, startPoint y: 135, endPoint x: 477, endPoint y: 133, distance: 17.1
click at [460, 135] on td "40.000 đ" at bounding box center [452, 142] width 68 height 32
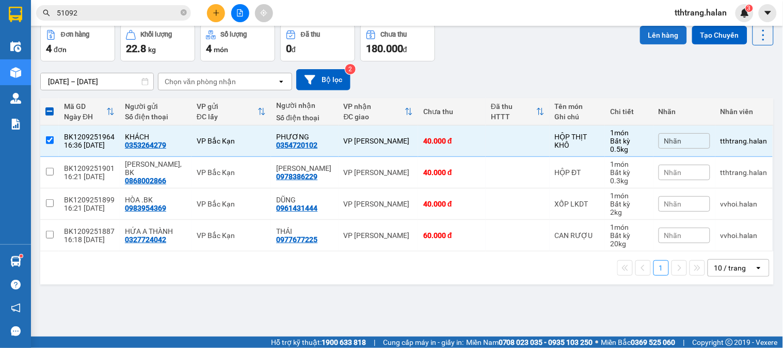
click at [649, 41] on button "Lên hàng" at bounding box center [663, 35] width 47 height 19
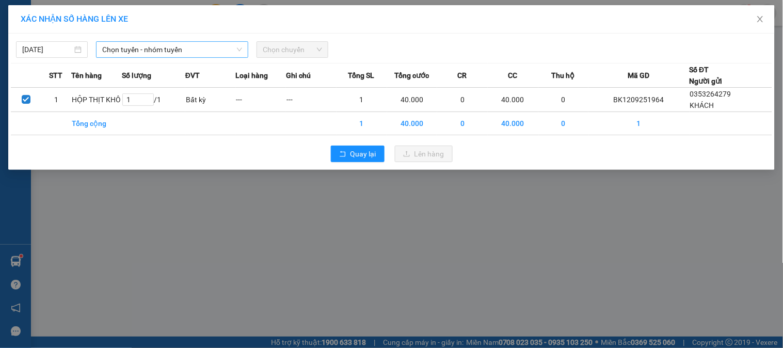
click at [189, 53] on span "Chọn tuyến - nhóm tuyến" at bounding box center [172, 49] width 140 height 15
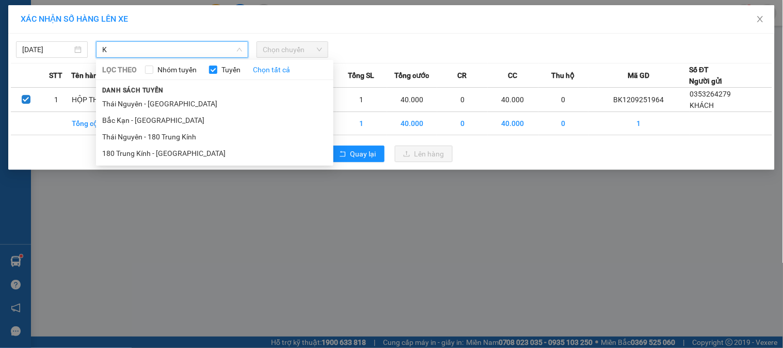
drag, startPoint x: 148, startPoint y: 119, endPoint x: 165, endPoint y: 113, distance: 18.1
click at [148, 119] on li "Bắc Kạn - Thái Nguyên" at bounding box center [215, 120] width 238 height 17
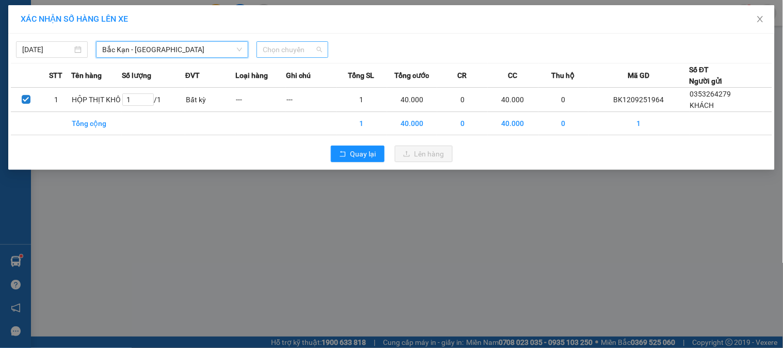
click at [280, 54] on span "Chọn chuyến" at bounding box center [292, 49] width 59 height 15
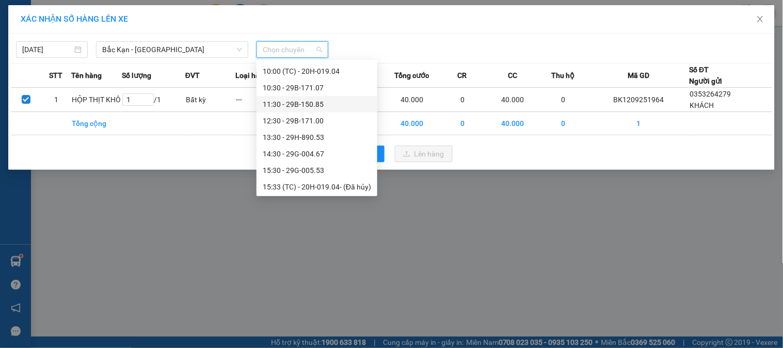
scroll to position [172, 0]
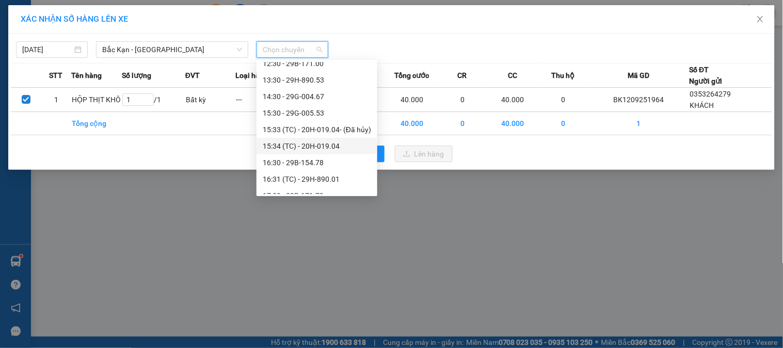
click at [297, 143] on div "15:34 (TC) - 20H-019.04" at bounding box center [317, 145] width 108 height 11
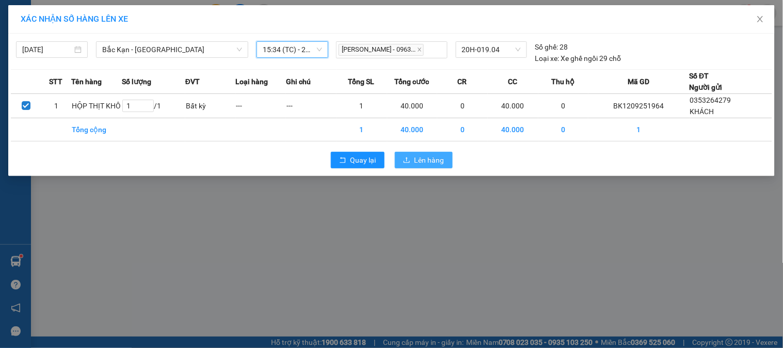
click at [426, 155] on span "Lên hàng" at bounding box center [430, 159] width 30 height 11
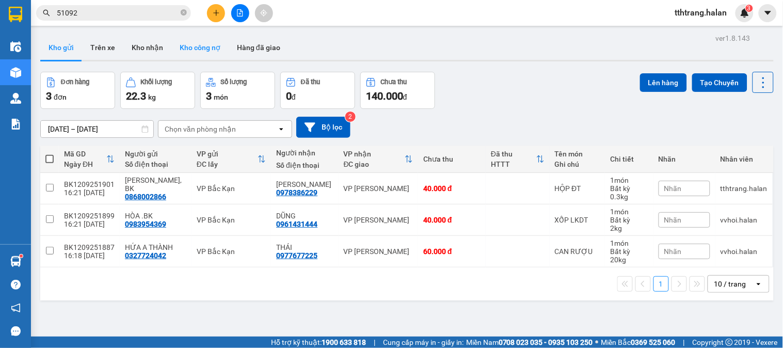
click at [203, 45] on button "Kho công nợ" at bounding box center [199, 47] width 57 height 25
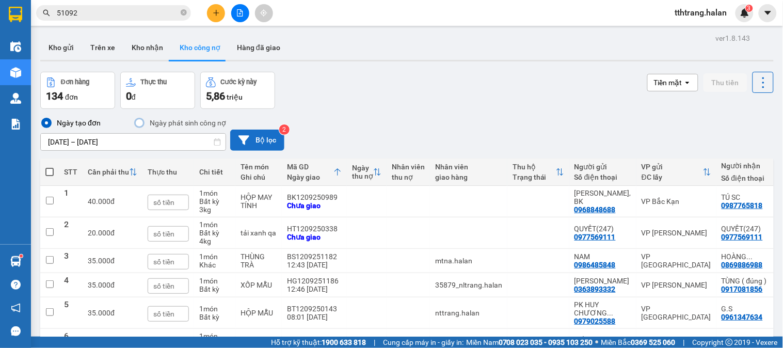
click at [272, 144] on button "Bộ lọc" at bounding box center [257, 140] width 54 height 21
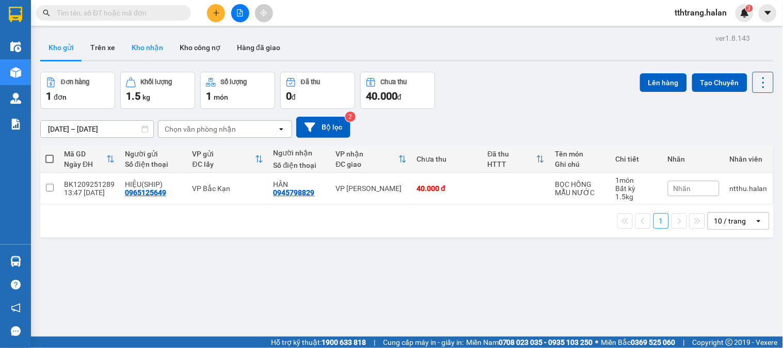
click at [148, 45] on button "Kho nhận" at bounding box center [147, 47] width 48 height 25
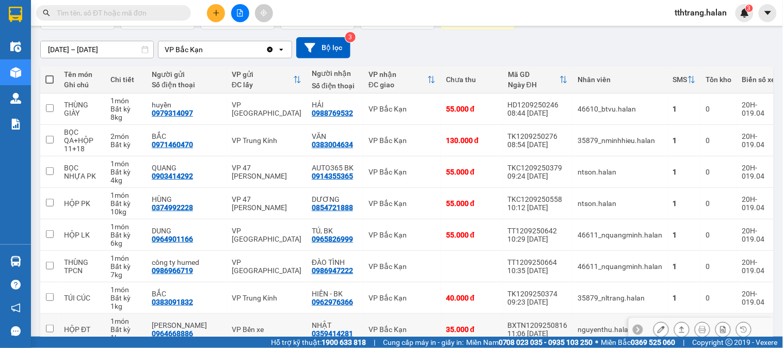
scroll to position [194, 0]
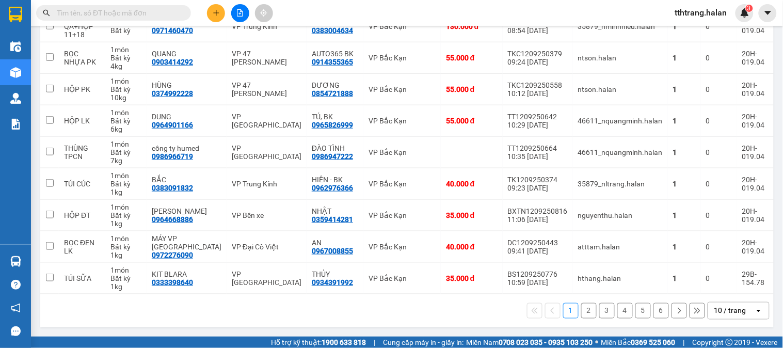
click at [725, 310] on div "10 / trang" at bounding box center [731, 311] width 32 height 10
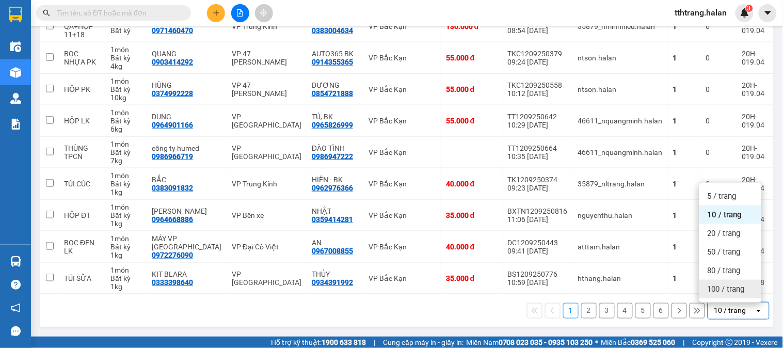
click at [727, 288] on span "100 / trang" at bounding box center [726, 289] width 37 height 10
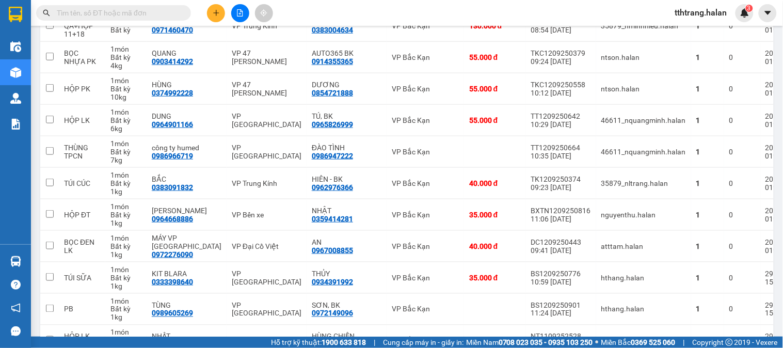
click at [91, 14] on input "text" at bounding box center [118, 12] width 122 height 11
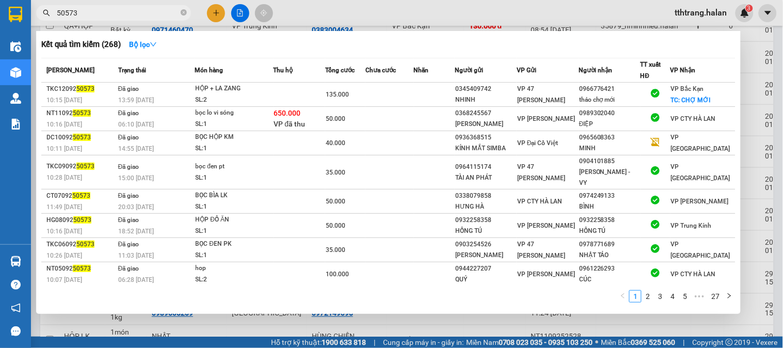
type input "50573"
click at [224, 326] on div at bounding box center [391, 174] width 783 height 348
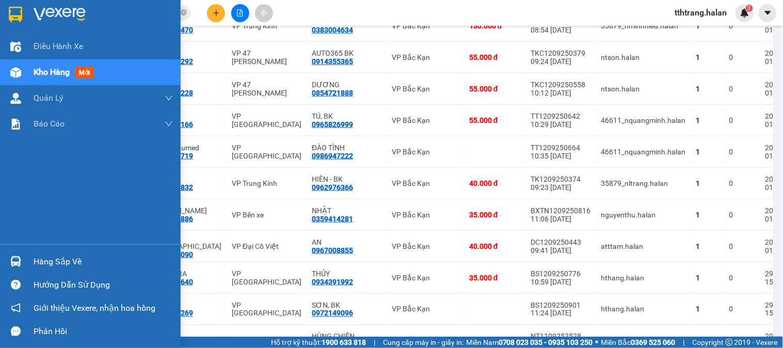
click at [26, 259] on div "Hàng sắp về" at bounding box center [90, 261] width 181 height 23
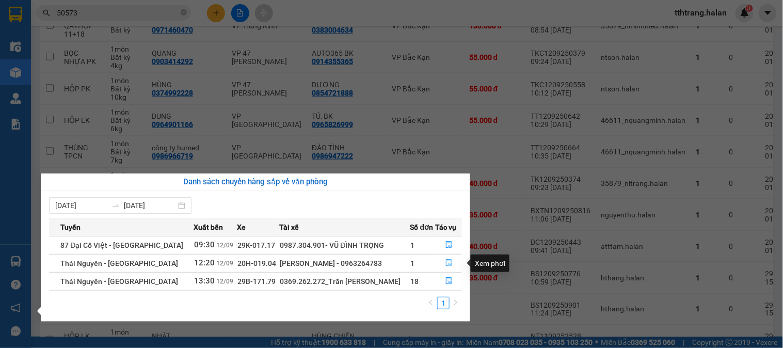
click at [446, 263] on icon "file-done" at bounding box center [449, 262] width 7 height 7
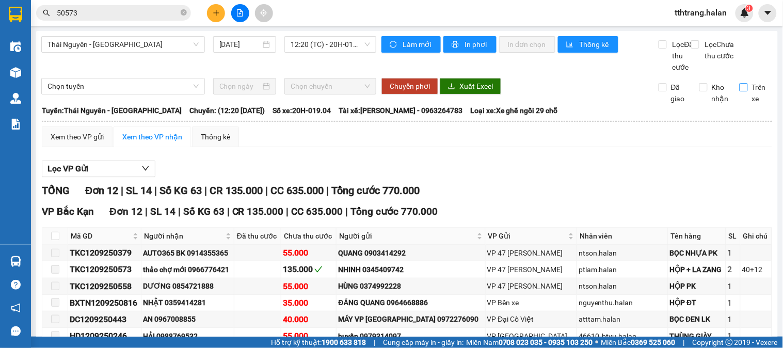
click at [740, 91] on input "Trên xe" at bounding box center [744, 87] width 8 height 8
checkbox input "true"
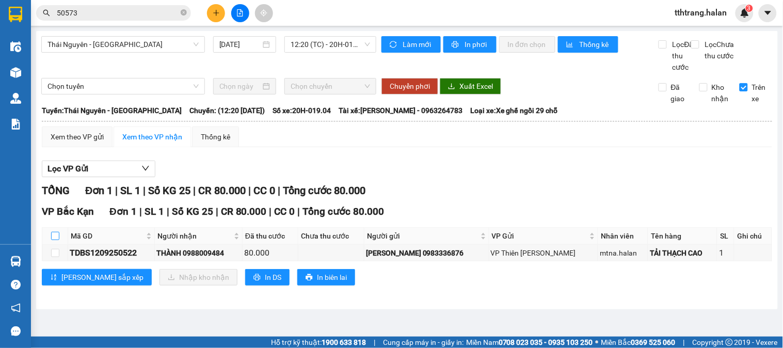
click at [55, 240] on input "checkbox" at bounding box center [55, 236] width 8 height 8
checkbox input "true"
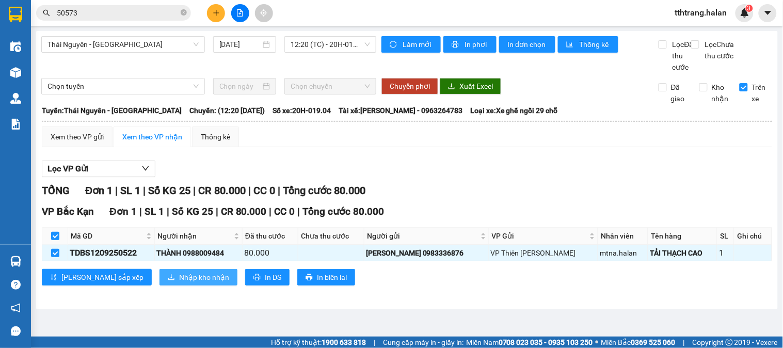
click at [179, 283] on span "Nhập kho nhận" at bounding box center [204, 277] width 50 height 11
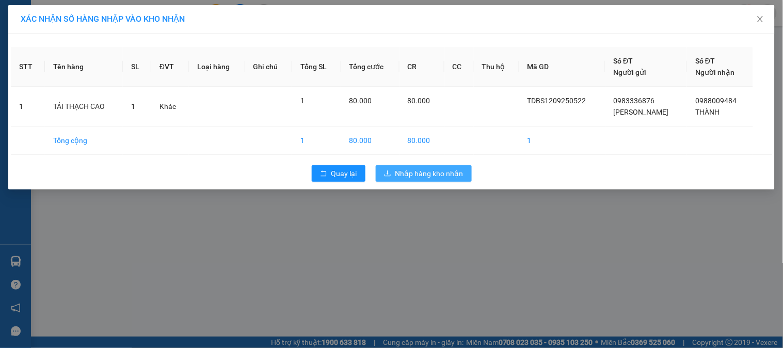
click at [422, 175] on span "Nhập hàng kho nhận" at bounding box center [430, 173] width 68 height 11
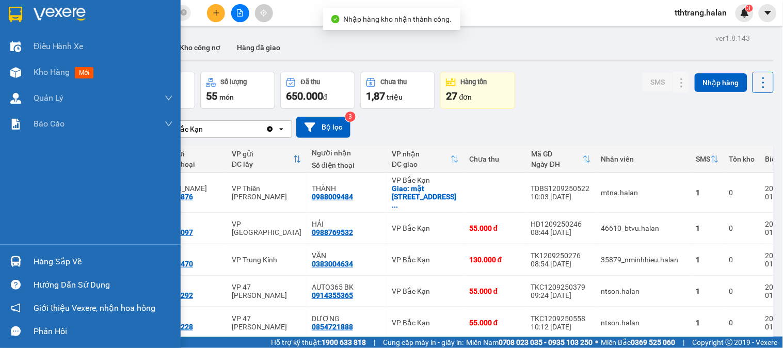
click at [13, 256] on img at bounding box center [15, 261] width 11 height 11
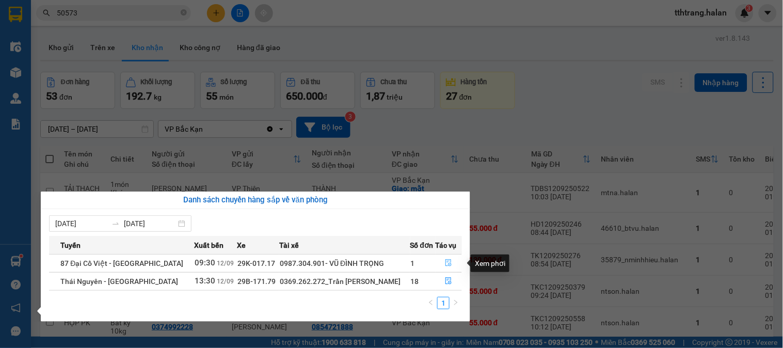
click at [446, 265] on icon "file-done" at bounding box center [448, 262] width 7 height 7
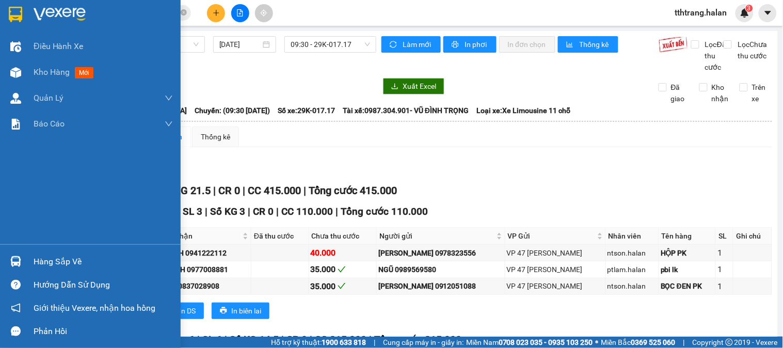
click at [13, 255] on div at bounding box center [16, 262] width 18 height 18
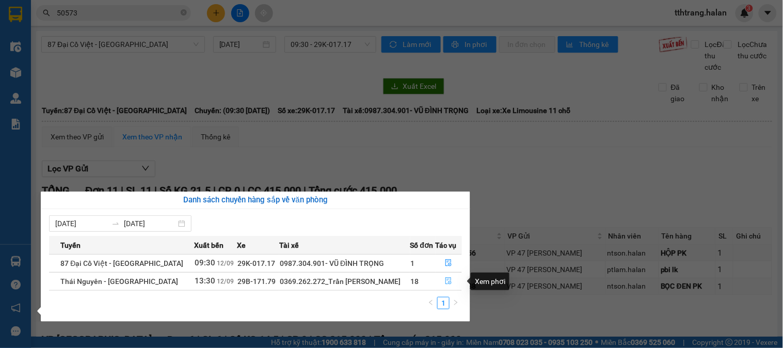
drag, startPoint x: 440, startPoint y: 285, endPoint x: 421, endPoint y: 293, distance: 19.7
click at [440, 286] on button "button" at bounding box center [449, 281] width 26 height 17
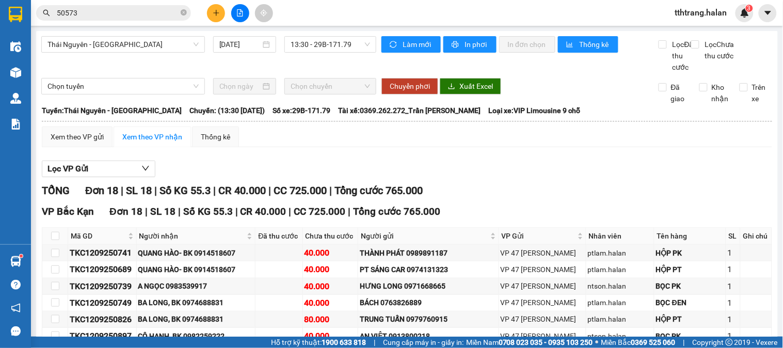
click at [182, 10] on icon "close-circle" at bounding box center [184, 12] width 6 height 6
paste input "0944076969"
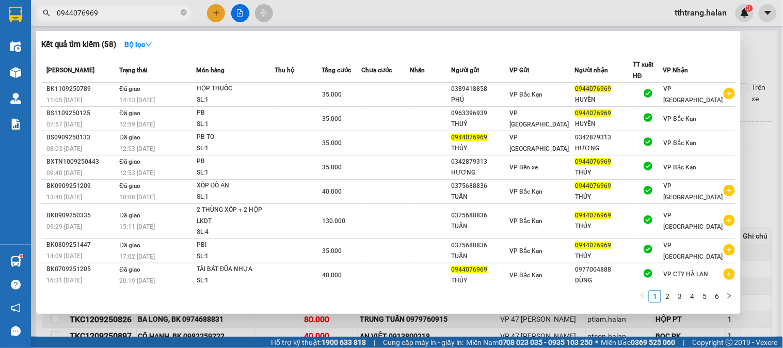
type input "0944076969"
click at [182, 11] on icon "close-circle" at bounding box center [184, 12] width 6 height 6
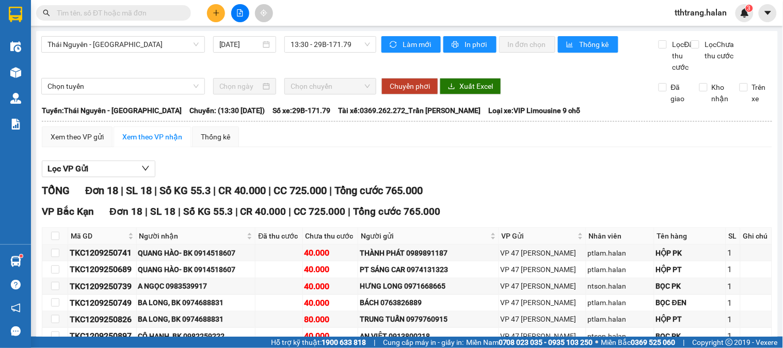
paste input "0972675888"
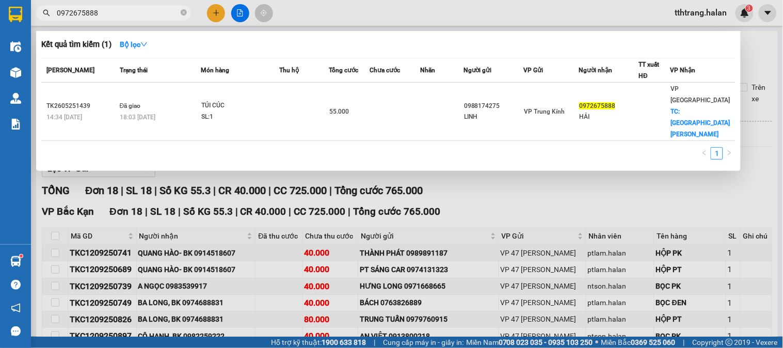
type input "0972675888"
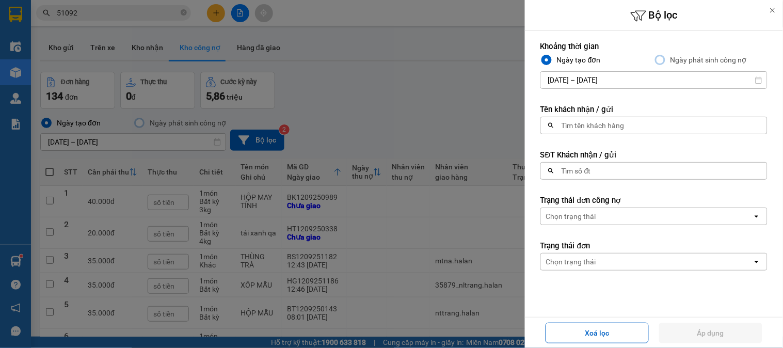
click at [618, 81] on input "[DATE] – [DATE]" at bounding box center [654, 80] width 226 height 17
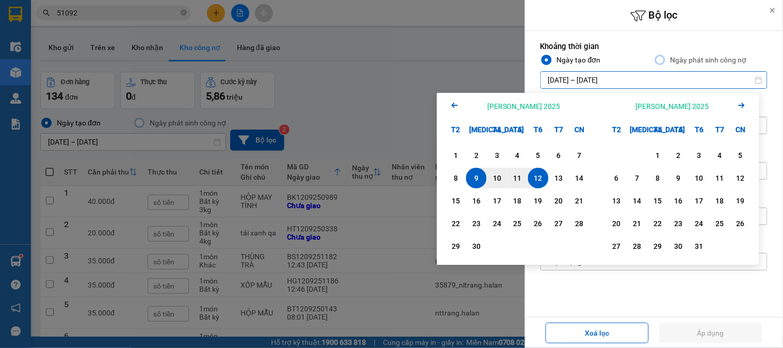
click at [453, 106] on icon "Previous month." at bounding box center [455, 105] width 6 height 5
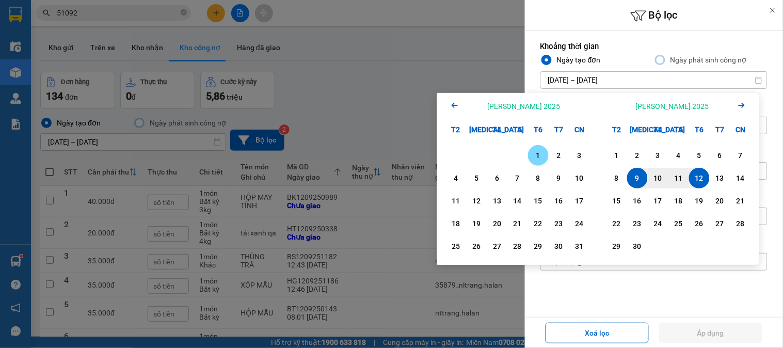
click at [534, 151] on div "1" at bounding box center [538, 155] width 14 height 12
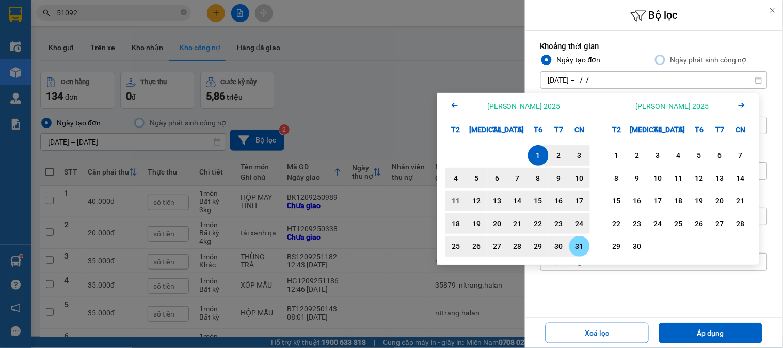
click at [578, 246] on div "31" at bounding box center [580, 246] width 14 height 12
type input "[DATE] – [DATE]"
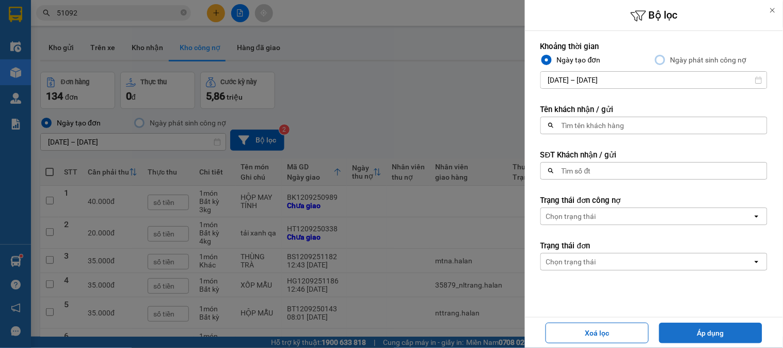
drag, startPoint x: 716, startPoint y: 333, endPoint x: 721, endPoint y: 332, distance: 5.3
click at [718, 333] on button "Áp dụng" at bounding box center [711, 333] width 103 height 21
type input "[DATE] – [DATE]"
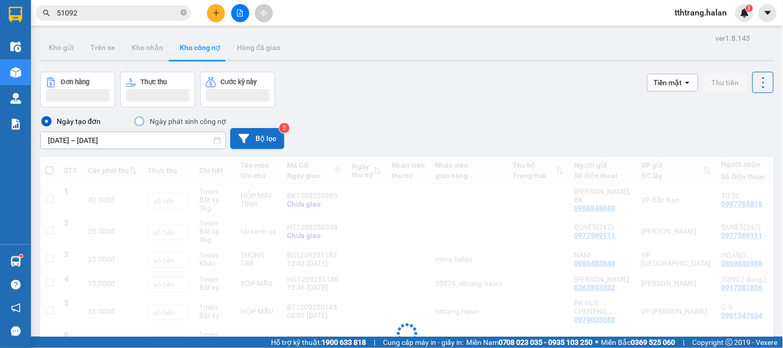
click at [275, 140] on button "Bộ lọc" at bounding box center [257, 138] width 54 height 21
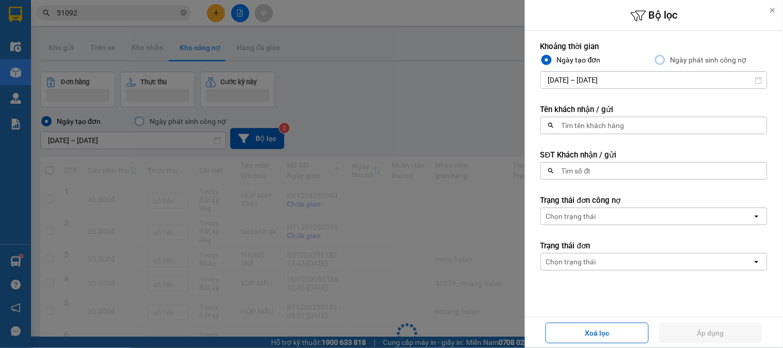
click at [615, 172] on div "Tìm số đt" at bounding box center [651, 171] width 220 height 17
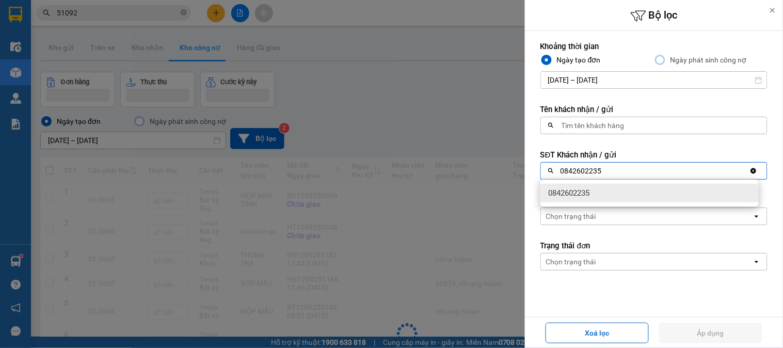
type input "0842602235"
click at [617, 194] on div "0842602235" at bounding box center [650, 193] width 218 height 19
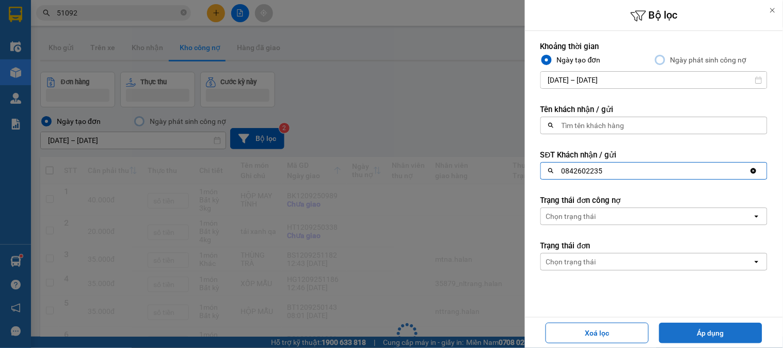
click at [690, 331] on button "Áp dụng" at bounding box center [711, 333] width 103 height 21
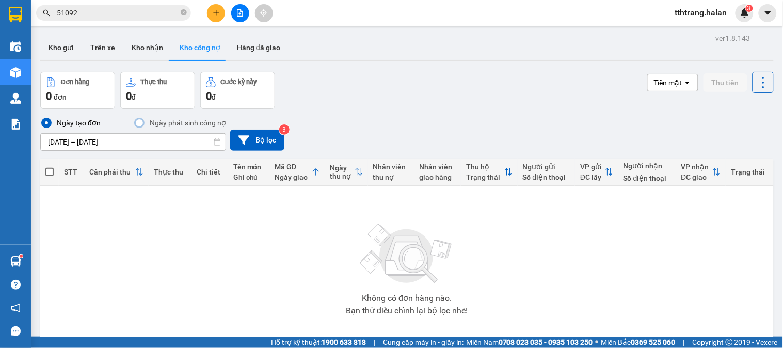
click at [255, 128] on div "Ngày tạo đơn Ngày phát [PERSON_NAME] nợ [DATE] – [DATE] Press the down arrow ke…" at bounding box center [407, 134] width 734 height 34
click at [260, 140] on button "Bộ lọc" at bounding box center [257, 140] width 54 height 21
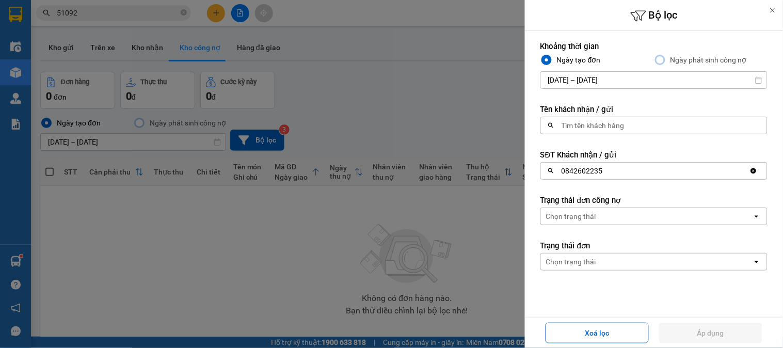
click at [635, 171] on div "0842602235" at bounding box center [645, 171] width 209 height 17
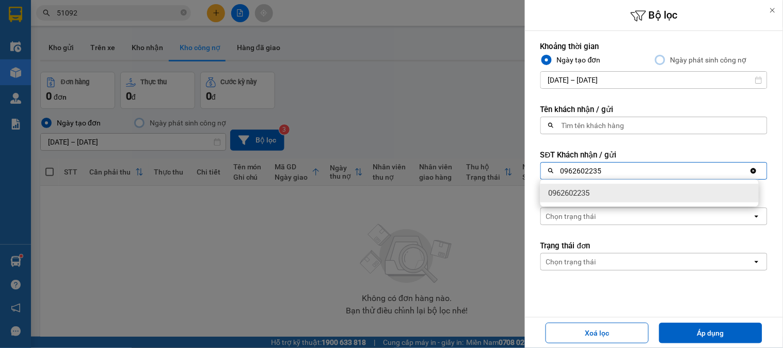
type input "0962602235"
click at [607, 198] on div "0962602235" at bounding box center [650, 193] width 218 height 19
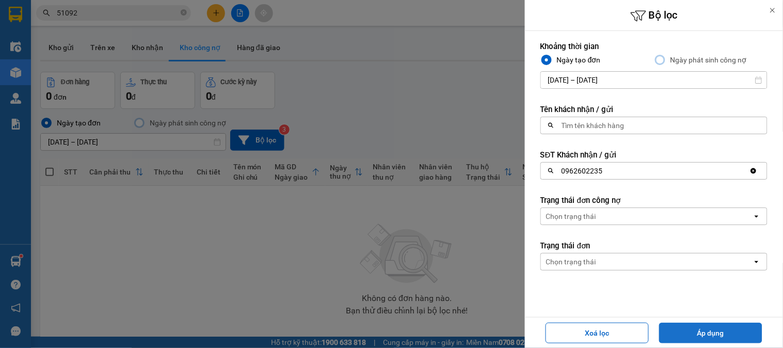
click at [683, 333] on button "Áp dụng" at bounding box center [711, 333] width 103 height 21
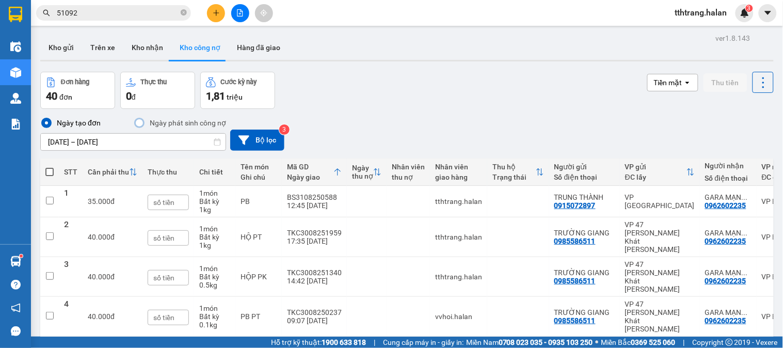
click at [46, 171] on span at bounding box center [49, 172] width 8 height 8
click at [50, 167] on input "checkbox" at bounding box center [50, 167] width 0 height 0
checkbox input "true"
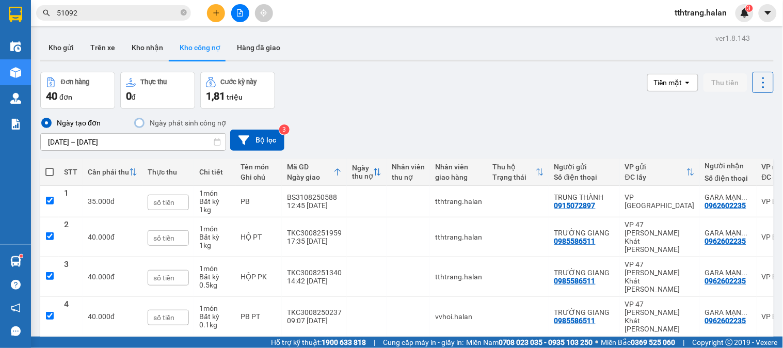
checkbox input "true"
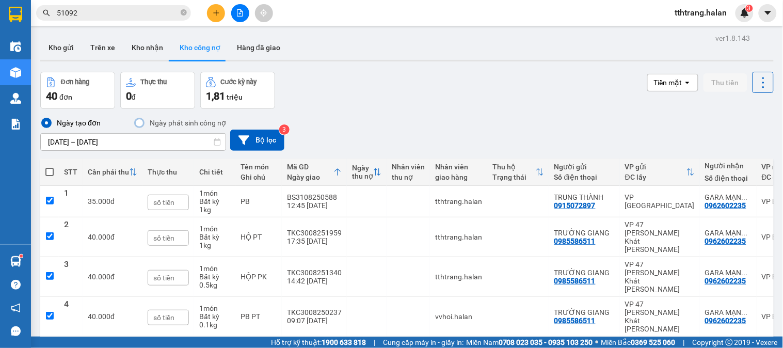
checkbox input "true"
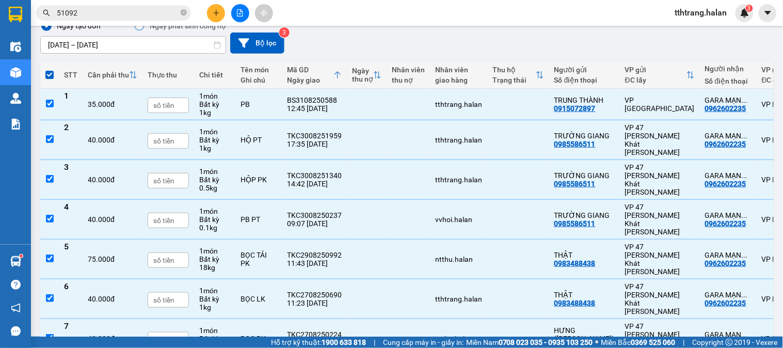
scroll to position [211, 0]
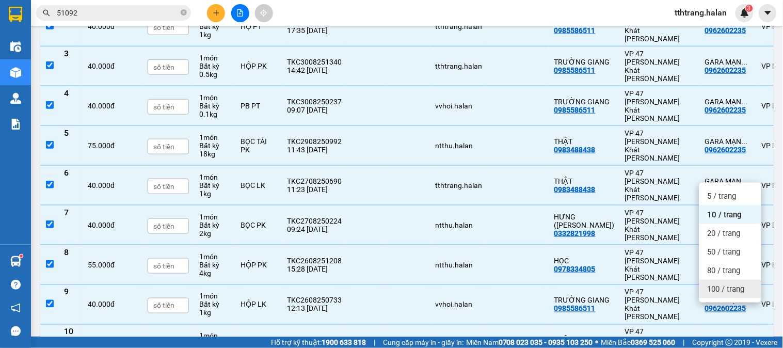
click at [726, 288] on span "100 / trang" at bounding box center [726, 289] width 37 height 10
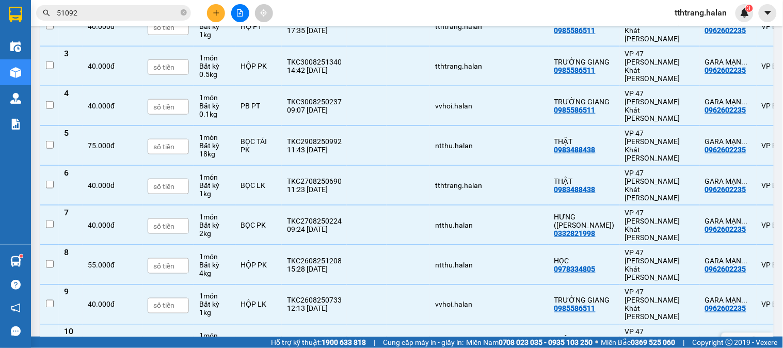
checkbox input "false"
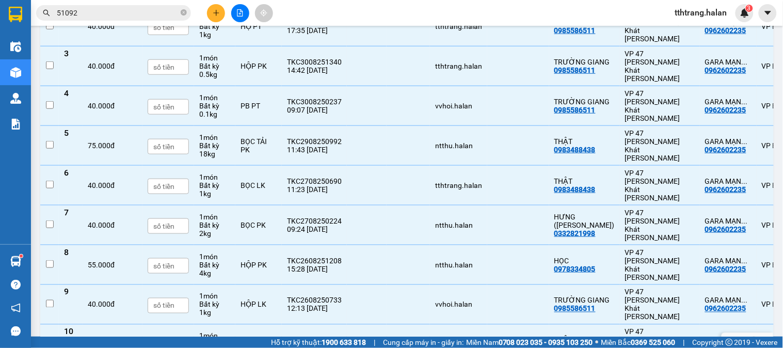
checkbox input "false"
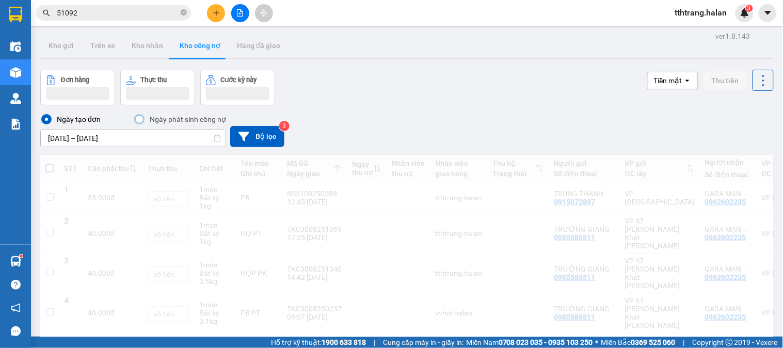
scroll to position [0, 0]
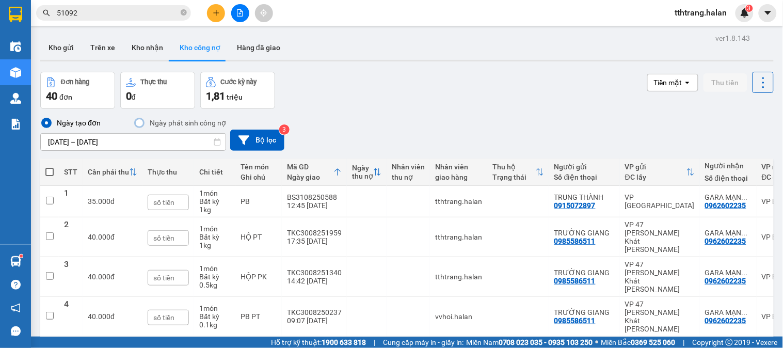
drag, startPoint x: 48, startPoint y: 168, endPoint x: 53, endPoint y: 169, distance: 5.2
click at [49, 169] on span at bounding box center [49, 172] width 8 height 8
click at [50, 167] on input "checkbox" at bounding box center [50, 167] width 0 height 0
checkbox input "true"
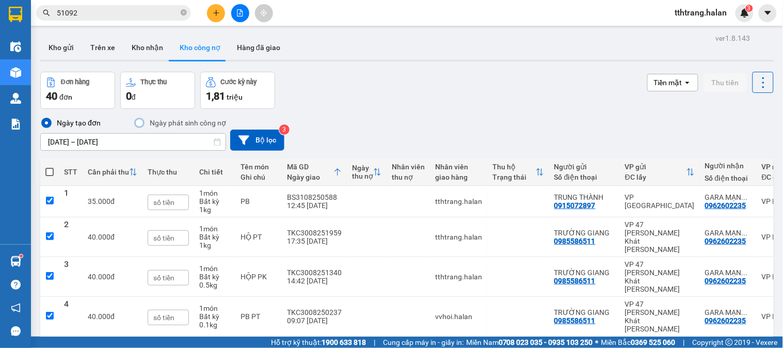
checkbox input "true"
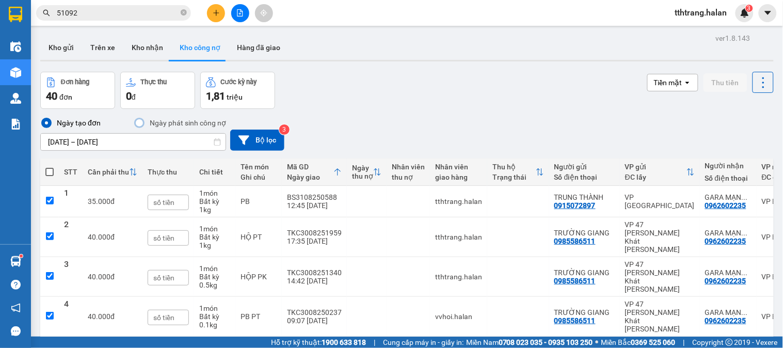
checkbox input "true"
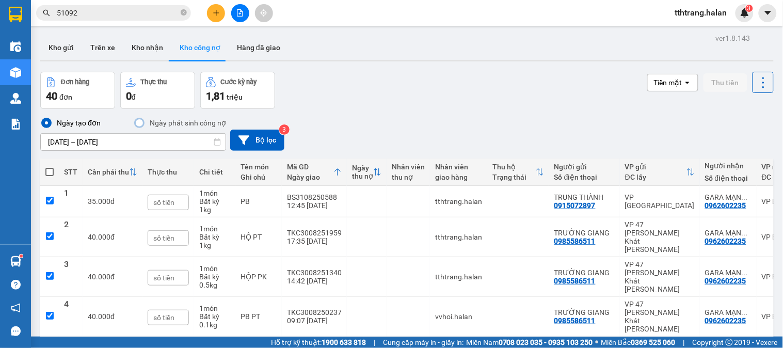
checkbox input "true"
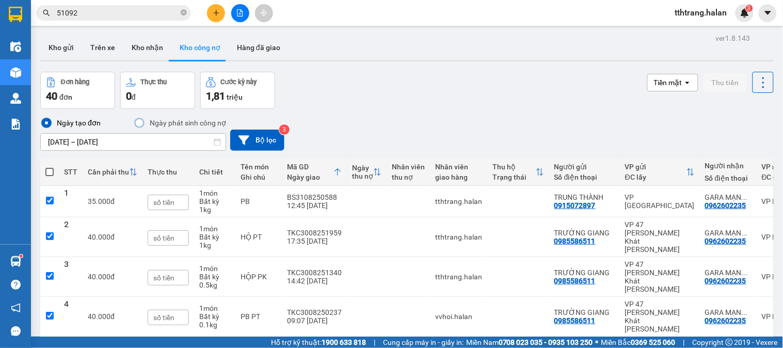
checkbox input "true"
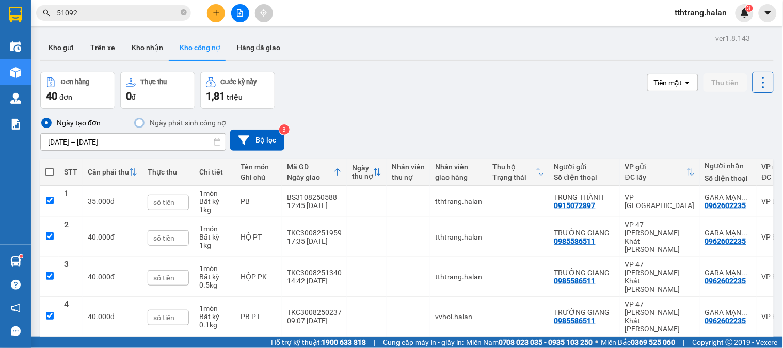
checkbox input "true"
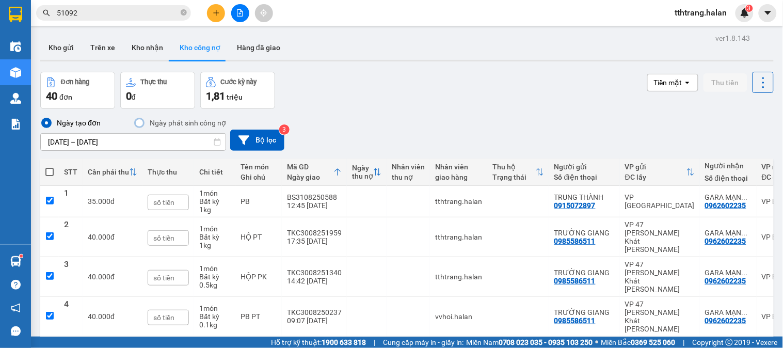
checkbox input "true"
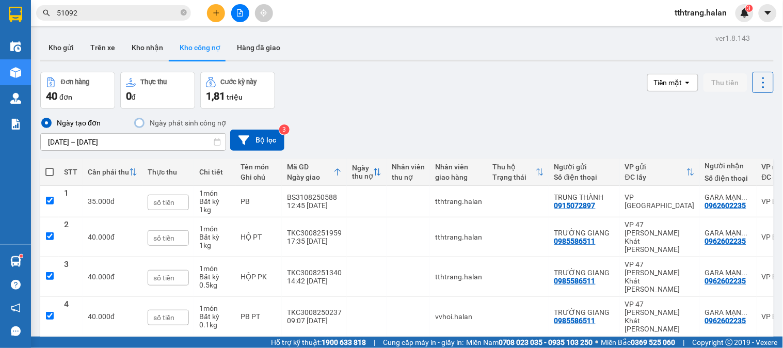
checkbox input "true"
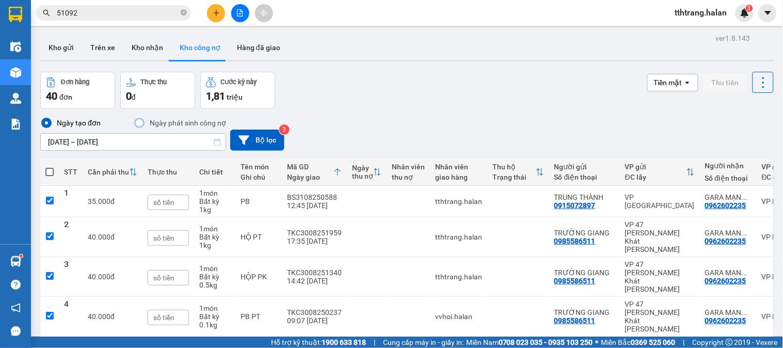
checkbox input "true"
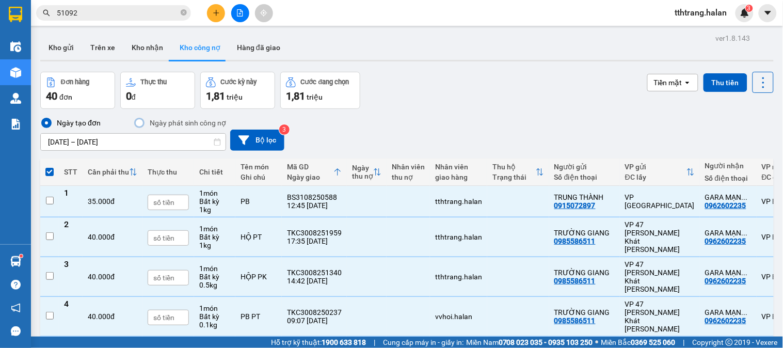
checkbox input "false"
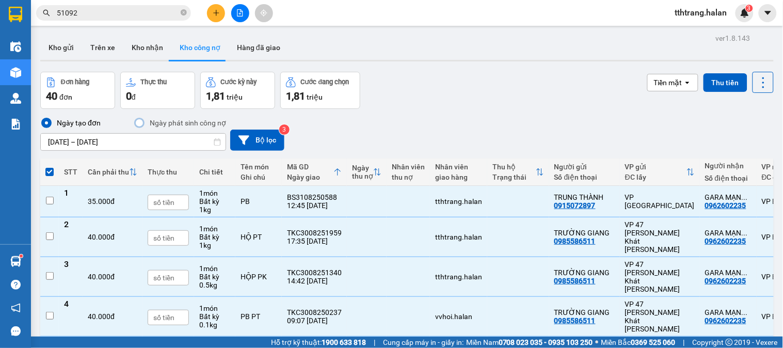
checkbox input "false"
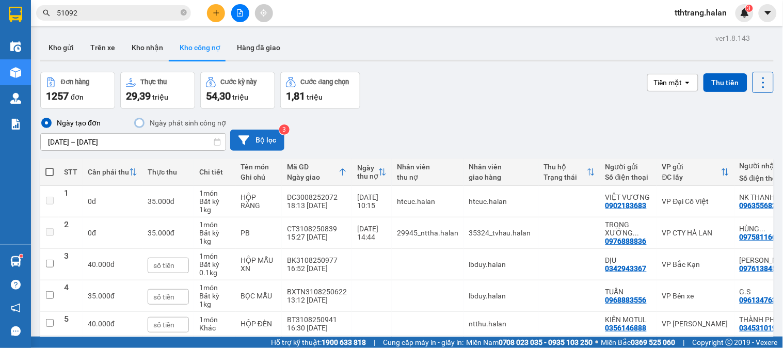
click at [259, 140] on button "Bộ lọc" at bounding box center [257, 140] width 54 height 21
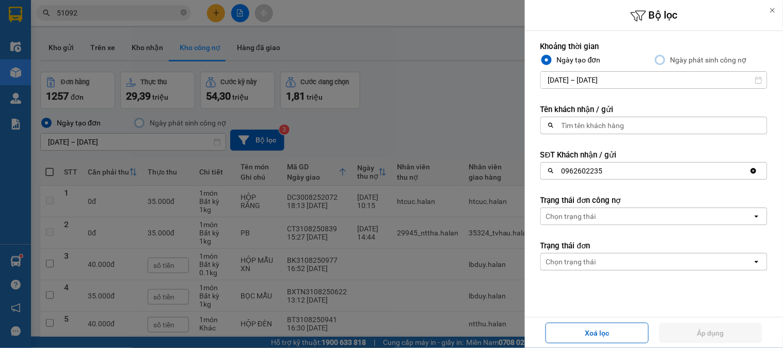
click at [637, 172] on div "0962602235" at bounding box center [645, 171] width 209 height 17
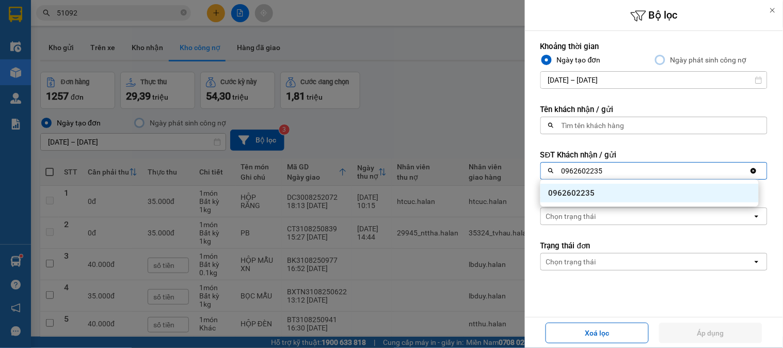
click at [645, 194] on div "0962602235" at bounding box center [650, 193] width 218 height 19
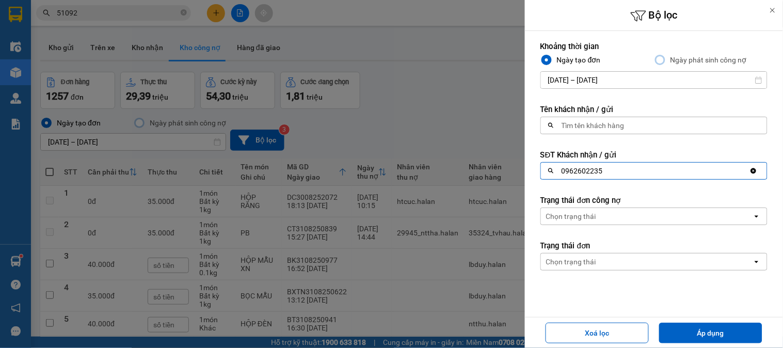
drag, startPoint x: 709, startPoint y: 328, endPoint x: 708, endPoint y: 307, distance: 20.7
click at [709, 327] on button "Áp dụng" at bounding box center [711, 333] width 103 height 21
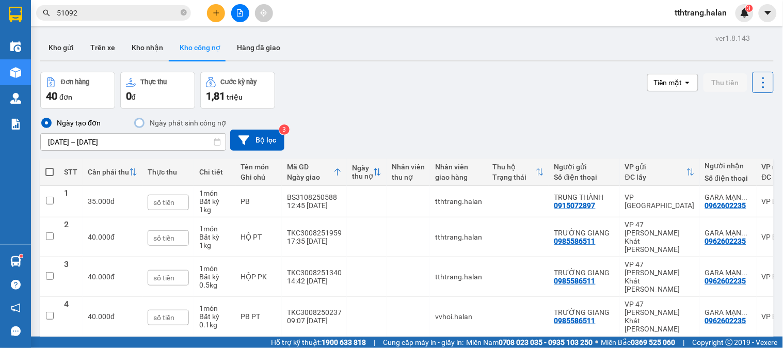
click at [51, 168] on span at bounding box center [49, 172] width 8 height 8
click at [50, 167] on input "checkbox" at bounding box center [50, 167] width 0 height 0
checkbox input "true"
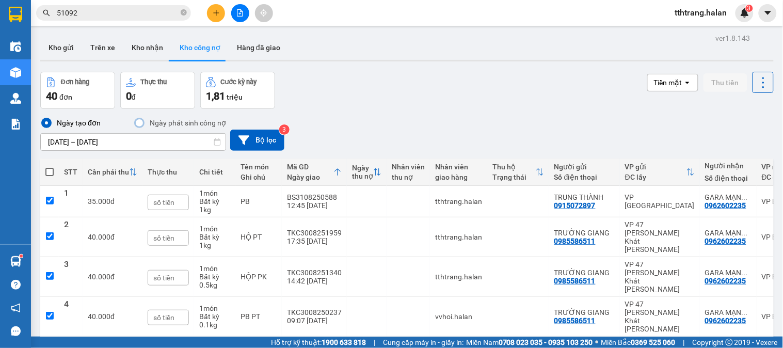
checkbox input "true"
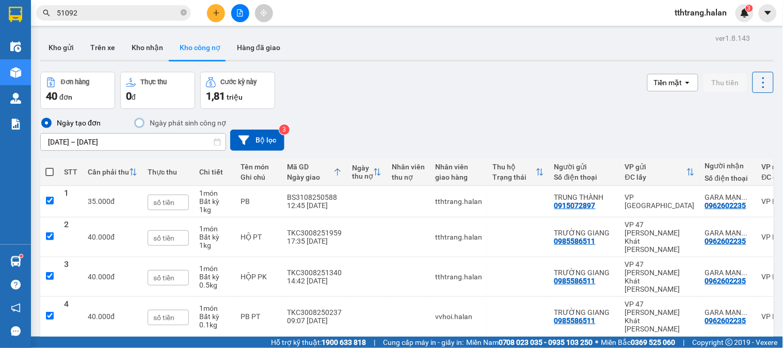
checkbox input "true"
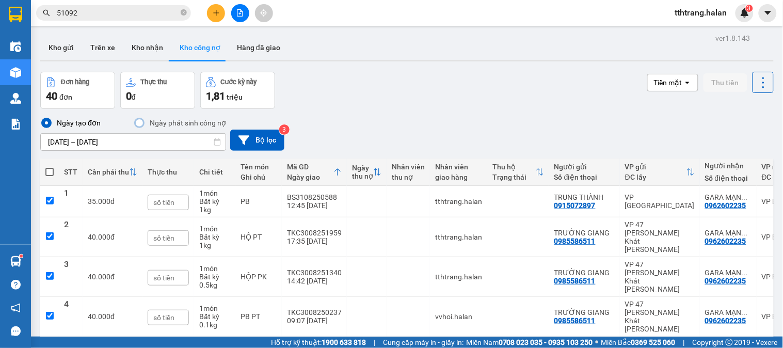
checkbox input "true"
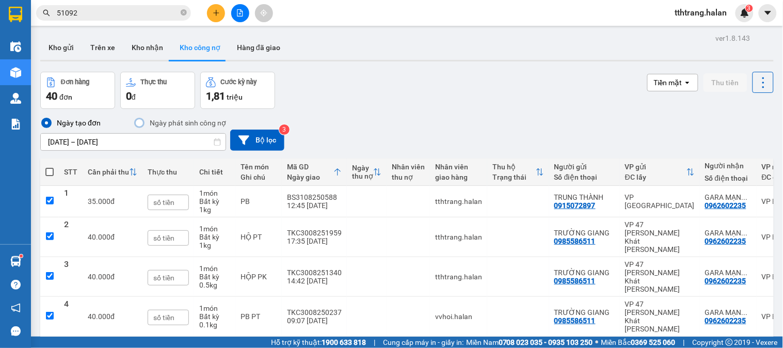
checkbox input "true"
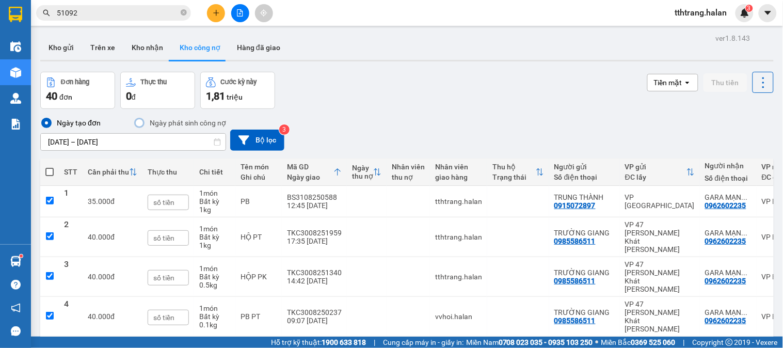
checkbox input "true"
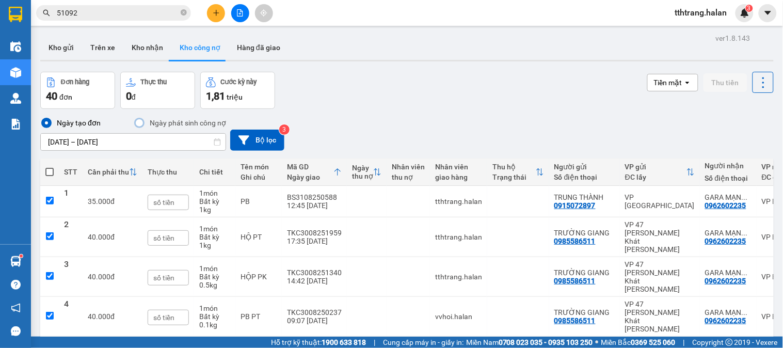
checkbox input "true"
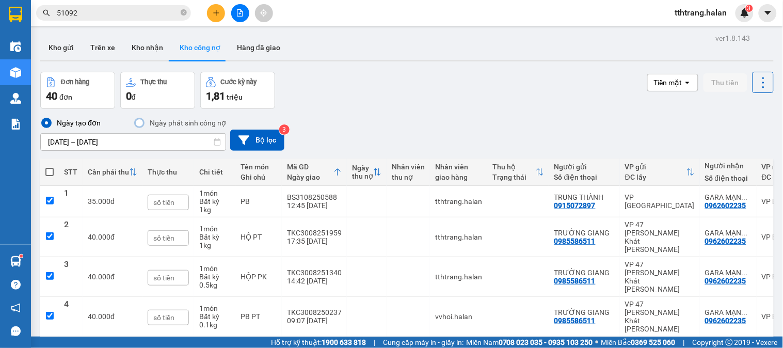
checkbox input "true"
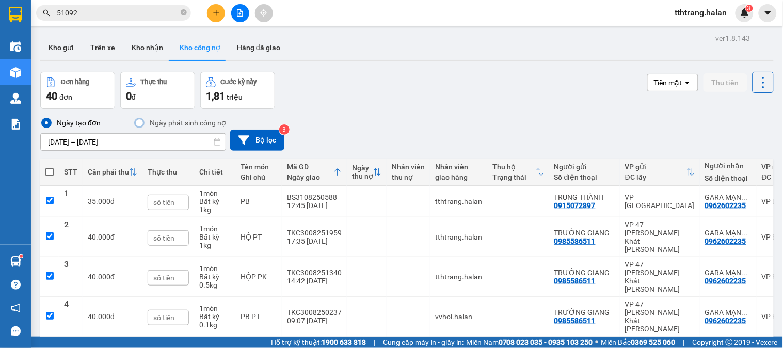
checkbox input "true"
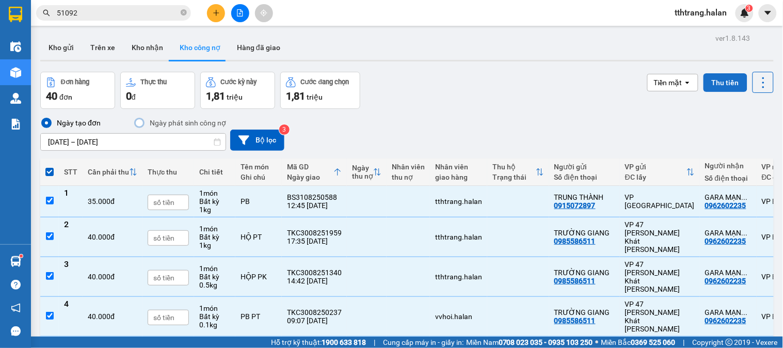
click at [709, 83] on button "Thu tiền" at bounding box center [726, 82] width 44 height 19
checkbox input "false"
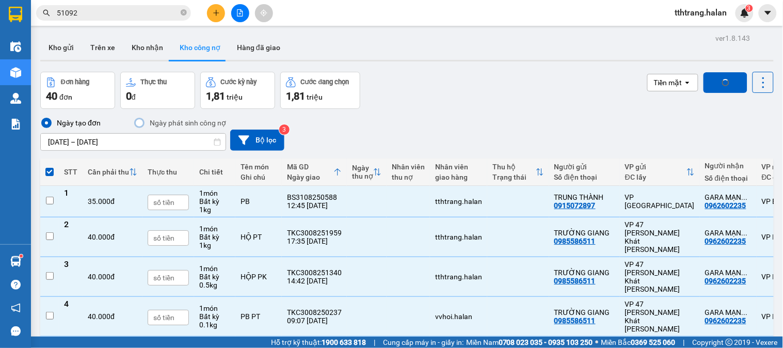
checkbox input "false"
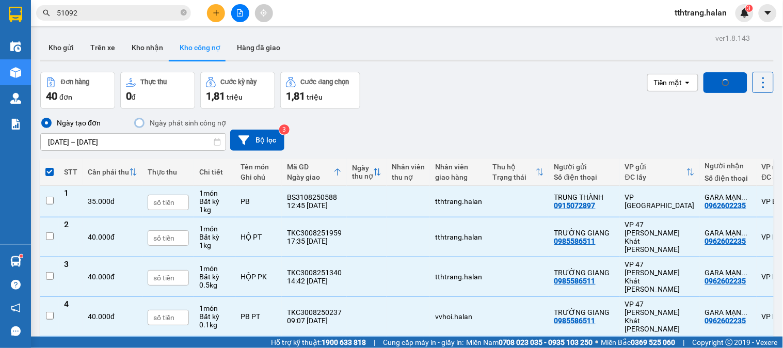
checkbox input "false"
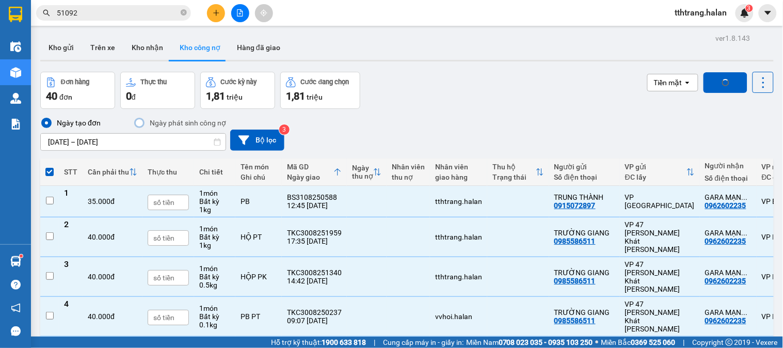
checkbox input "false"
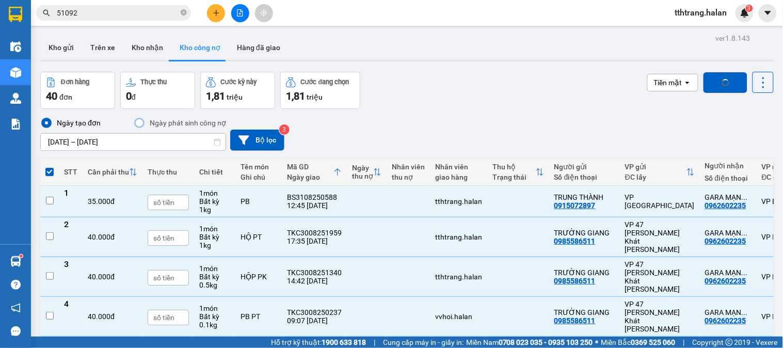
checkbox input "false"
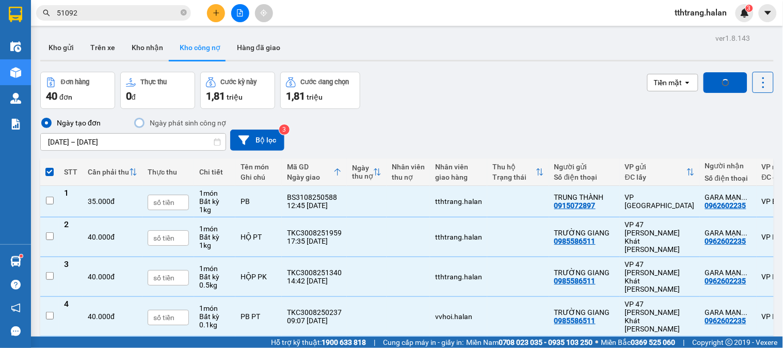
checkbox input "false"
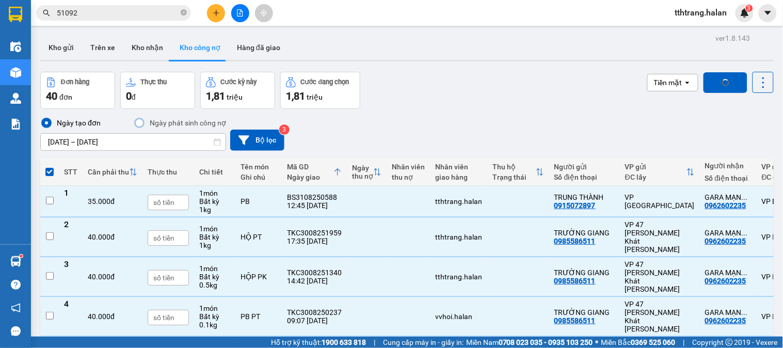
checkbox input "false"
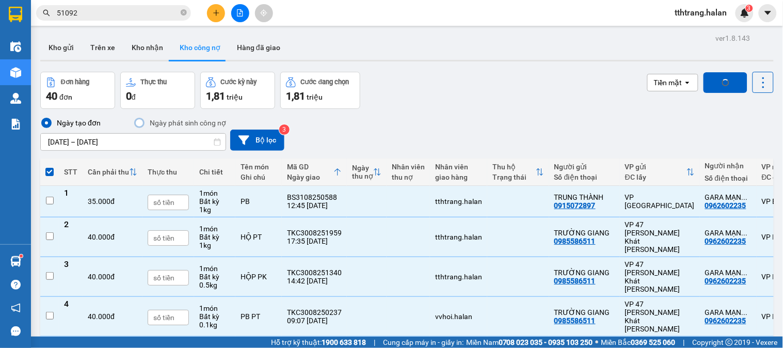
checkbox input "false"
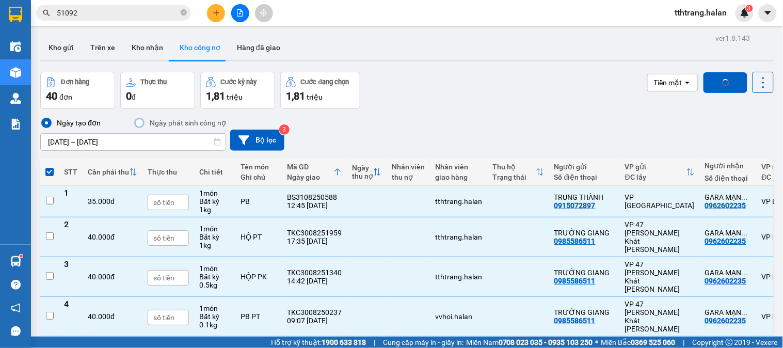
checkbox input "false"
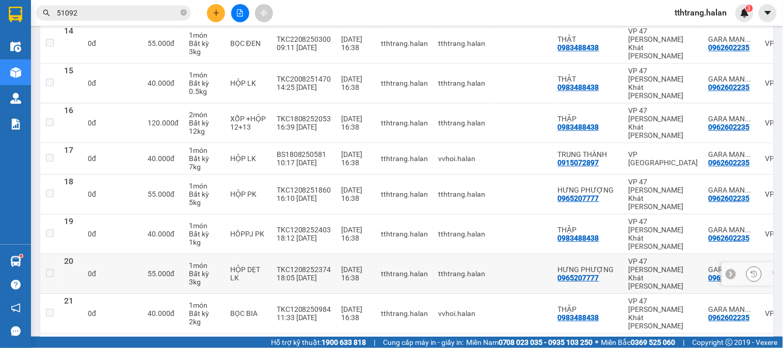
scroll to position [641, 0]
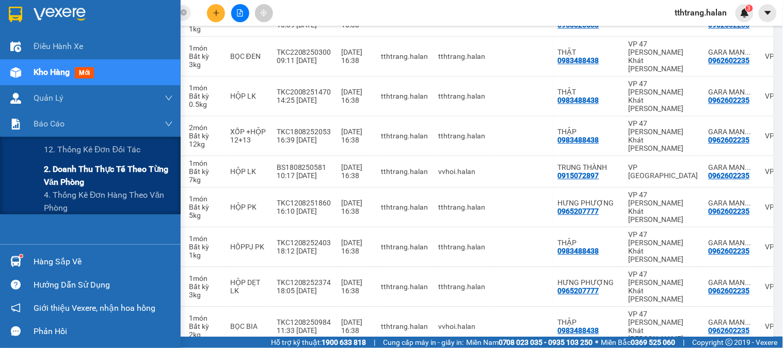
drag, startPoint x: 77, startPoint y: 177, endPoint x: 87, endPoint y: 174, distance: 9.6
click at [79, 176] on span "2. Doanh thu thực tế theo từng văn phòng" at bounding box center [108, 176] width 129 height 26
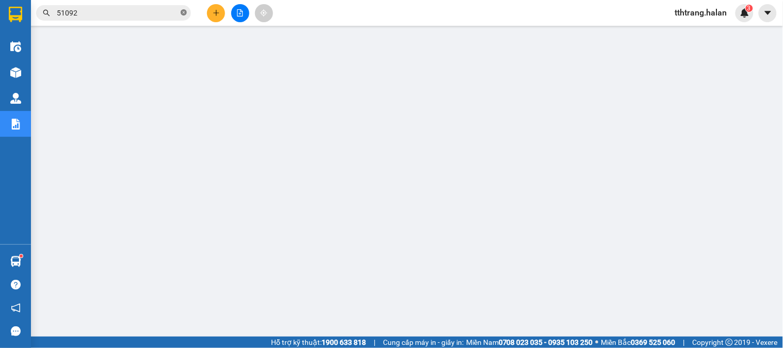
click at [185, 13] on icon "close-circle" at bounding box center [184, 12] width 6 height 6
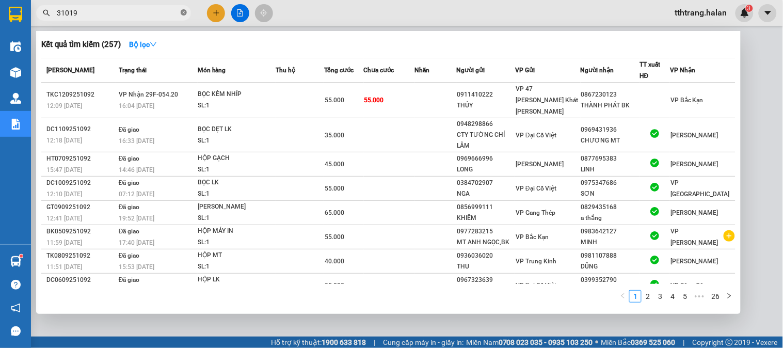
type input "310198"
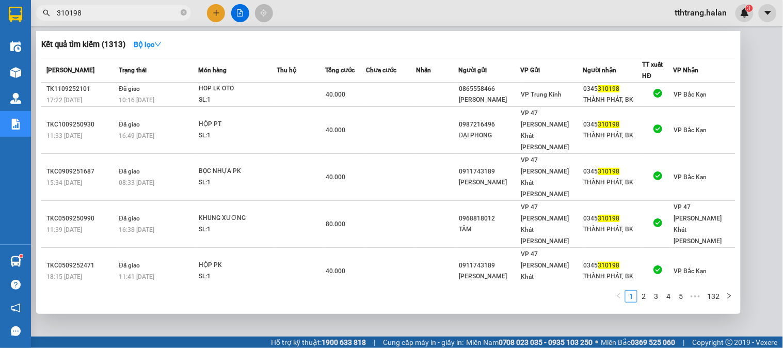
click at [184, 11] on icon "close-circle" at bounding box center [184, 12] width 6 height 6
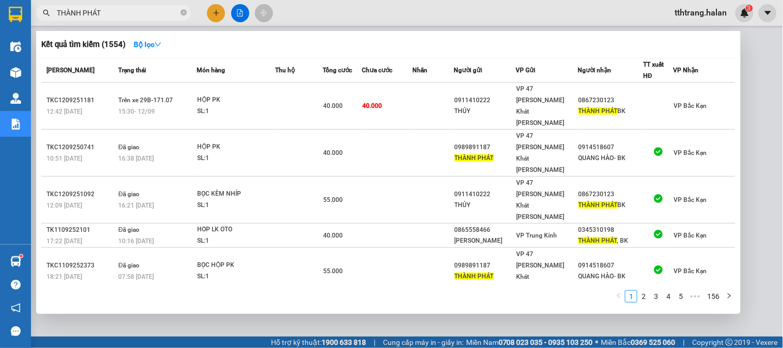
type input "THÀNH PHÁT"
click at [265, 339] on div at bounding box center [391, 174] width 783 height 348
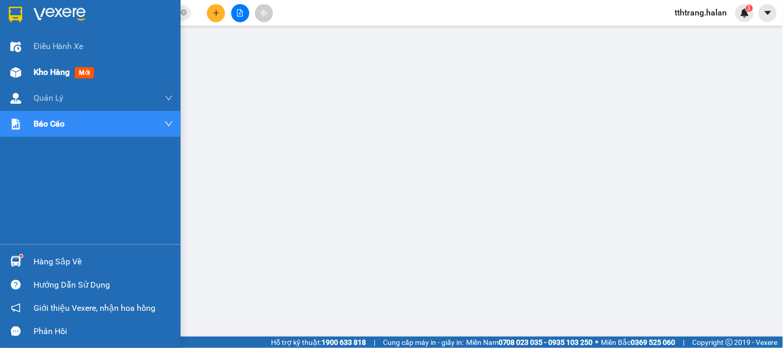
click at [21, 75] on img at bounding box center [15, 72] width 11 height 11
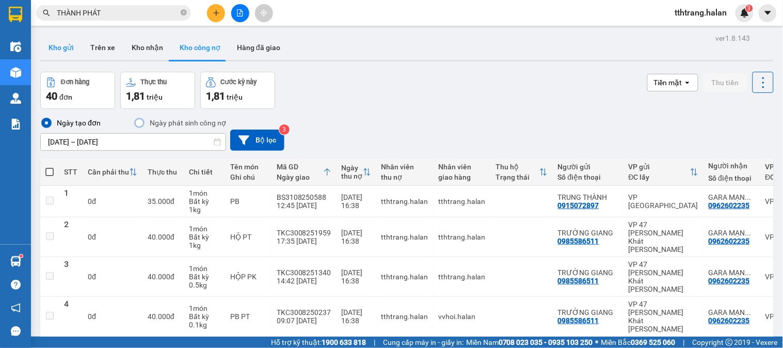
click at [62, 49] on button "Kho gửi" at bounding box center [61, 47] width 42 height 25
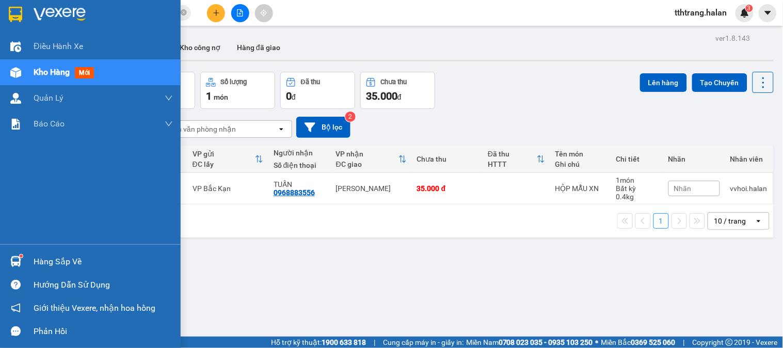
click at [10, 266] on img at bounding box center [15, 261] width 11 height 11
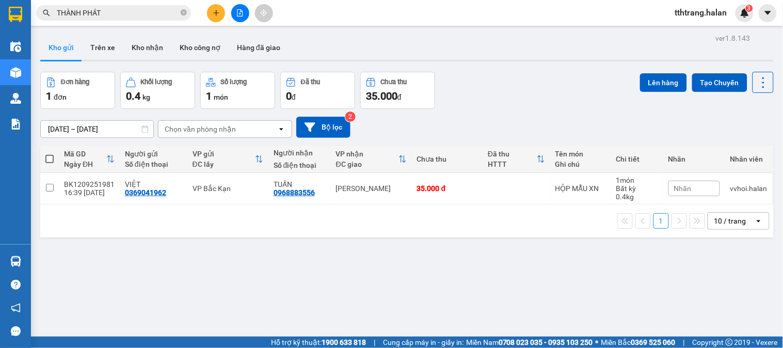
click at [510, 92] on section "Kết quả [PERSON_NAME] ( 1554 ) Bộ lọc Mã ĐH Trạng thái Món hàng Thu hộ Tổng [PE…" at bounding box center [391, 174] width 783 height 348
click at [214, 14] on icon "plus" at bounding box center [216, 12] width 7 height 7
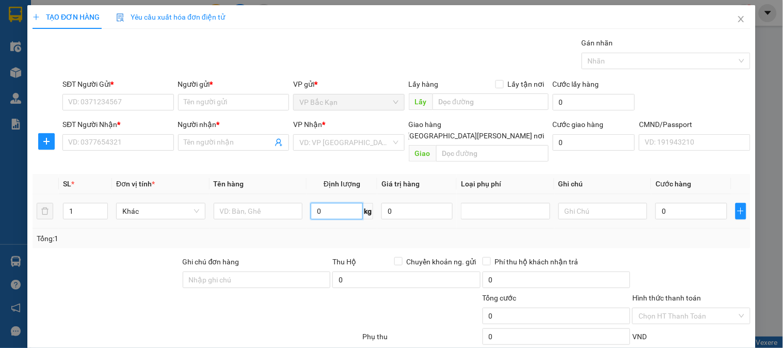
click at [332, 203] on input "0" at bounding box center [337, 211] width 52 height 17
type input "1.5"
click at [265, 203] on input "text" at bounding box center [258, 211] width 89 height 17
type input "TÚI TRẮNG QA"
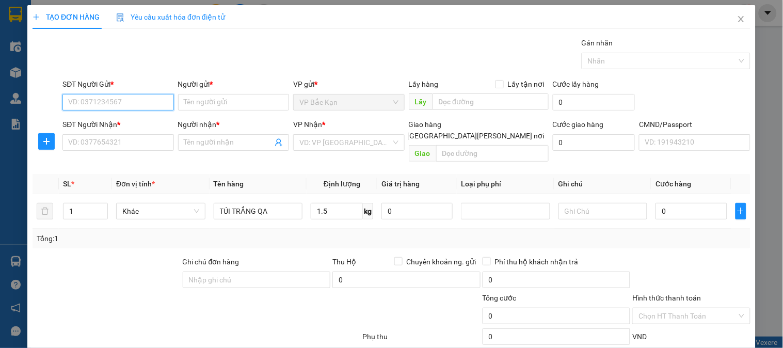
click at [140, 102] on input "SĐT Người Gửi *" at bounding box center [117, 102] width 111 height 17
type input "0949427613"
drag, startPoint x: 121, startPoint y: 96, endPoint x: 140, endPoint y: 93, distance: 19.8
click at [120, 96] on input "0949427613" at bounding box center [117, 102] width 111 height 17
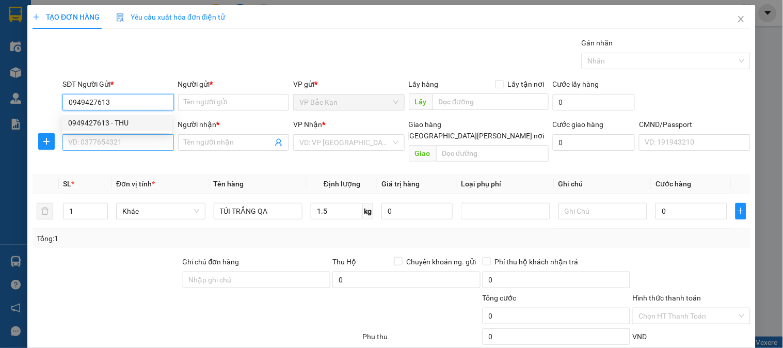
drag, startPoint x: 132, startPoint y: 121, endPoint x: 130, endPoint y: 136, distance: 15.1
click at [132, 124] on div "0949427613 - THU" at bounding box center [117, 122] width 98 height 11
type input "THU"
type input "0949427613"
click at [130, 137] on input "SĐT Người Nhận *" at bounding box center [117, 142] width 111 height 17
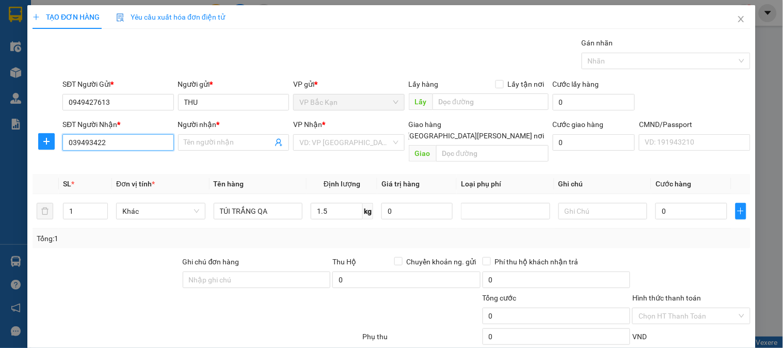
type input "0394934222"
click at [136, 147] on input "0394934222" at bounding box center [117, 142] width 111 height 17
click at [138, 163] on div "0394934222 - THUẦN" at bounding box center [117, 163] width 98 height 11
type input "THUẦN"
type input "0394934222"
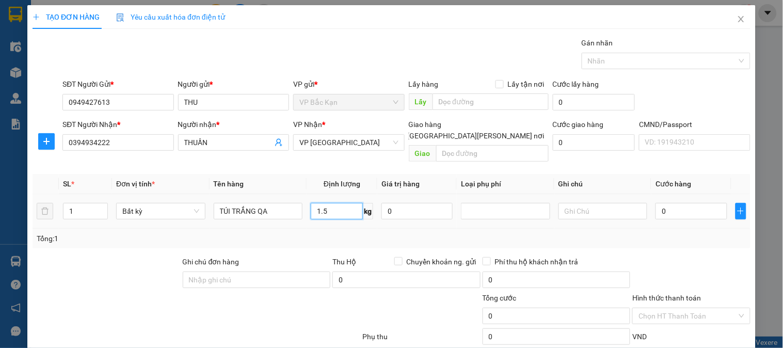
drag, startPoint x: 346, startPoint y: 207, endPoint x: 356, endPoint y: 217, distance: 15.0
click at [347, 206] on input "1.5" at bounding box center [337, 211] width 52 height 17
drag, startPoint x: 368, startPoint y: 223, endPoint x: 398, endPoint y: 224, distance: 30.0
click at [374, 229] on div "Tổng: 1" at bounding box center [392, 239] width 718 height 20
click at [378, 233] on div "Tổng: 1" at bounding box center [392, 238] width 710 height 11
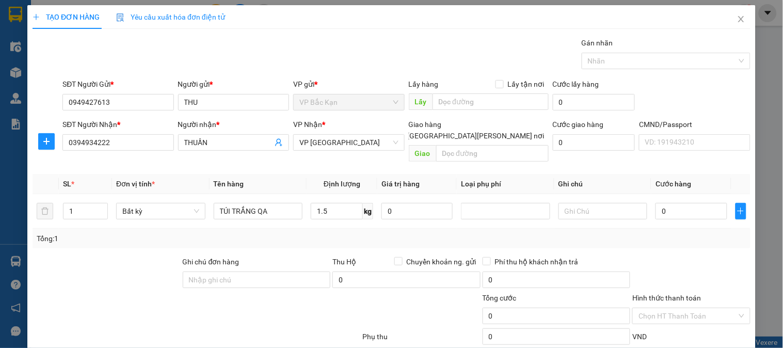
click at [395, 233] on div "Tổng: 1" at bounding box center [392, 238] width 710 height 11
type input "35.000"
drag, startPoint x: 398, startPoint y: 224, endPoint x: 421, endPoint y: 222, distance: 23.3
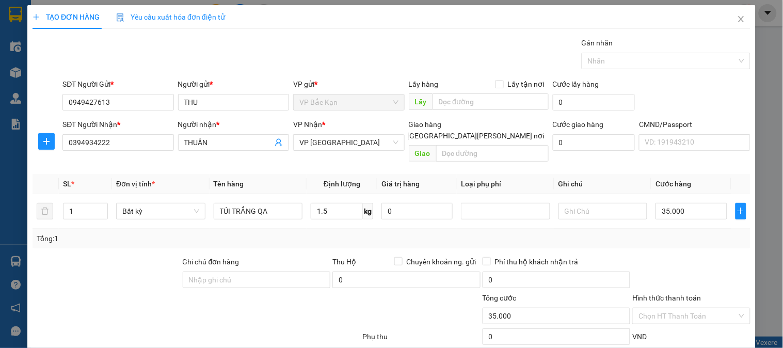
click at [399, 233] on div "Tổng: 1" at bounding box center [392, 238] width 710 height 11
drag, startPoint x: 421, startPoint y: 222, endPoint x: 426, endPoint y: 218, distance: 5.9
click at [421, 233] on div "Tổng: 1" at bounding box center [392, 238] width 710 height 11
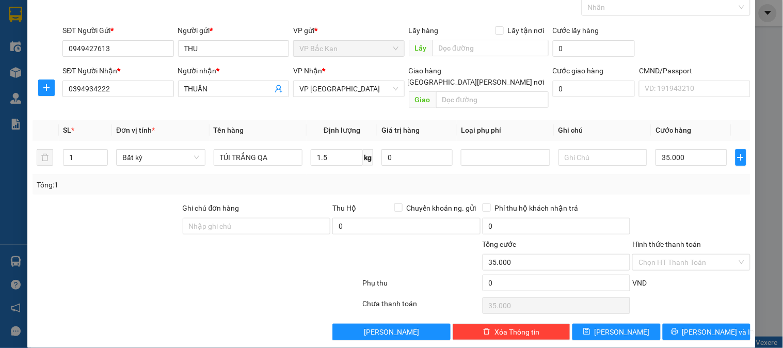
scroll to position [54, 0]
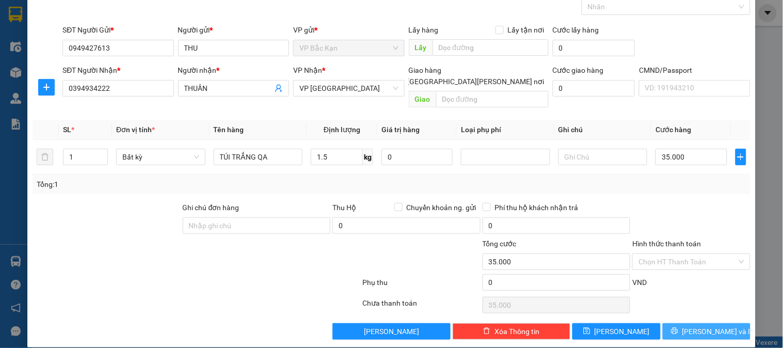
click at [709, 326] on span "[PERSON_NAME] và In" at bounding box center [719, 331] width 72 height 11
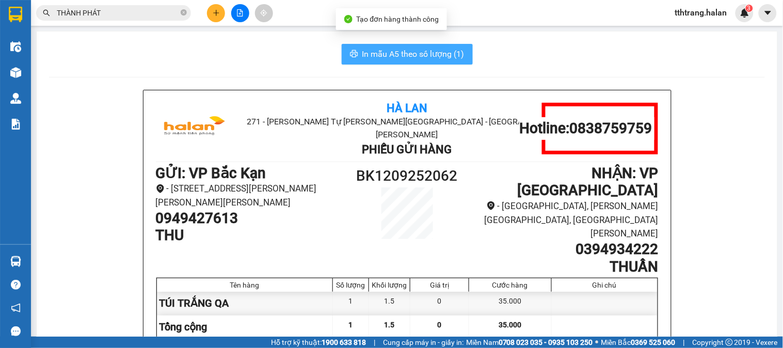
click at [449, 49] on span "In mẫu A5 theo số lượng (1)" at bounding box center [414, 54] width 102 height 13
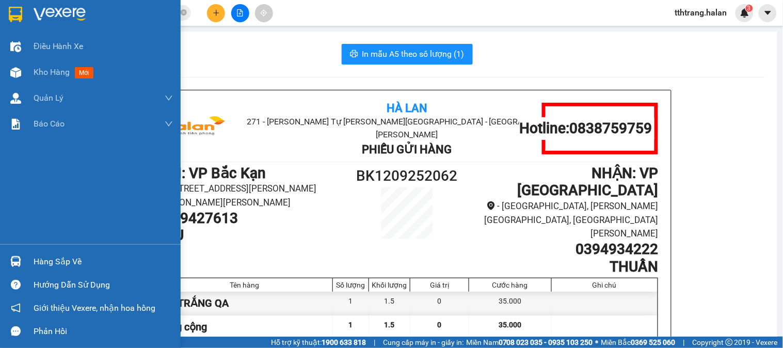
click at [28, 260] on div "Hàng sắp về" at bounding box center [90, 261] width 181 height 23
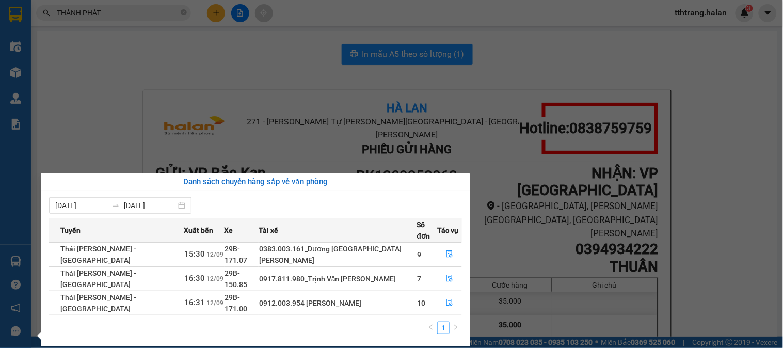
click at [104, 98] on section "Kết quả [PERSON_NAME] ( 1554 ) Bộ lọc Mã ĐH Trạng thái Món hàng Thu hộ Tổng [PE…" at bounding box center [391, 174] width 783 height 348
